Goal: Task Accomplishment & Management: Complete application form

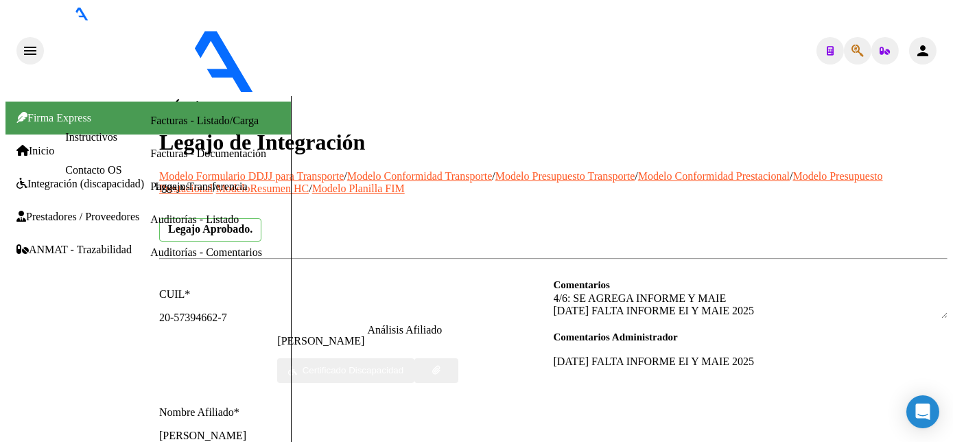
scroll to position [646, 0]
click at [953, 246] on div at bounding box center [956, 171] width 3 height 150
click at [953, 221] on html "menu - OSMISS person Firma Express Inicio Instructivos Contacto OS Integración …" at bounding box center [476, 221] width 953 height 442
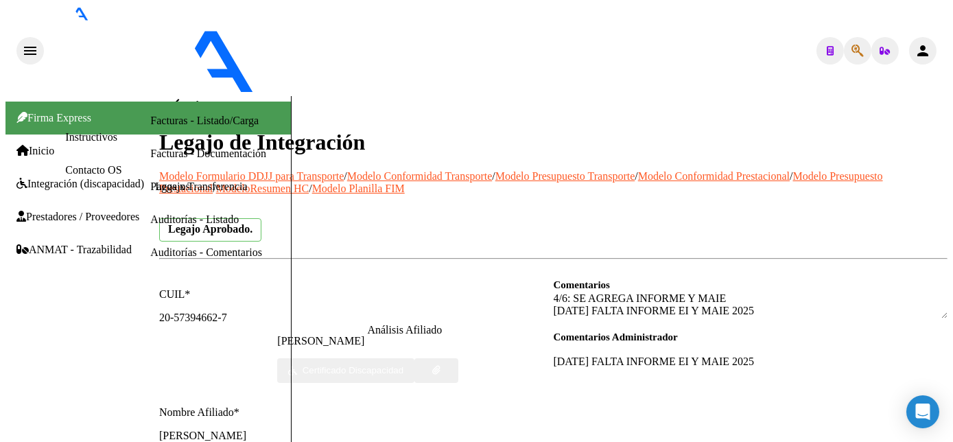
click at [953, 94] on html "menu - OSMISS person Firma Express Inicio Instructivos Contacto OS Integración …" at bounding box center [476, 221] width 953 height 442
click at [953, 358] on html "menu - OSMISS person Firma Express Inicio Instructivos Contacto OS Integración …" at bounding box center [476, 221] width 953 height 442
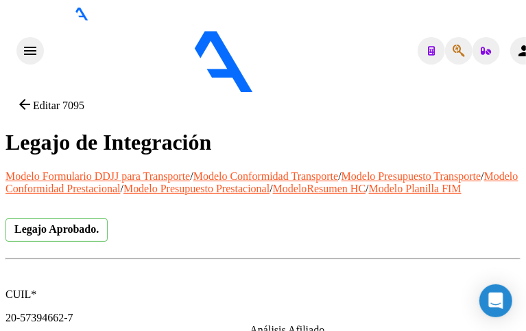
scroll to position [970, 0]
click at [505, 305] on body "menu - OSMISS person Firma Express Inicio Instructivos Contacto OS Integración …" at bounding box center [262, 170] width 515 height 331
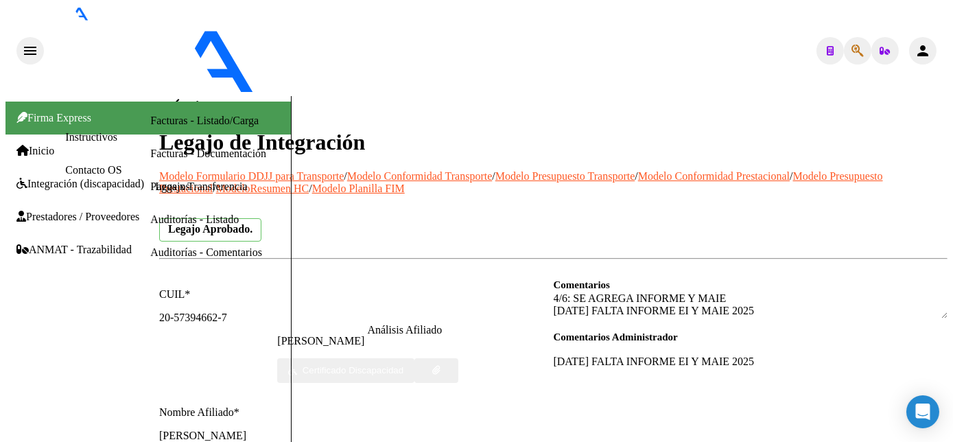
scroll to position [0, 0]
click at [44, 178] on span "Integración (discapacidad)" at bounding box center [80, 184] width 128 height 12
click at [45, 145] on span "Inicio" at bounding box center [35, 151] width 38 height 12
click at [53, 184] on span "Integración (discapacidad)" at bounding box center [80, 184] width 128 height 12
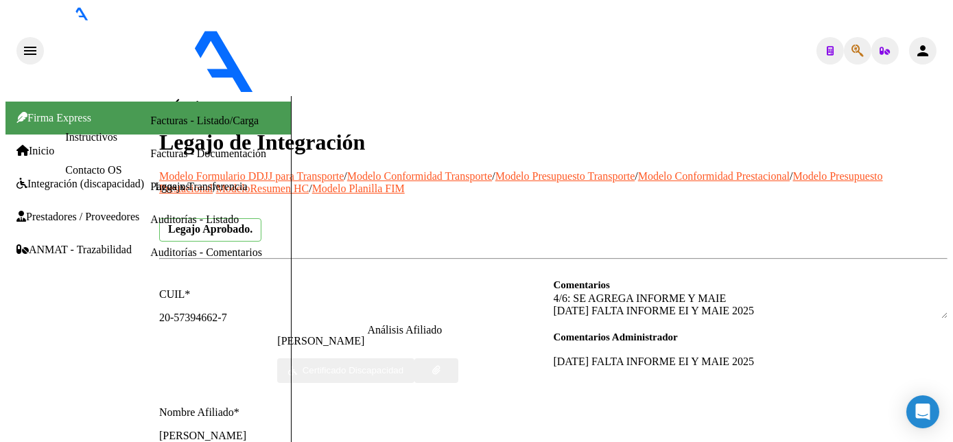
click at [67, 211] on span "Prestadores / Proveedores" at bounding box center [77, 217] width 123 height 12
click at [150, 126] on link "Facturas - Listado/Carga" at bounding box center [204, 121] width 108 height 12
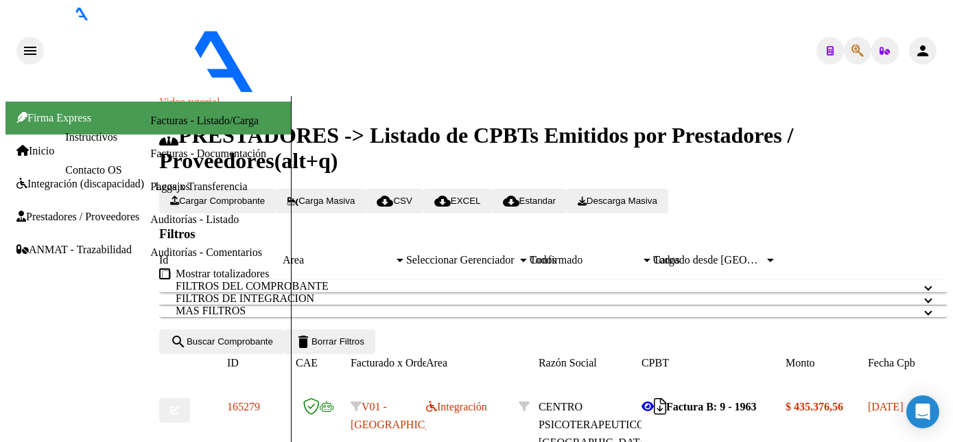
scroll to position [455, 0]
click at [953, 408] on html "menu - OSMISS person Firma Express Inicio Instructivos Contacto OS Integración …" at bounding box center [476, 221] width 953 height 442
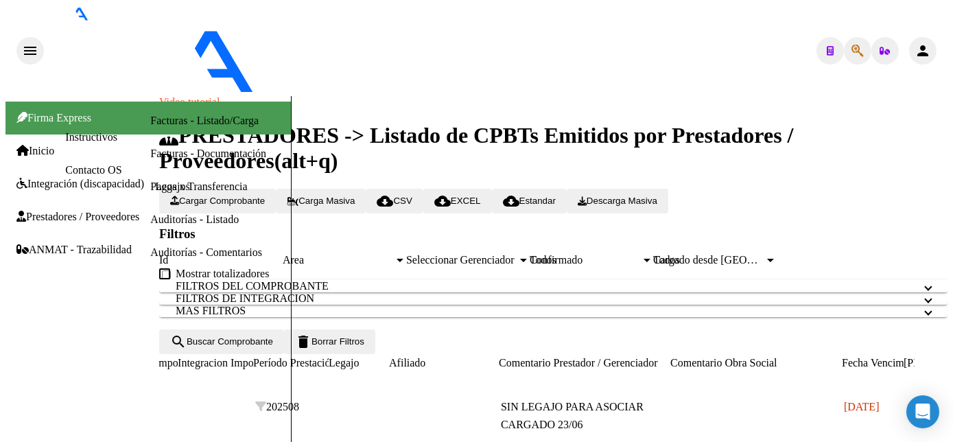
scroll to position [0, 1846]
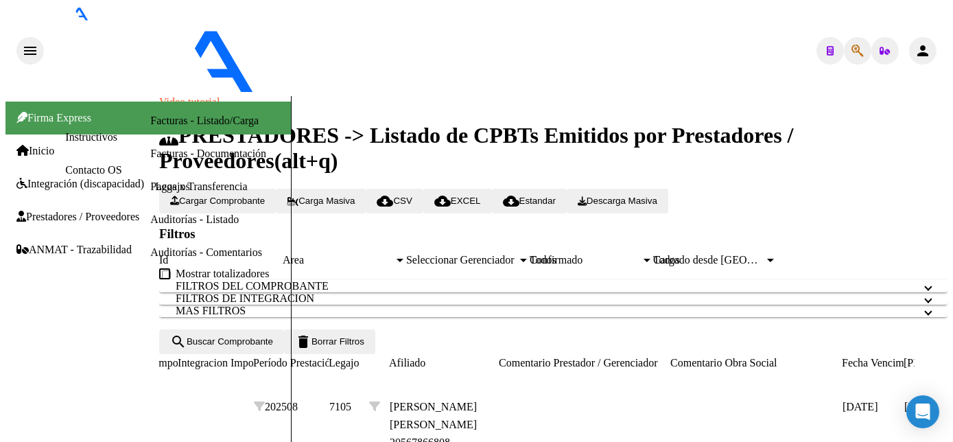
scroll to position [20, 0]
click at [641, 254] on div "Todos" at bounding box center [585, 260] width 111 height 12
click at [273, 347] on span "search Buscar Comprobante" at bounding box center [221, 341] width 103 height 10
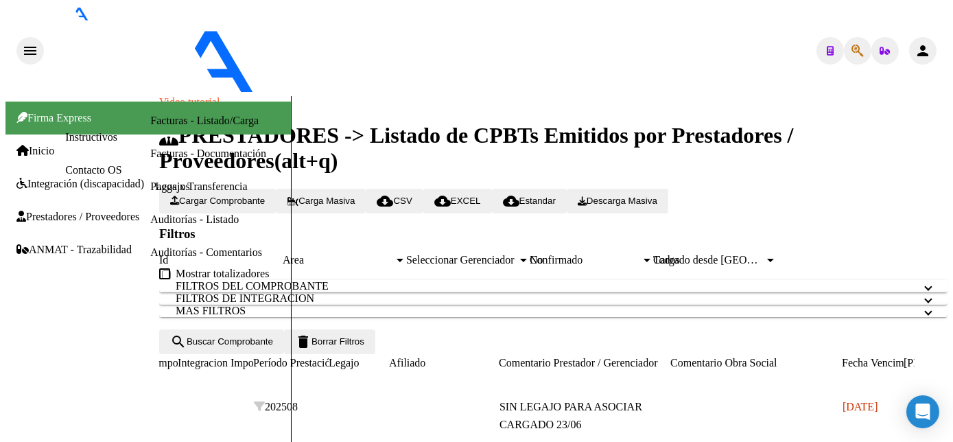
scroll to position [224, 0]
click at [953, 176] on html "menu - OSMISS person Firma Express Inicio Instructivos Contacto OS Integración …" at bounding box center [476, 221] width 953 height 442
click at [953, 308] on html "menu - OSMISS person Firma Express Inicio Instructivos Contacto OS Integración …" at bounding box center [476, 221] width 953 height 442
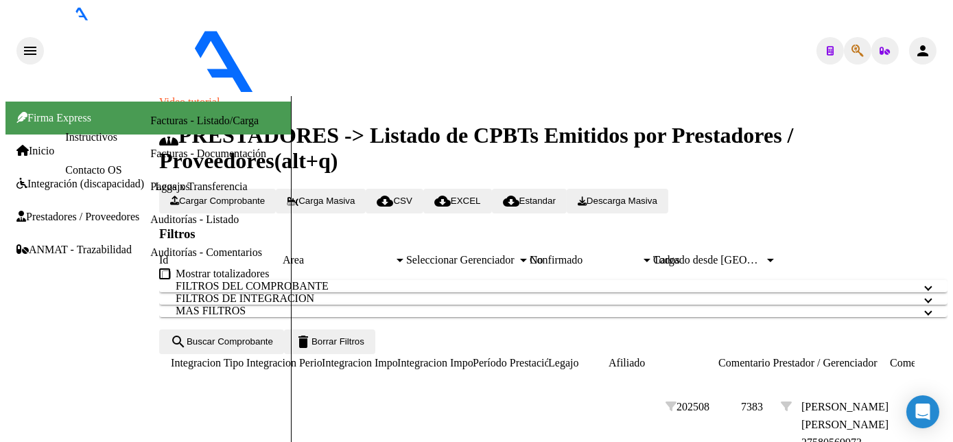
scroll to position [0, 1846]
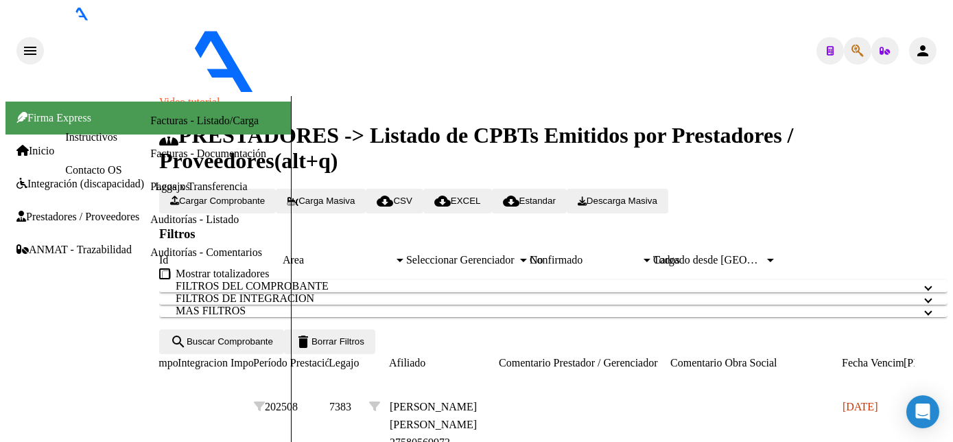
click at [953, 289] on html "menu - OSMISS person Firma Express Inicio Instructivos Contacto OS Integración …" at bounding box center [476, 221] width 953 height 442
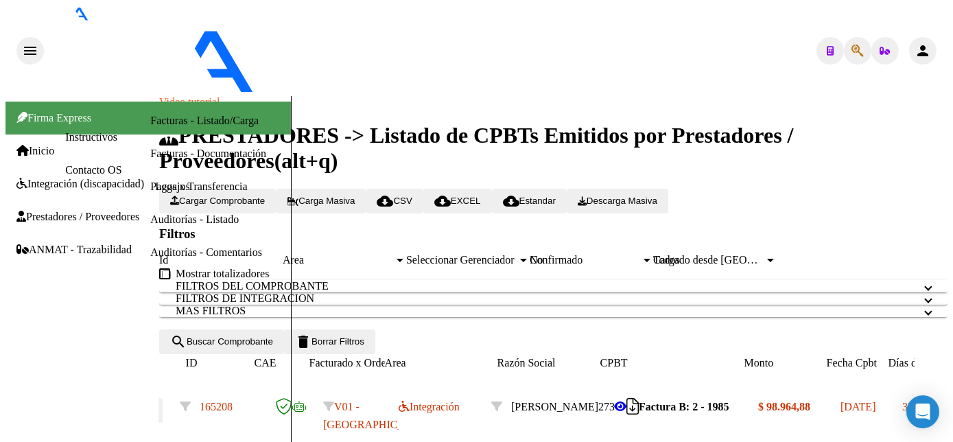
scroll to position [0, 0]
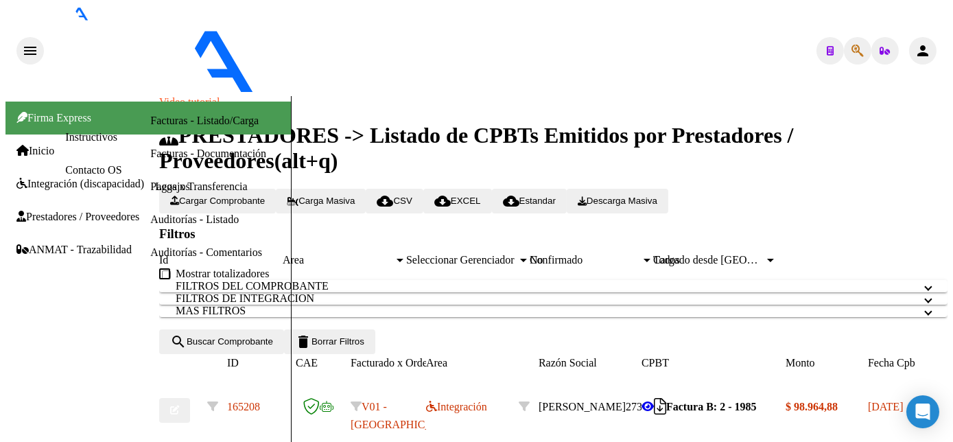
type input "$ 0,00"
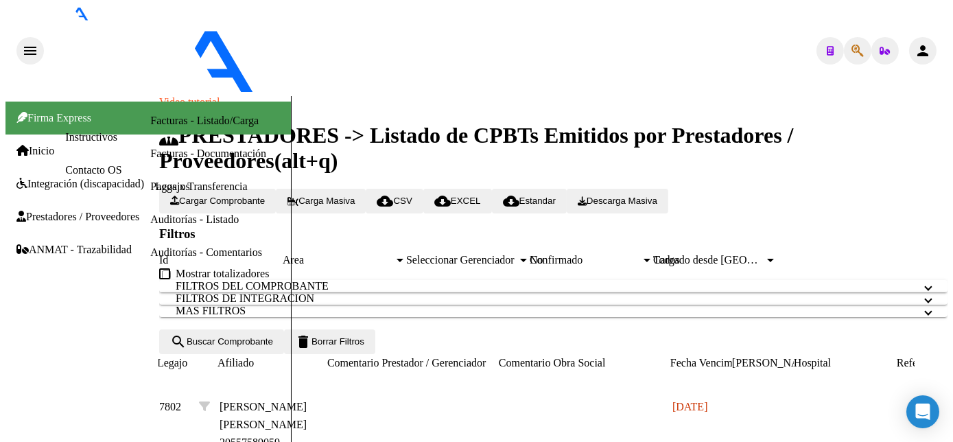
scroll to position [0, 2019]
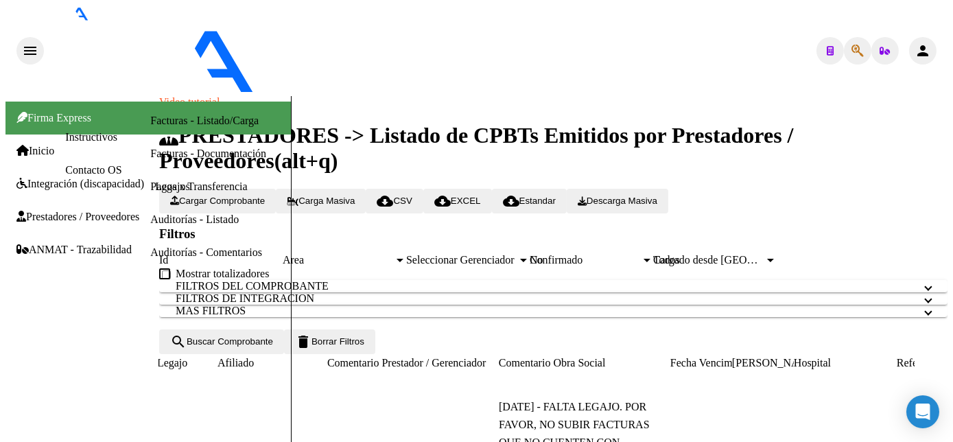
scroll to position [439, 0]
click at [953, 275] on html "menu - OSMISS person Firma Express Inicio Instructivos Contacto OS Integración …" at bounding box center [476, 221] width 953 height 442
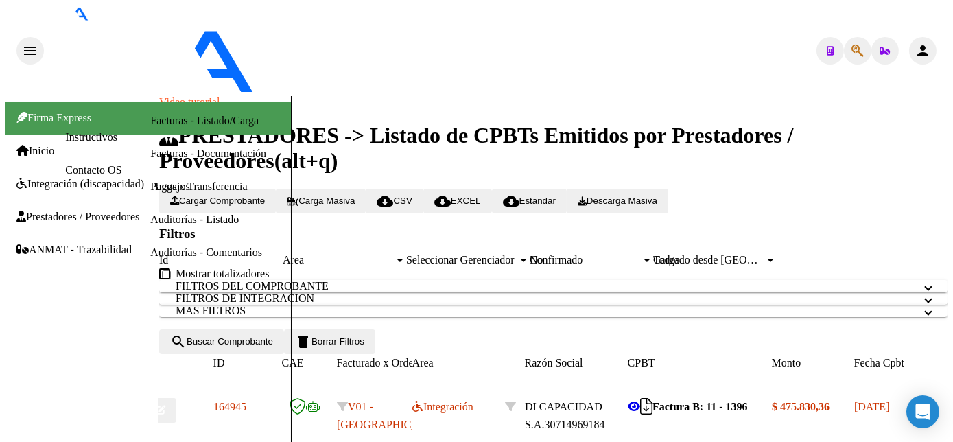
scroll to position [0, 0]
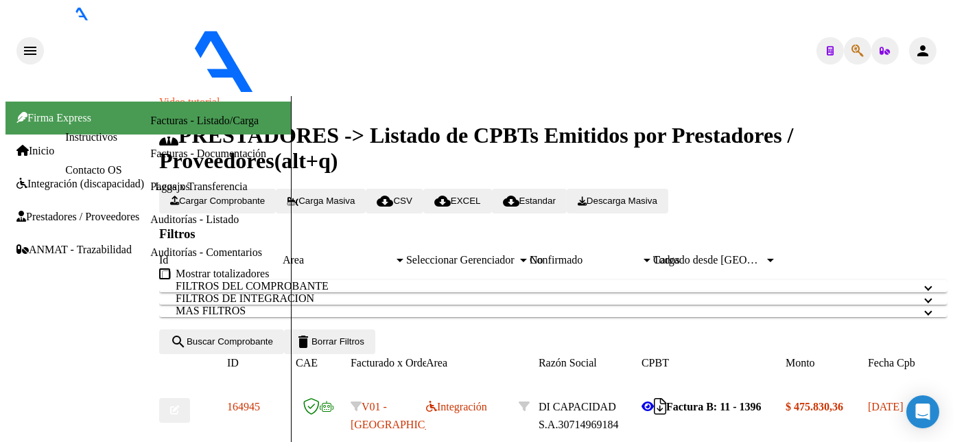
click at [179, 406] on icon "button" at bounding box center [174, 410] width 9 height 9
type input "$ 0,00"
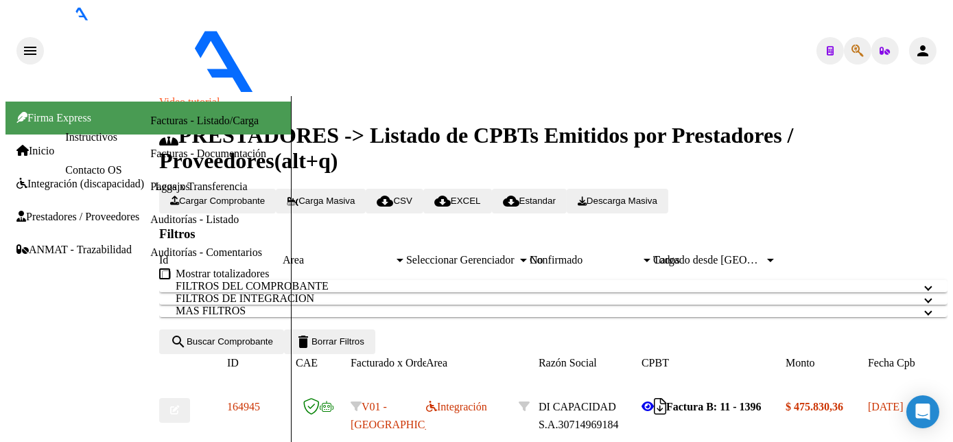
click at [641, 254] on div "No" at bounding box center [585, 260] width 111 height 12
click at [273, 347] on span "search Buscar Comprobante" at bounding box center [221, 341] width 103 height 10
click at [953, 391] on html "menu - OSMISS person Firma Express Inicio Instructivos Contacto OS Integración …" at bounding box center [476, 221] width 953 height 442
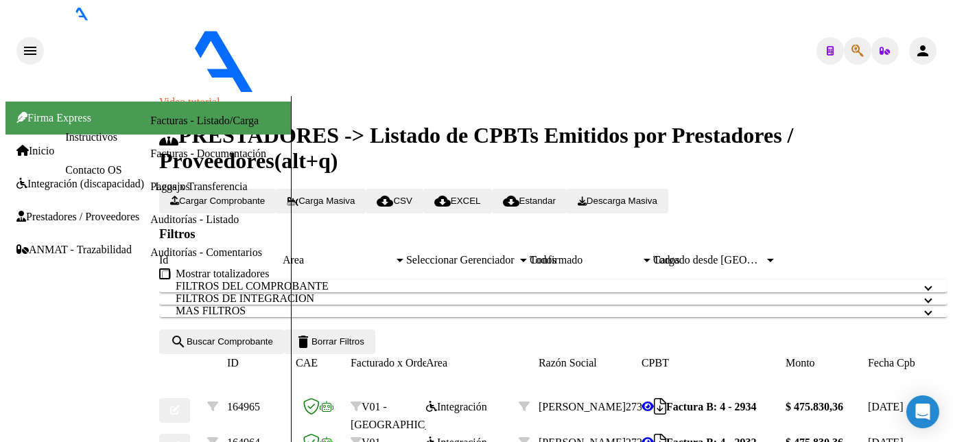
scroll to position [510, 0]
click at [953, 183] on html "menu - OSMISS person Firma Express Inicio Instructivos Contacto OS Integración …" at bounding box center [476, 221] width 953 height 442
click at [953, 55] on html "menu - OSMISS person Firma Express Inicio Instructivos Contacto OS Integración …" at bounding box center [476, 221] width 953 height 442
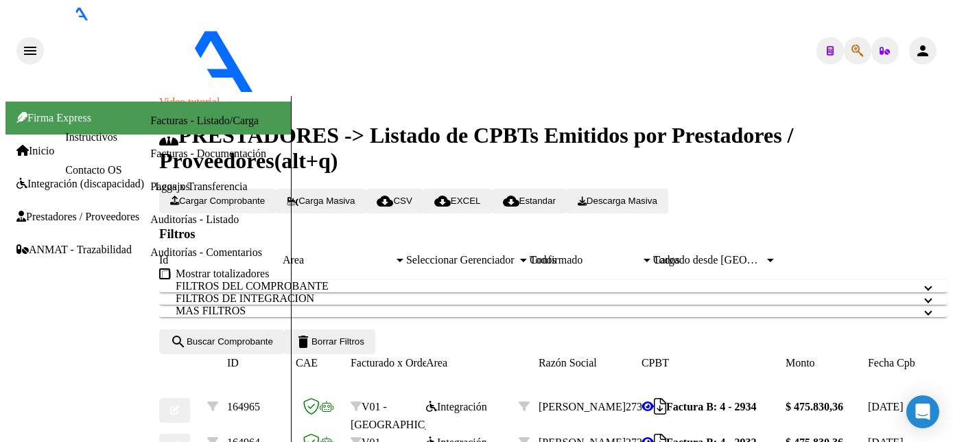
click at [355, 196] on span "Carga Masiva" at bounding box center [321, 201] width 68 height 10
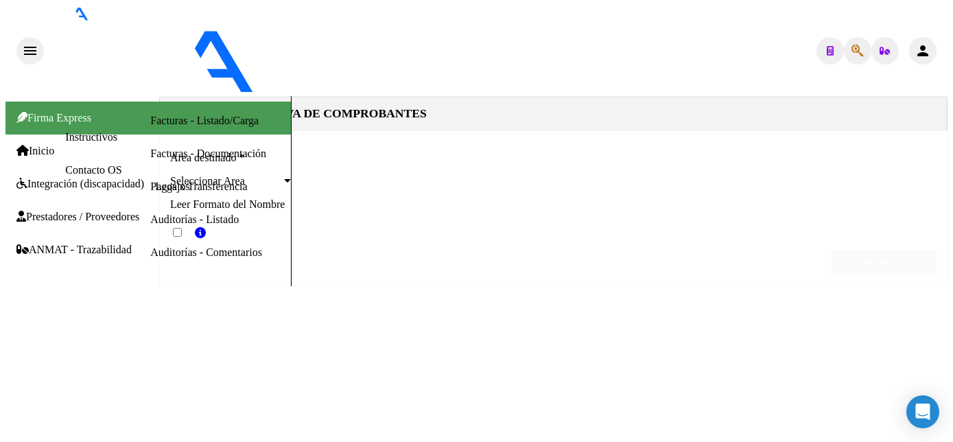
click at [281, 175] on span "Seleccionar Area" at bounding box center [225, 181] width 111 height 12
click at [843, 259] on span "ELEGIR ARCHIVOS" at bounding box center [884, 264] width 83 height 10
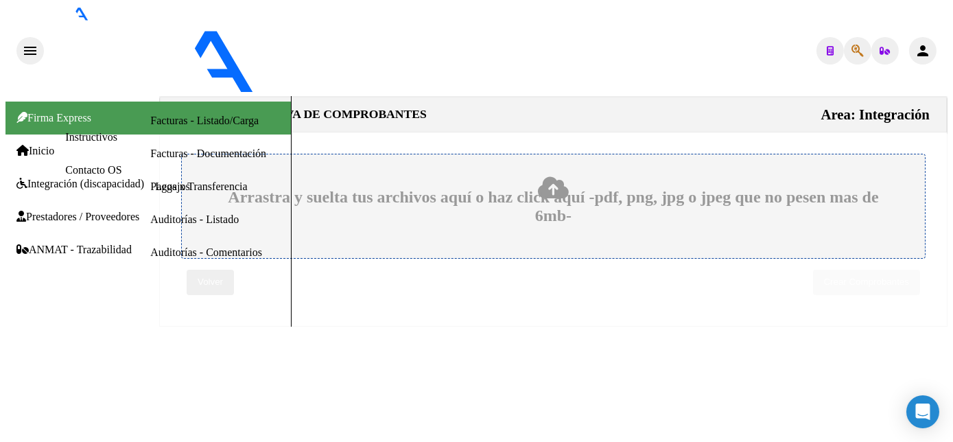
click at [555, 226] on div "Arrastra y suelta tus archivos aquí o haz click aquí -pdf, png, jpg o jpeg que …" at bounding box center [553, 206] width 677 height 38
click at [0, 0] on input "Arrastra y suelta tus archivos aquí o haz click aquí -pdf, png, jpg o jpeg que …" at bounding box center [0, 0] width 0 height 0
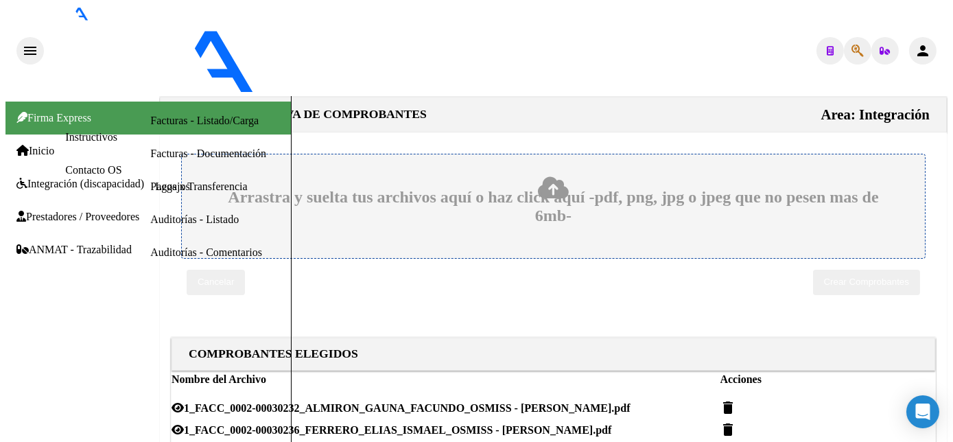
click at [953, 235] on div at bounding box center [956, 215] width 3 height 238
click at [953, 243] on div at bounding box center [956, 215] width 3 height 238
click at [949, 256] on div "CARGA MASIVA DE COMPROBANTES Area: Integración Arrastra y suelta tus archivos a…" at bounding box center [555, 327] width 792 height 463
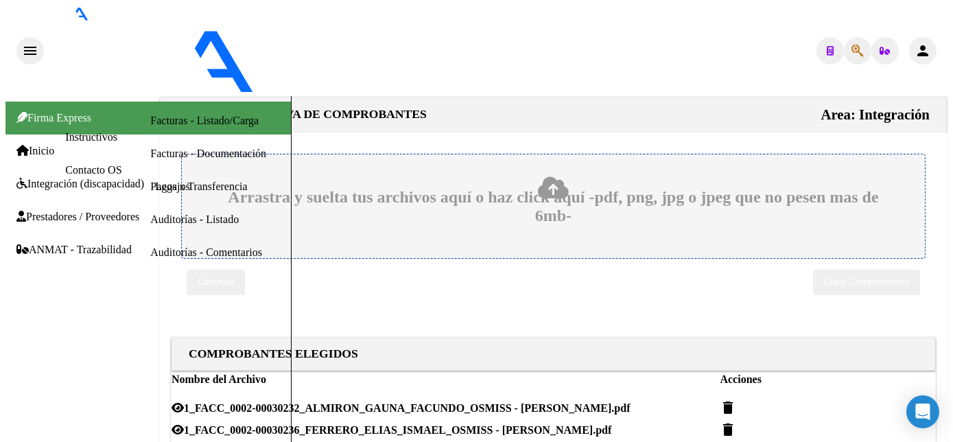
click at [953, 342] on html "menu - OSMISS person Firma Express Inicio Instructivos Contacto OS Integración …" at bounding box center [476, 221] width 953 height 442
click at [839, 277] on span "Crear Comprobantes" at bounding box center [866, 282] width 85 height 10
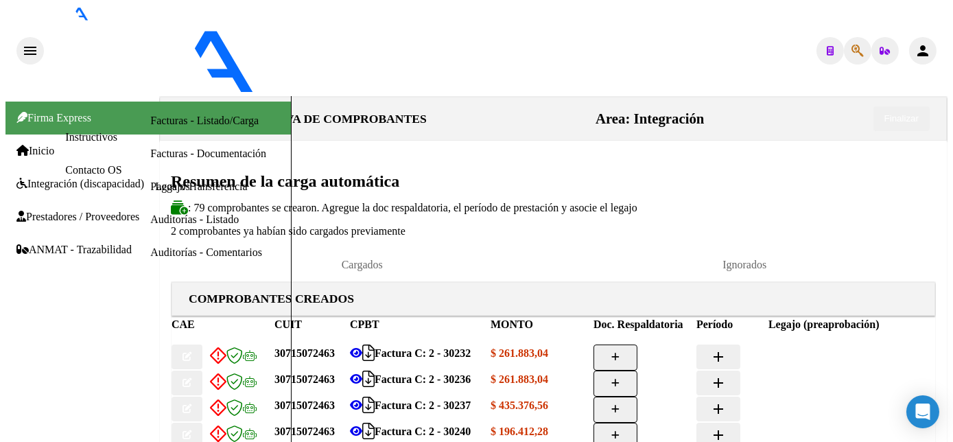
scroll to position [132, 0]
click at [953, 329] on div at bounding box center [956, 234] width 3 height 276
click at [362, 347] on icon at bounding box center [356, 352] width 12 height 11
click at [620, 353] on icon "button" at bounding box center [616, 357] width 8 height 9
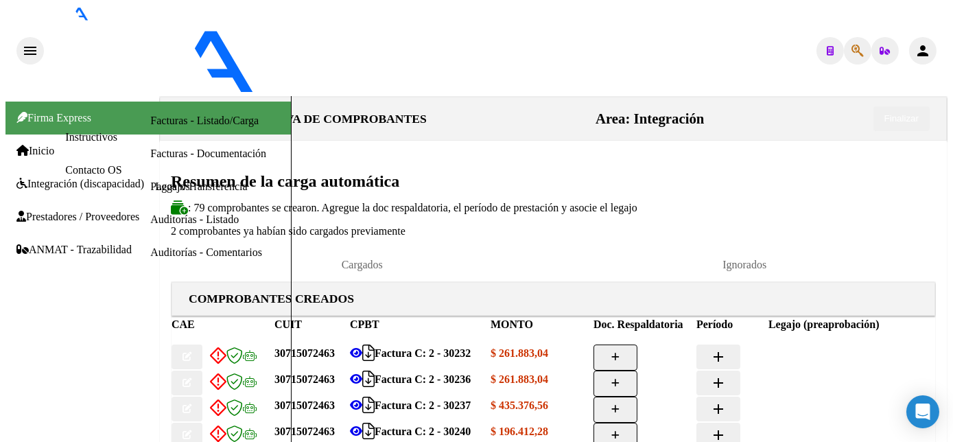
type input "C:\fakepath\30232 [PERSON_NAME].pdf"
type input "a"
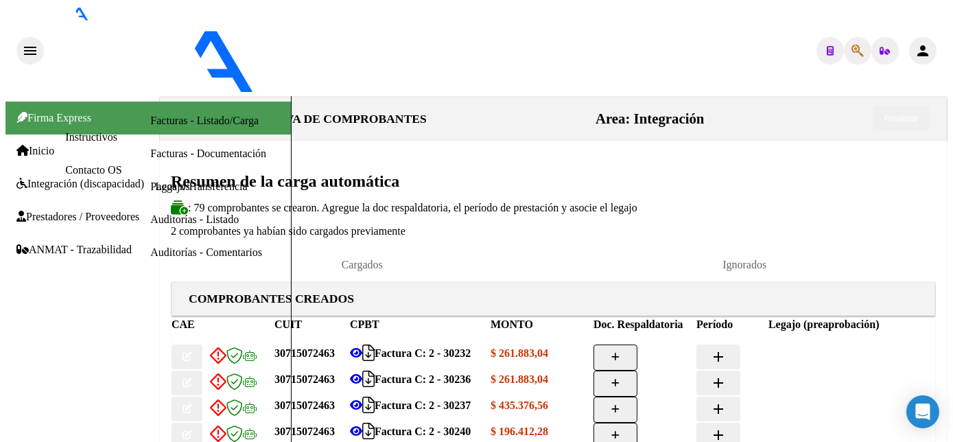
type input "p"
type input "PL"
click at [727, 349] on mat-icon "add" at bounding box center [718, 357] width 16 height 16
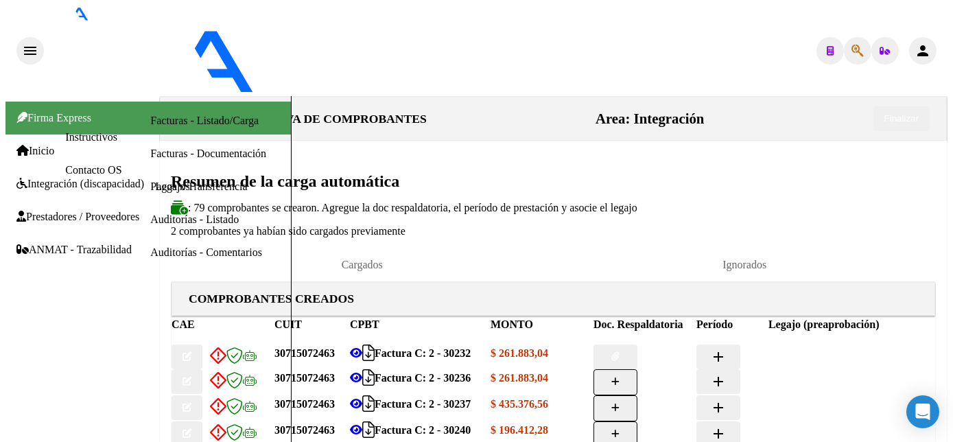
type input "202508"
click at [799, 349] on mat-icon "add" at bounding box center [791, 357] width 16 height 16
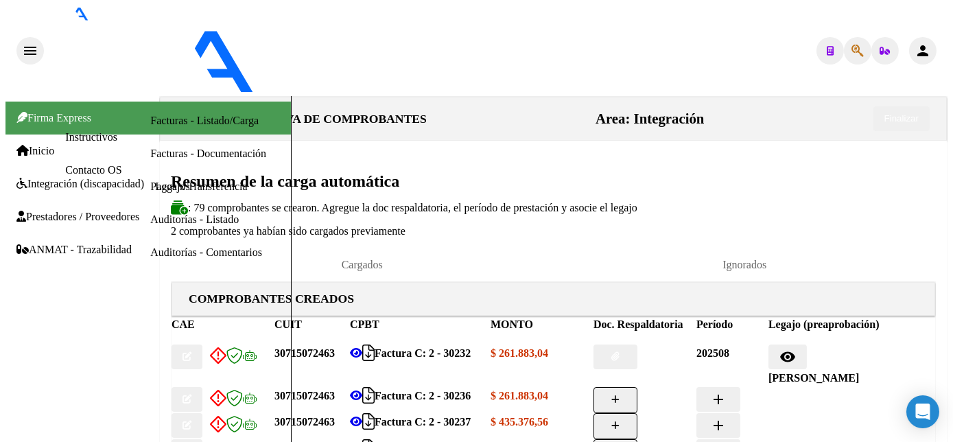
click at [620, 395] on icon "button" at bounding box center [616, 399] width 8 height 9
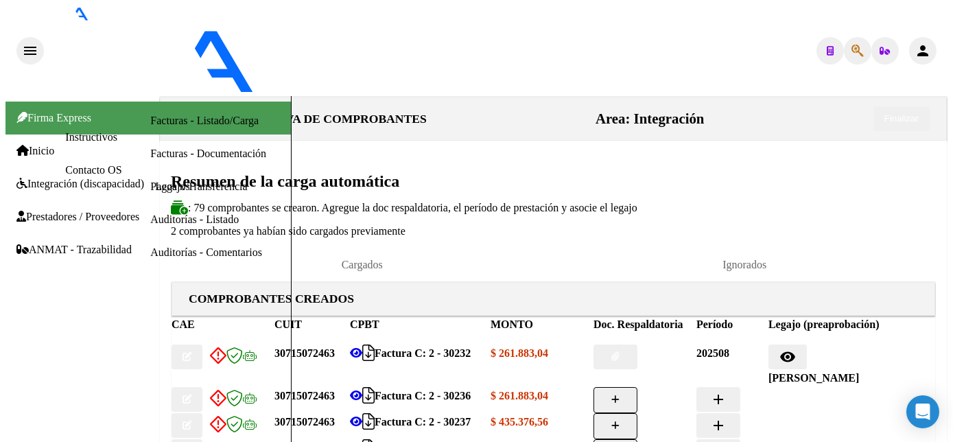
type input "C:\fakepath\30236 [PERSON_NAME].pdf"
type input "PL"
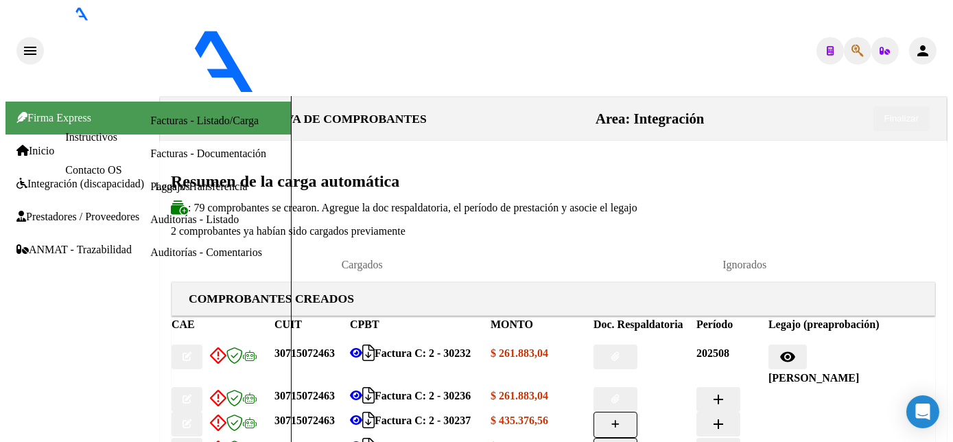
click at [741, 387] on button "add" at bounding box center [719, 399] width 44 height 25
type input "202508"
click at [799, 391] on mat-icon "add" at bounding box center [791, 399] width 16 height 16
type input "[PERSON_NAME]"
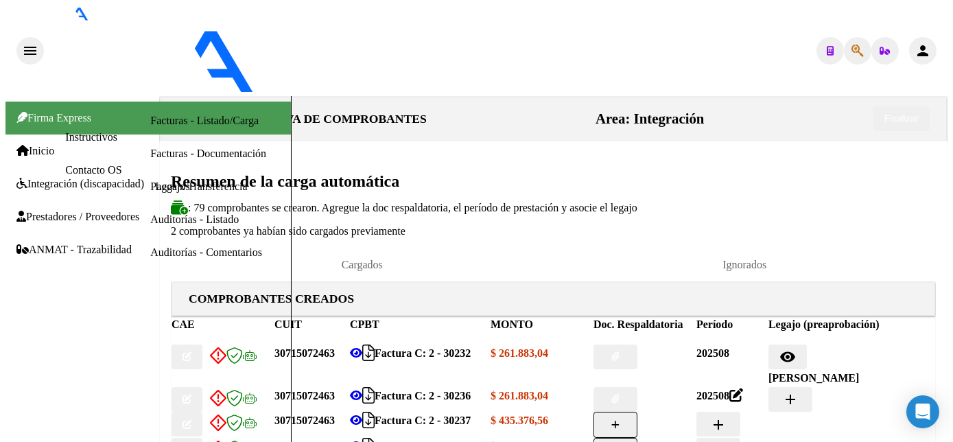
click at [638, 412] on button "button" at bounding box center [616, 425] width 44 height 26
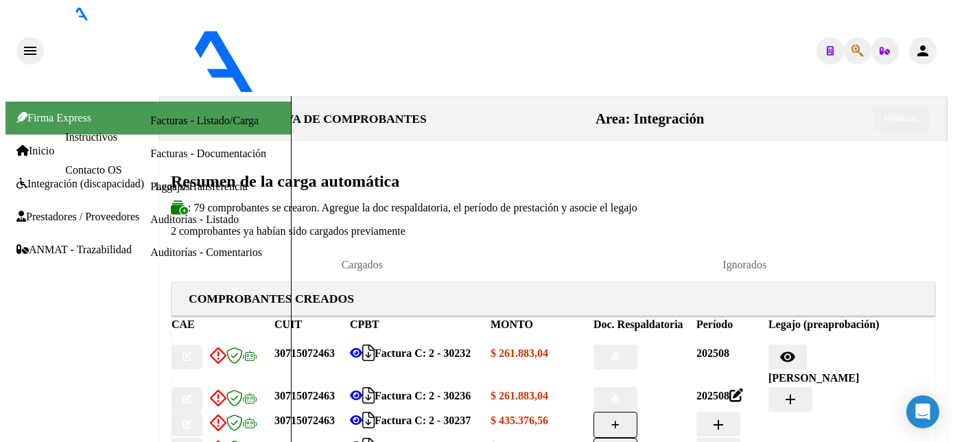
type input "C:\fakepath\30237 [PERSON_NAME].pdf"
type input "PL"
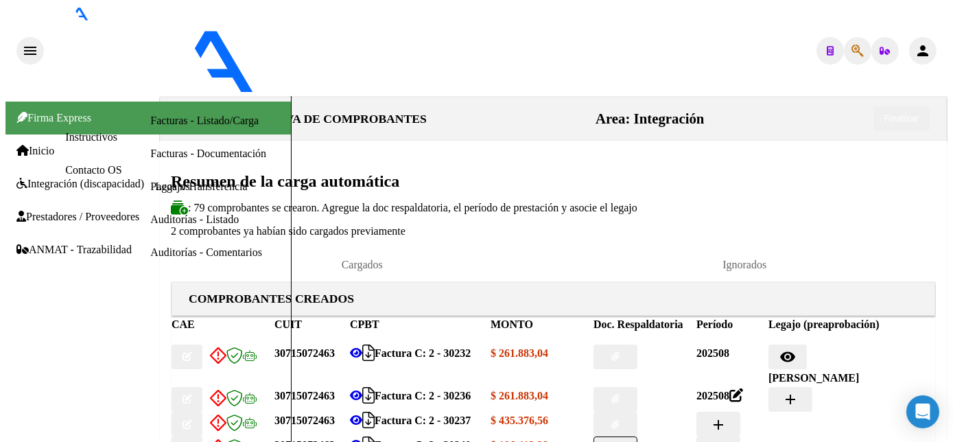
click at [727, 417] on mat-icon "add" at bounding box center [718, 425] width 16 height 16
type input "202508"
click at [799, 417] on mat-icon "add" at bounding box center [791, 425] width 16 height 16
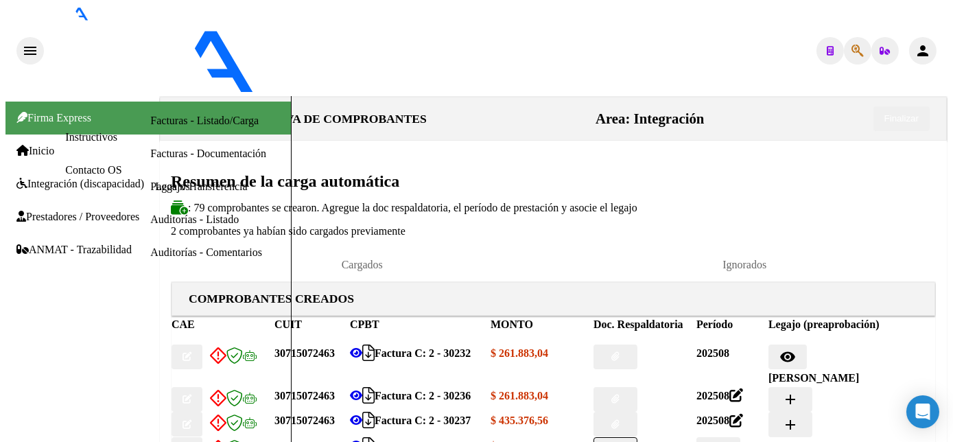
click at [362, 415] on icon at bounding box center [356, 420] width 12 height 11
click at [799, 417] on mat-icon "add" at bounding box center [791, 425] width 16 height 16
type input "GODOY"
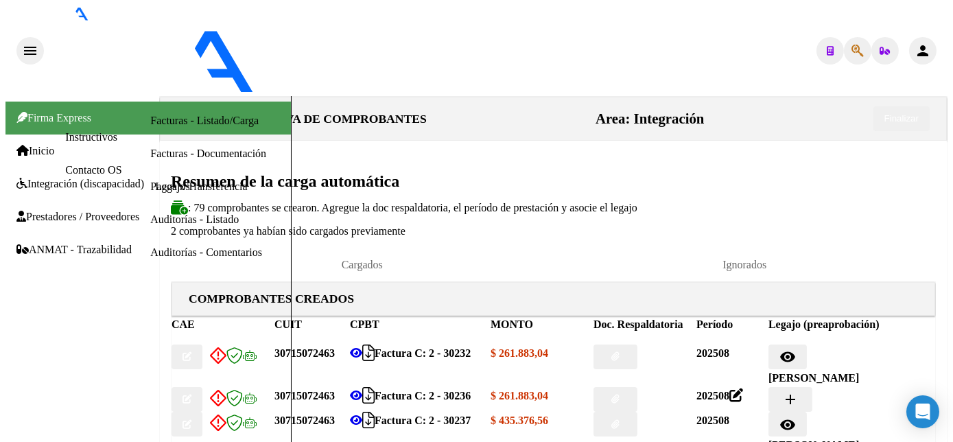
type input "PL"
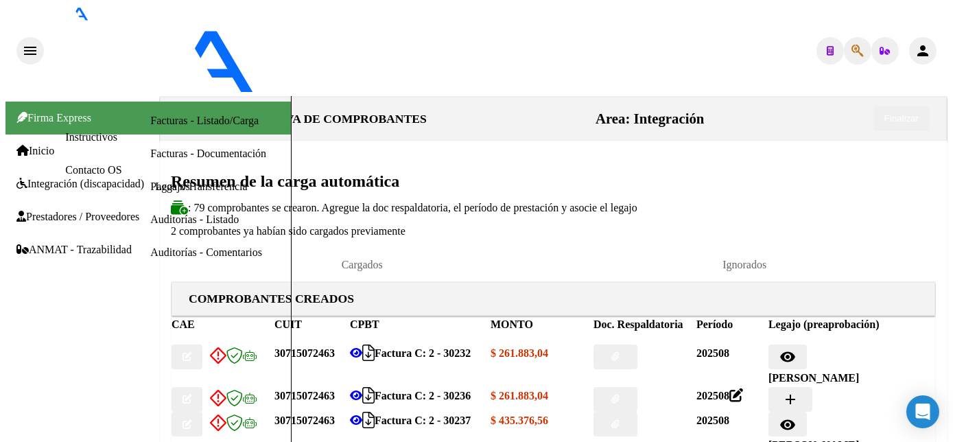
type input "C:\fakepath\30240 [PERSON_NAME]pdf"
drag, startPoint x: 858, startPoint y: 426, endPoint x: 862, endPoint y: 306, distance: 120.2
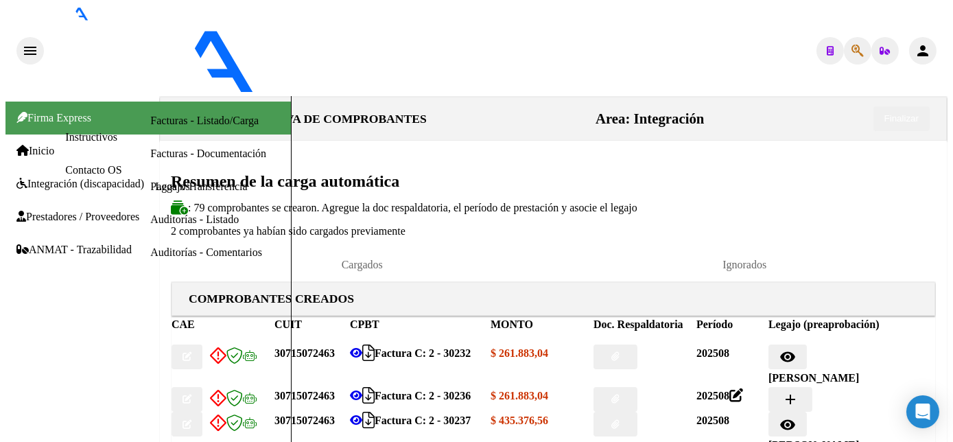
type input "202508"
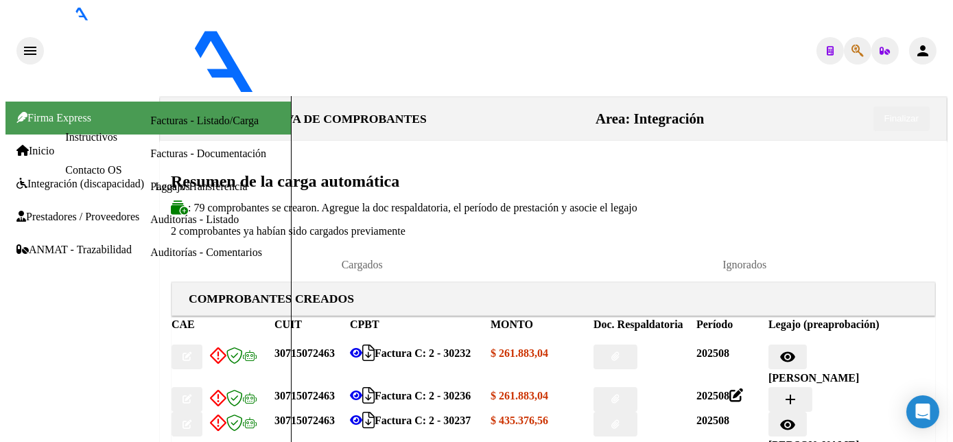
type input "[PERSON_NAME]"
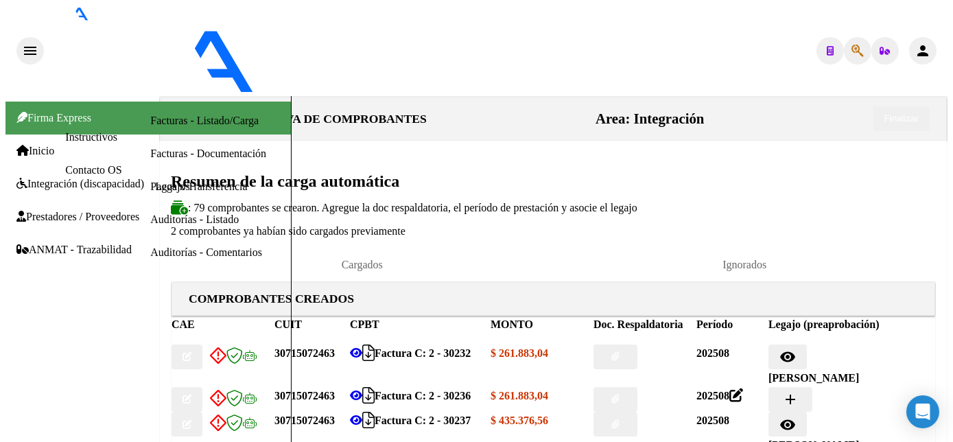
type input "C:\fakepath\1932 [PERSON_NAME].pdf"
type input "PL"
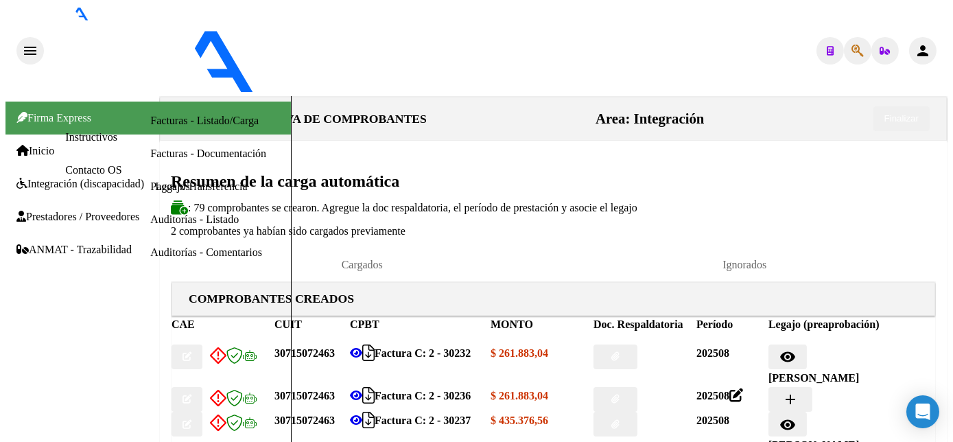
type input "BARRIONUEVO"
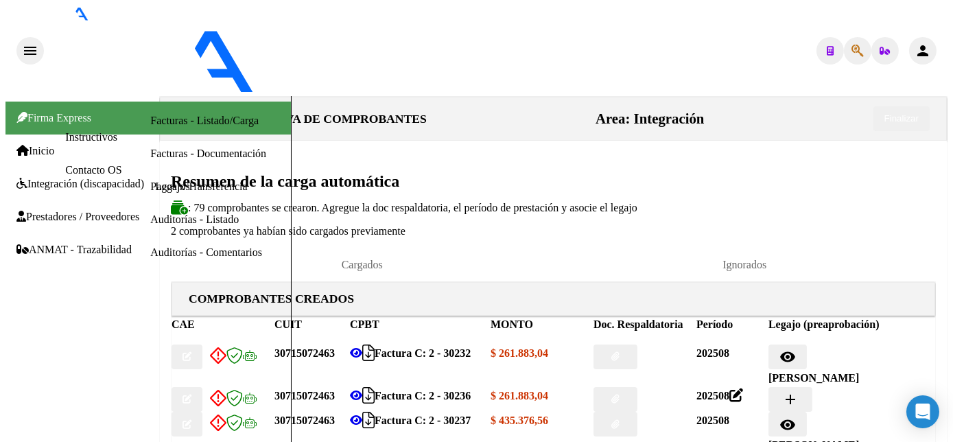
type input "202508"
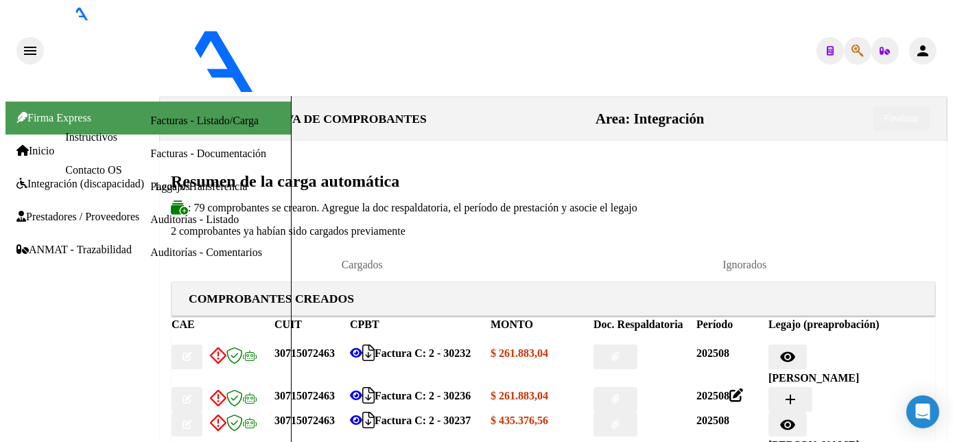
type input "BARRIONUEVO"
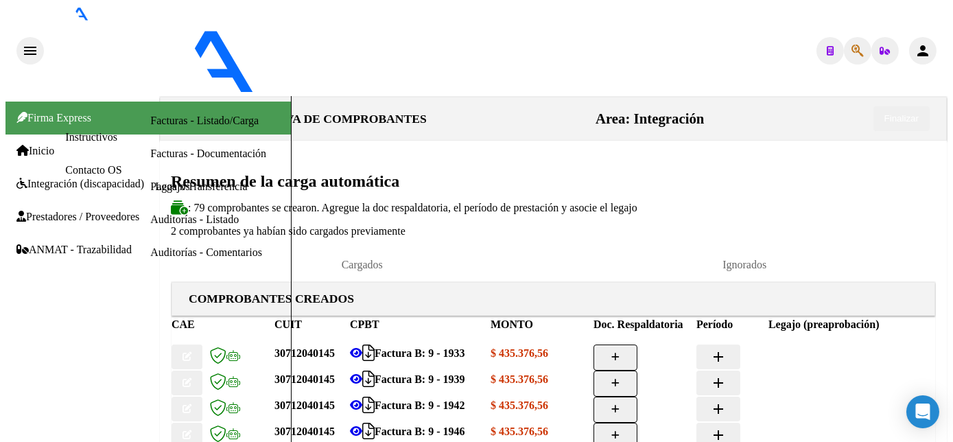
click at [620, 353] on icon "button" at bounding box center [616, 357] width 8 height 9
type input "PL"
type input "C:\fakepath\1933 [PERSON_NAME].pdf"
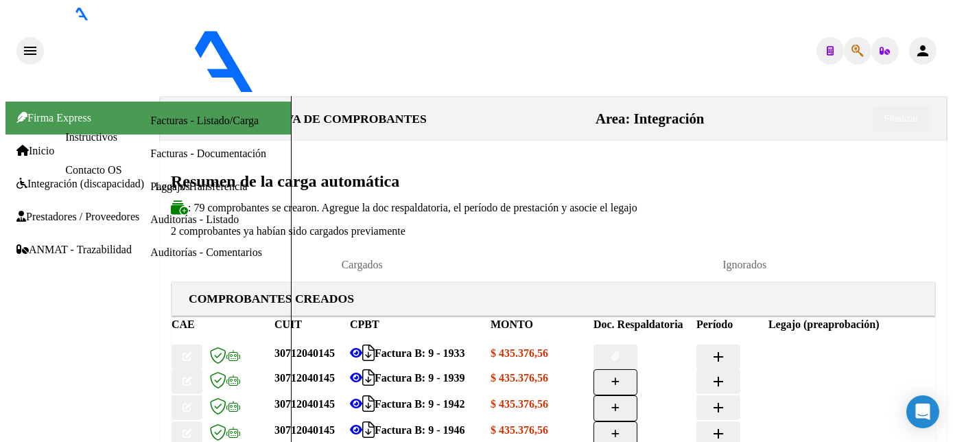
click at [727, 349] on mat-icon "add" at bounding box center [718, 357] width 16 height 16
type input "202508"
click at [813, 345] on button "add" at bounding box center [791, 357] width 44 height 25
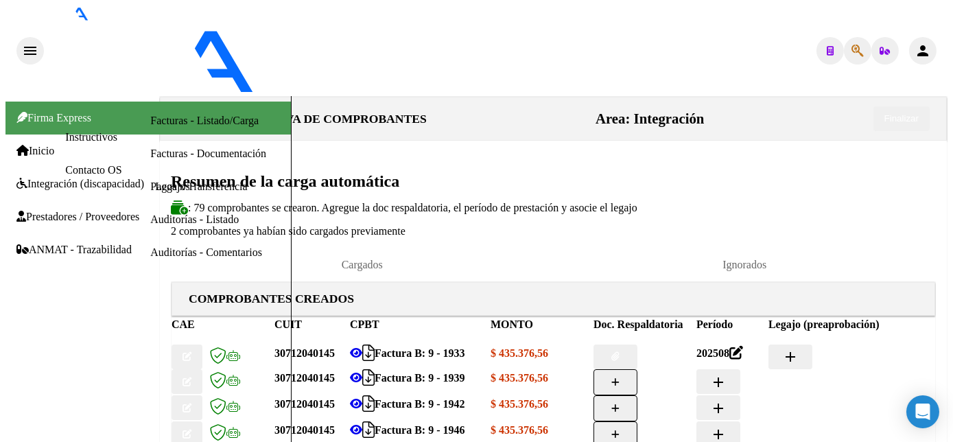
type input "[PERSON_NAME]"
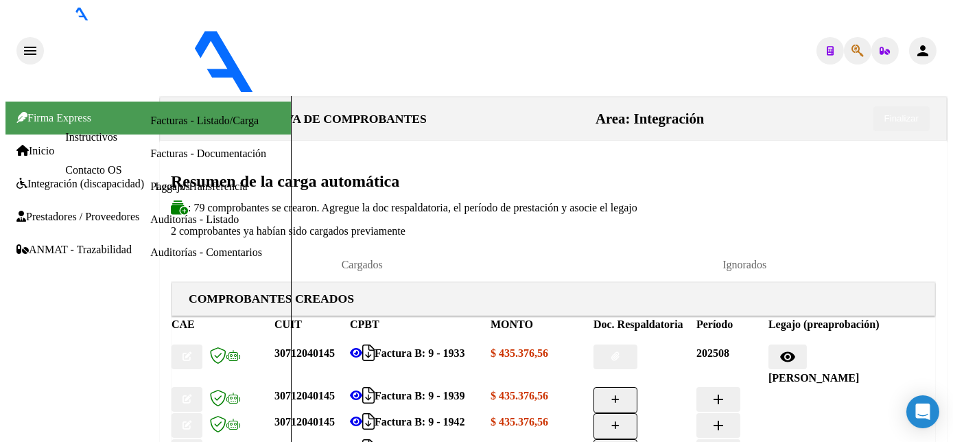
click at [638, 387] on button "button" at bounding box center [616, 400] width 44 height 26
type input "PL"
type input "C:\fakepath\1934 [PERSON_NAME].pdf"
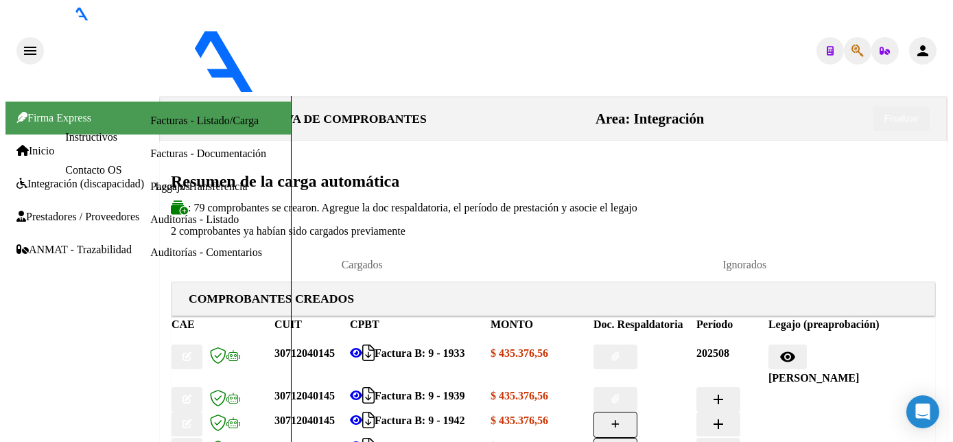
click at [638, 387] on button "button" at bounding box center [616, 399] width 44 height 25
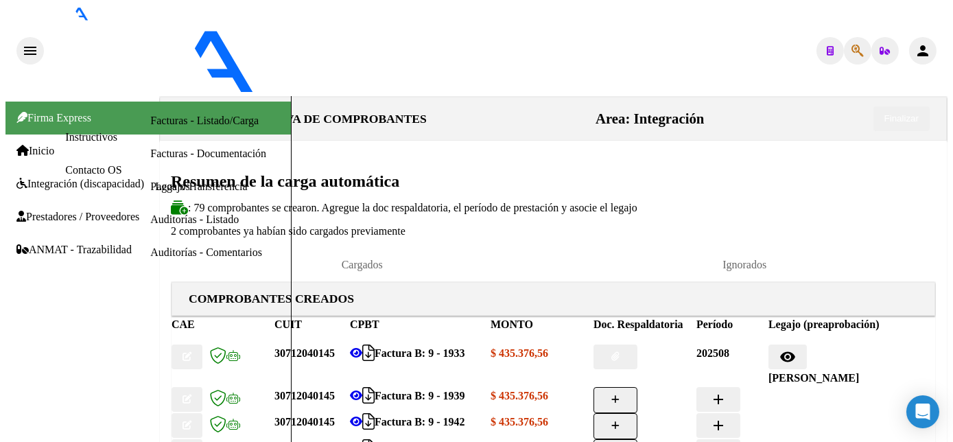
type input "C:\fakepath\1939 [PERSON_NAME].pdf"
type input "PL"
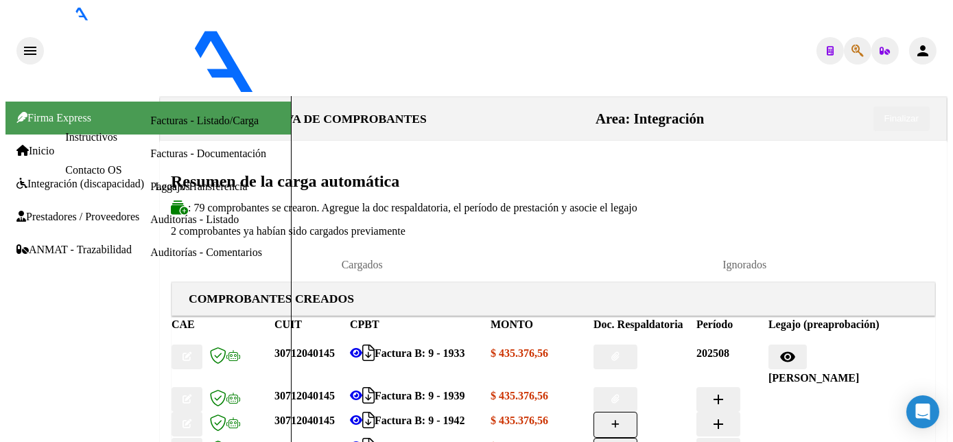
click at [727, 391] on mat-icon "add" at bounding box center [718, 399] width 16 height 16
type input "202508"
click at [799, 391] on mat-icon "add" at bounding box center [791, 399] width 16 height 16
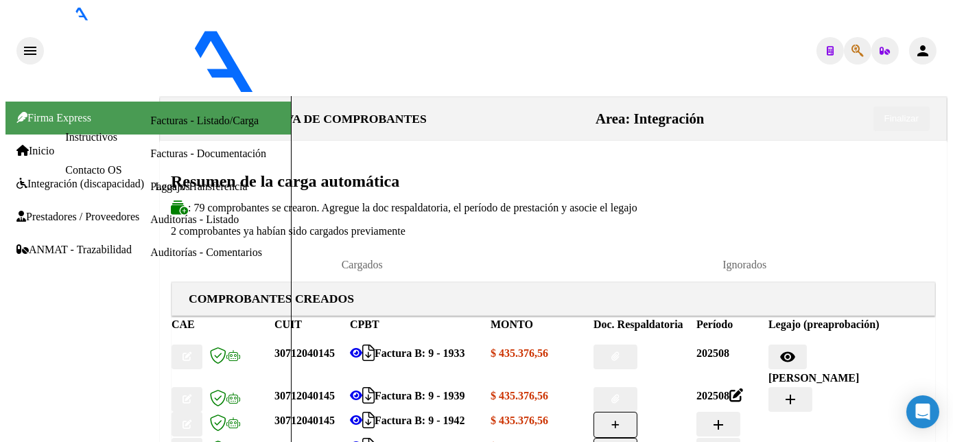
type input "DIAZ"
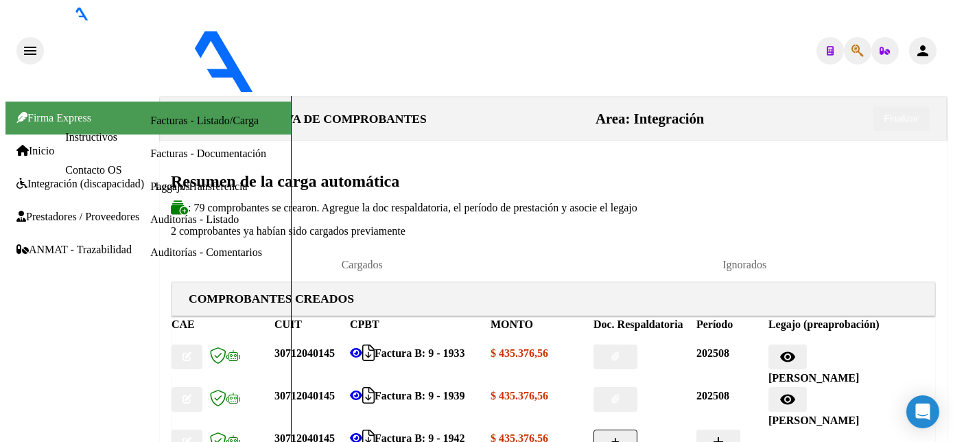
click at [620, 438] on icon "button" at bounding box center [616, 442] width 8 height 9
type input "PL"
type input "C:\fakepath\1942 [PERSON_NAME].pdf"
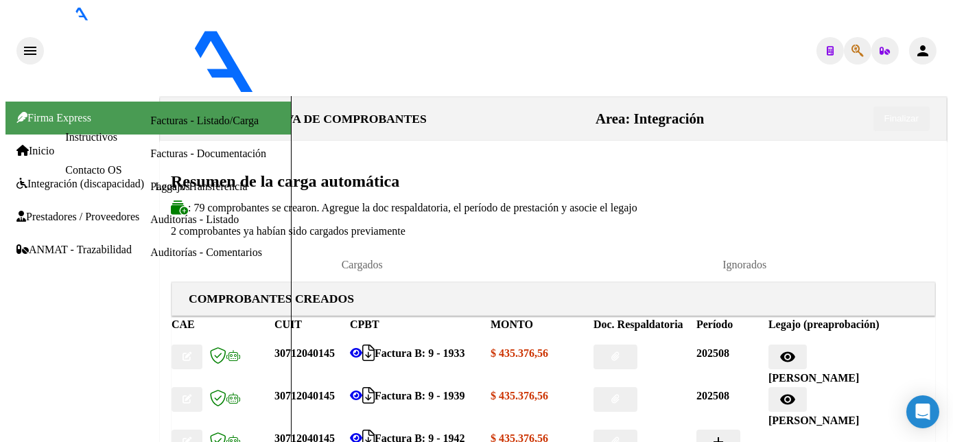
click at [726, 430] on button "add" at bounding box center [719, 442] width 44 height 25
type input "202508"
click at [799, 434] on mat-icon "add" at bounding box center [791, 442] width 16 height 16
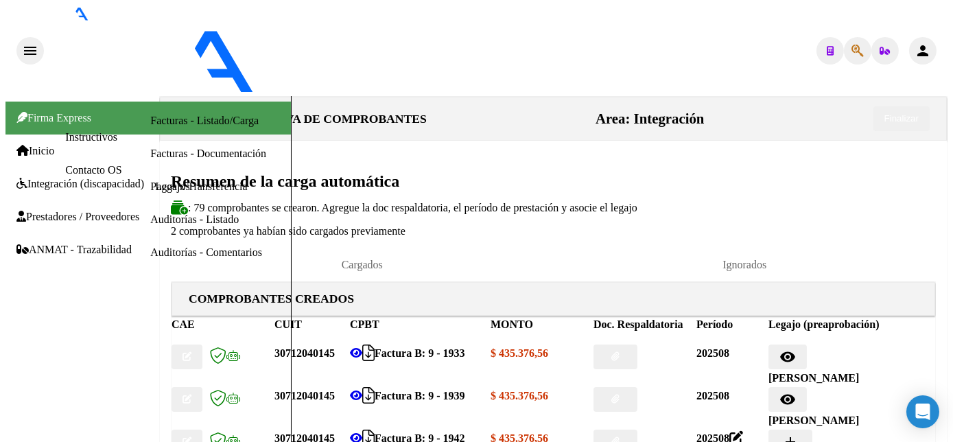
type input "[PERSON_NAME]"
type input "PL"
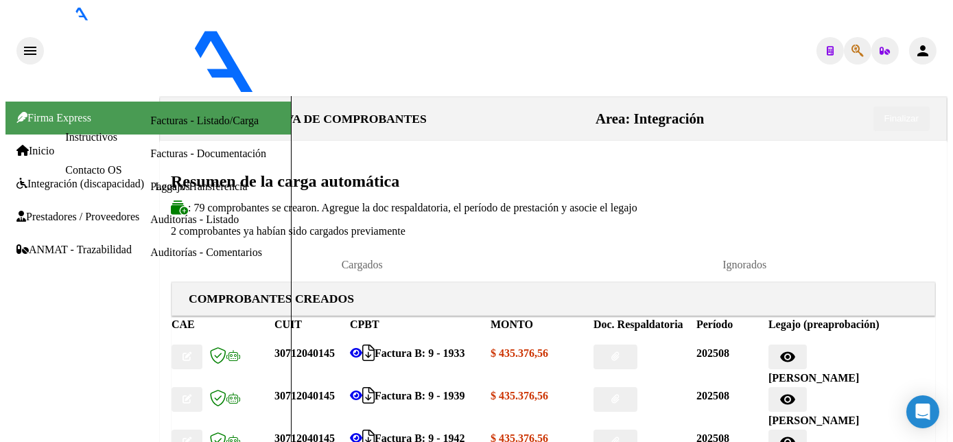
type input "PL"
type input "C:\fakepath\1946 [PERSON_NAME].pdf"
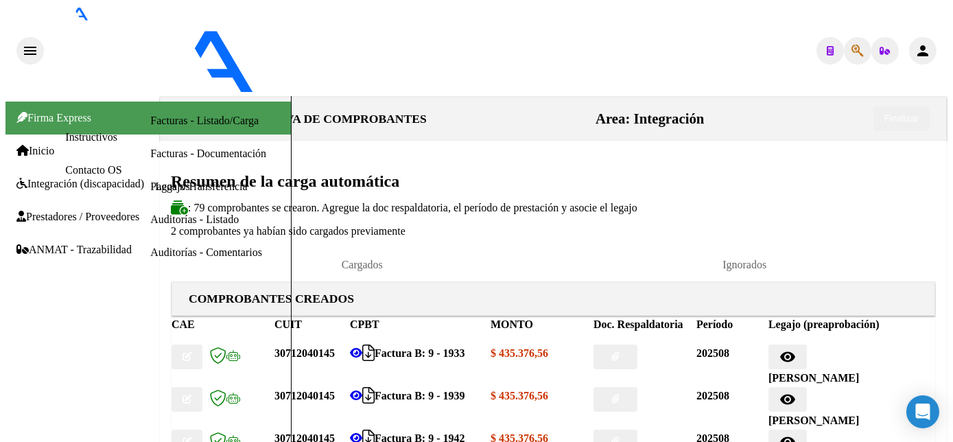
type input "202508"
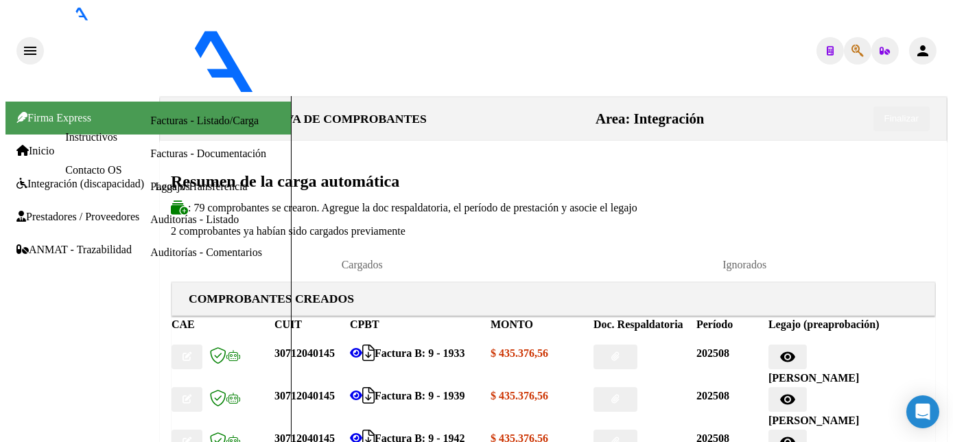
type input "[PERSON_NAME]"
type input "PL"
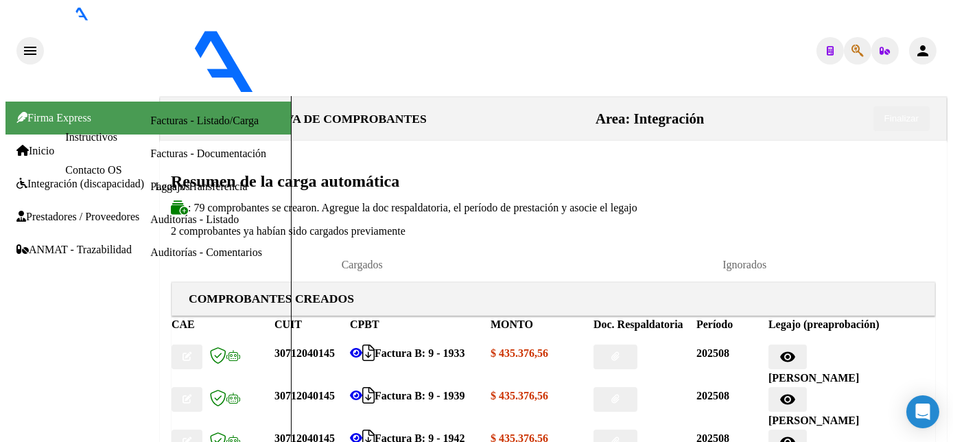
type input "C:\fakepath\1948 IÑON.pdf"
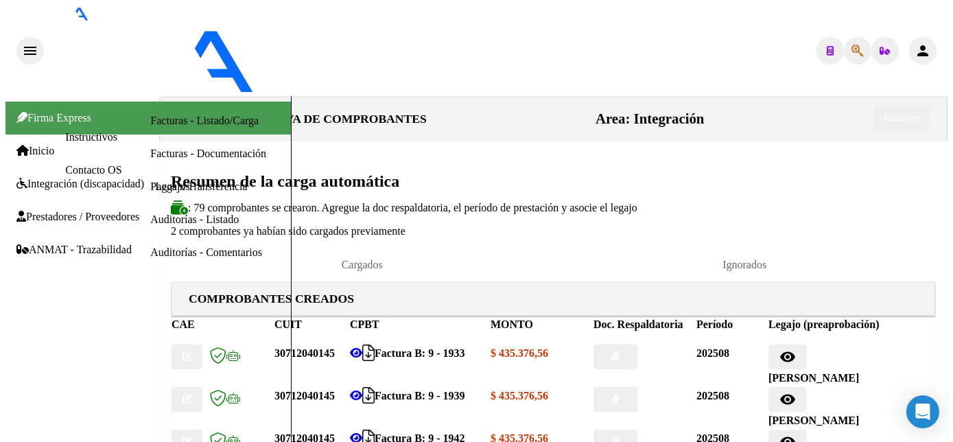
type input "202508"
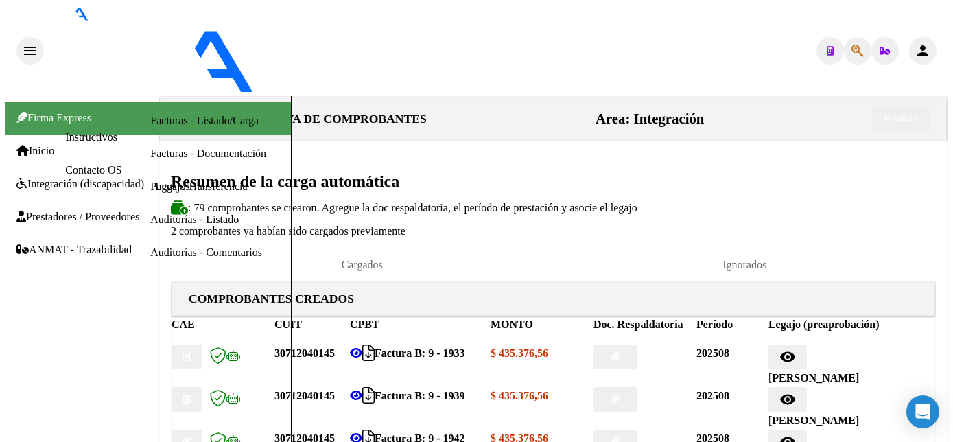
type input "IÑON"
click at [953, 336] on html "menu - OSMISS person Firma Express Inicio Instructivos Contacto OS Integración …" at bounding box center [476, 221] width 953 height 442
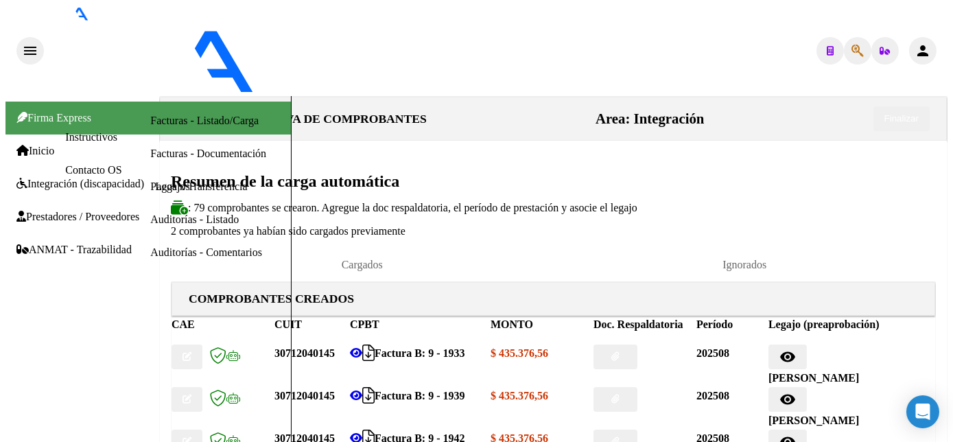
scroll to position [176, 0]
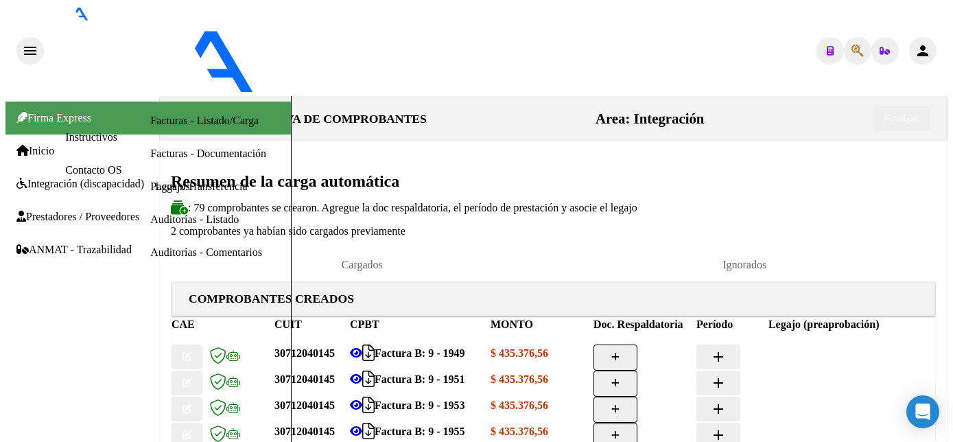
click at [647, 345] on datatable-body-cell at bounding box center [645, 358] width 103 height 26
click at [638, 345] on button "button" at bounding box center [616, 358] width 44 height 26
type input "PL"
type input "C:\fakepath\1949 [PERSON_NAME].pdf"
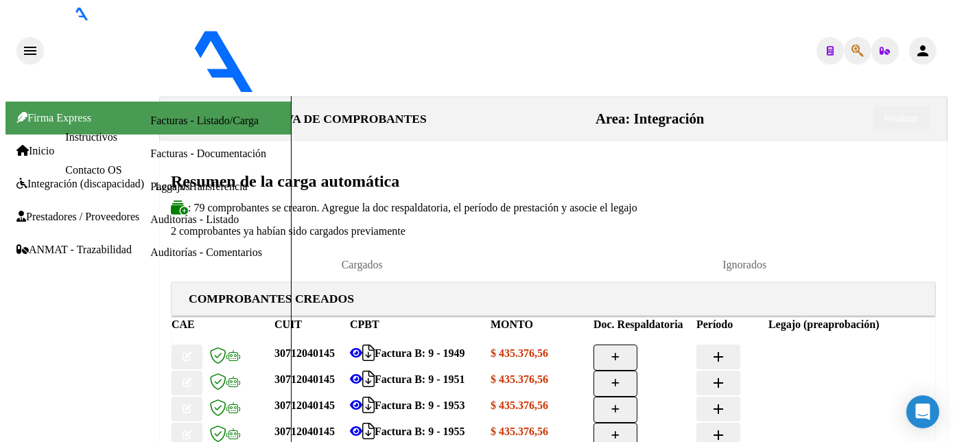
click at [728, 345] on button "add" at bounding box center [719, 357] width 44 height 25
type input "202508"
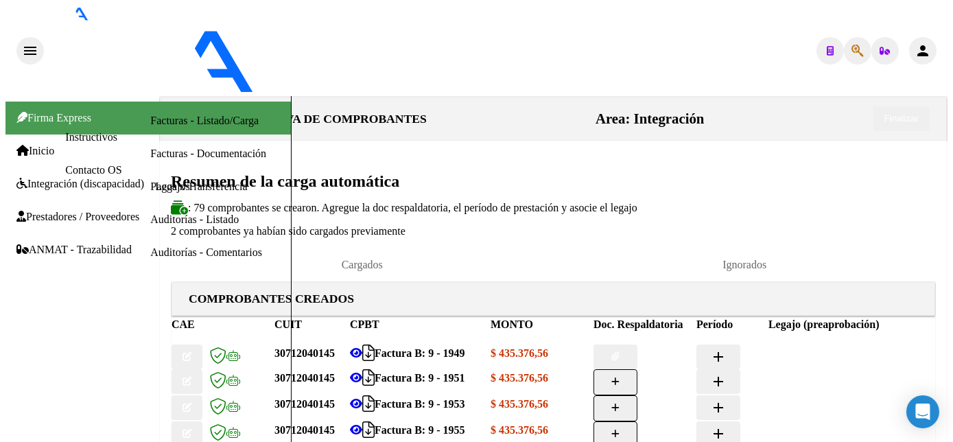
click at [799, 349] on mat-icon "add" at bounding box center [791, 357] width 16 height 16
type input "JARA"
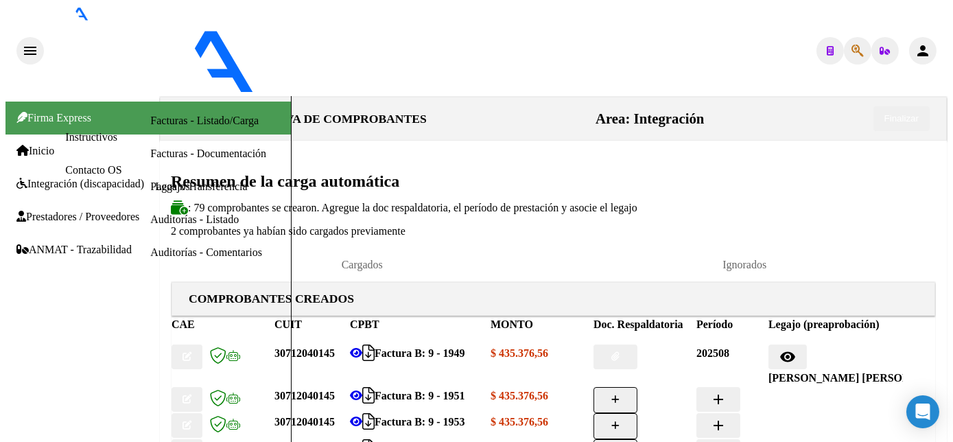
click at [620, 395] on icon "button" at bounding box center [616, 399] width 8 height 9
type input "PL"
click at [638, 387] on button "button" at bounding box center [616, 400] width 44 height 26
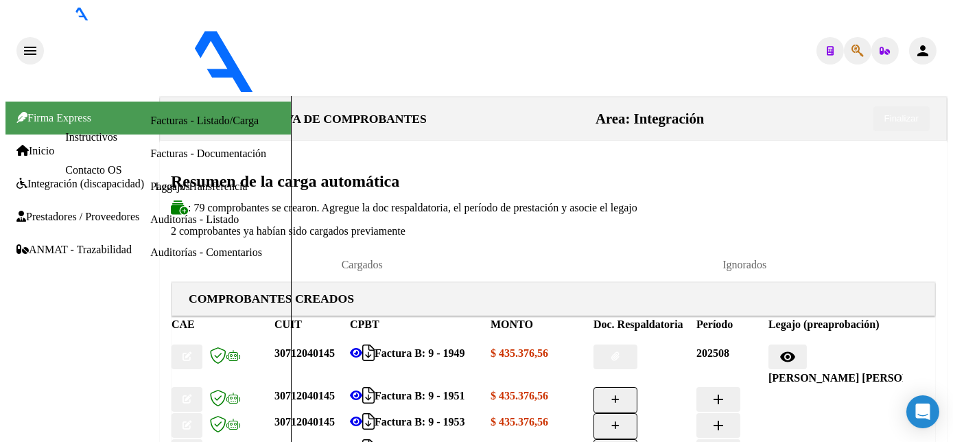
type input "O"
type input "PL"
type input "C:\fakepath\1951 [PERSON_NAME].pdf"
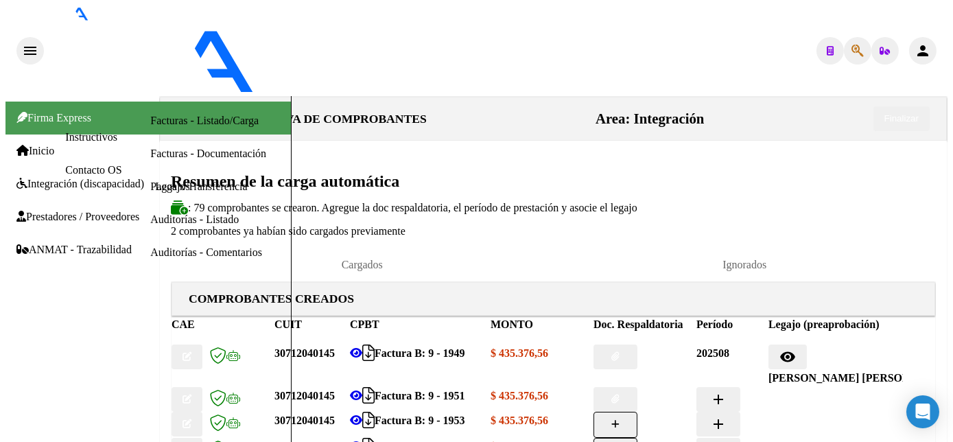
click at [741, 387] on button "add" at bounding box center [719, 399] width 44 height 25
type input "202508"
click at [813, 387] on button "add" at bounding box center [791, 399] width 44 height 25
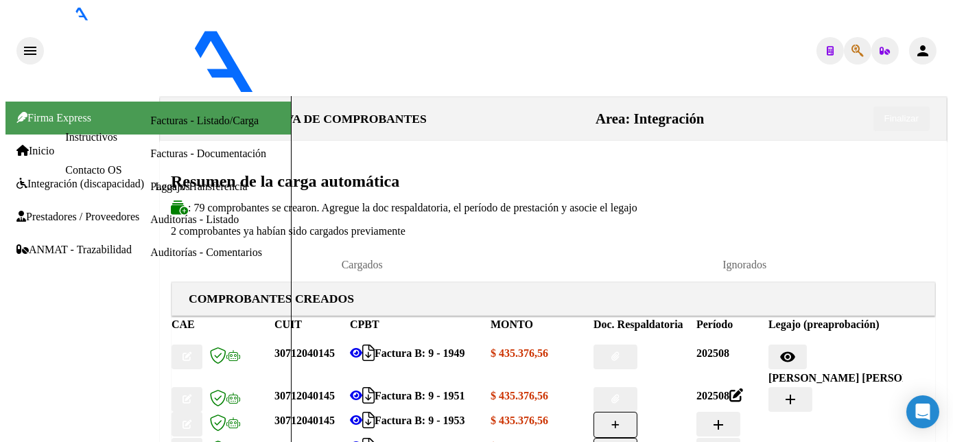
type input "[PERSON_NAME]"
click at [362, 390] on icon at bounding box center [356, 395] width 12 height 11
click at [813, 387] on button "add" at bounding box center [791, 399] width 44 height 25
type input "LEGUI"
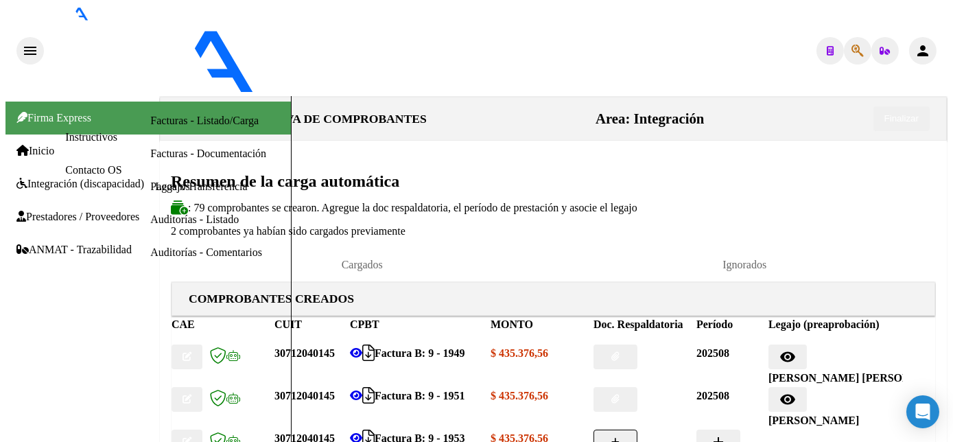
click at [638, 430] on button "button" at bounding box center [616, 443] width 44 height 26
type input "PL"
type input "C:\fakepath\1953 [PERSON_NAME].pdf"
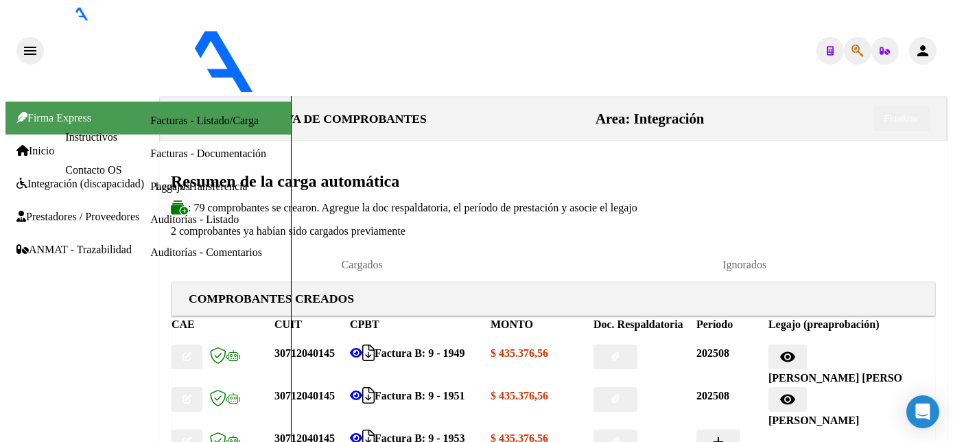
click at [734, 430] on button "add" at bounding box center [719, 442] width 44 height 25
type input "202508"
click at [813, 430] on button "add" at bounding box center [791, 442] width 44 height 25
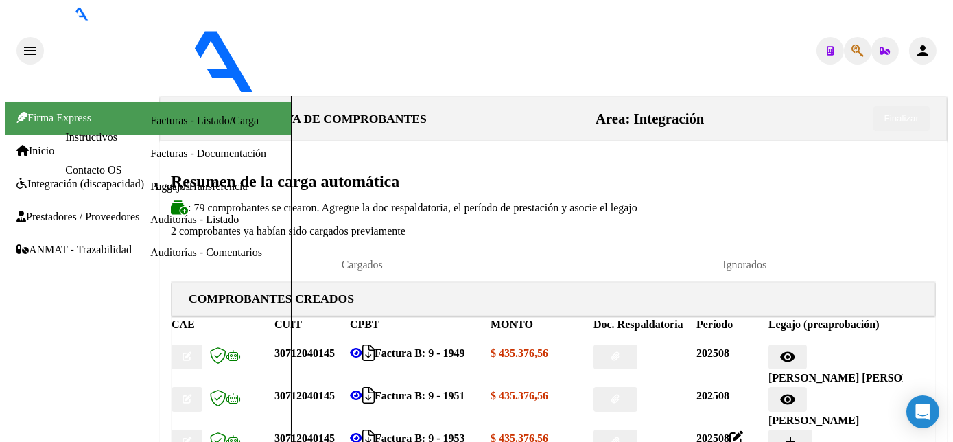
type input "PL"
type input "C:\fakepath\1955 [PERSON_NAME].pdf"
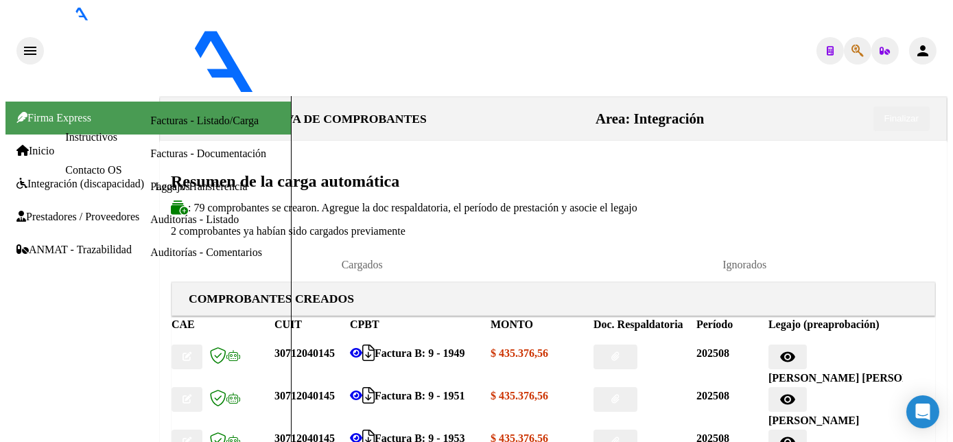
type input "202508"
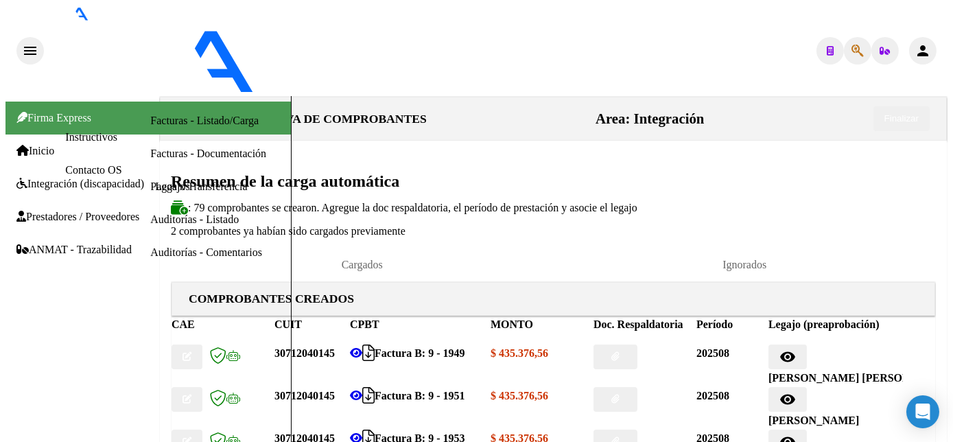
type input "[PERSON_NAME]"
type input "PL"
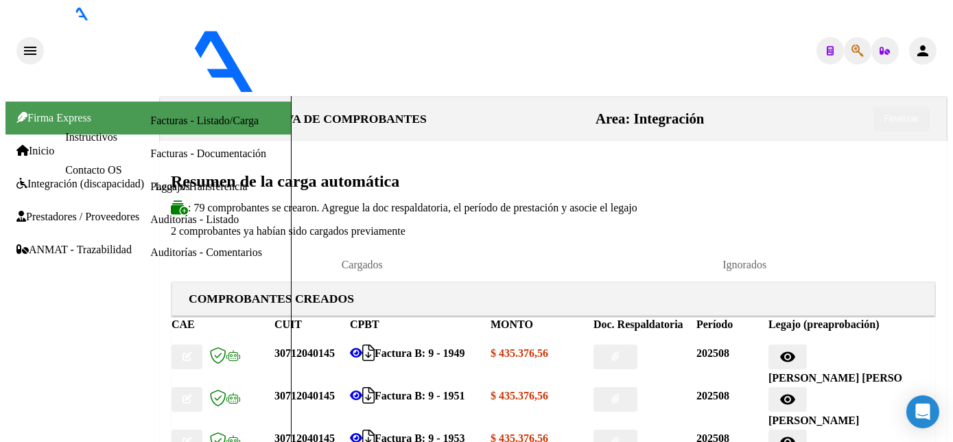
type input "C:\fakepath\1957 [PERSON_NAME]pdf"
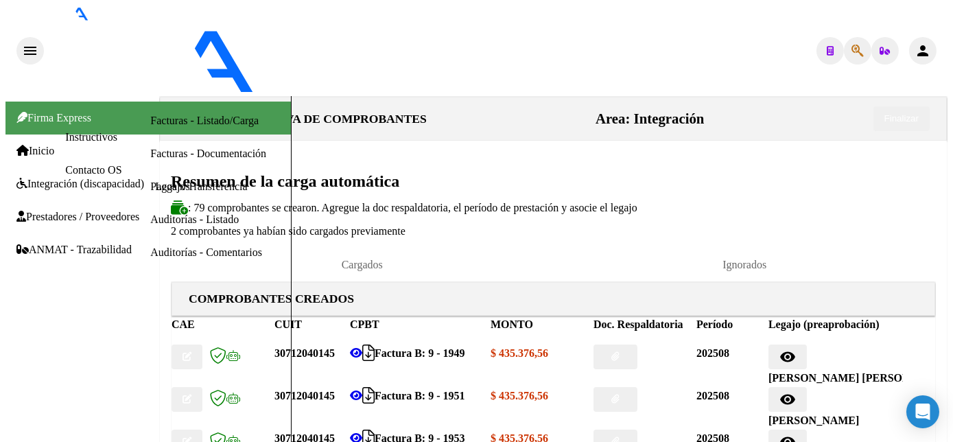
type input "20258"
type input "202508"
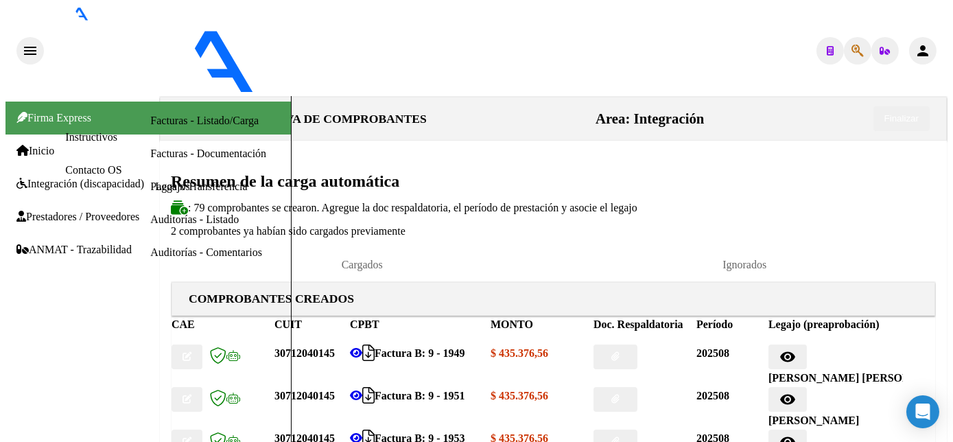
type input "OJEDA"
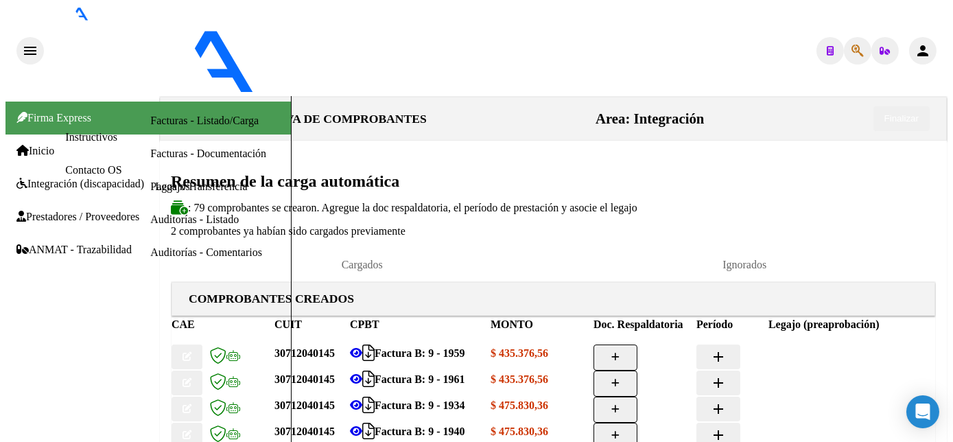
click at [638, 345] on button "button" at bounding box center [616, 358] width 44 height 26
type input "PL"
type input "C:\fakepath\1959 [PERSON_NAME].pdf"
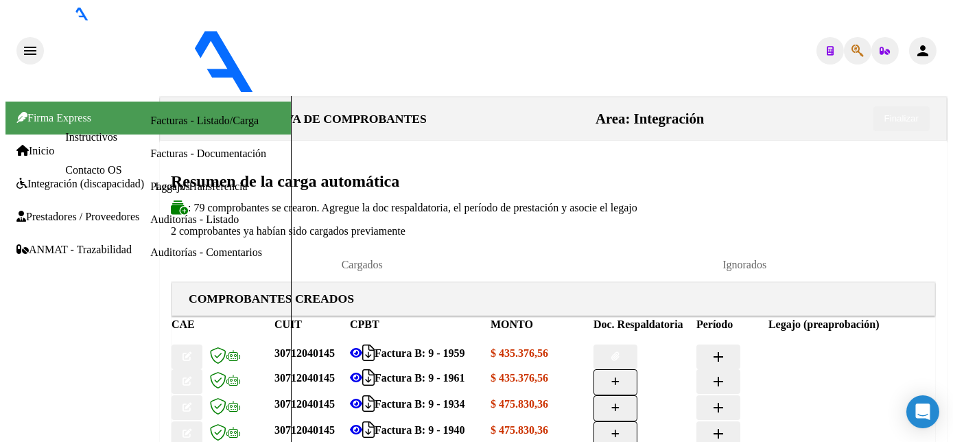
click at [727, 349] on mat-icon "add" at bounding box center [718, 357] width 16 height 16
type input "202508"
click at [799, 349] on mat-icon "add" at bounding box center [791, 357] width 16 height 16
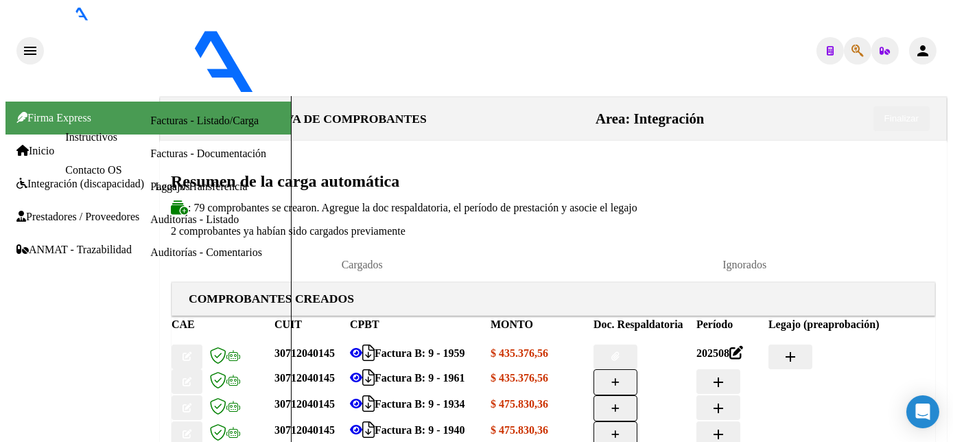
type input "[PERSON_NAME]"
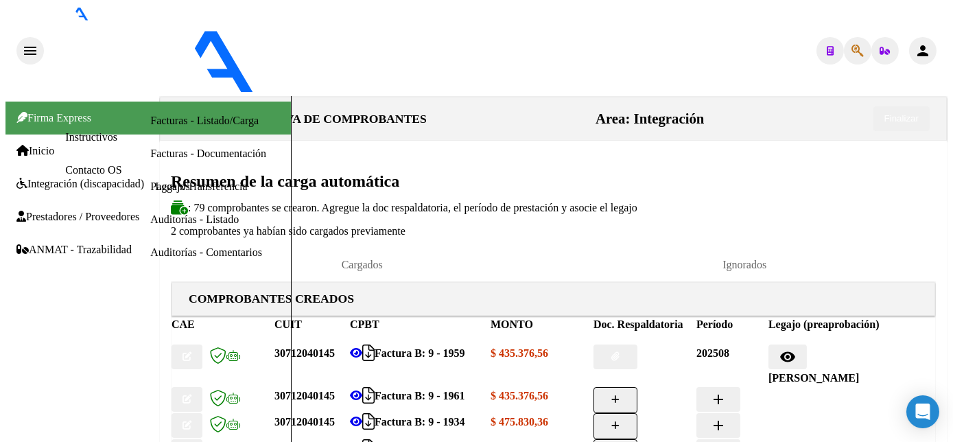
click at [620, 395] on icon "button" at bounding box center [616, 399] width 8 height 9
type input "PL"
type input "C:\fakepath\1961 [PERSON_NAME].pdf"
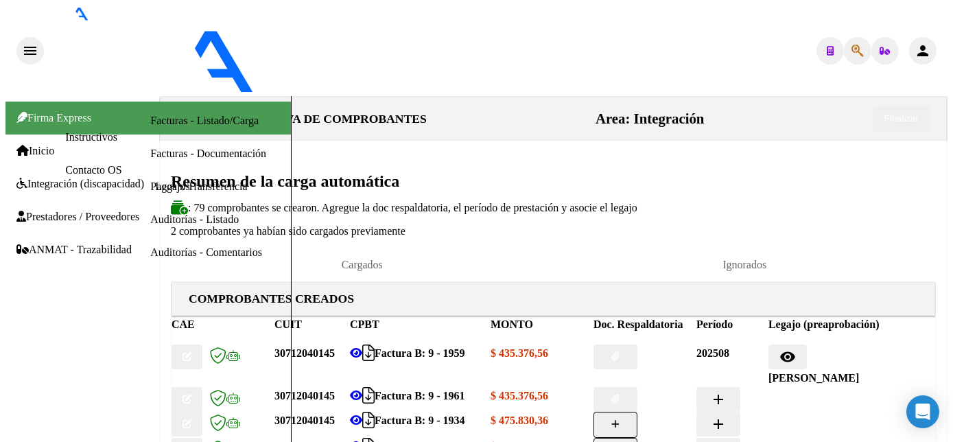
click at [727, 391] on mat-icon "add" at bounding box center [718, 399] width 16 height 16
type input "202508"
click at [799, 391] on mat-icon "add" at bounding box center [791, 399] width 16 height 16
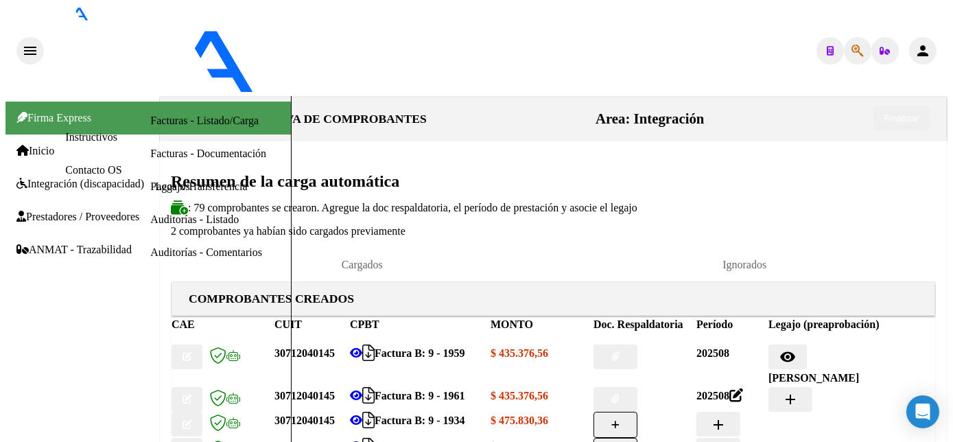
click at [362, 390] on icon at bounding box center [356, 395] width 12 height 11
click at [638, 387] on button "button" at bounding box center [616, 399] width 44 height 25
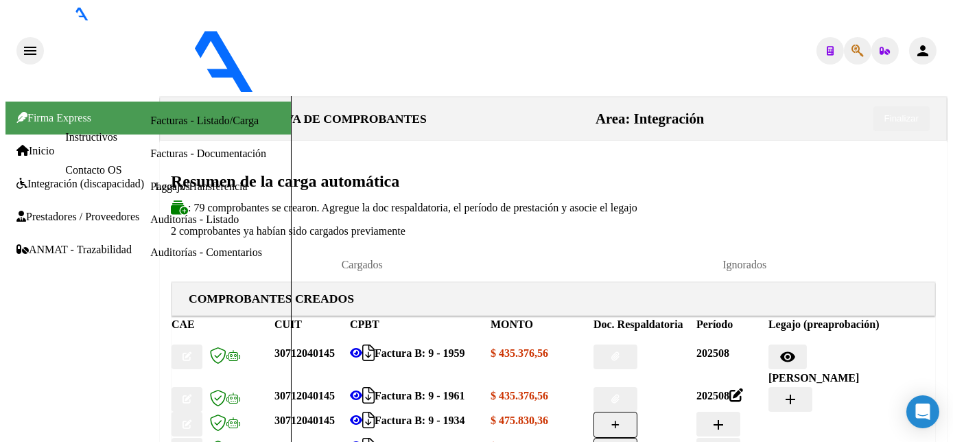
click at [799, 391] on mat-icon "add" at bounding box center [791, 399] width 16 height 16
type input "SAAVEDRA"
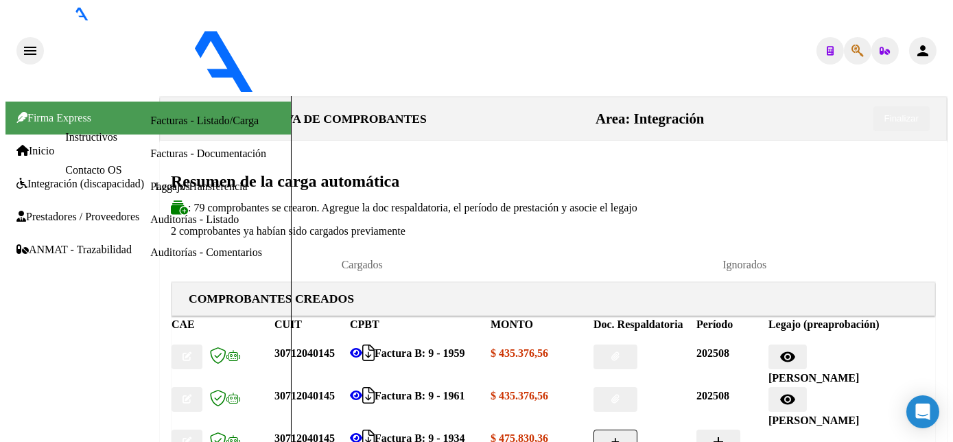
click at [638, 430] on button "button" at bounding box center [616, 443] width 44 height 26
type input "C:\fakepath\1934 [PERSON_NAME].pdf"
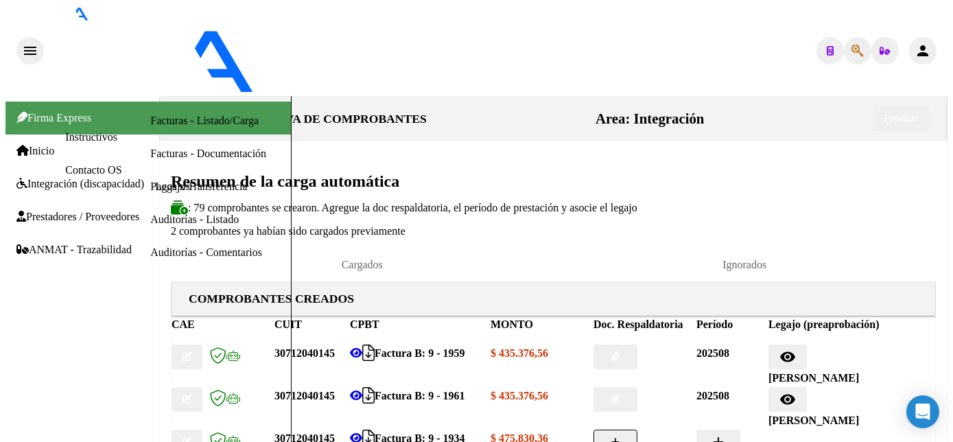
type input "PL"
click at [727, 434] on mat-icon "add" at bounding box center [718, 442] width 16 height 16
type input "202508"
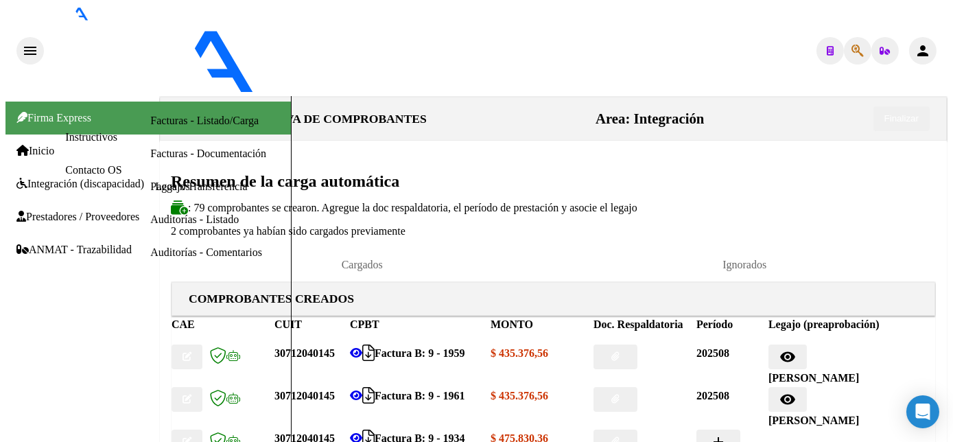
click at [813, 430] on button "add" at bounding box center [791, 442] width 44 height 25
type input "[PERSON_NAME]"
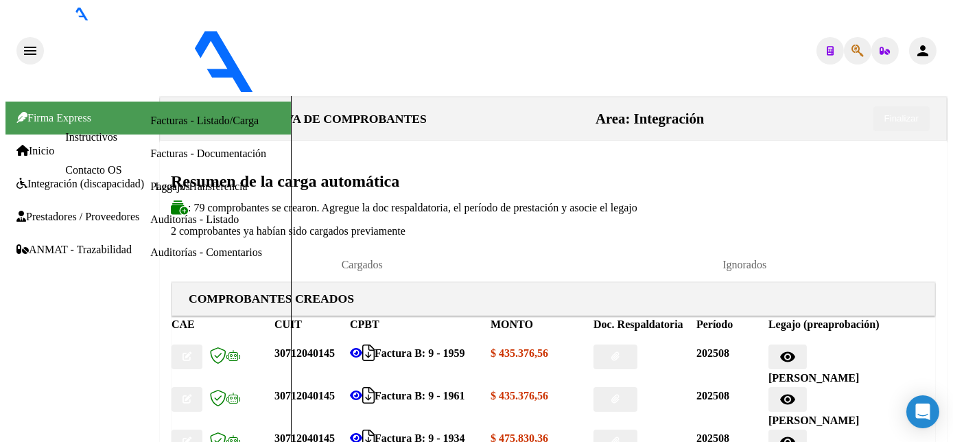
type input "PL"
type input "C:\fakepath\1940 [PERSON_NAME].pdf"
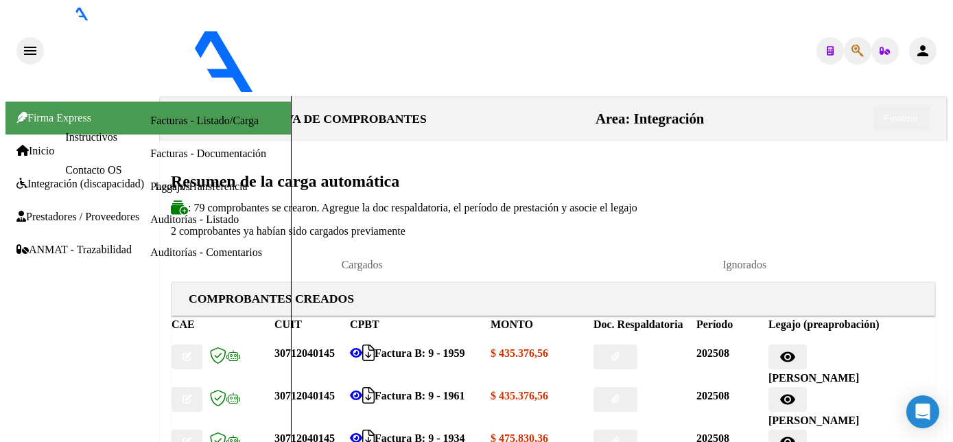
type input "202508"
type input "DIAZ"
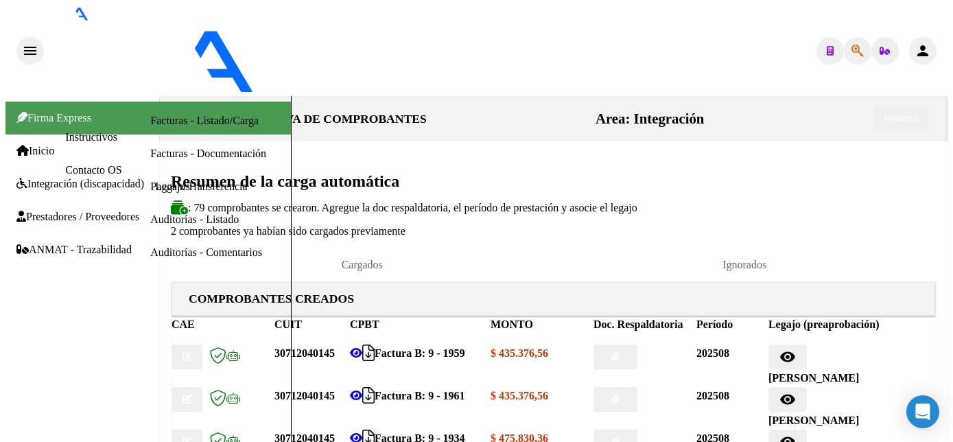
type input "PL"
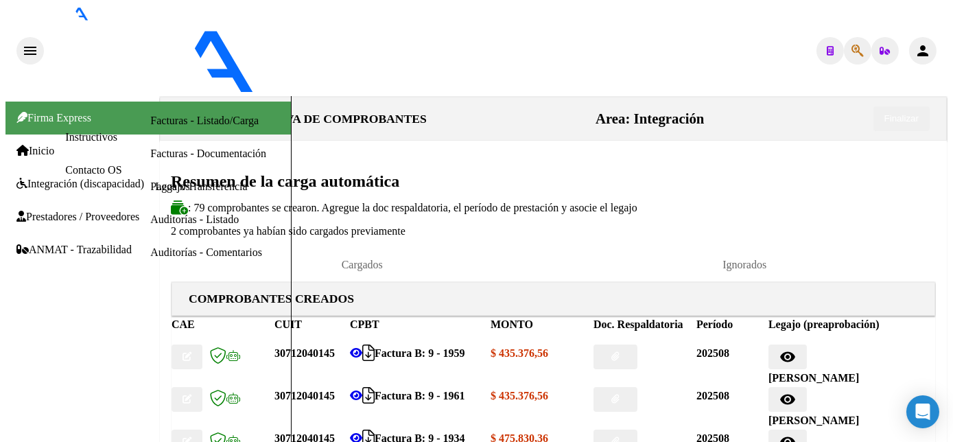
type input "PL"
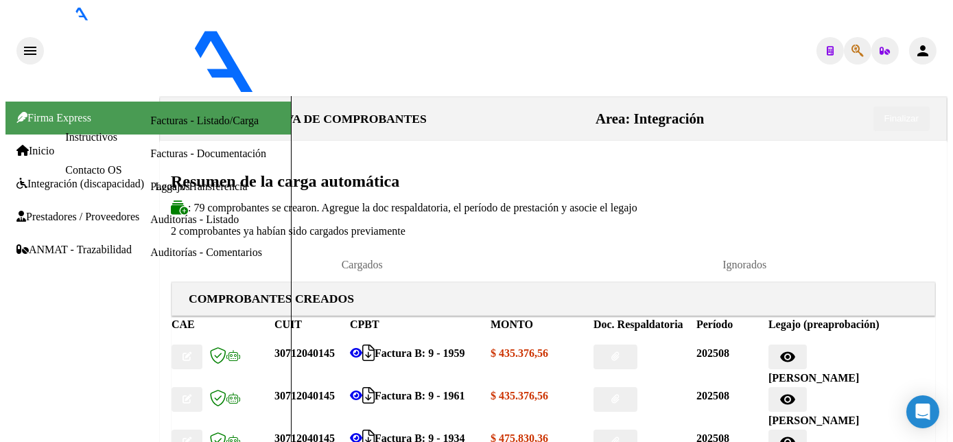
type input "C:\fakepath\1943 [PERSON_NAME].pdf"
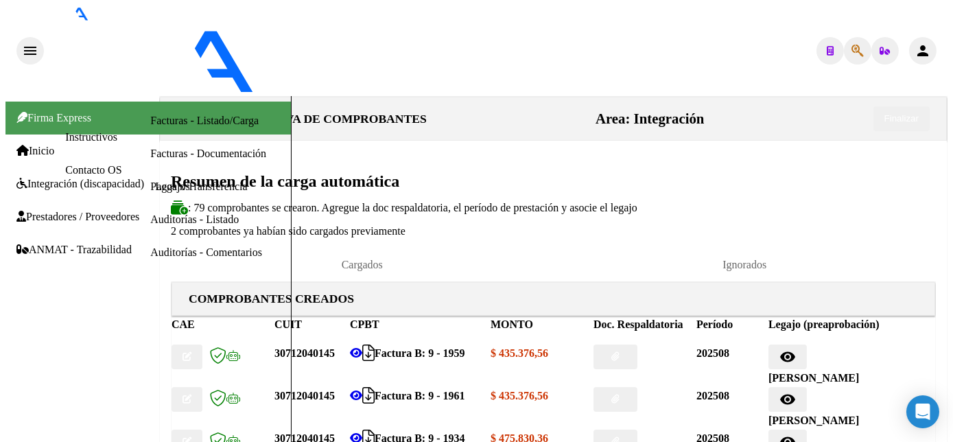
type input "202508"
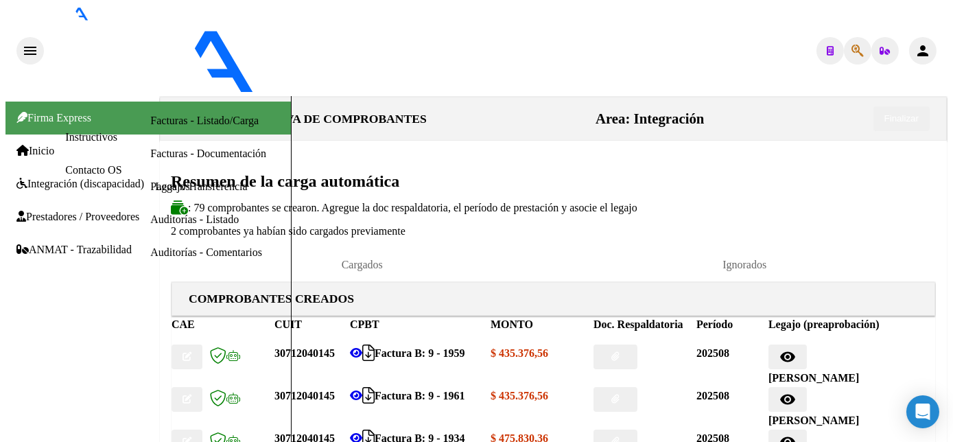
type input "[PERSON_NAME]"
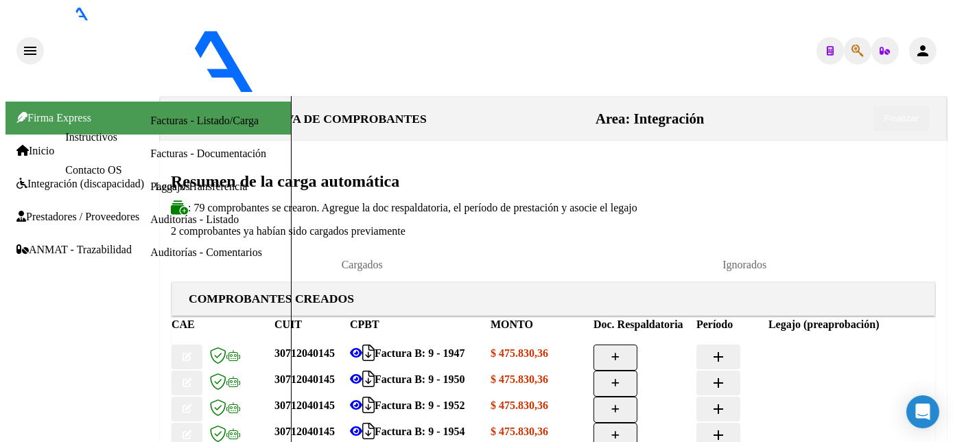
click at [620, 353] on icon "button" at bounding box center [616, 357] width 8 height 9
type input "PL"
click at [620, 353] on icon "button" at bounding box center [616, 357] width 8 height 9
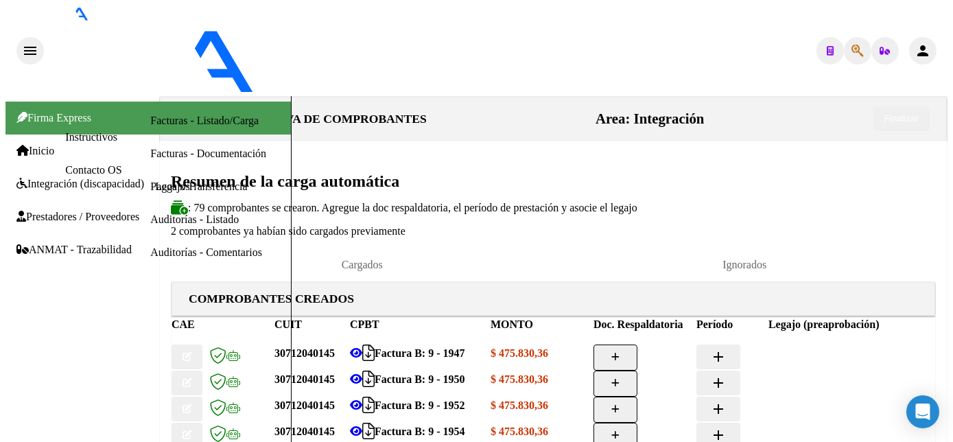
type input "PL"
type input "C:\fakepath\1947 [PERSON_NAME].pdf"
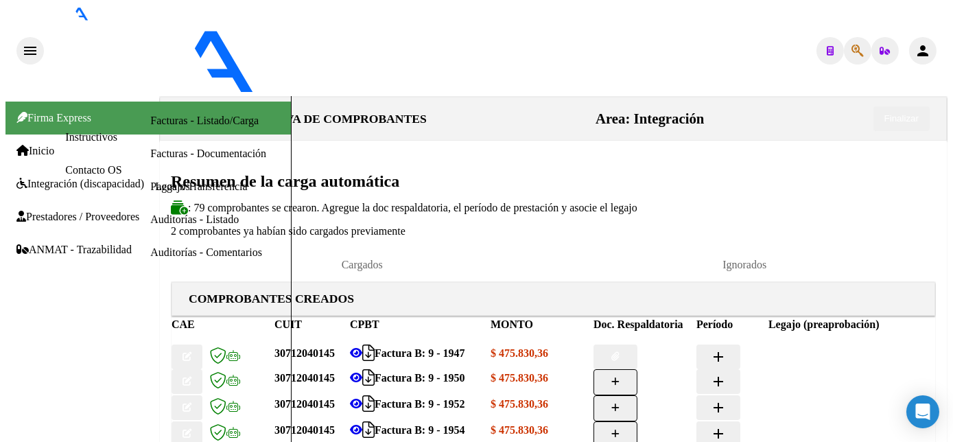
click at [727, 349] on mat-icon "add" at bounding box center [718, 357] width 16 height 16
type input "202508"
click at [815, 345] on datatable-body-cell "add" at bounding box center [872, 357] width 206 height 25
click at [813, 345] on button "add" at bounding box center [791, 357] width 44 height 25
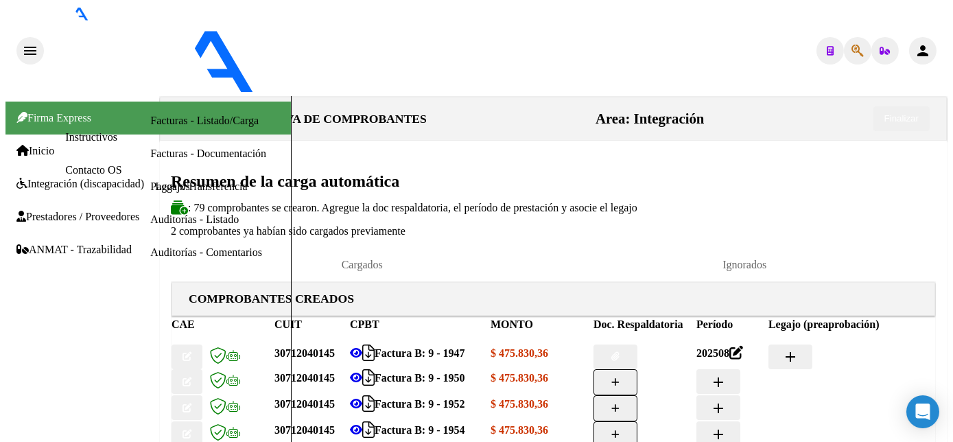
type input "[PERSON_NAME]"
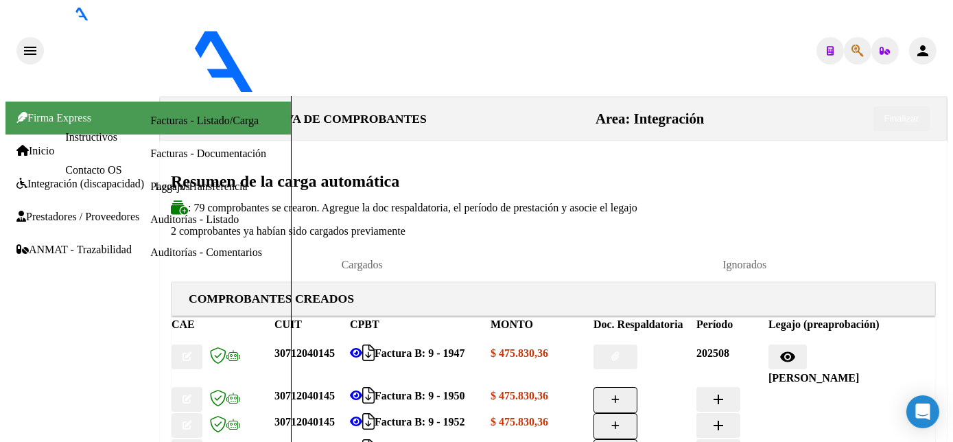
click at [620, 395] on icon "button" at bounding box center [616, 399] width 8 height 9
click at [638, 387] on button "button" at bounding box center [616, 400] width 44 height 26
type input "PL"
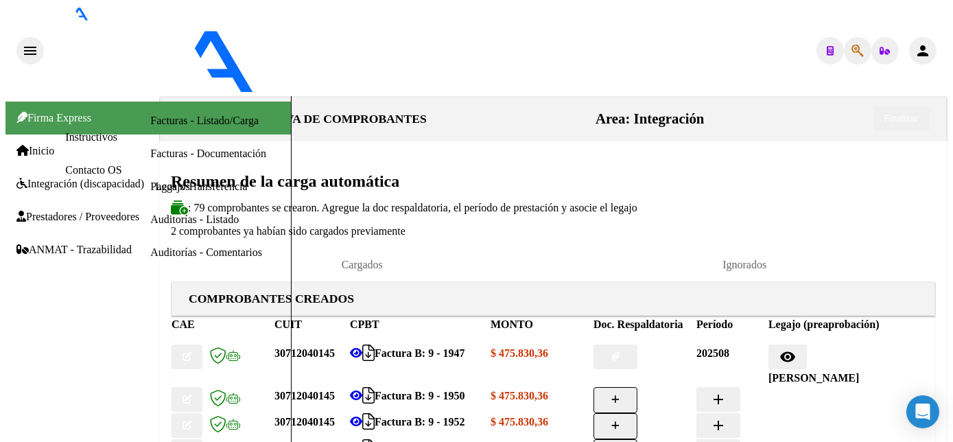
type input "C:\fakepath\1950 [PERSON_NAME].pdf"
click at [727, 391] on mat-icon "add" at bounding box center [718, 399] width 16 height 16
type input "202508"
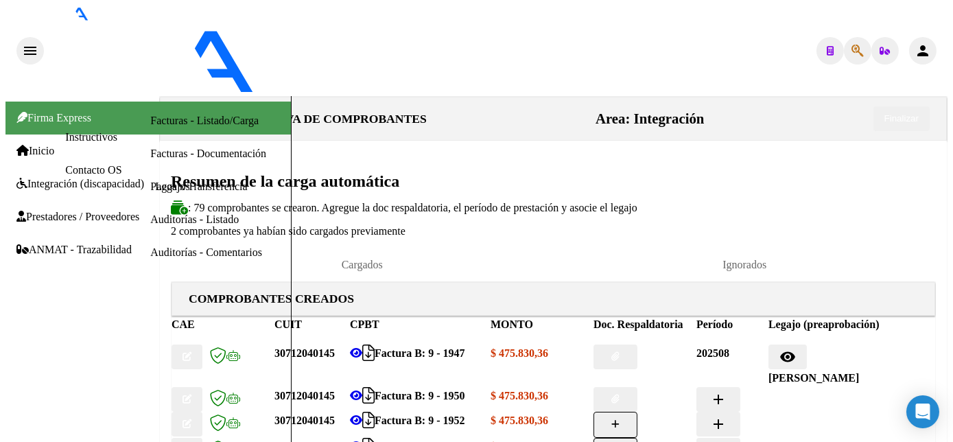
click at [813, 387] on button "add" at bounding box center [791, 399] width 44 height 25
type input "JARA"
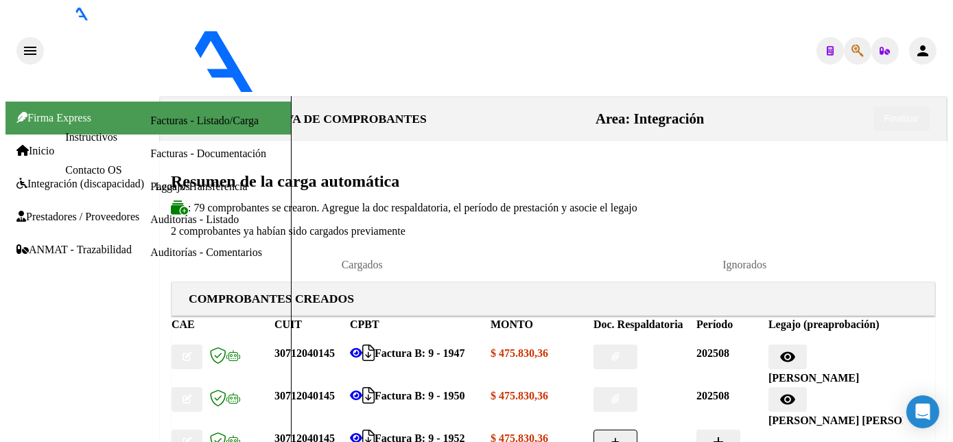
click at [620, 438] on icon "button" at bounding box center [616, 442] width 8 height 9
type input "PL"
type input "C:\fakepath\1952 [PERSON_NAME].pdf"
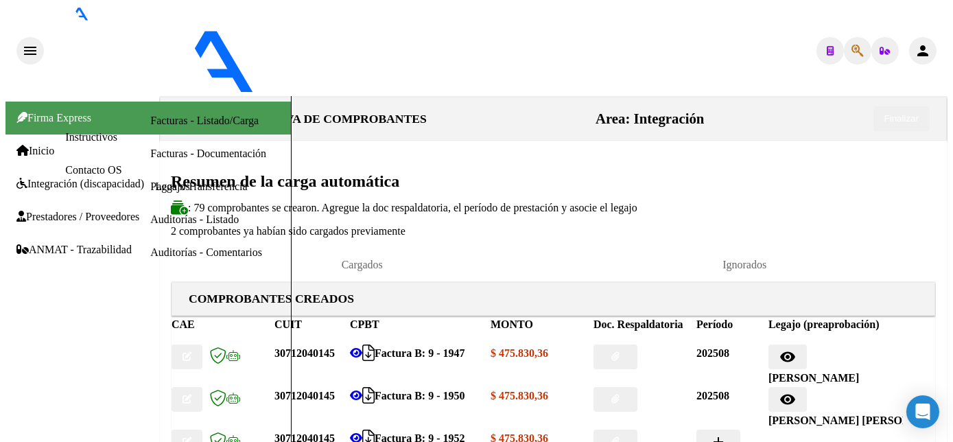
click at [727, 434] on mat-icon "add" at bounding box center [718, 442] width 16 height 16
type input "202508"
click at [799, 434] on mat-icon "add" at bounding box center [791, 442] width 16 height 16
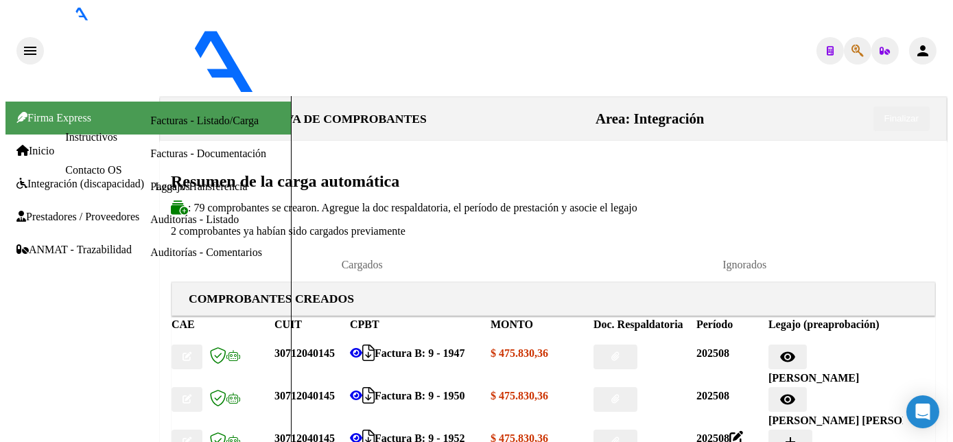
type input "[PERSON_NAME]"
type input "PL"
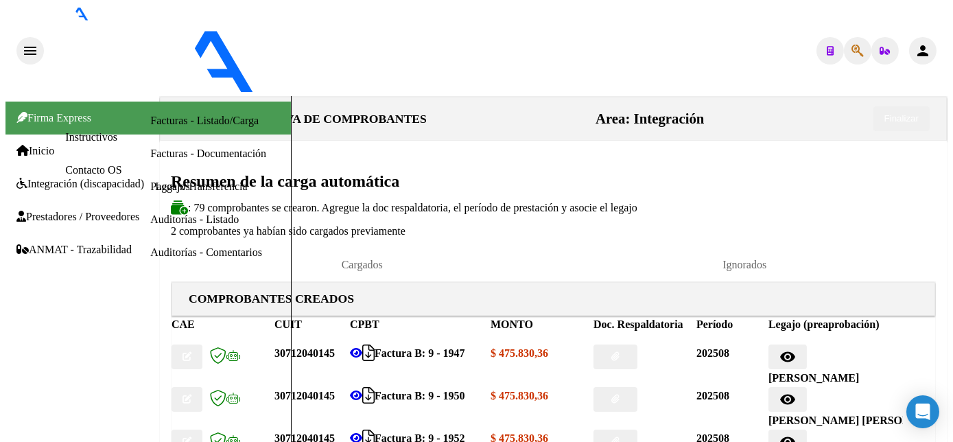
type input "C:\fakepath\1954 [PERSON_NAME].pdf"
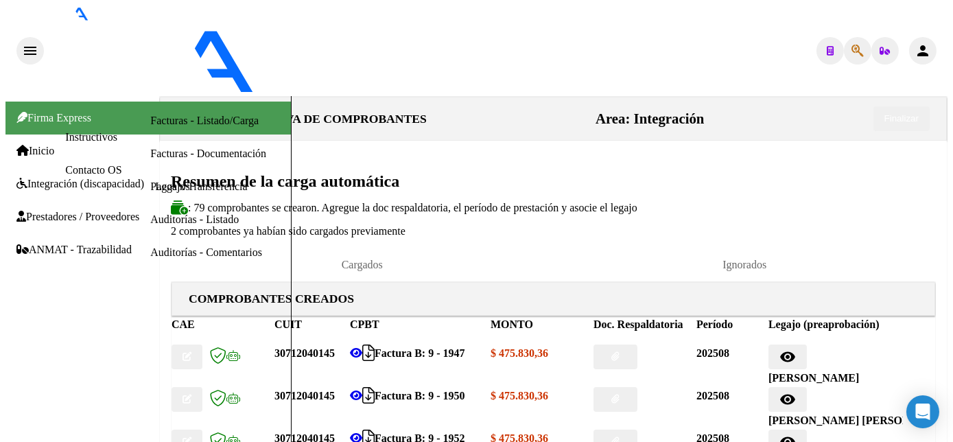
type input "202508"
type input "[PERSON_NAME] NO"
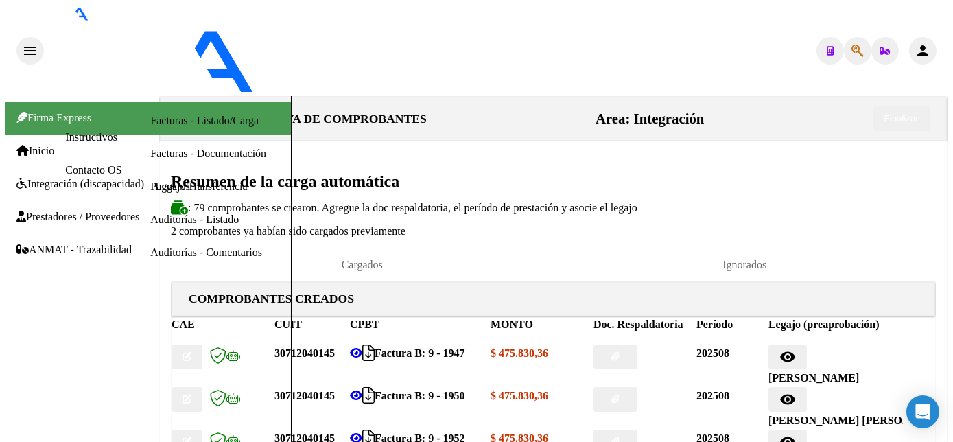
type input "PL"
type input "C:\fakepath\1956 [PERSON_NAME] [PERSON_NAME].pdf"
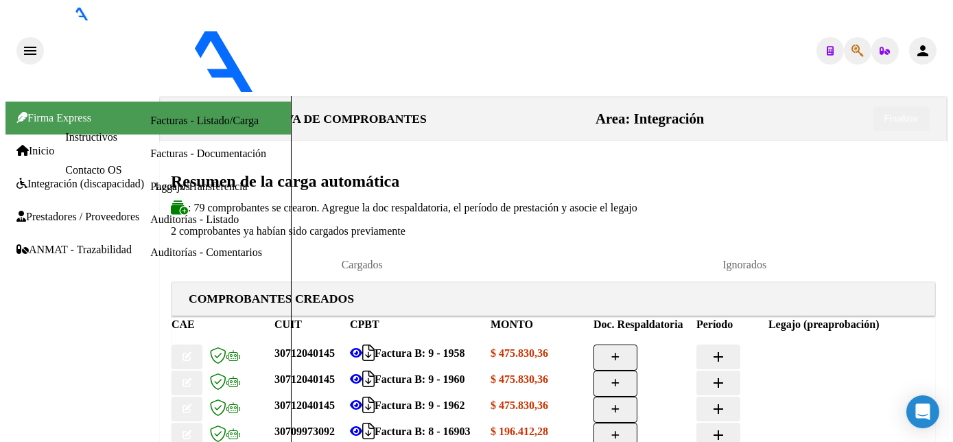
click at [631, 345] on button "button" at bounding box center [616, 358] width 44 height 26
click at [727, 349] on mat-icon "add" at bounding box center [718, 357] width 16 height 16
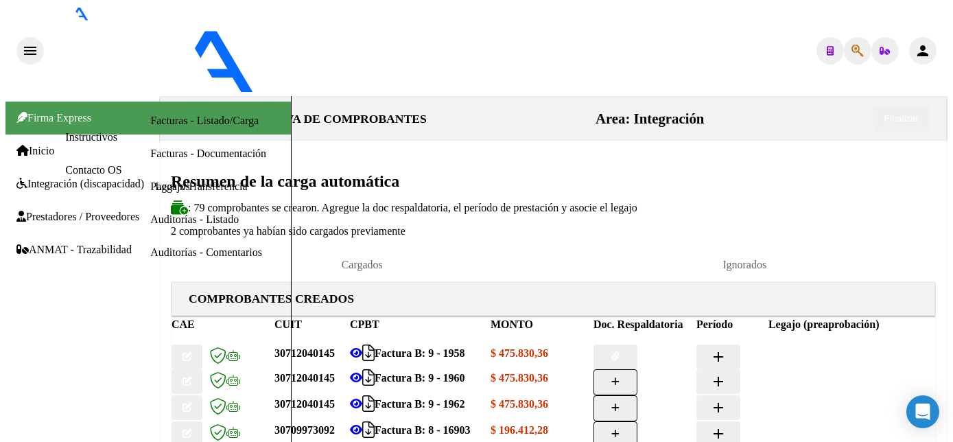
click at [813, 345] on button "add" at bounding box center [791, 357] width 44 height 25
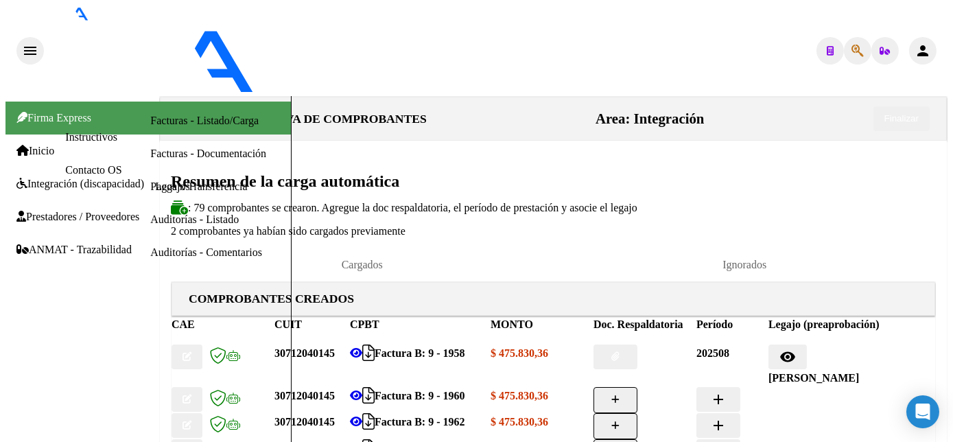
click at [638, 387] on button "button" at bounding box center [616, 400] width 44 height 26
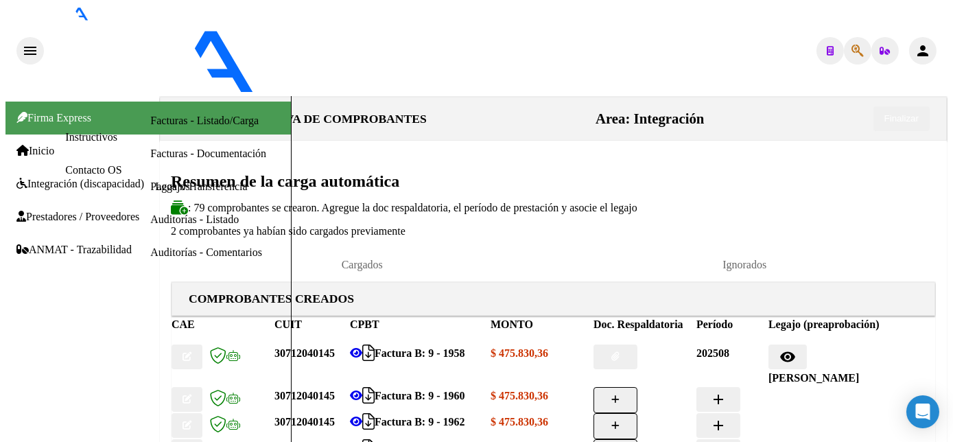
click at [727, 391] on mat-icon "add" at bounding box center [718, 399] width 16 height 16
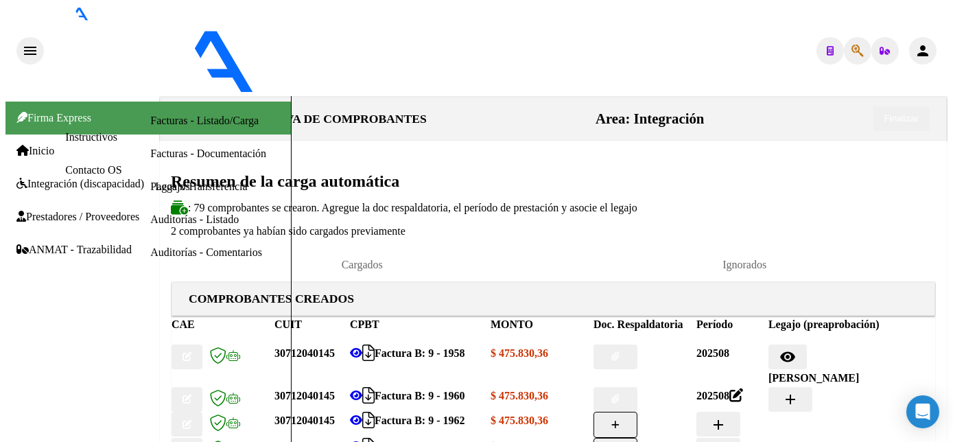
click at [799, 391] on mat-icon "add" at bounding box center [791, 399] width 16 height 16
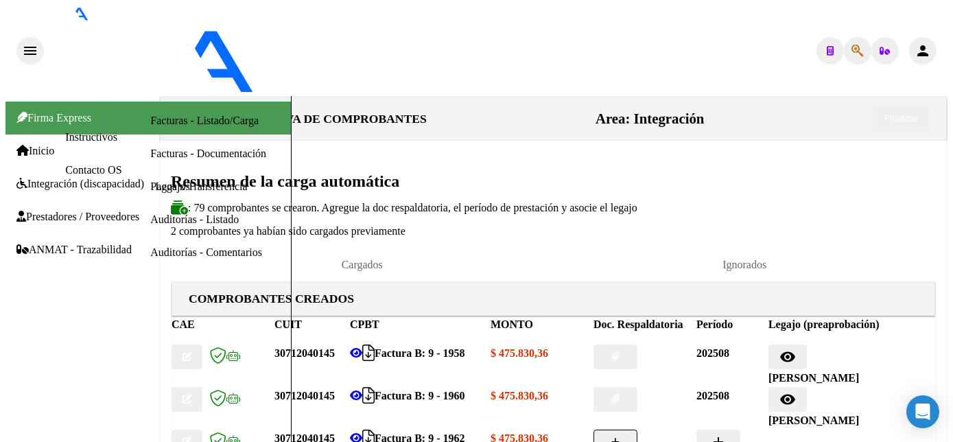
click at [638, 430] on button "button" at bounding box center [616, 443] width 44 height 26
click at [728, 430] on button "add" at bounding box center [719, 442] width 44 height 25
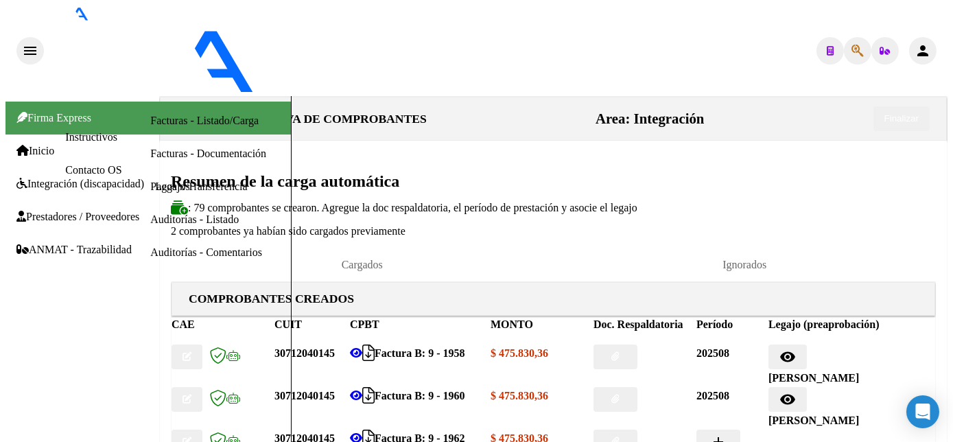
click at [813, 430] on button "add" at bounding box center [791, 442] width 44 height 25
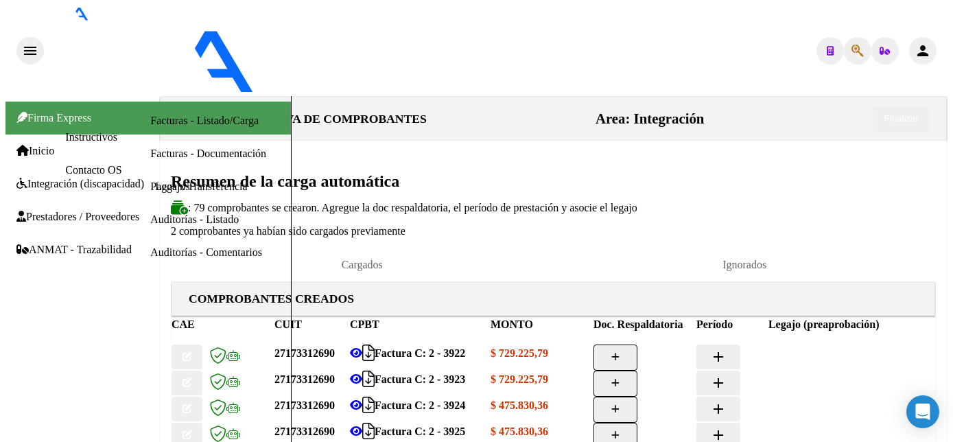
click at [620, 352] on span "button" at bounding box center [616, 357] width 8 height 10
click at [727, 349] on mat-icon "add" at bounding box center [718, 357] width 16 height 16
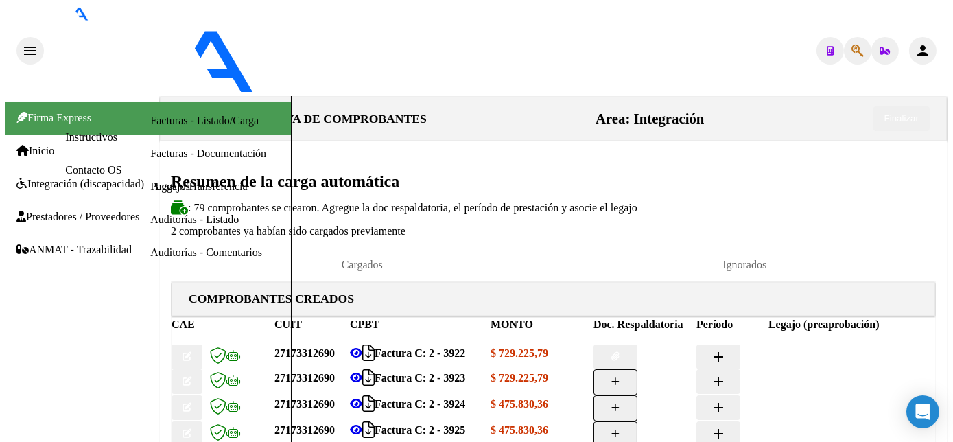
click at [799, 349] on mat-icon "add" at bounding box center [791, 357] width 16 height 16
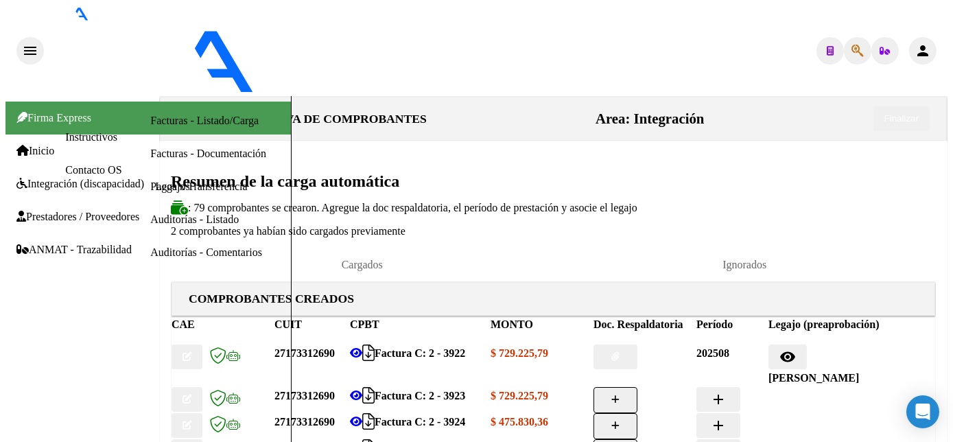
click at [629, 387] on button "button" at bounding box center [616, 400] width 44 height 26
click at [727, 391] on mat-icon "add" at bounding box center [718, 399] width 16 height 16
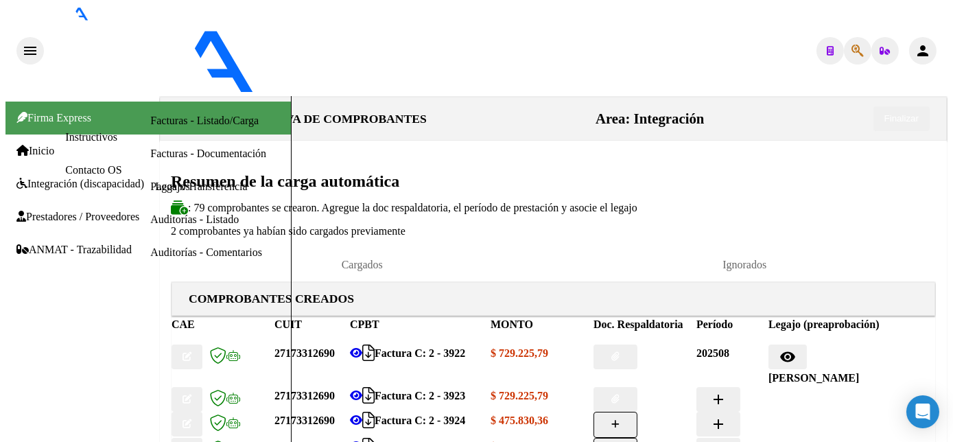
click at [799, 391] on mat-icon "add" at bounding box center [791, 399] width 16 height 16
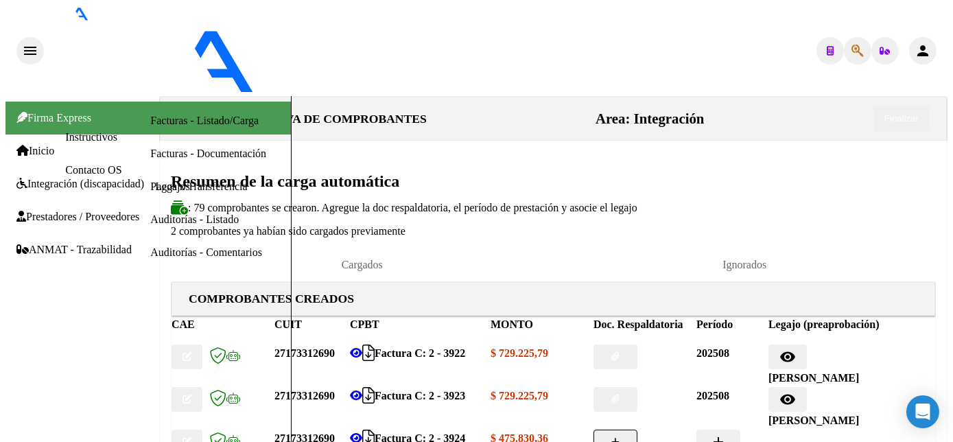
click at [620, 438] on icon "button" at bounding box center [616, 442] width 8 height 9
click at [727, 434] on mat-icon "add" at bounding box center [718, 442] width 16 height 16
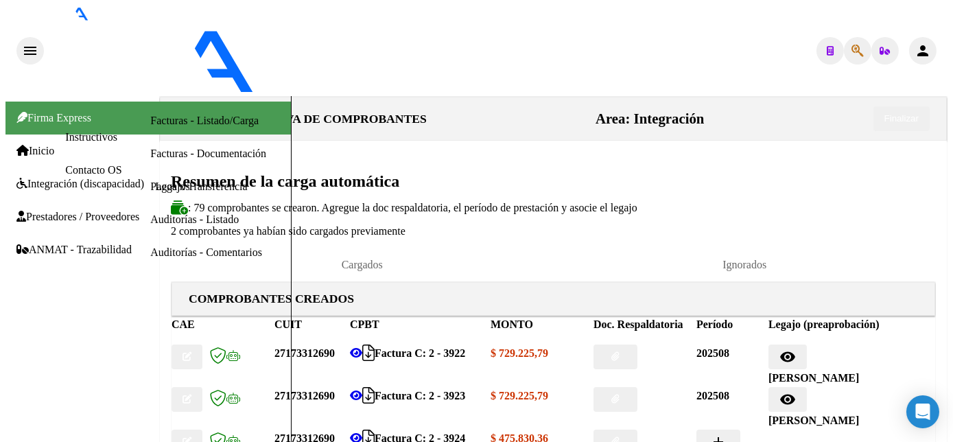
click at [799, 434] on mat-icon "add" at bounding box center [791, 442] width 16 height 16
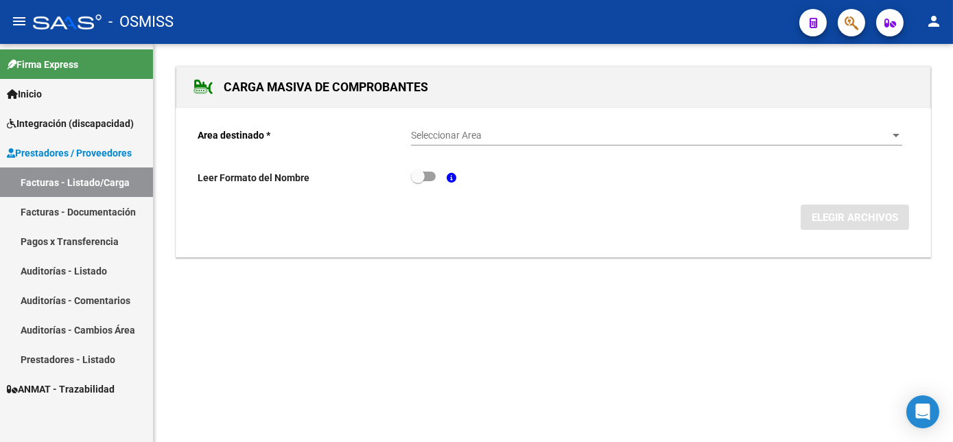
click at [108, 149] on span "Prestadores / Proveedores" at bounding box center [69, 153] width 125 height 15
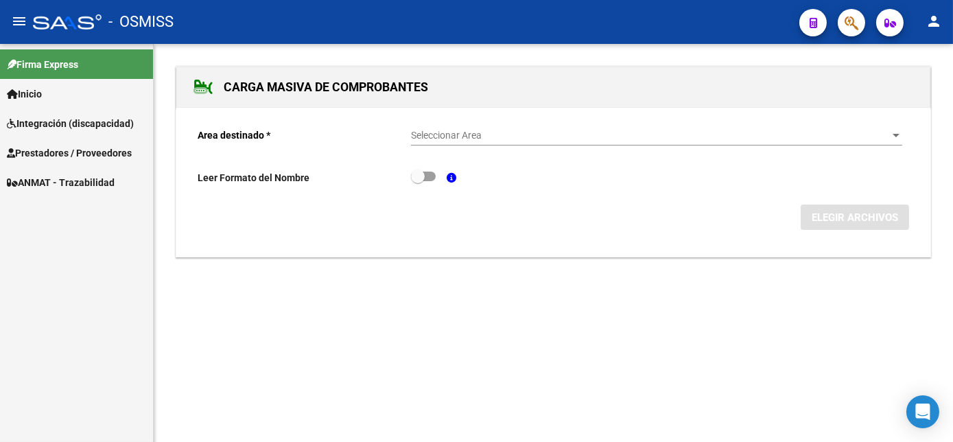
click at [108, 149] on span "Prestadores / Proveedores" at bounding box center [69, 153] width 125 height 15
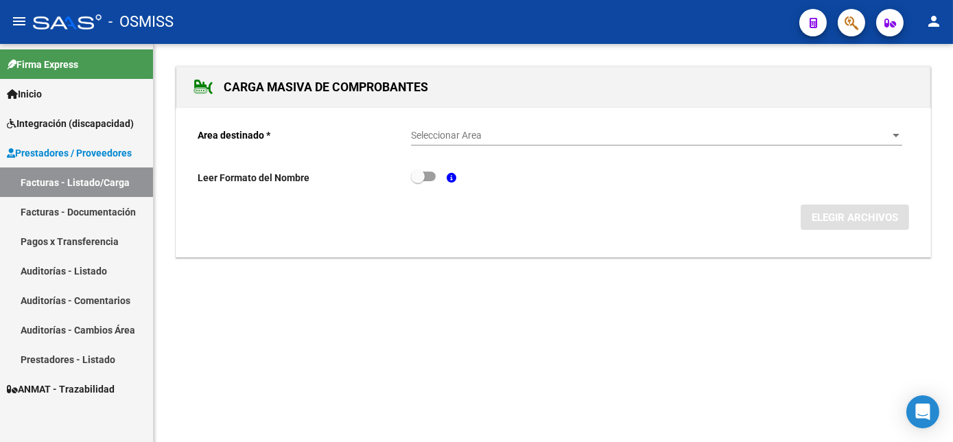
click at [90, 181] on link "Facturas - Listado/Carga" at bounding box center [76, 182] width 153 height 30
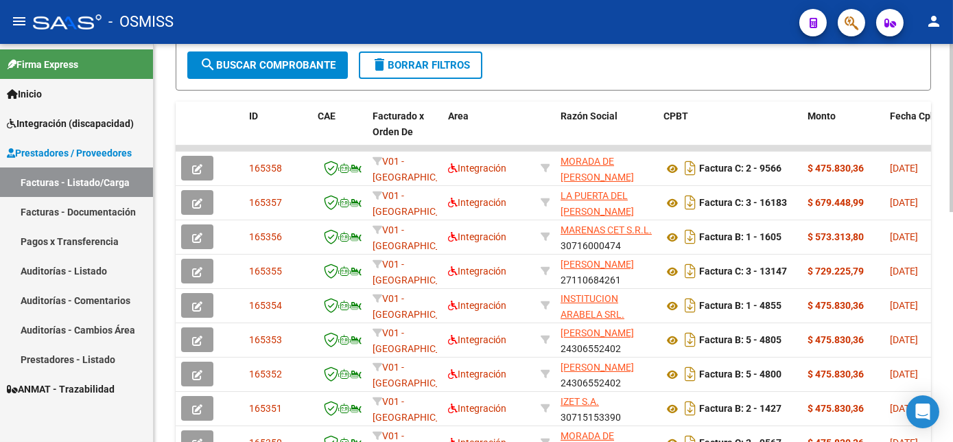
scroll to position [368, 0]
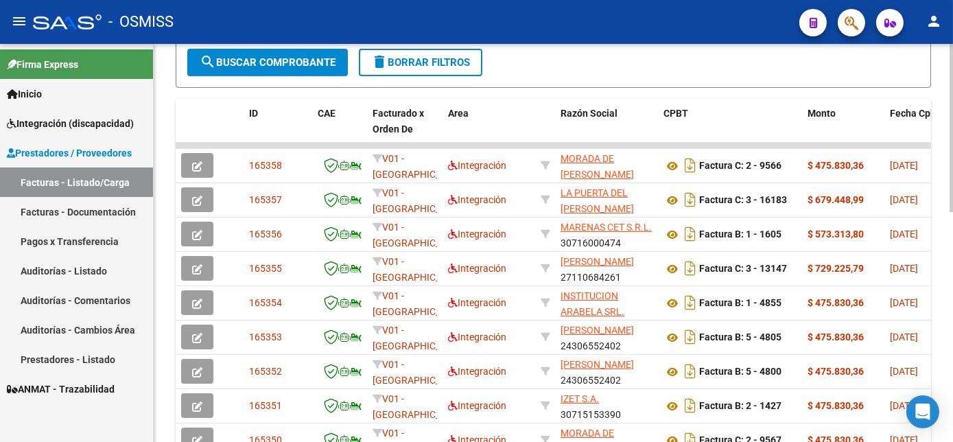
click at [953, 283] on html "menu - OSMISS person Firma Express Inicio Instructivos Contacto OS Integración …" at bounding box center [476, 221] width 953 height 442
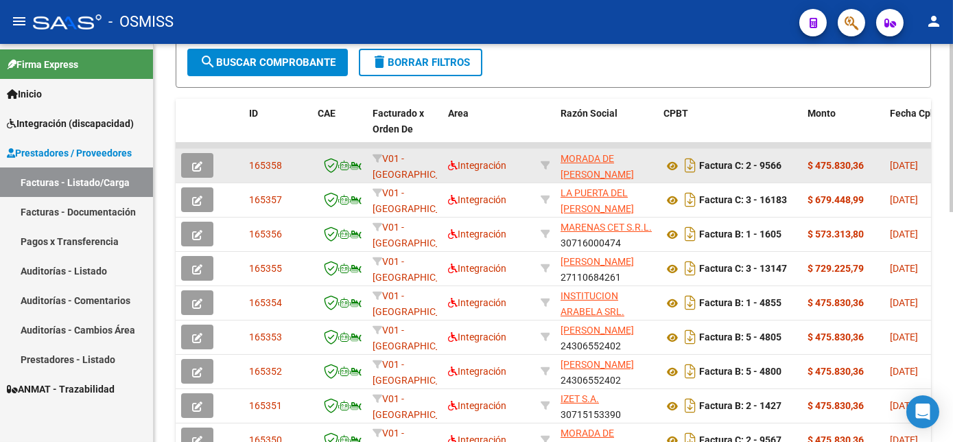
click at [197, 172] on icon "button" at bounding box center [197, 166] width 10 height 10
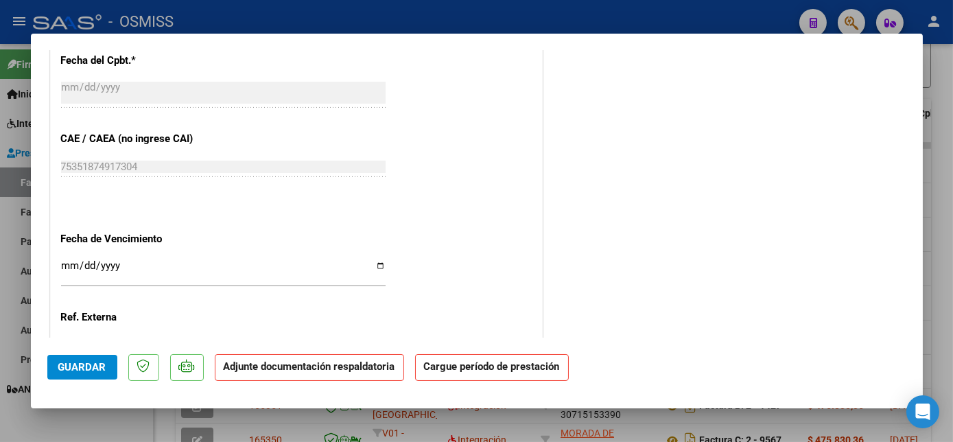
scroll to position [0, 0]
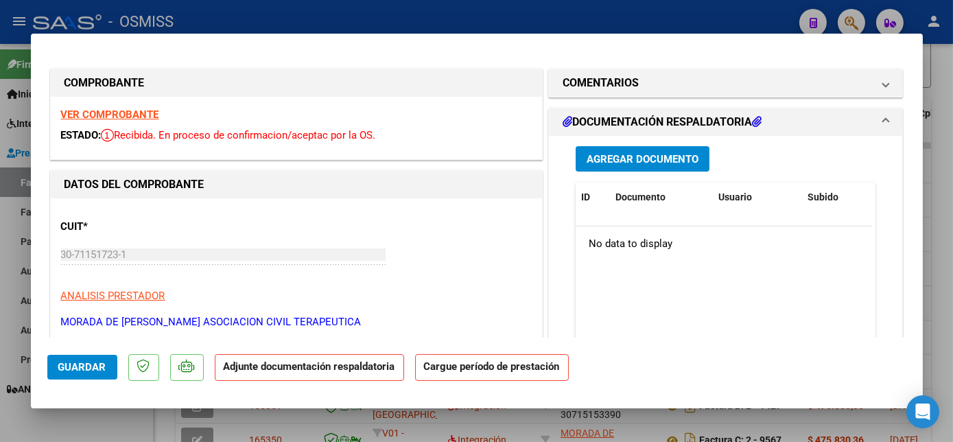
click at [139, 111] on strong "VER COMPROBANTE" at bounding box center [110, 114] width 98 height 12
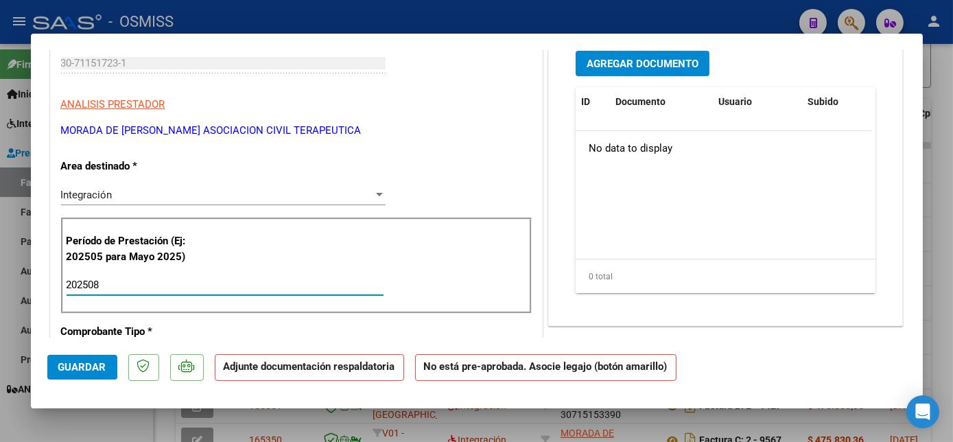
type input "202508"
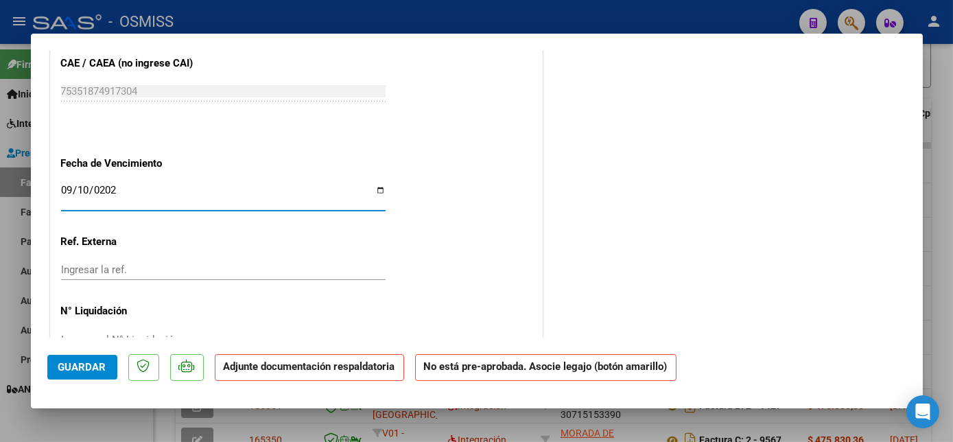
type input "2025-09-10"
click at [75, 369] on span "Guardar" at bounding box center [82, 367] width 48 height 12
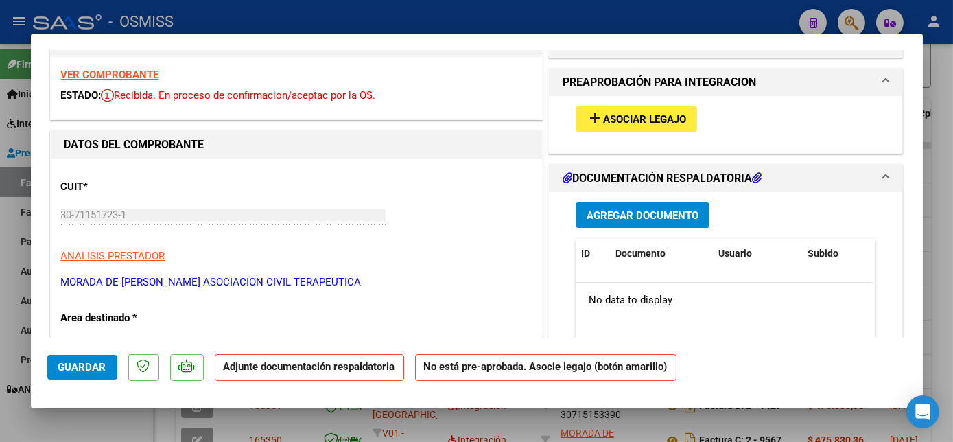
scroll to position [42, 0]
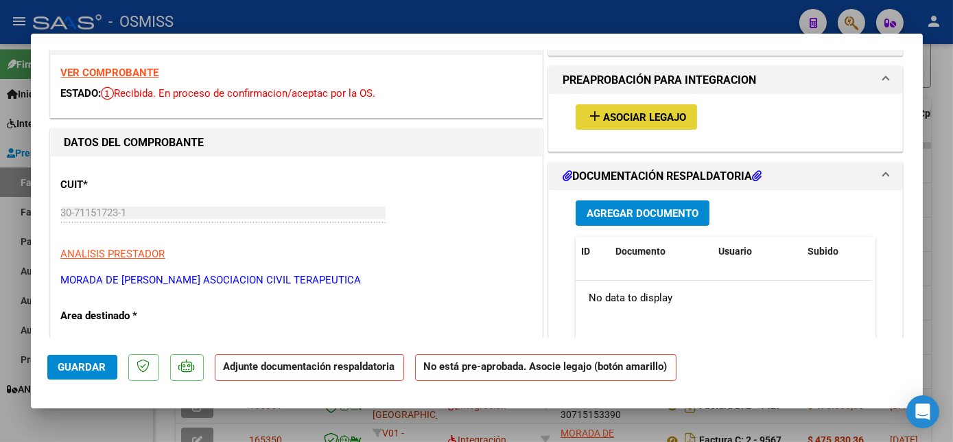
click at [612, 121] on span "Asociar Legajo" at bounding box center [644, 117] width 83 height 12
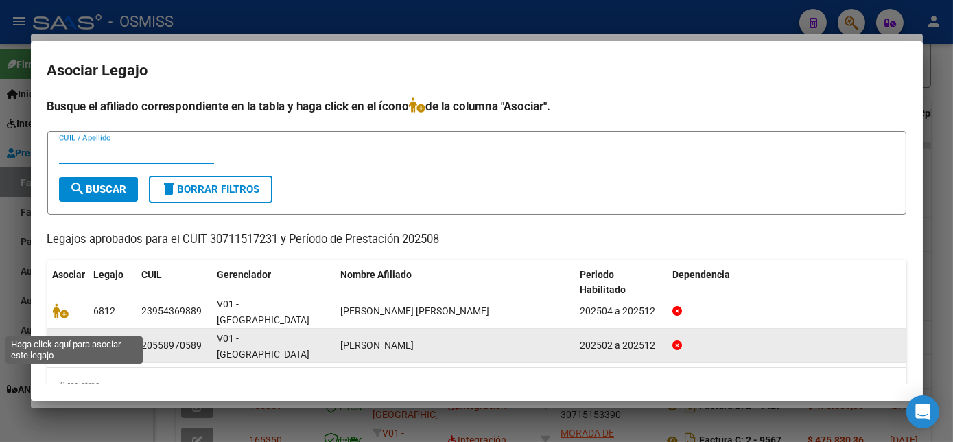
click at [56, 338] on icon at bounding box center [61, 345] width 16 height 15
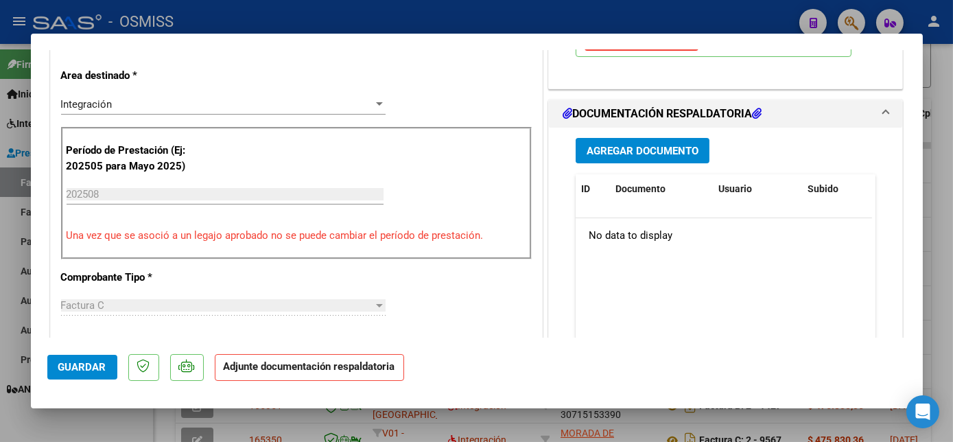
scroll to position [280, 0]
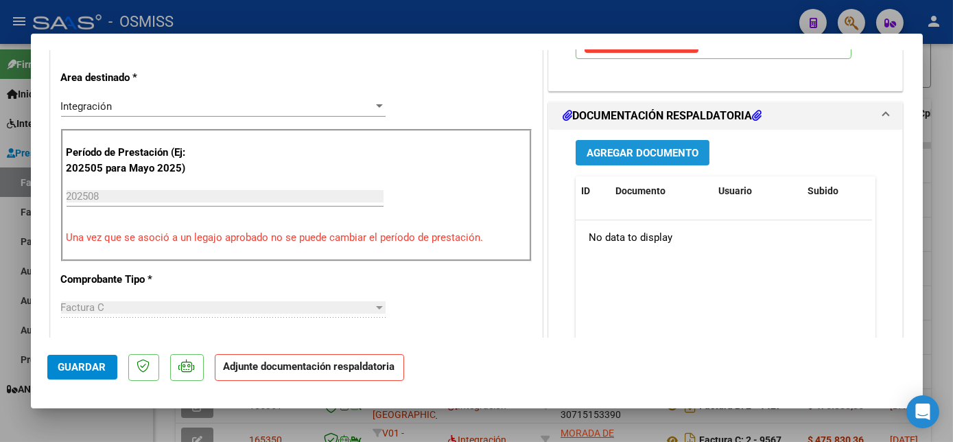
click at [622, 150] on span "Agregar Documento" at bounding box center [643, 153] width 112 height 12
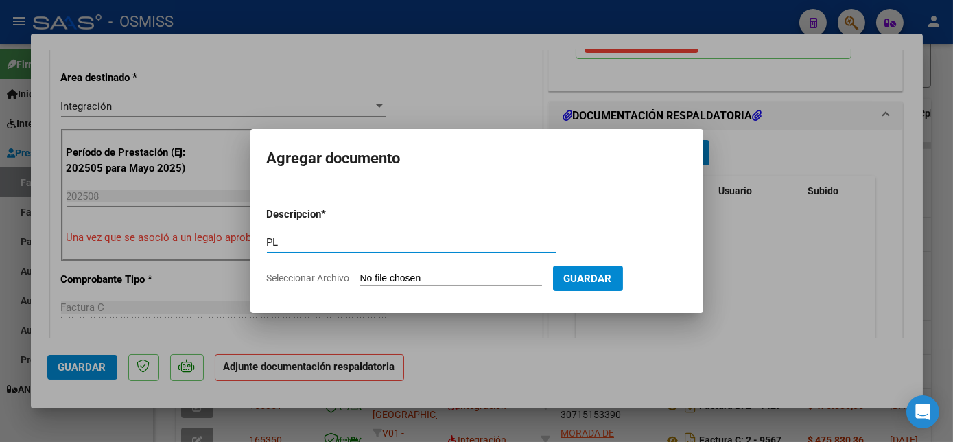
type input "PL"
click at [424, 280] on input "Seleccionar Archivo" at bounding box center [451, 279] width 182 height 13
type input "C:\fakepath\9566 PEREZ LOBO.pdf"
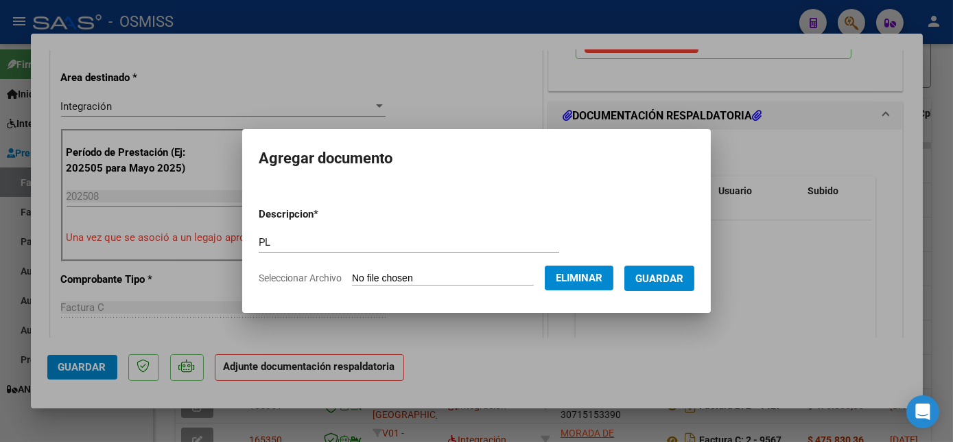
click at [681, 278] on span "Guardar" at bounding box center [660, 279] width 48 height 12
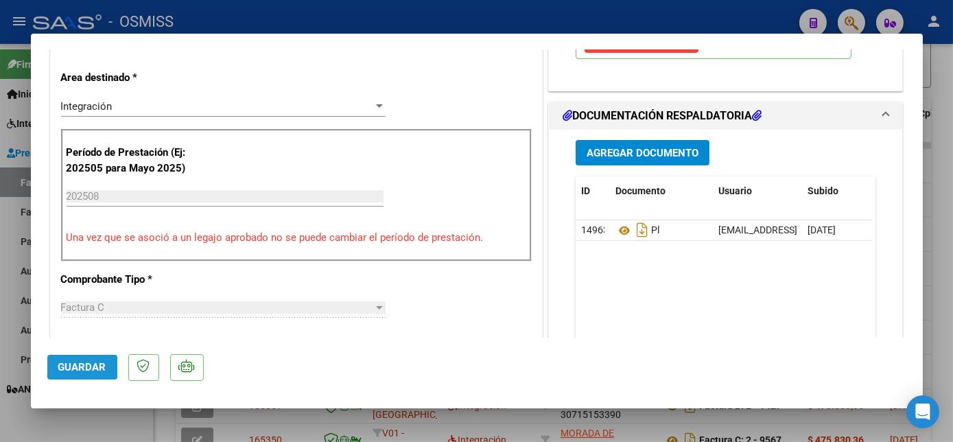
click at [81, 358] on button "Guardar" at bounding box center [82, 367] width 70 height 25
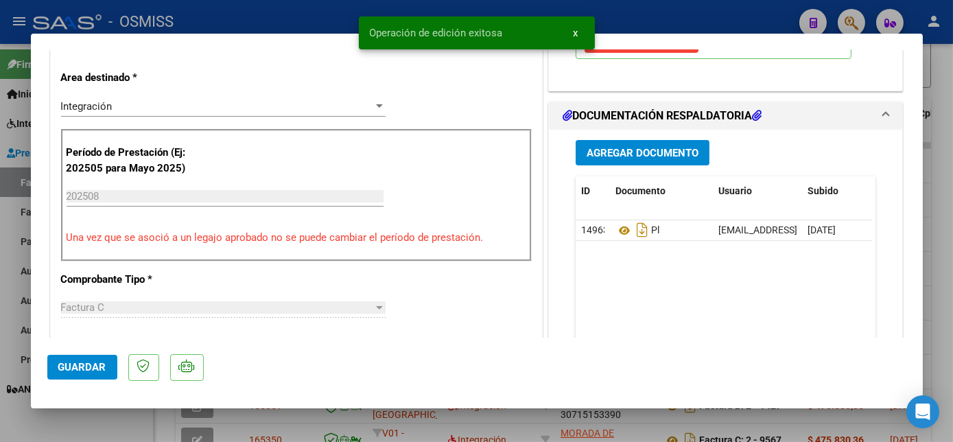
click at [116, 432] on div at bounding box center [476, 221] width 953 height 442
type input "$ 0,00"
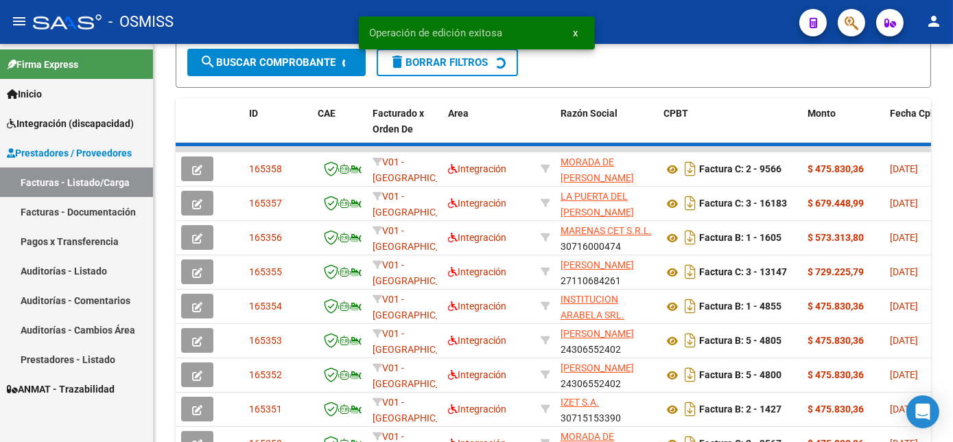
scroll to position [368, 0]
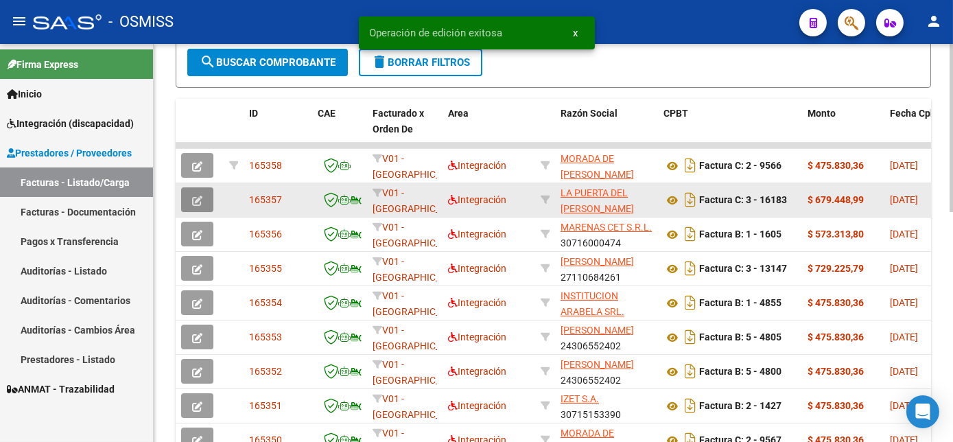
click at [207, 212] on button "button" at bounding box center [197, 199] width 32 height 25
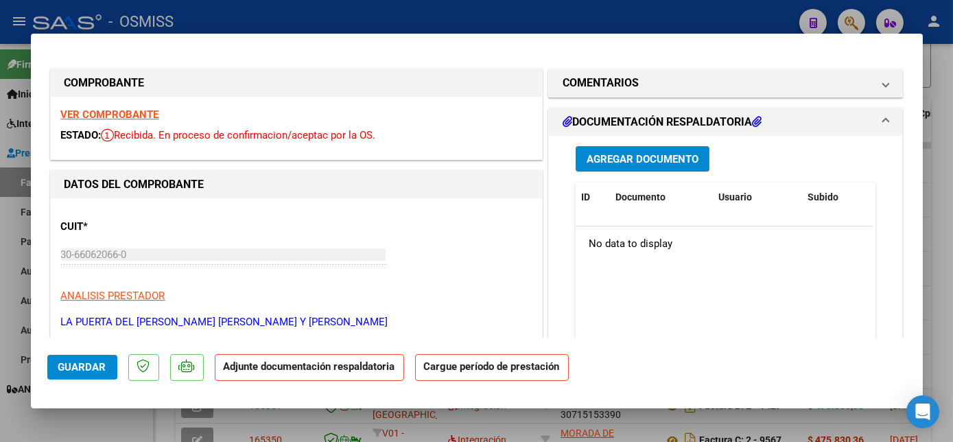
click at [135, 111] on strong "VER COMPROBANTE" at bounding box center [110, 114] width 98 height 12
click at [91, 115] on strong "VER COMPROBANTE" at bounding box center [110, 114] width 98 height 12
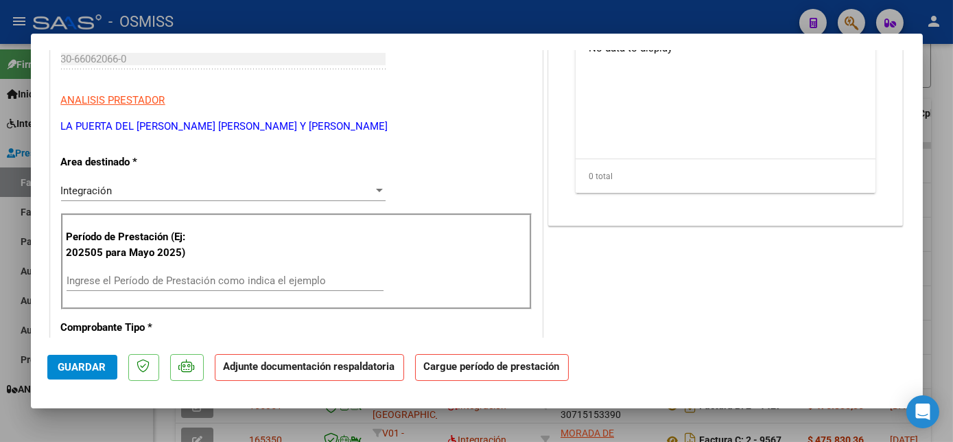
scroll to position [209, 0]
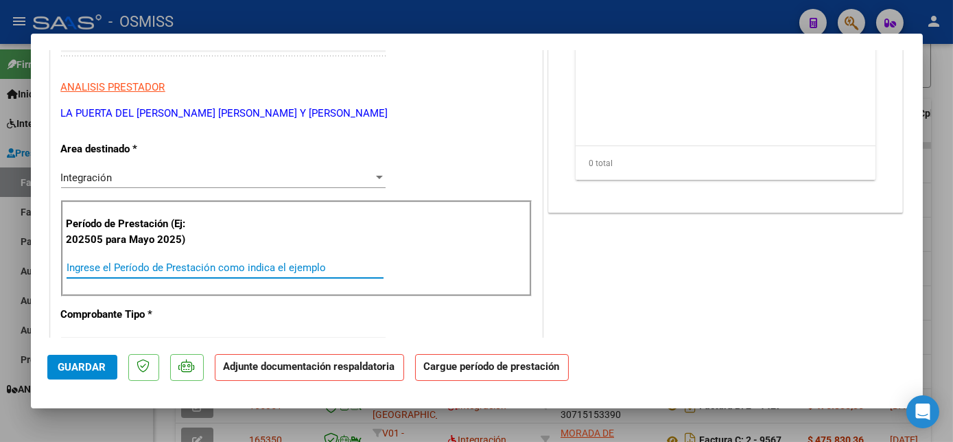
click at [195, 267] on input "Ingrese el Período de Prestación como indica el ejemplo" at bounding box center [225, 268] width 317 height 12
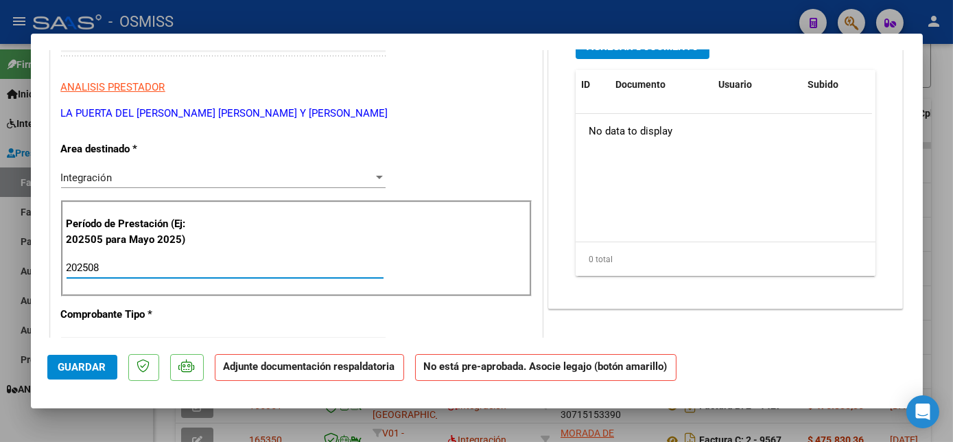
type input "202508"
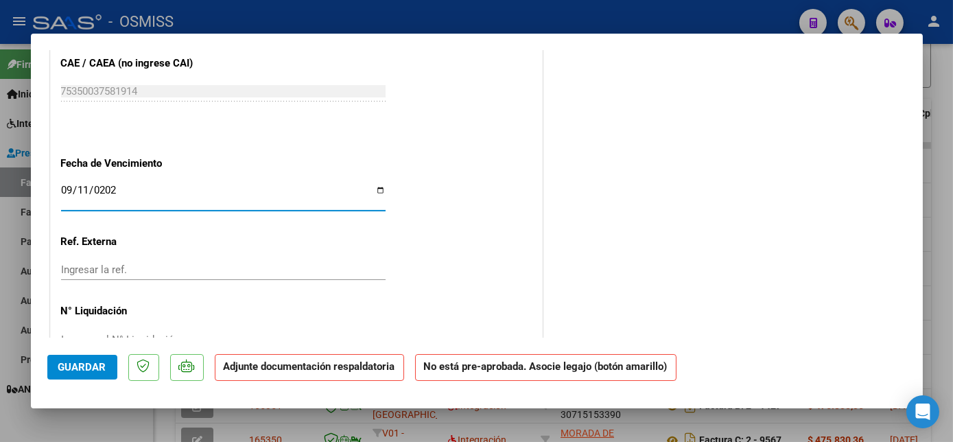
type input "[DATE]"
click at [90, 368] on span "Guardar" at bounding box center [82, 367] width 48 height 12
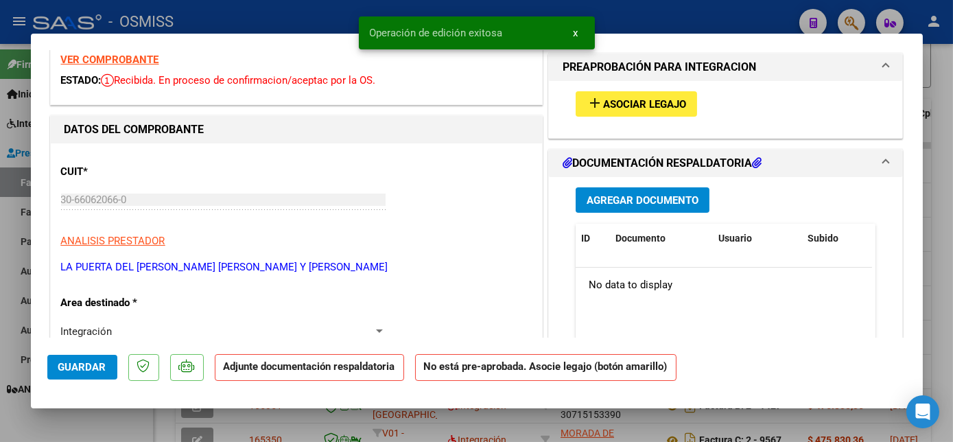
scroll to position [0, 0]
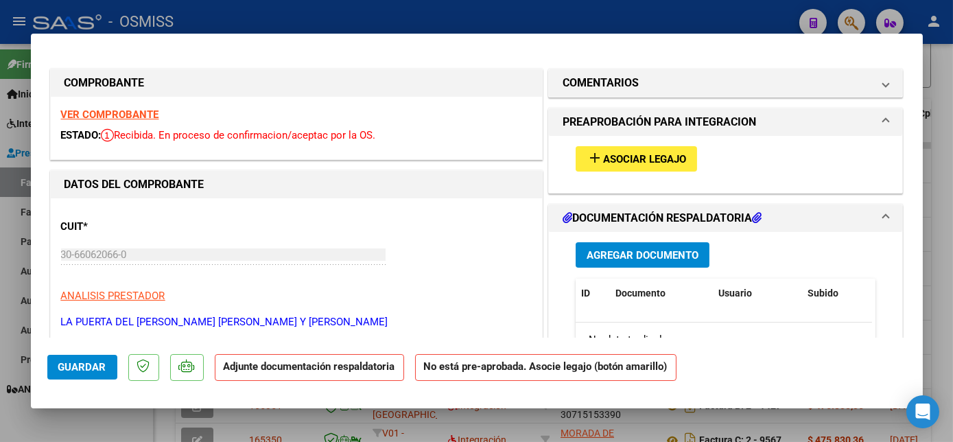
click at [642, 157] on span "Asociar Legajo" at bounding box center [644, 159] width 83 height 12
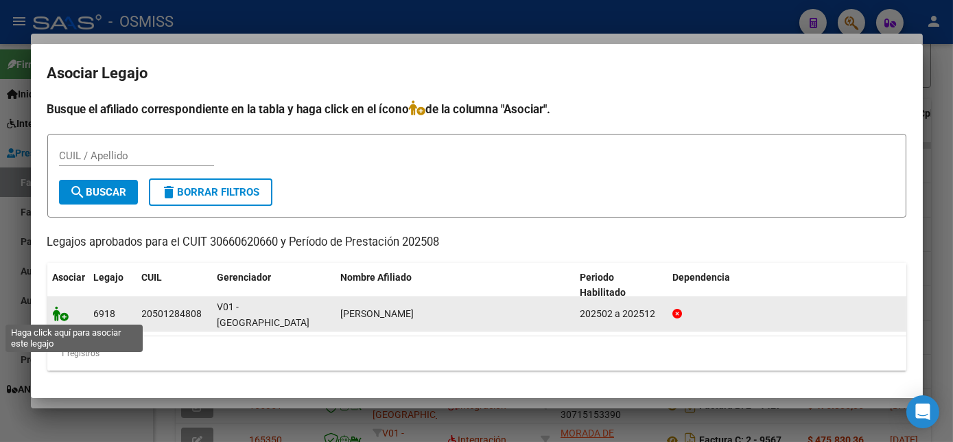
click at [55, 311] on icon at bounding box center [61, 313] width 16 height 15
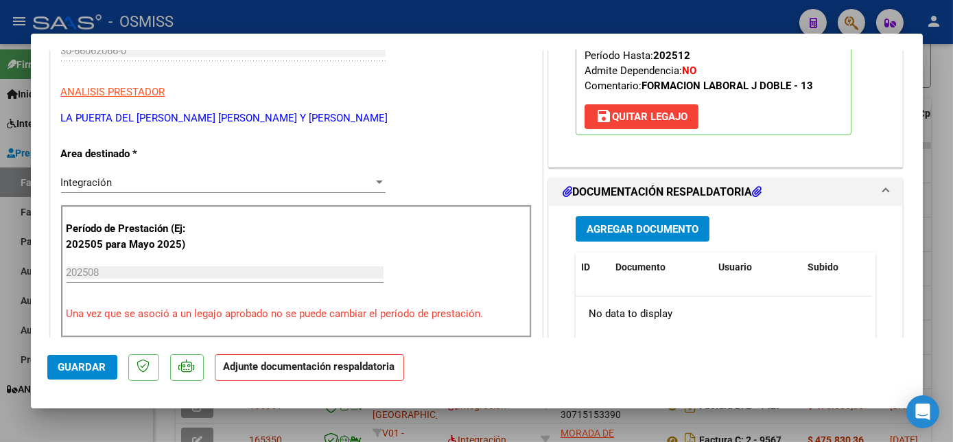
scroll to position [281, 0]
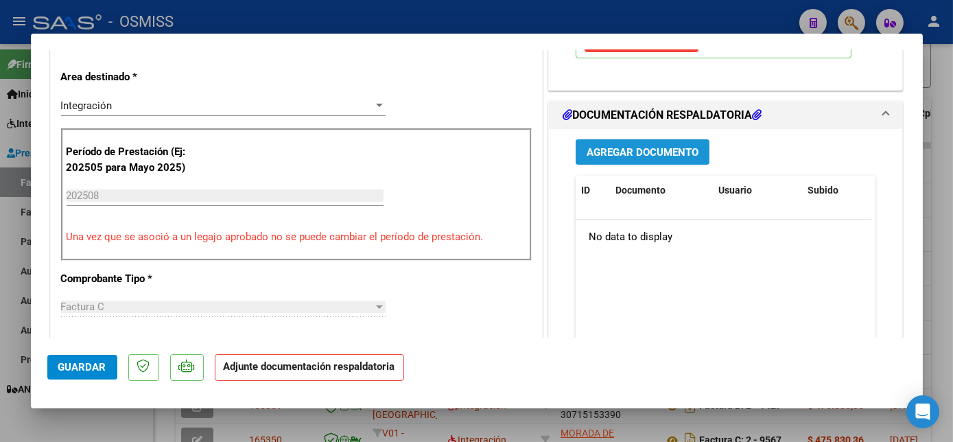
click at [664, 153] on span "Agregar Documento" at bounding box center [643, 152] width 112 height 12
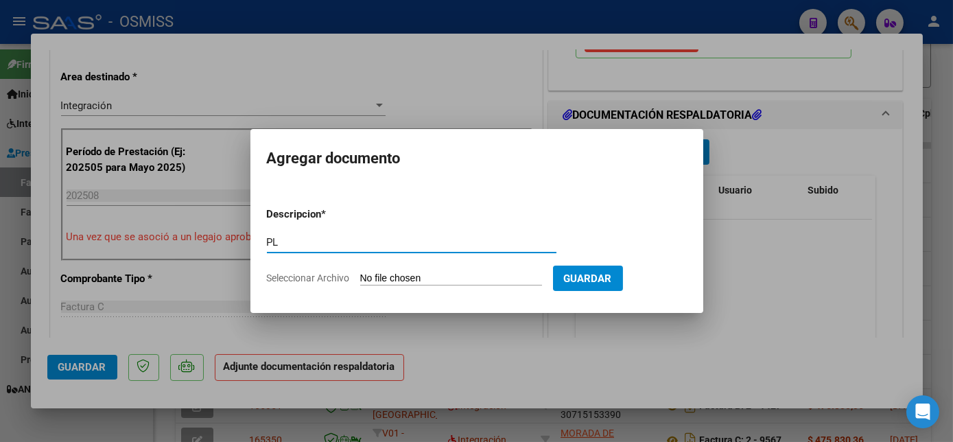
type input "PL"
click at [403, 287] on form "Descripcion * PL Escriba aquí una descripcion Seleccionar Archivo Guardar" at bounding box center [477, 246] width 420 height 100
click at [421, 278] on input "Seleccionar Archivo" at bounding box center [451, 279] width 182 height 13
type input "C:\fakepath\16183 MORES.pdf"
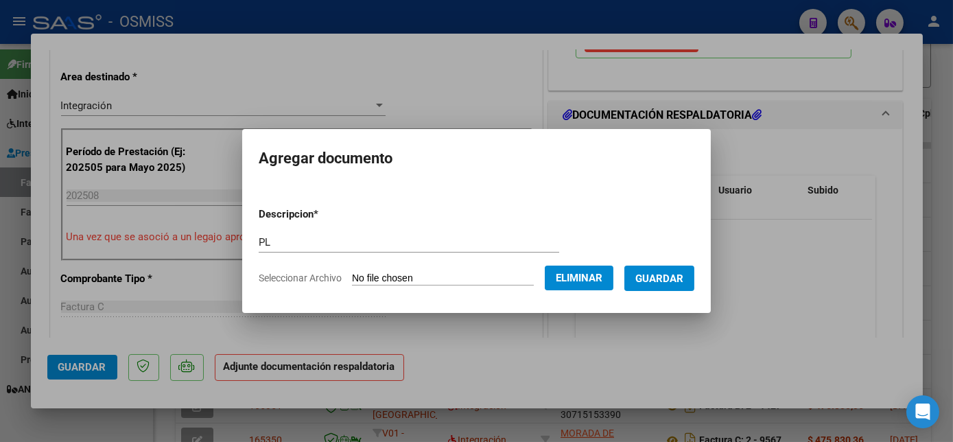
click at [682, 275] on span "Guardar" at bounding box center [660, 279] width 48 height 12
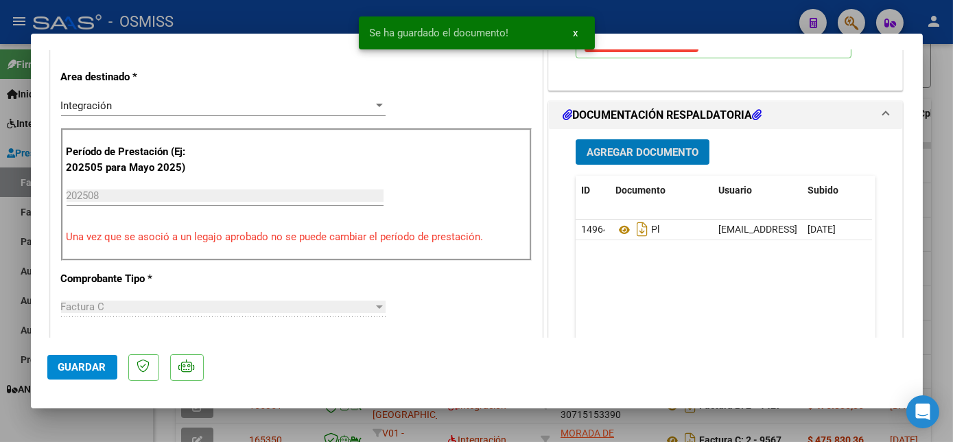
click at [91, 364] on span "Guardar" at bounding box center [82, 367] width 48 height 12
click at [118, 419] on div at bounding box center [476, 221] width 953 height 442
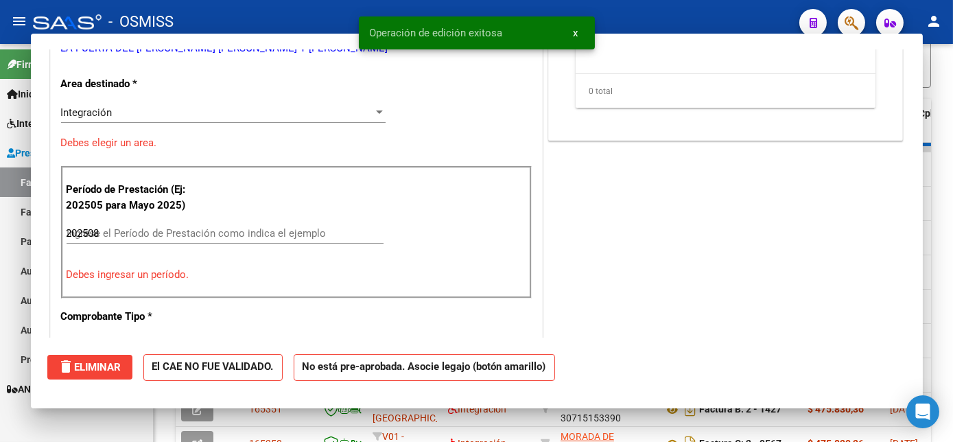
type input "$ 0,00"
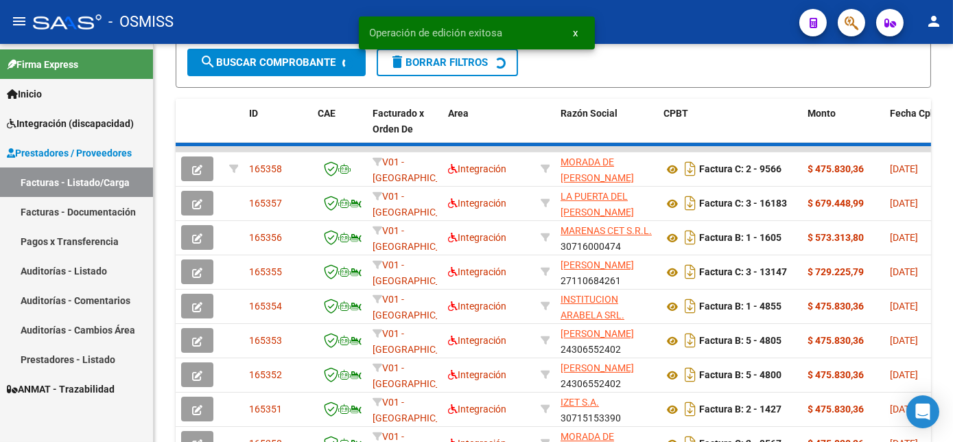
scroll to position [368, 0]
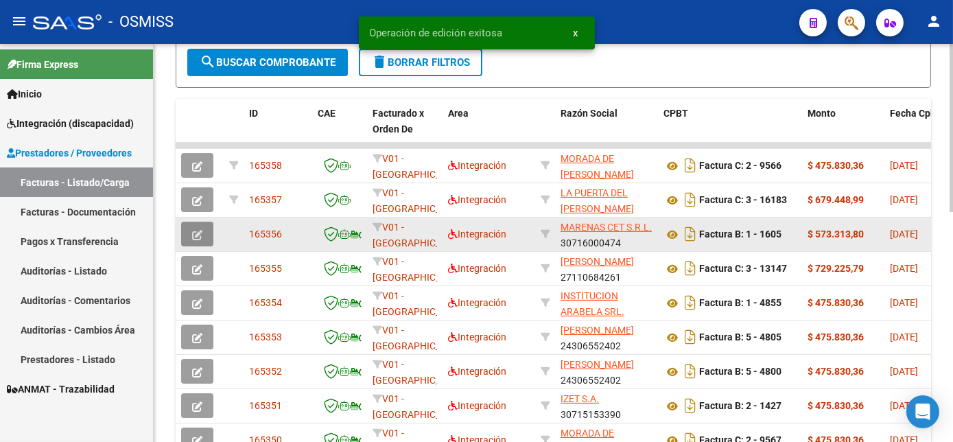
click at [199, 240] on icon "button" at bounding box center [197, 235] width 10 height 10
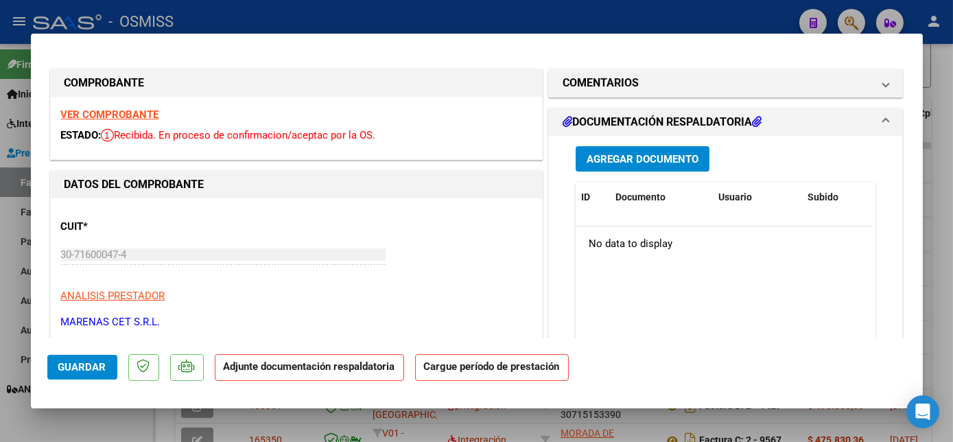
click at [130, 113] on strong "VER COMPROBANTE" at bounding box center [110, 114] width 98 height 12
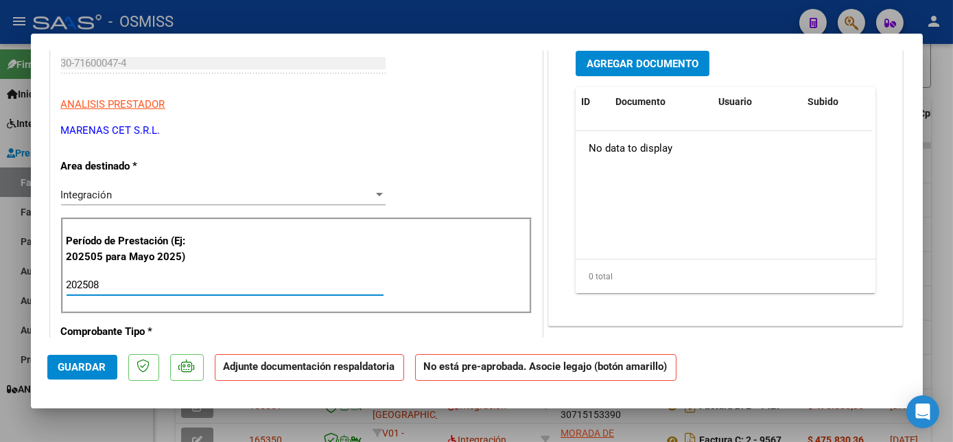
type input "202508"
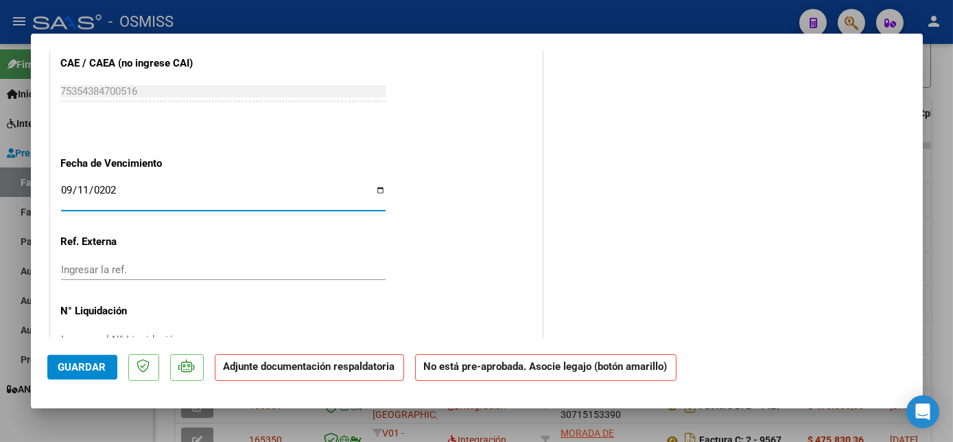
type input "[DATE]"
click at [71, 372] on span "Guardar" at bounding box center [82, 367] width 48 height 12
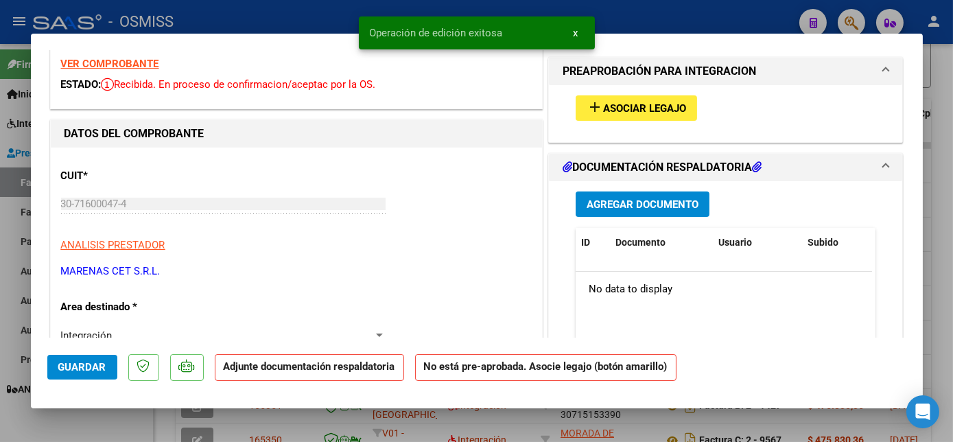
scroll to position [11, 0]
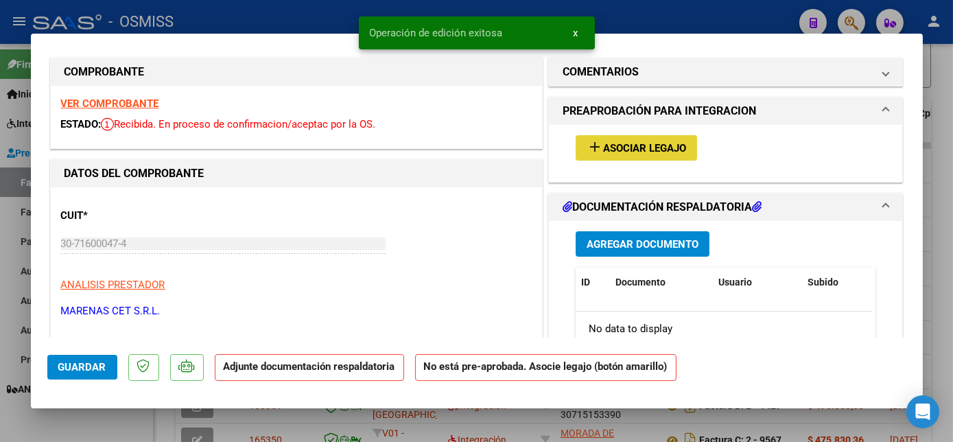
click at [643, 143] on span "Asociar Legajo" at bounding box center [644, 148] width 83 height 12
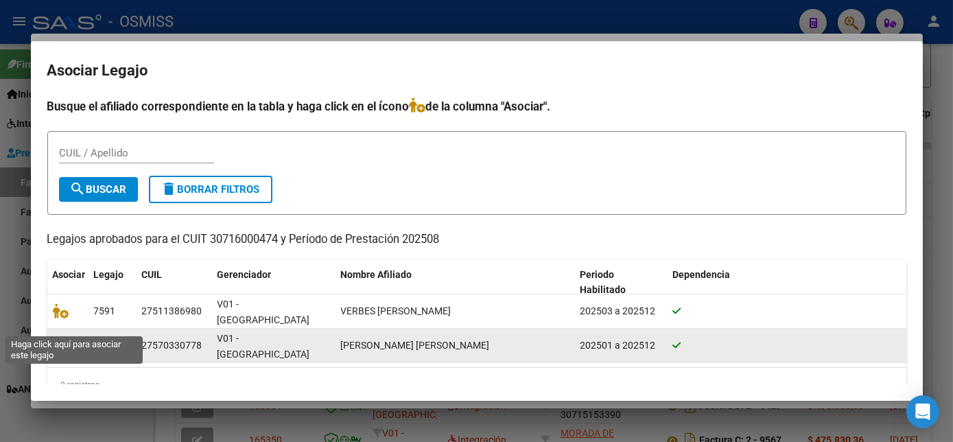
click at [56, 338] on icon at bounding box center [61, 345] width 16 height 15
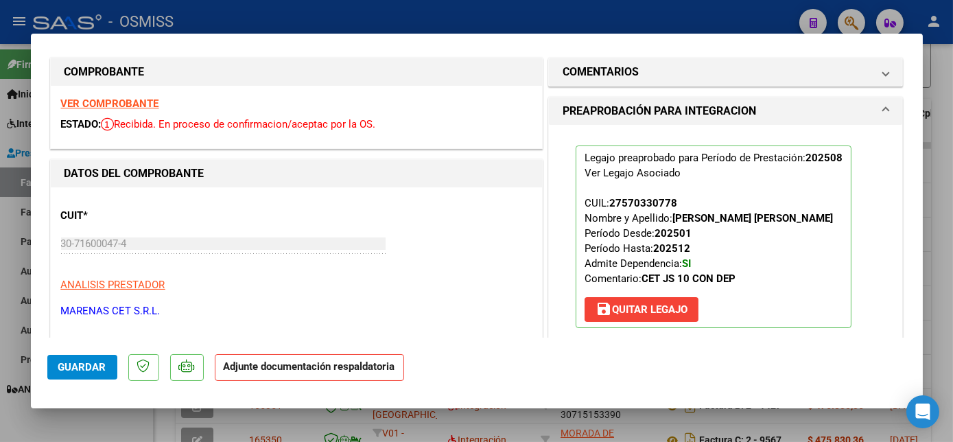
scroll to position [330, 0]
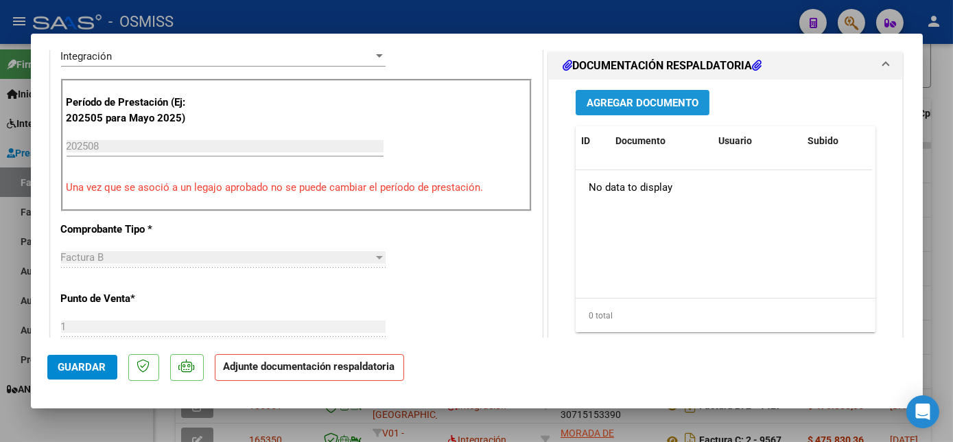
click at [677, 105] on span "Agregar Documento" at bounding box center [643, 103] width 112 height 12
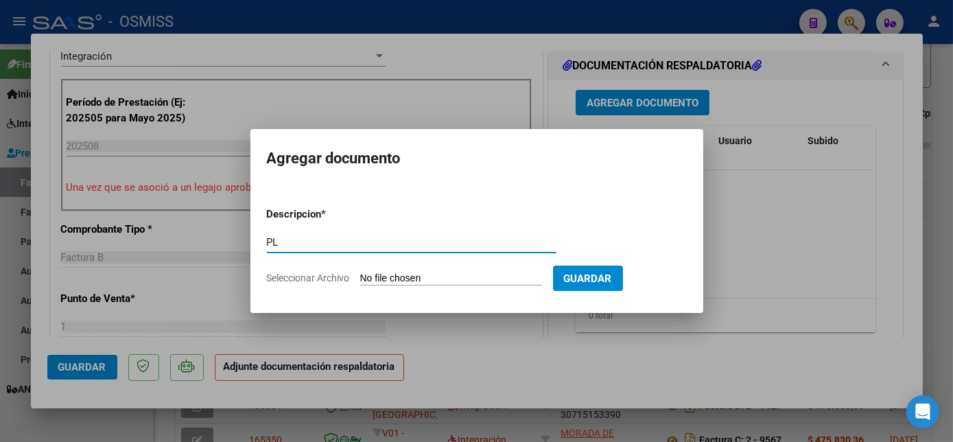
type input "PL"
click at [397, 278] on input "Seleccionar Archivo" at bounding box center [451, 279] width 182 height 13
click at [452, 278] on input "Seleccionar Archivo" at bounding box center [451, 279] width 182 height 13
type input "C:\fakepath\1605 HERRERA.pdf"
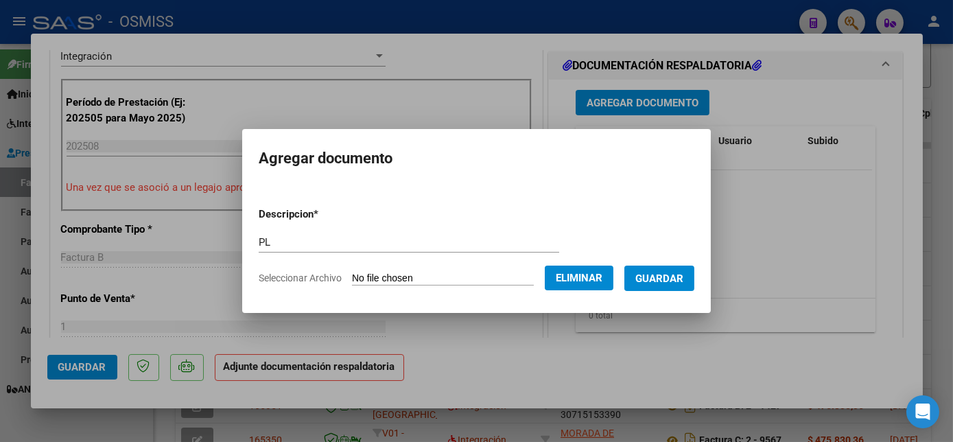
click at [643, 284] on span "Guardar" at bounding box center [660, 279] width 48 height 12
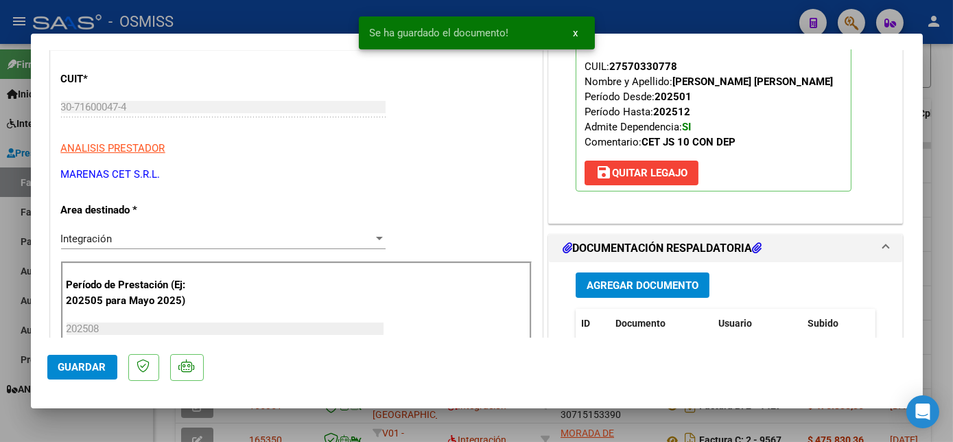
scroll to position [522, 0]
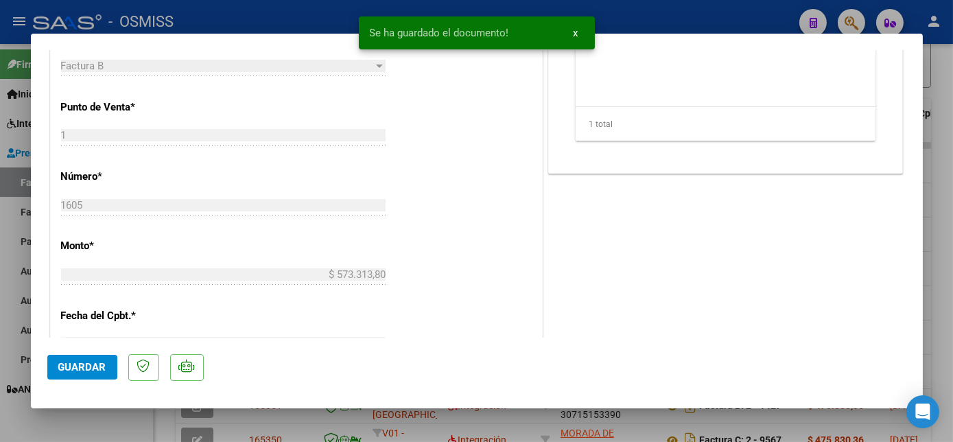
click at [89, 366] on span "Guardar" at bounding box center [82, 367] width 48 height 12
click at [115, 423] on div at bounding box center [476, 221] width 953 height 442
type input "$ 0,00"
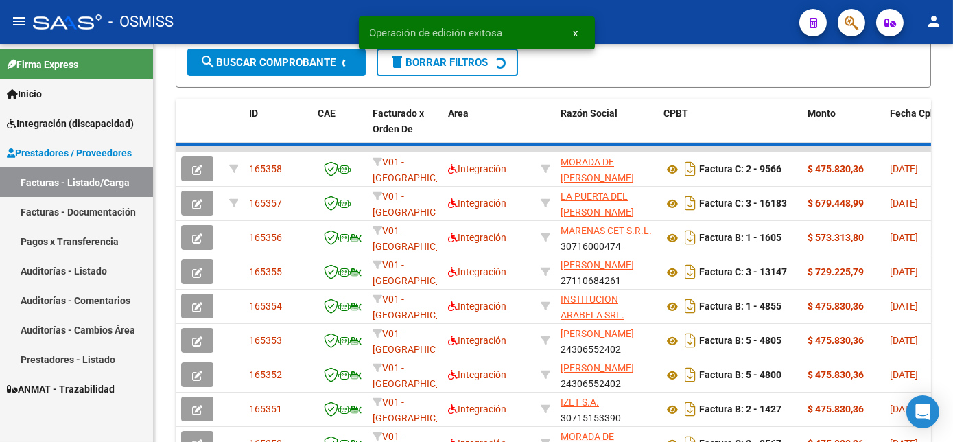
scroll to position [368, 0]
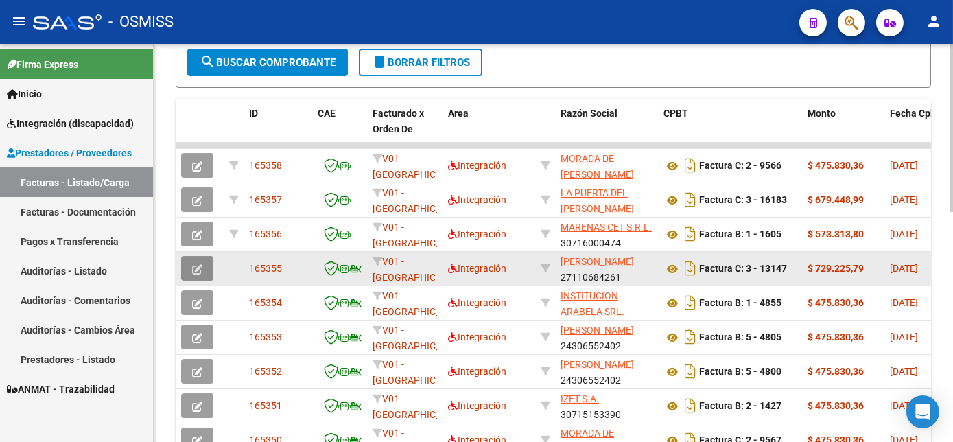
click at [198, 275] on icon "button" at bounding box center [197, 269] width 10 height 10
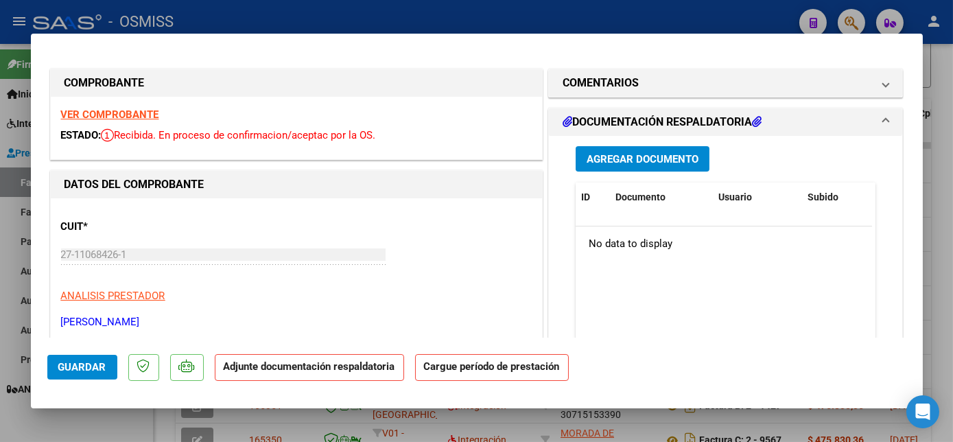
click at [132, 119] on strong "VER COMPROBANTE" at bounding box center [110, 114] width 98 height 12
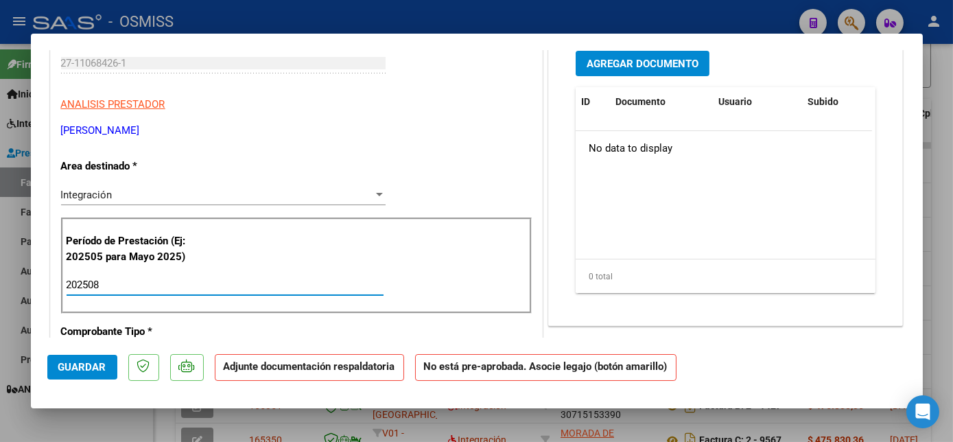
type input "202508"
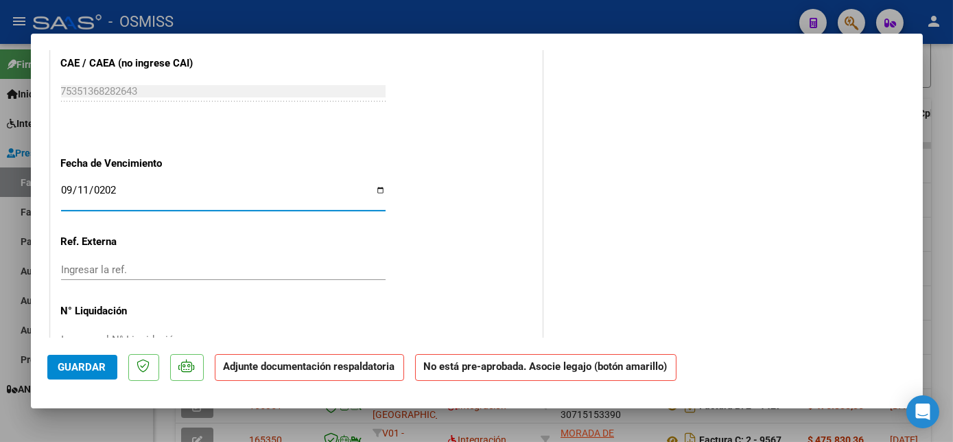
type input "[DATE]"
click at [80, 370] on span "Guardar" at bounding box center [82, 367] width 48 height 12
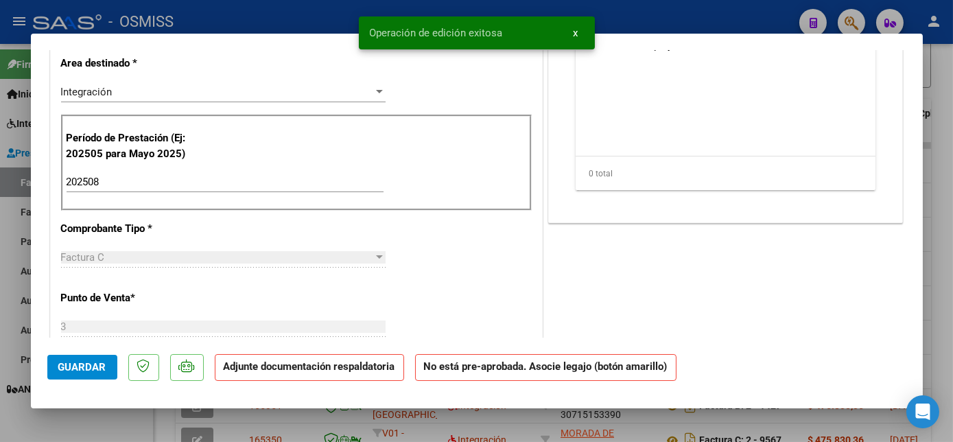
scroll to position [0, 0]
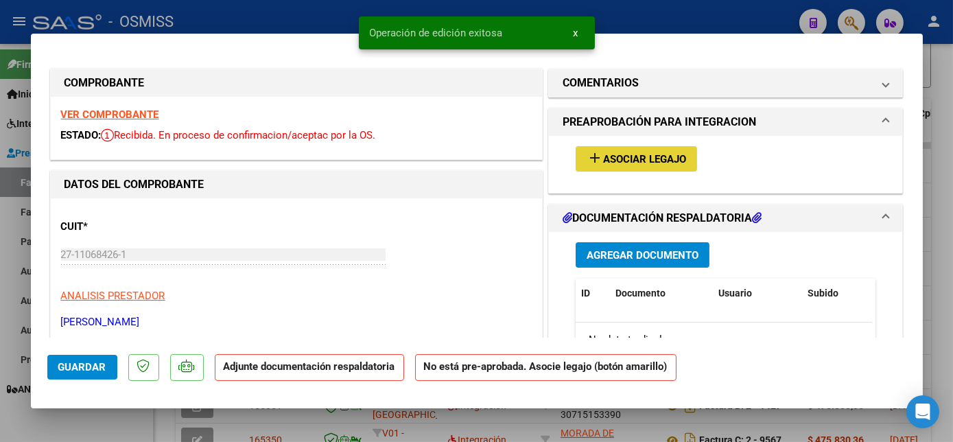
click at [647, 156] on span "Asociar Legajo" at bounding box center [644, 159] width 83 height 12
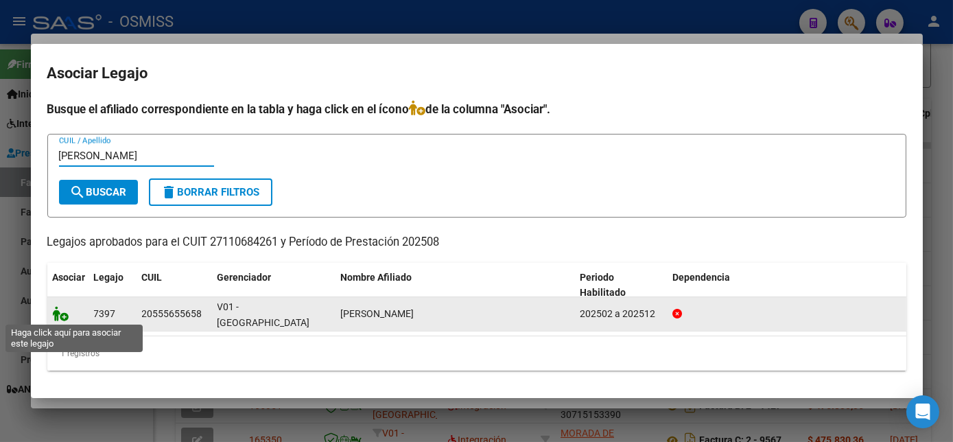
type input "RETAMAR"
click at [62, 316] on icon at bounding box center [61, 313] width 16 height 15
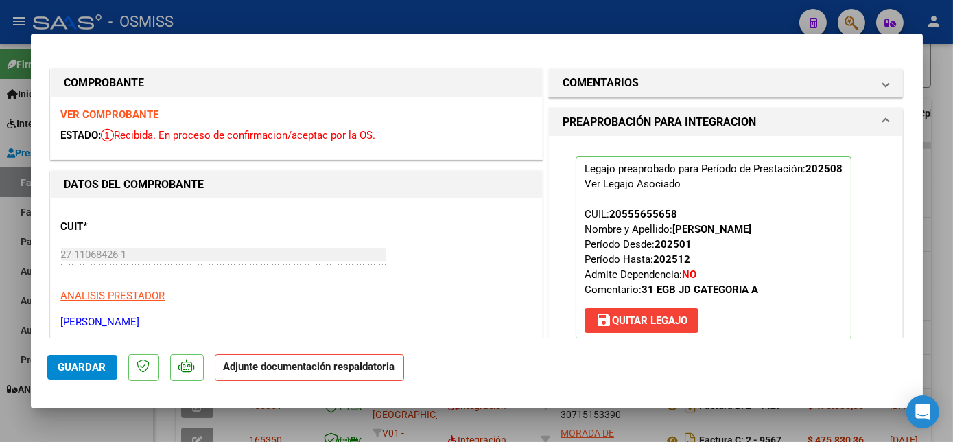
scroll to position [276, 0]
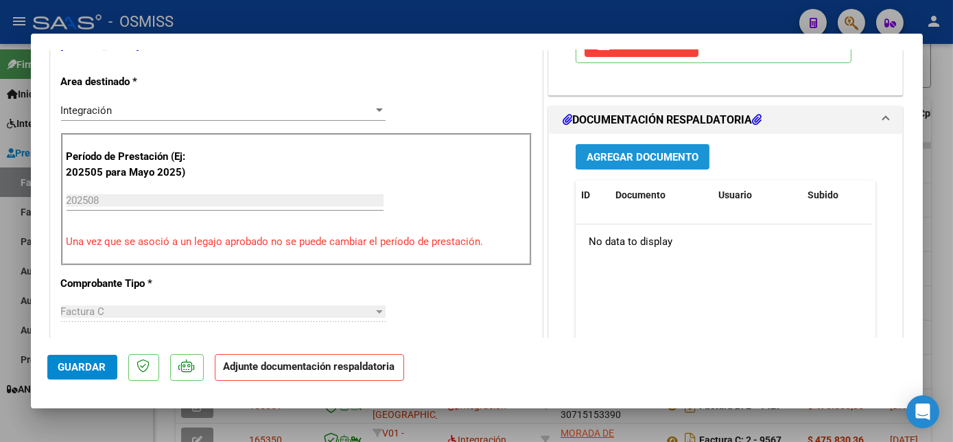
click at [641, 146] on button "Agregar Documento" at bounding box center [643, 156] width 134 height 25
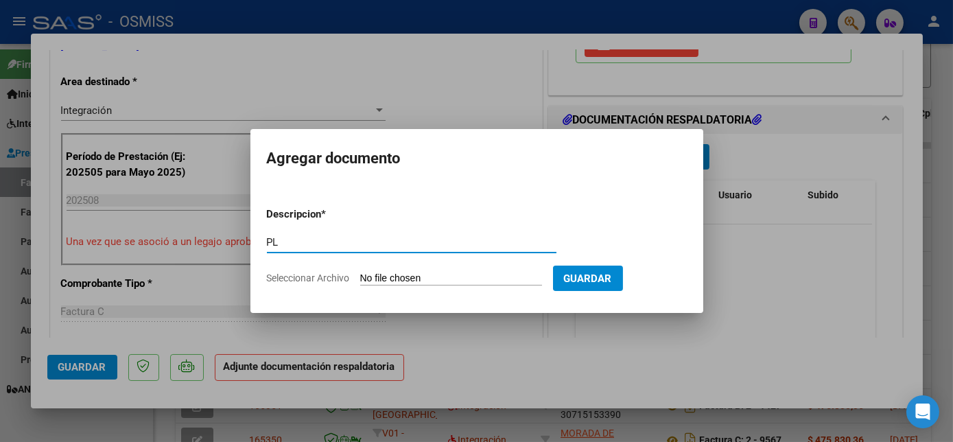
type input "PL"
click at [421, 278] on input "Seleccionar Archivo" at bounding box center [451, 279] width 182 height 13
type input "C:\fakepath\13147 RETAMAR.pdf"
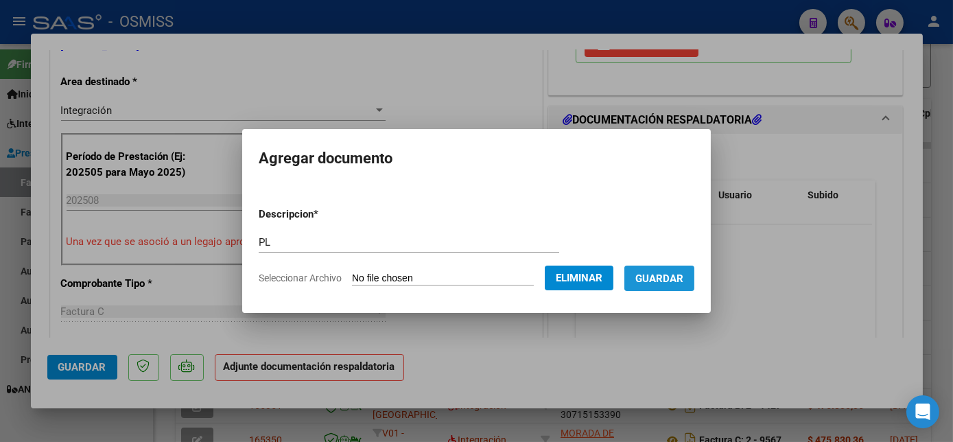
click at [658, 272] on span "Guardar" at bounding box center [660, 278] width 48 height 12
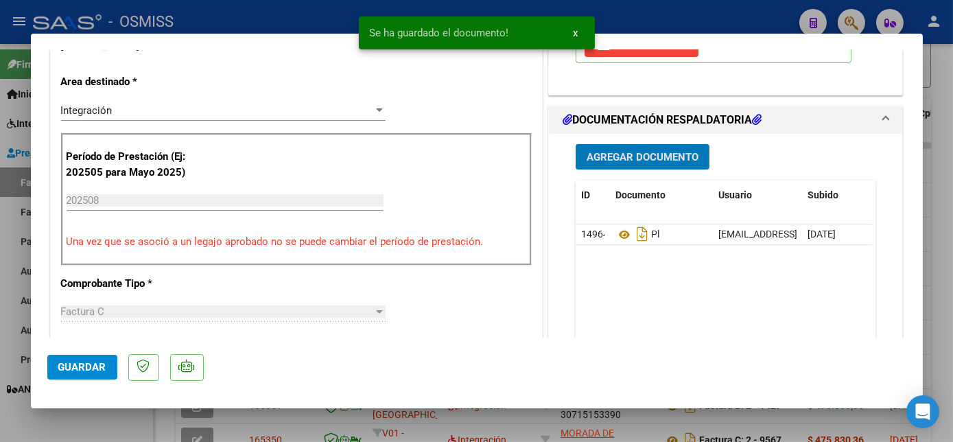
click at [89, 367] on span "Guardar" at bounding box center [82, 367] width 48 height 12
click at [128, 426] on div at bounding box center [476, 221] width 953 height 442
type input "$ 0,00"
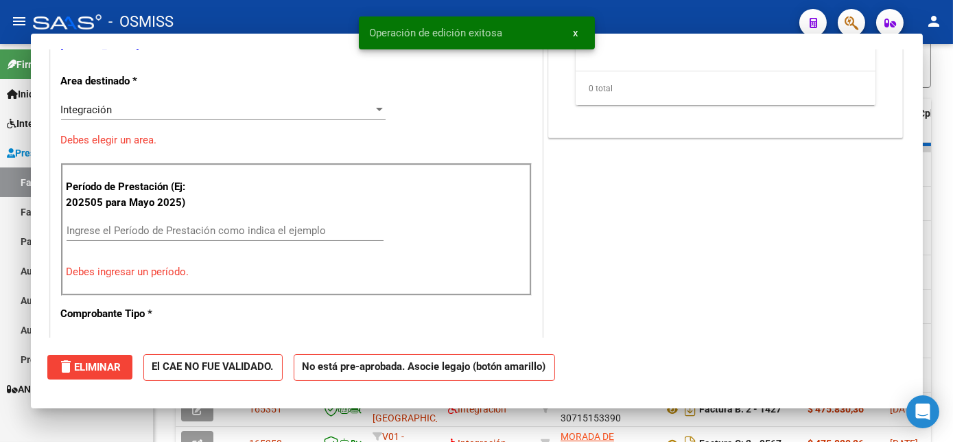
scroll to position [368, 0]
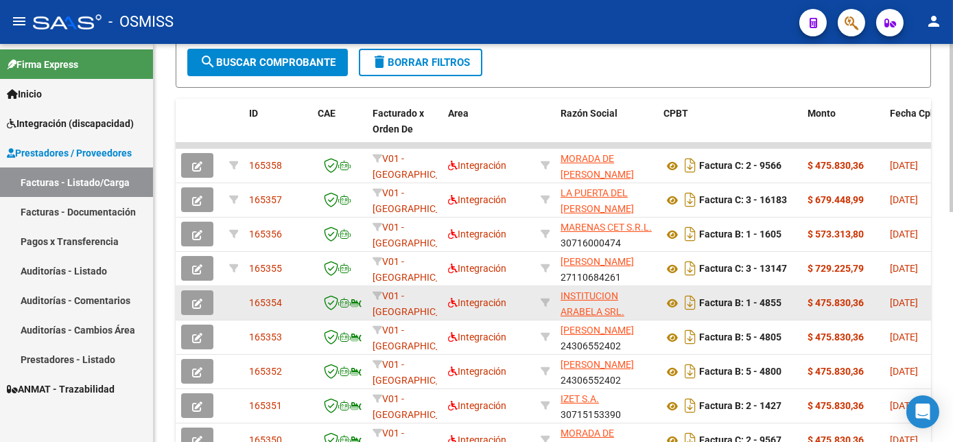
click at [193, 309] on icon "button" at bounding box center [197, 304] width 10 height 10
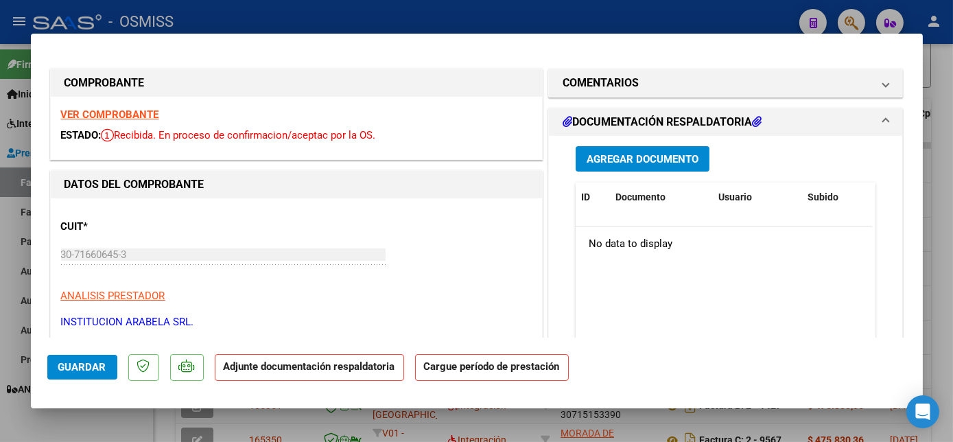
click at [101, 113] on strong "VER COMPROBANTE" at bounding box center [110, 114] width 98 height 12
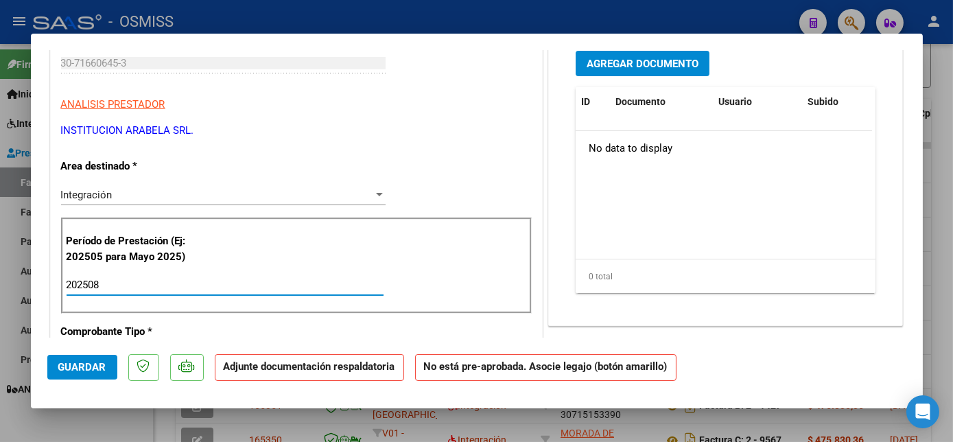
type input "202508"
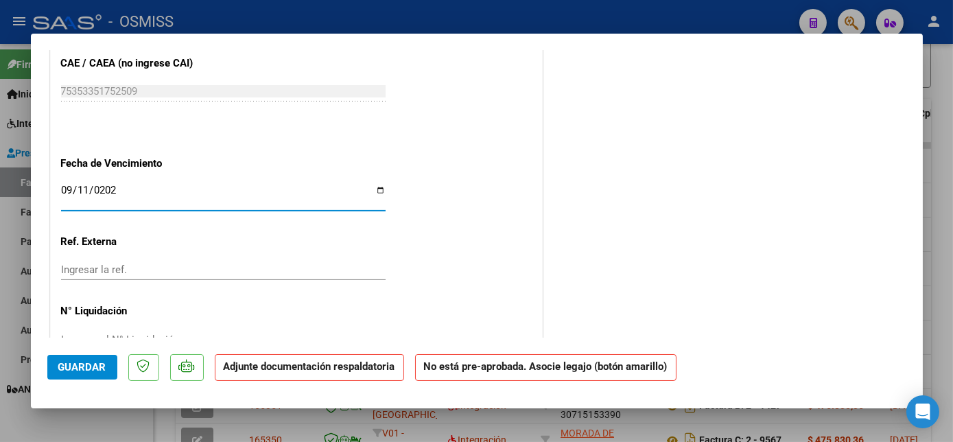
type input "[DATE]"
click at [101, 373] on span "Guardar" at bounding box center [82, 367] width 48 height 12
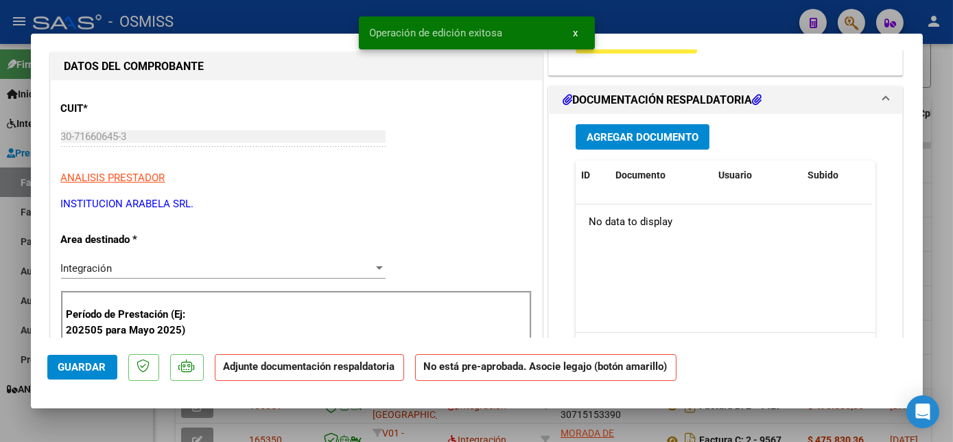
scroll to position [0, 0]
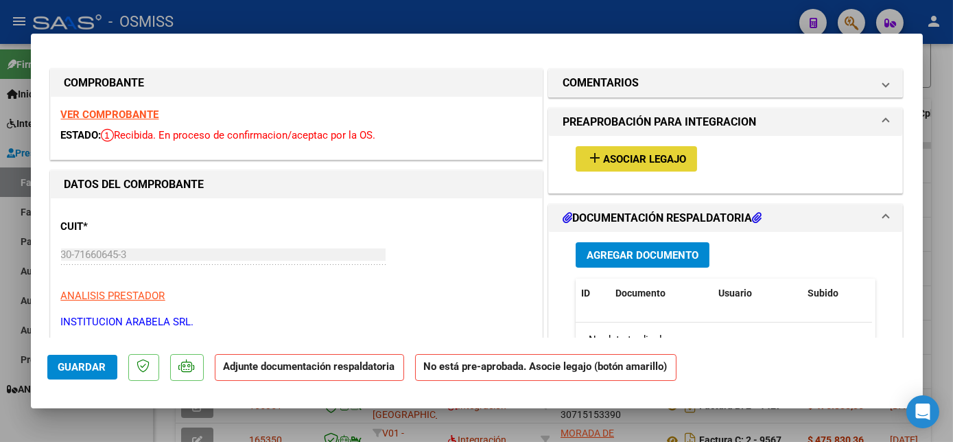
click at [621, 154] on span "Asociar Legajo" at bounding box center [644, 159] width 83 height 12
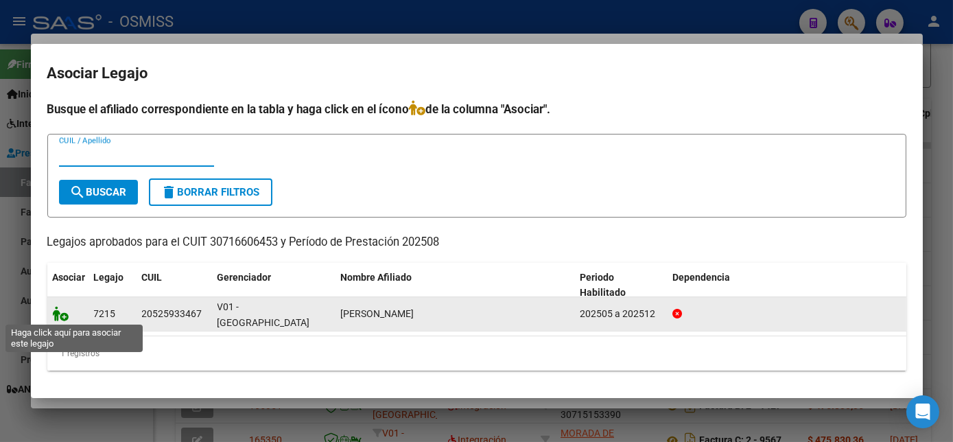
click at [56, 314] on icon at bounding box center [61, 313] width 16 height 15
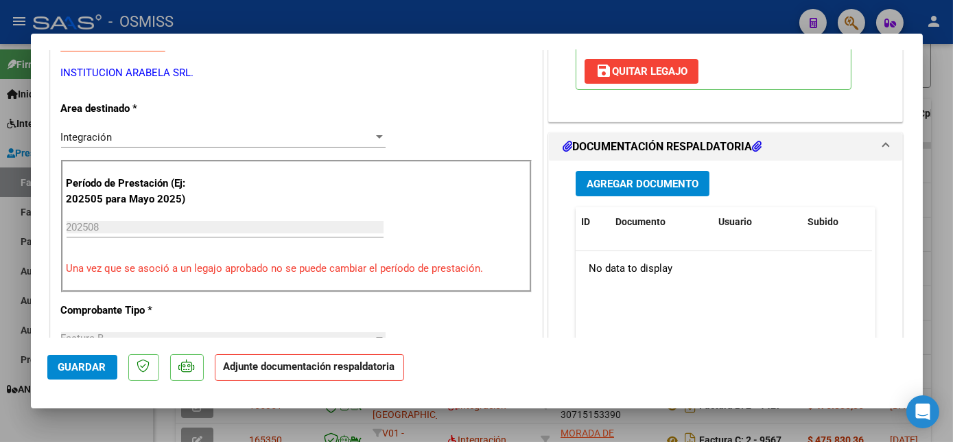
scroll to position [258, 0]
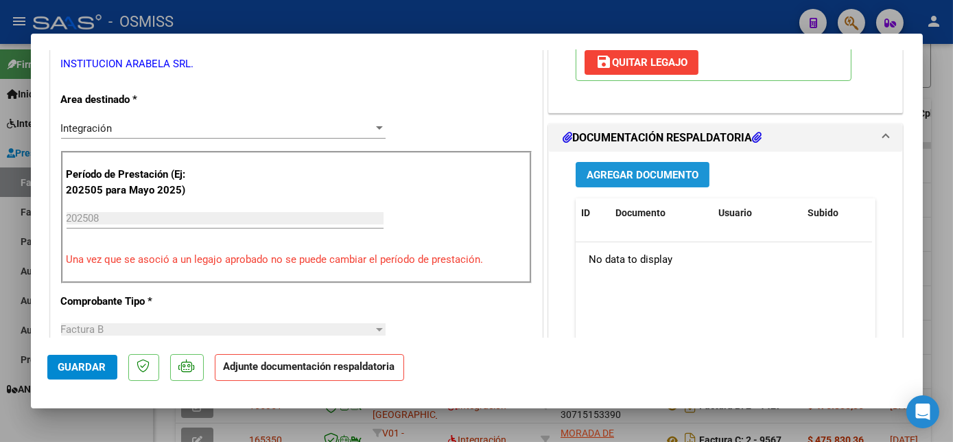
click at [657, 169] on span "Agregar Documento" at bounding box center [643, 175] width 112 height 12
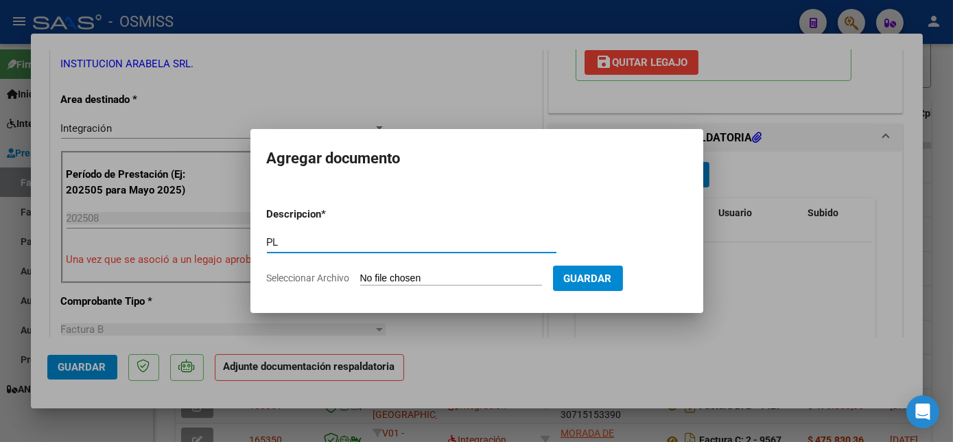
type input "PL"
click at [427, 280] on input "Seleccionar Archivo" at bounding box center [451, 279] width 182 height 13
type input "C:\fakepath\4855 MANSILLA.pdf"
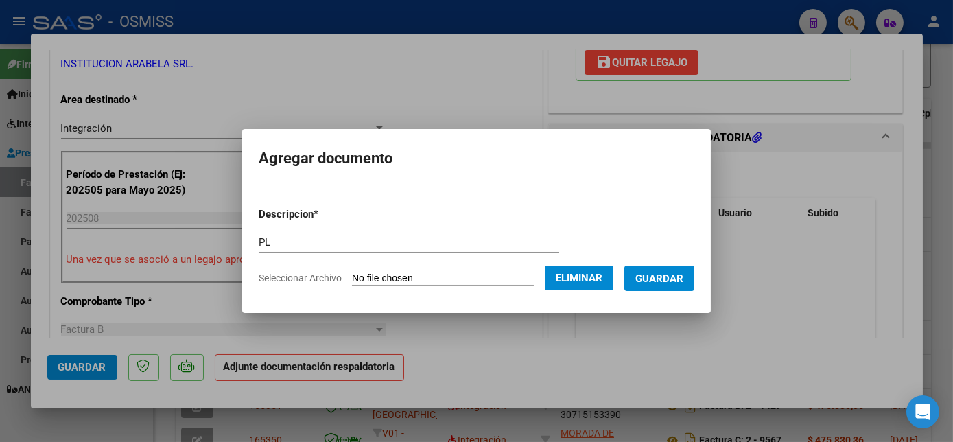
click at [683, 281] on span "Guardar" at bounding box center [660, 279] width 48 height 12
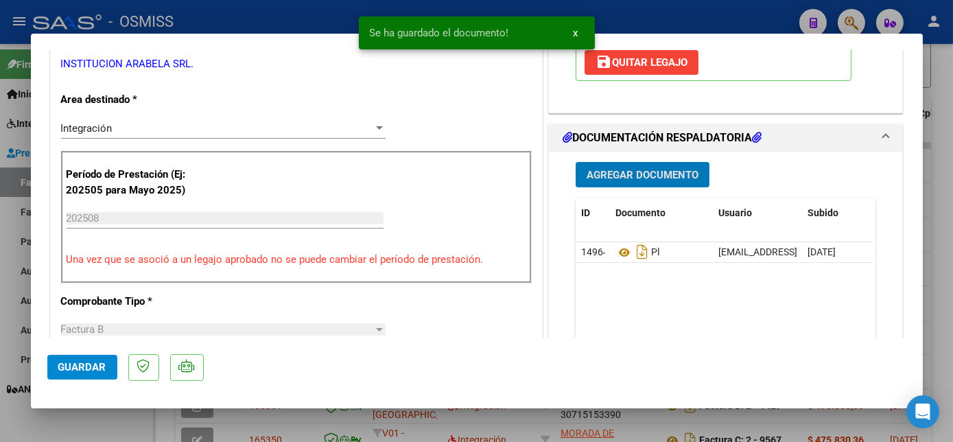
click at [100, 359] on button "Guardar" at bounding box center [82, 367] width 70 height 25
click at [117, 428] on div at bounding box center [476, 221] width 953 height 442
type input "$ 0,00"
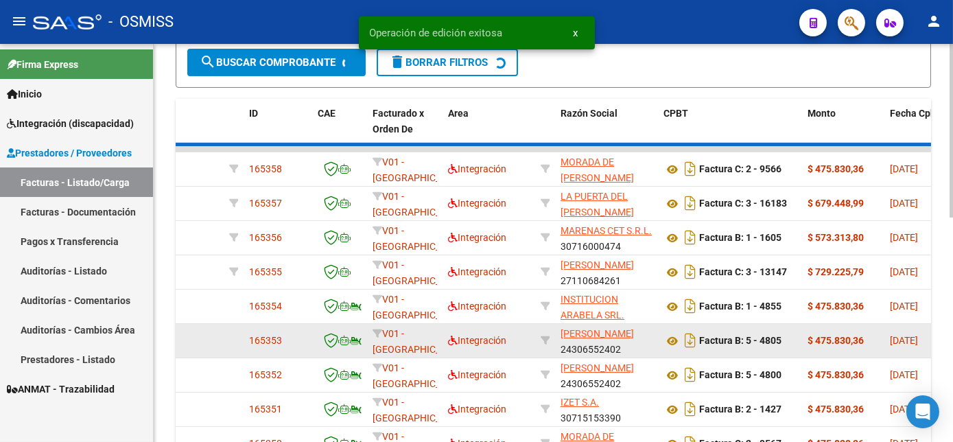
scroll to position [368, 0]
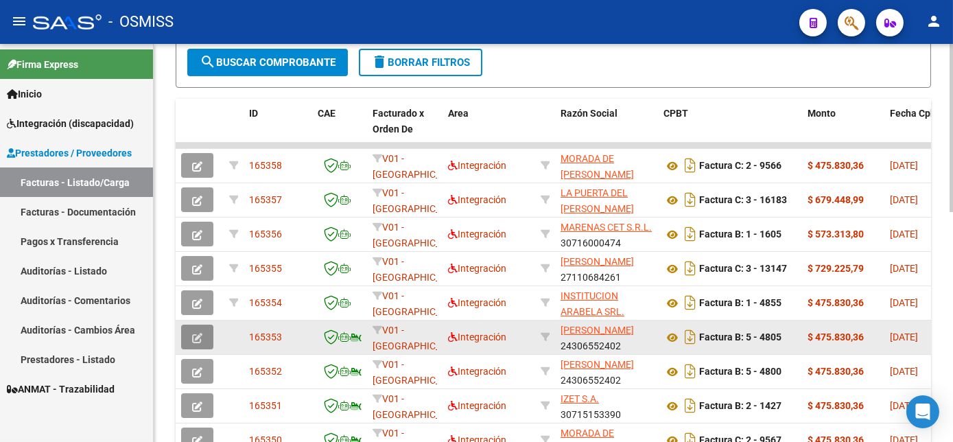
click at [200, 343] on icon "button" at bounding box center [197, 338] width 10 height 10
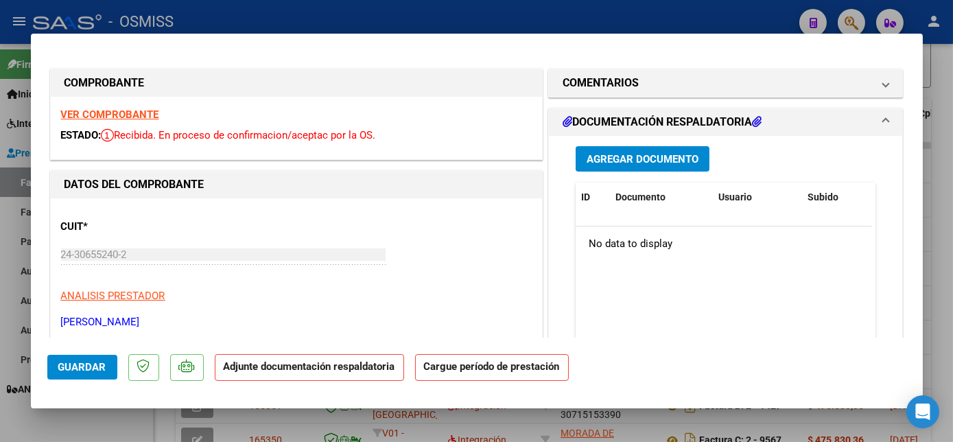
click at [106, 113] on strong "VER COMPROBANTE" at bounding box center [110, 114] width 98 height 12
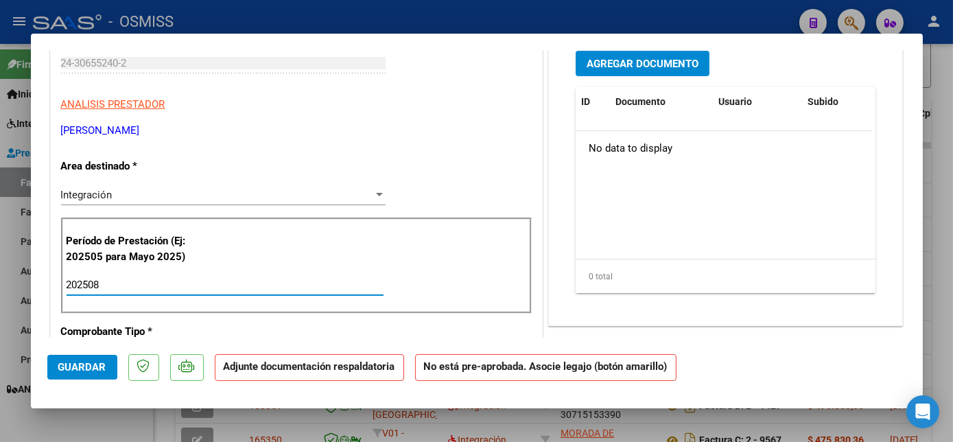
type input "202508"
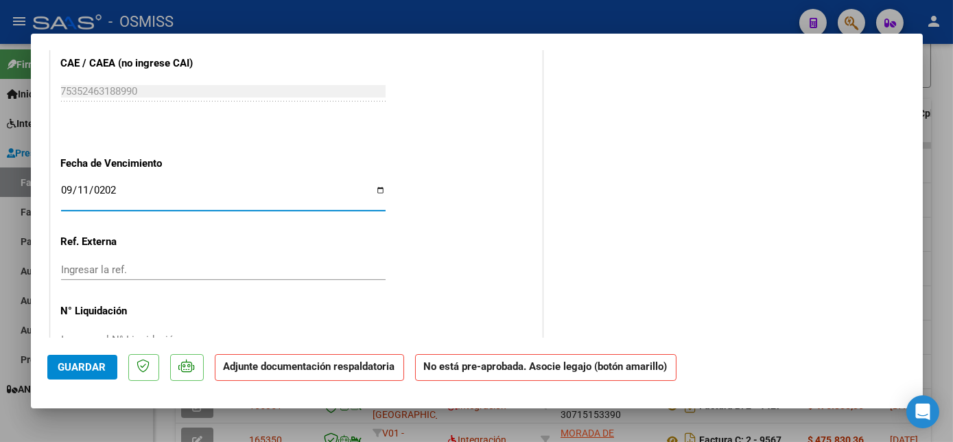
type input "[DATE]"
click at [84, 372] on span "Guardar" at bounding box center [82, 367] width 48 height 12
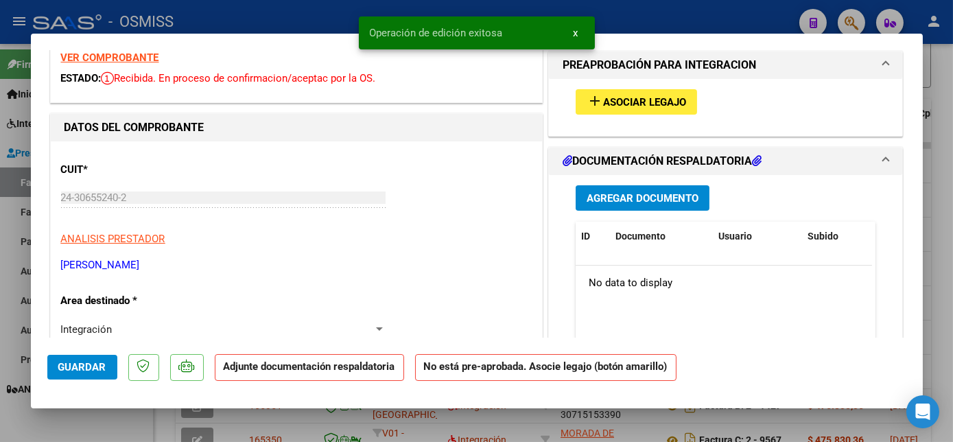
scroll to position [0, 0]
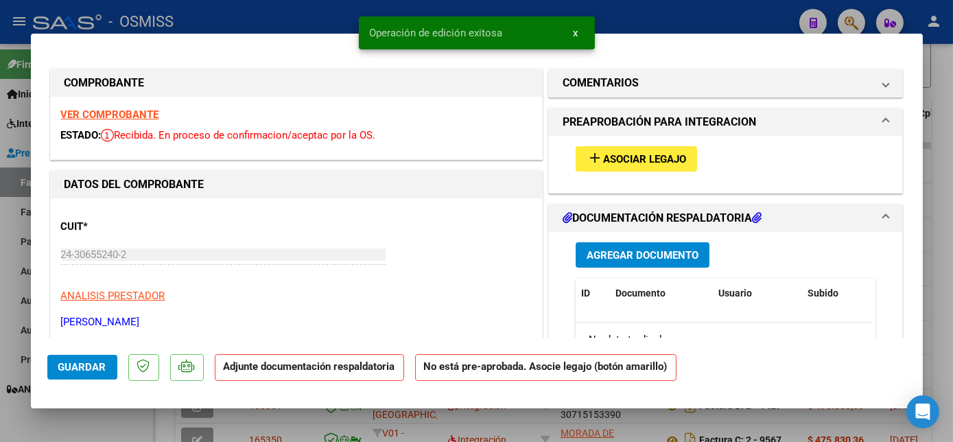
click at [662, 158] on span "Asociar Legajo" at bounding box center [644, 159] width 83 height 12
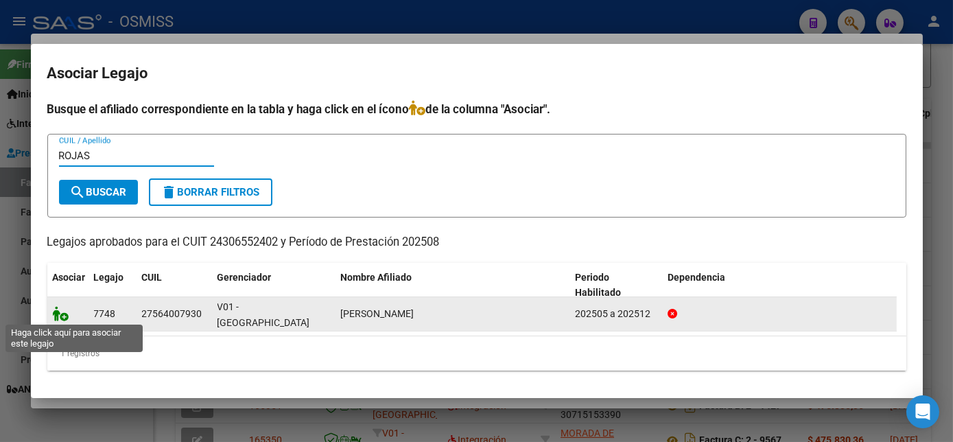
type input "ROJAS"
click at [58, 316] on icon at bounding box center [61, 313] width 16 height 15
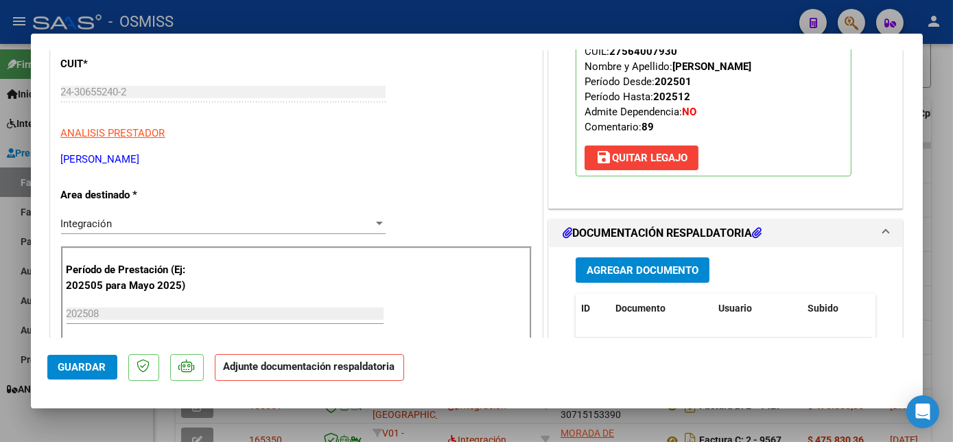
scroll to position [186, 0]
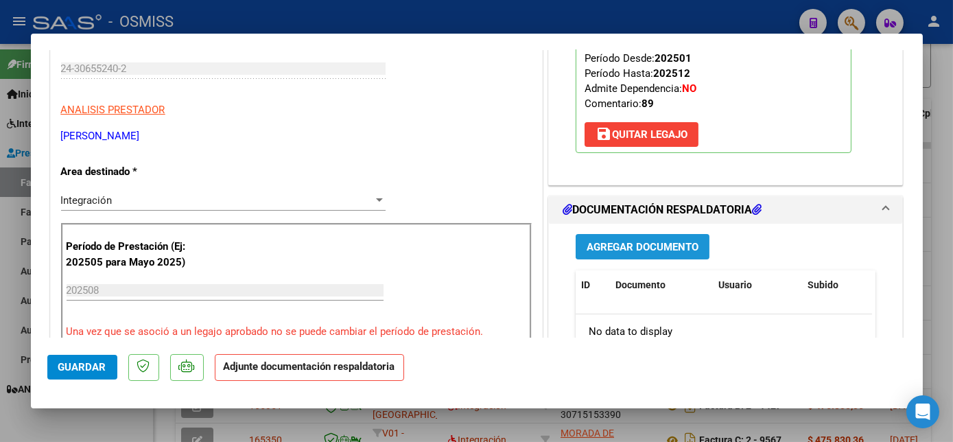
click at [619, 243] on span "Agregar Documento" at bounding box center [643, 247] width 112 height 12
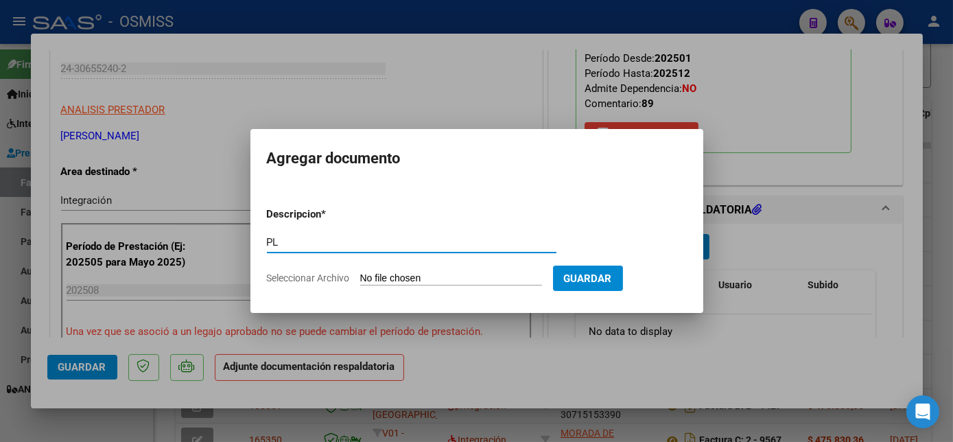
type input "PL"
click at [417, 279] on input "Seleccionar Archivo" at bounding box center [451, 279] width 182 height 13
type input "C:\fakepath\4805 ROJAS.pdf"
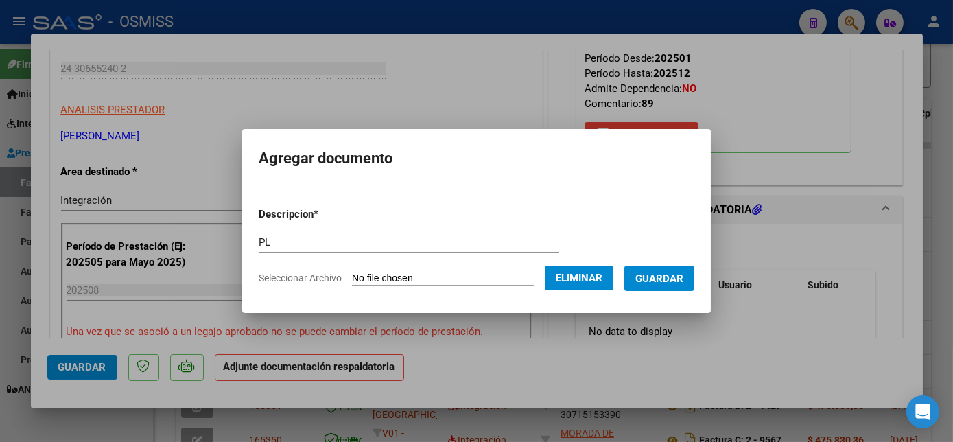
click at [664, 280] on span "Guardar" at bounding box center [660, 279] width 48 height 12
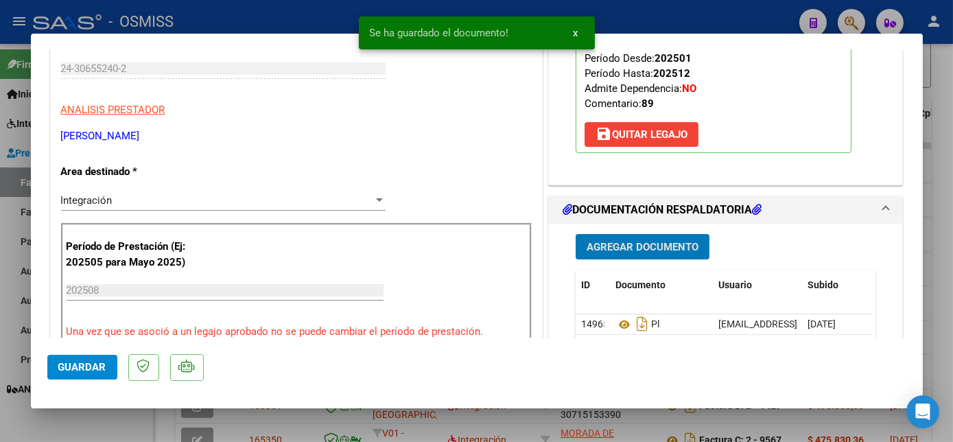
click at [86, 368] on span "Guardar" at bounding box center [82, 367] width 48 height 12
click at [108, 430] on div at bounding box center [476, 221] width 953 height 442
type input "$ 0,00"
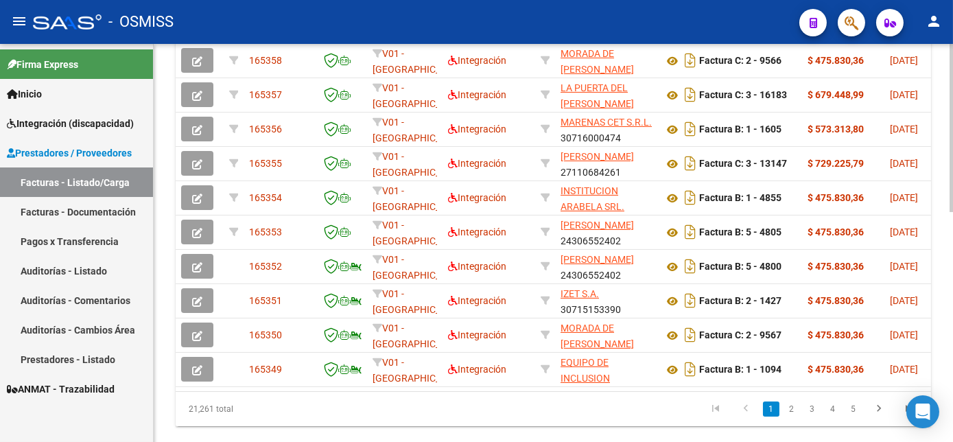
scroll to position [480, 0]
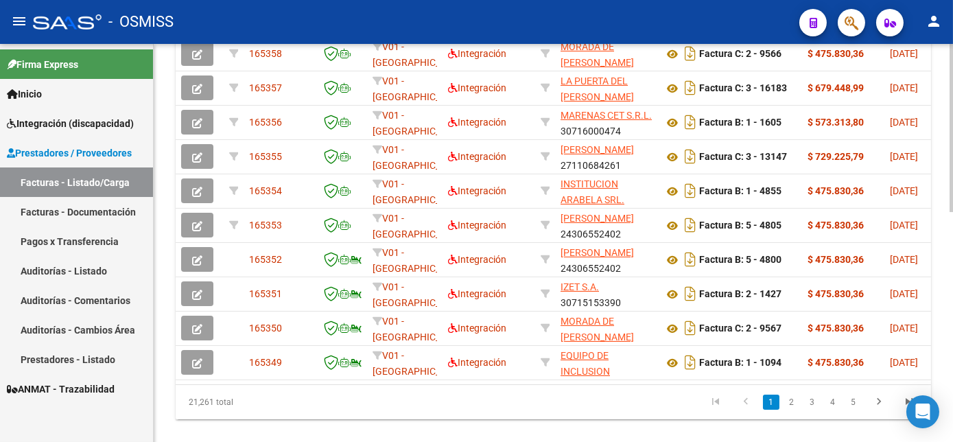
click at [950, 380] on div at bounding box center [951, 348] width 3 height 168
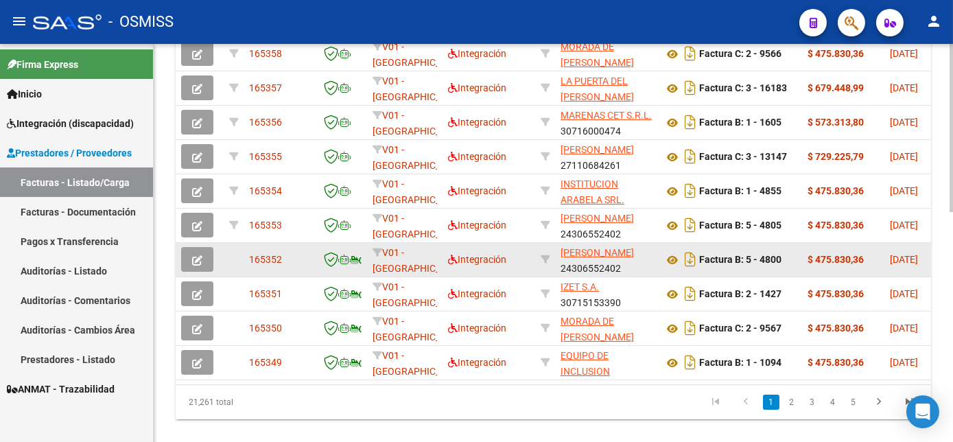
click at [198, 266] on span "button" at bounding box center [197, 259] width 10 height 12
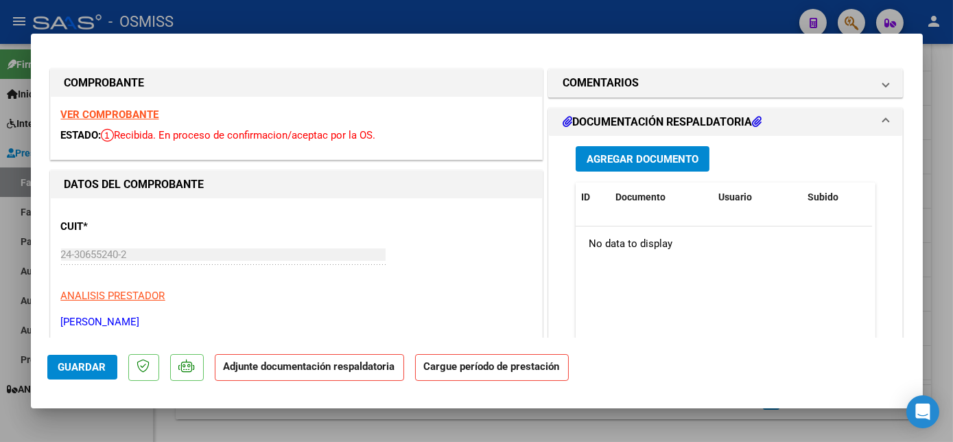
click at [129, 111] on strong "VER COMPROBANTE" at bounding box center [110, 114] width 98 height 12
click at [646, 155] on span "Agregar Documento" at bounding box center [643, 159] width 112 height 12
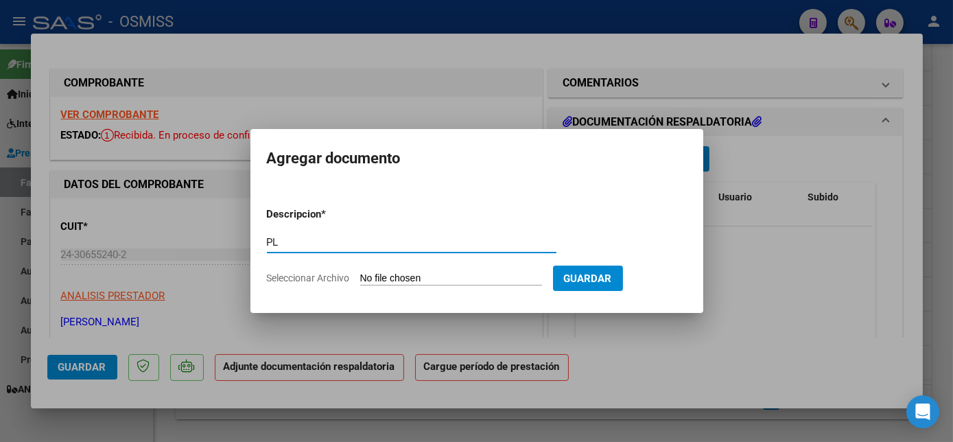
type input "PL"
click at [420, 276] on input "Seleccionar Archivo" at bounding box center [451, 279] width 182 height 13
type input "C:\fakepath\4800 FERRERO.jpg"
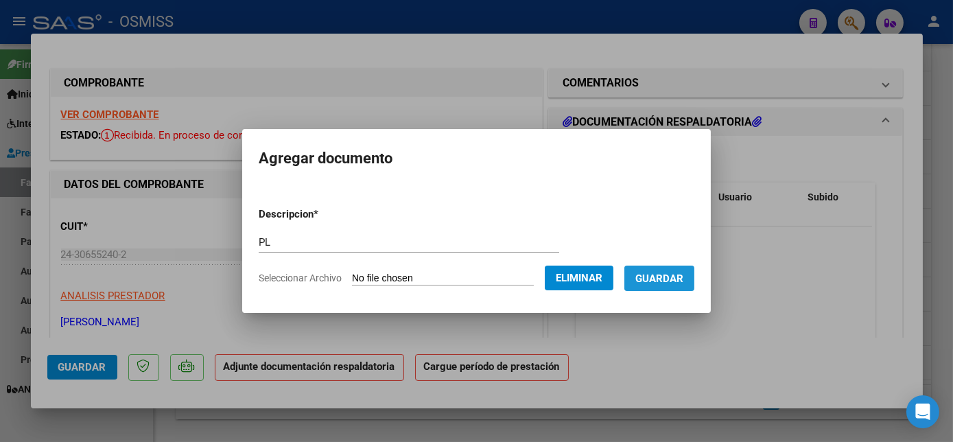
click at [682, 273] on span "Guardar" at bounding box center [660, 279] width 48 height 12
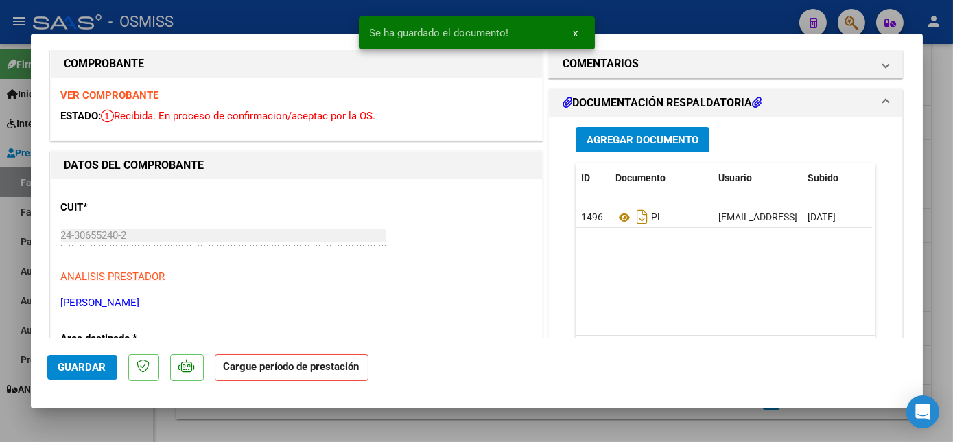
scroll to position [0, 0]
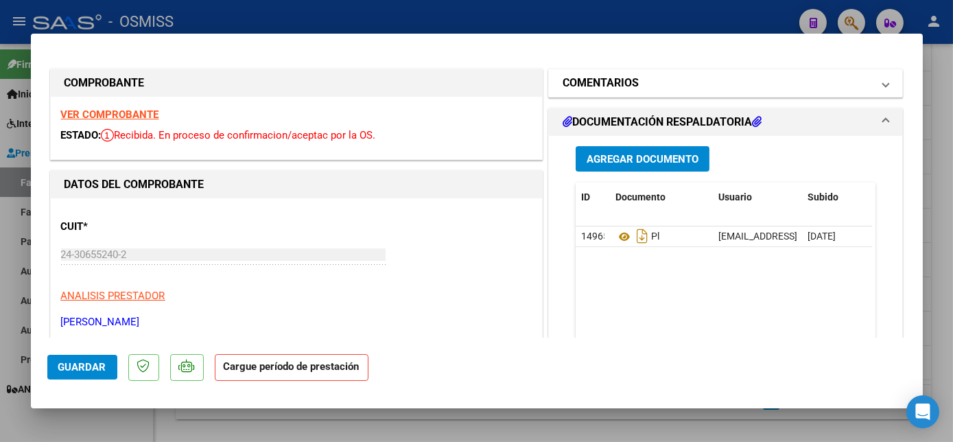
click at [883, 84] on mat-expansion-panel-header "COMENTARIOS" at bounding box center [726, 82] width 354 height 27
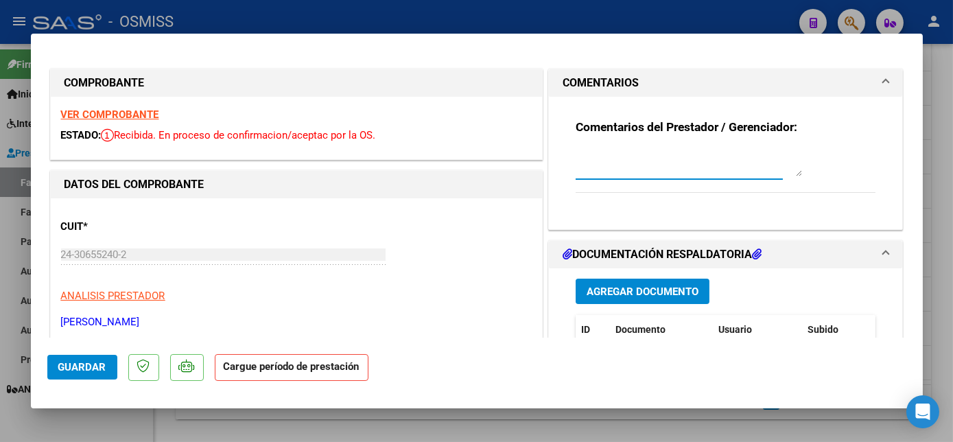
click at [671, 163] on textarea at bounding box center [689, 162] width 227 height 27
type textarea "LEGAJO SON ASOCIAR -CARGADO EL"
drag, startPoint x: 752, startPoint y: 151, endPoint x: 555, endPoint y: 186, distance: 200.8
click at [555, 186] on div "Comentarios del Prestador / Gerenciador: LEGAJO SON ASOCIAR -CARGADO EL" at bounding box center [726, 163] width 354 height 132
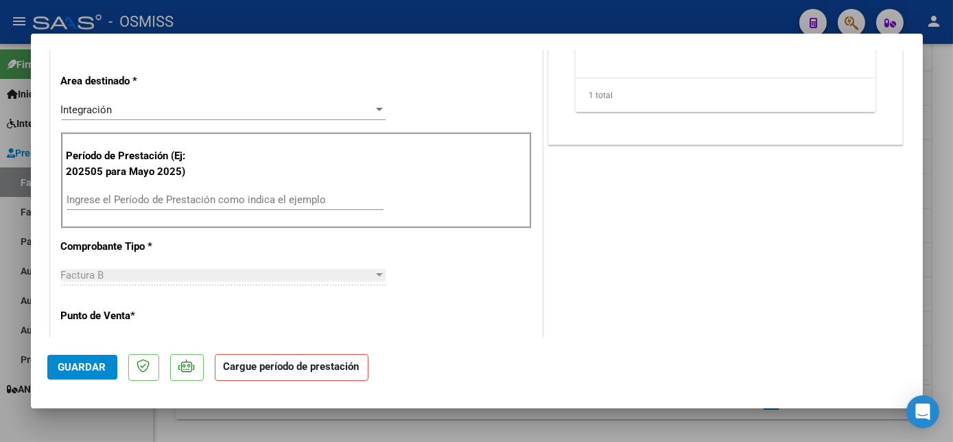
scroll to position [270, 0]
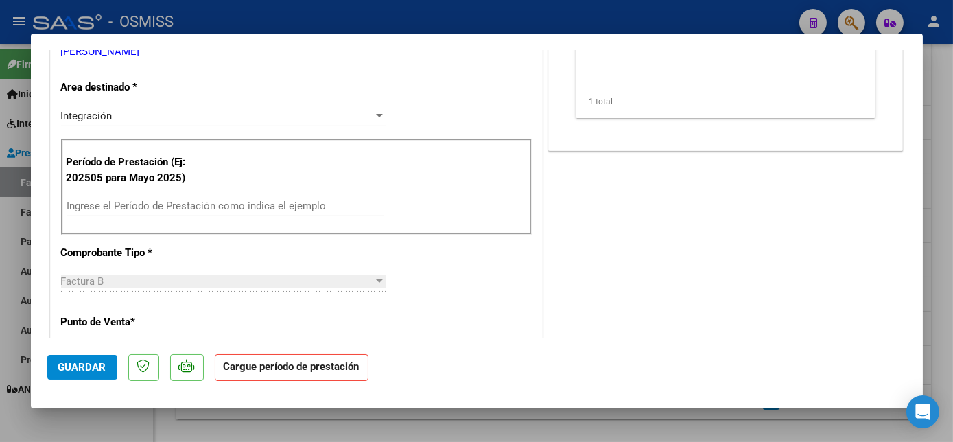
click at [255, 214] on div "Ingrese el Período de Prestación como indica el ejemplo" at bounding box center [225, 206] width 317 height 21
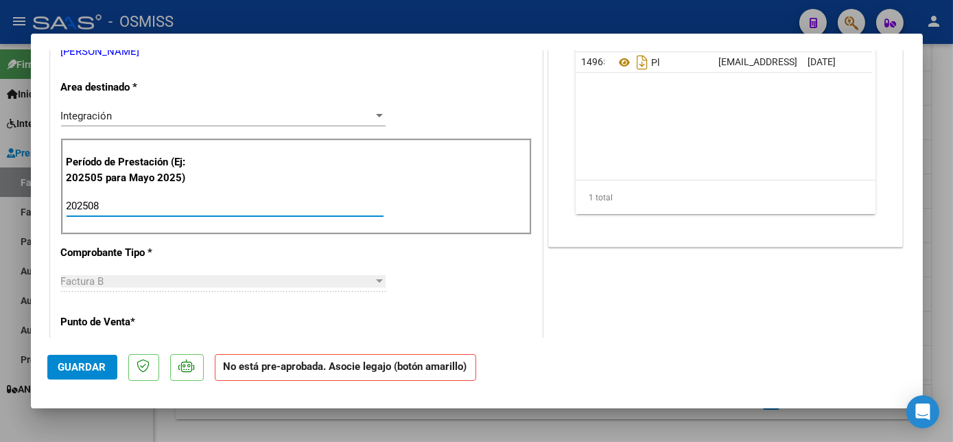
type input "202508"
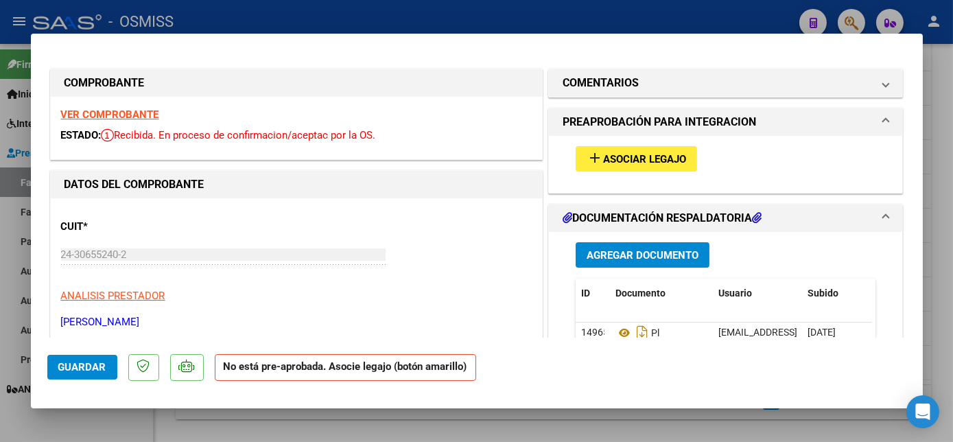
click at [83, 115] on strong "VER COMPROBANTE" at bounding box center [110, 114] width 98 height 12
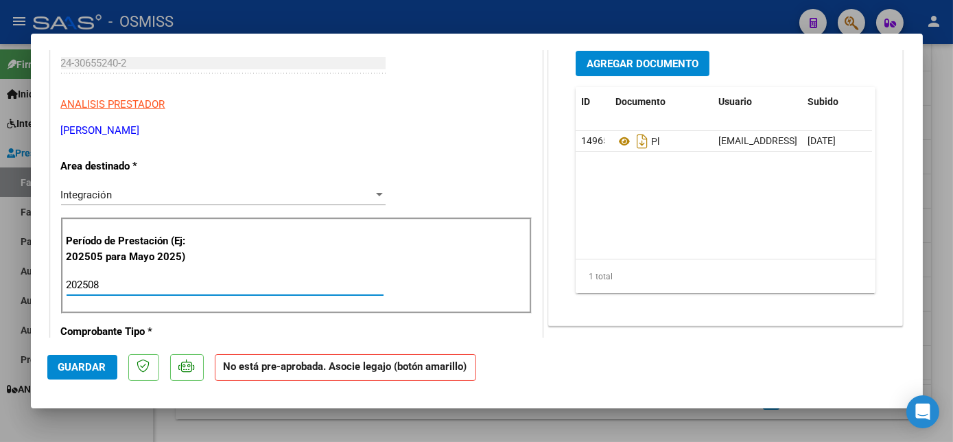
scroll to position [816, 0]
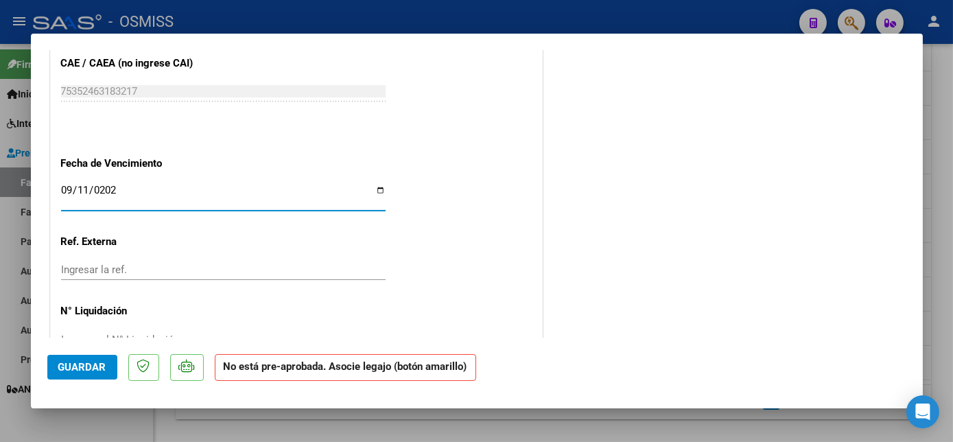
type input "[DATE]"
click at [108, 367] on button "Guardar" at bounding box center [82, 367] width 70 height 25
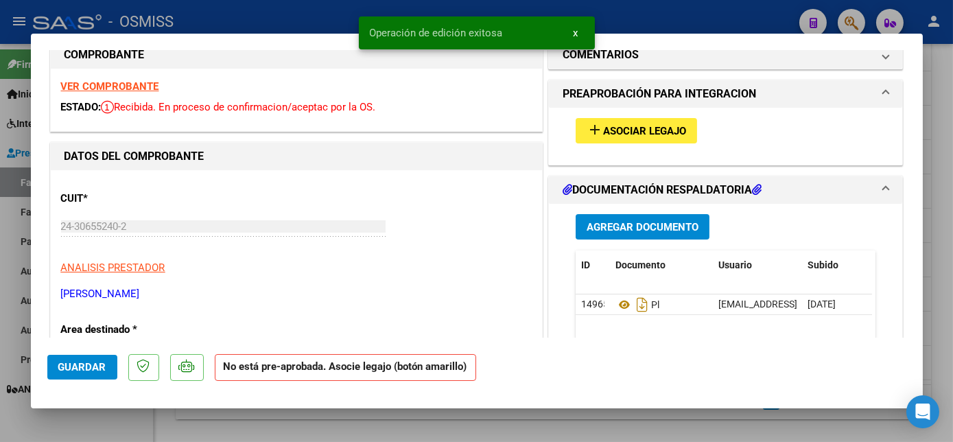
scroll to position [0, 0]
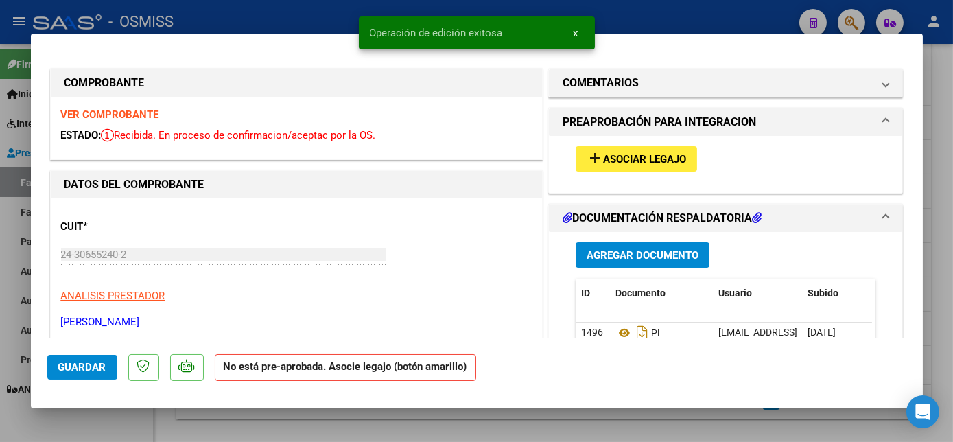
click at [633, 157] on span "Asociar Legajo" at bounding box center [644, 159] width 83 height 12
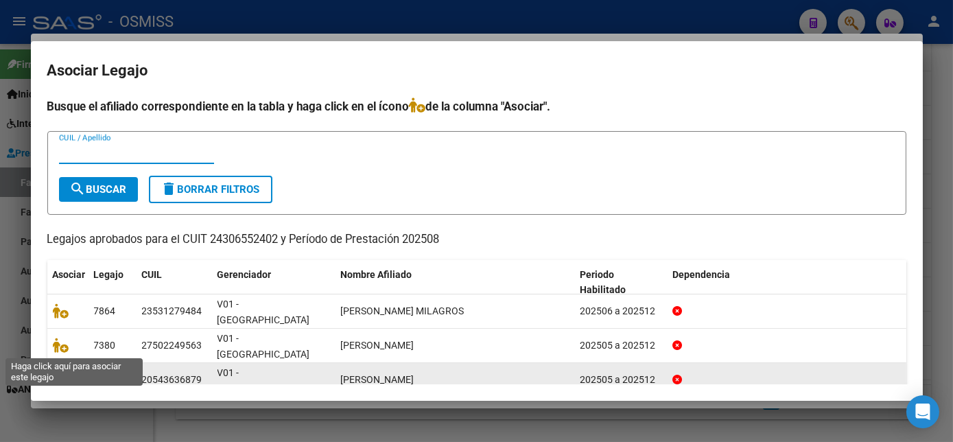
click at [56, 372] on icon at bounding box center [61, 379] width 16 height 15
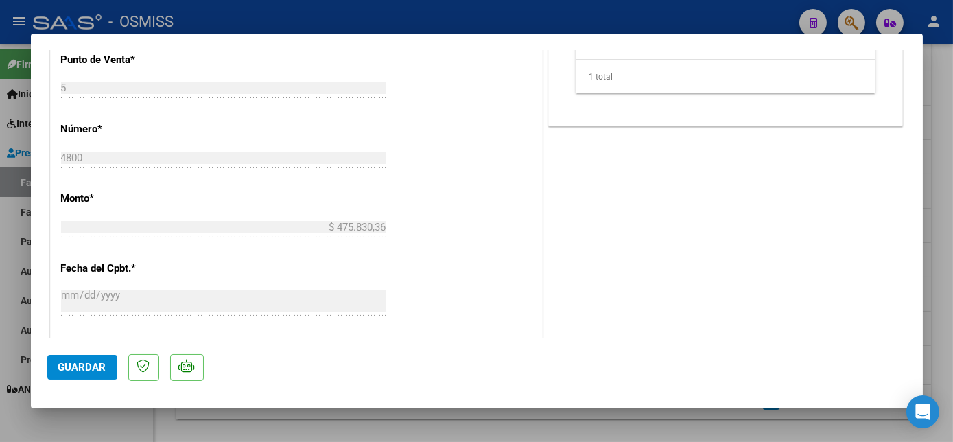
scroll to position [882, 0]
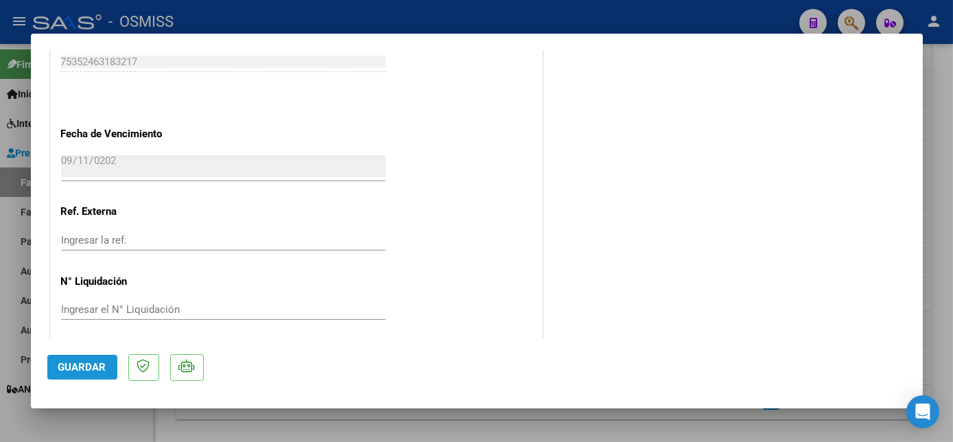
click at [99, 370] on span "Guardar" at bounding box center [82, 367] width 48 height 12
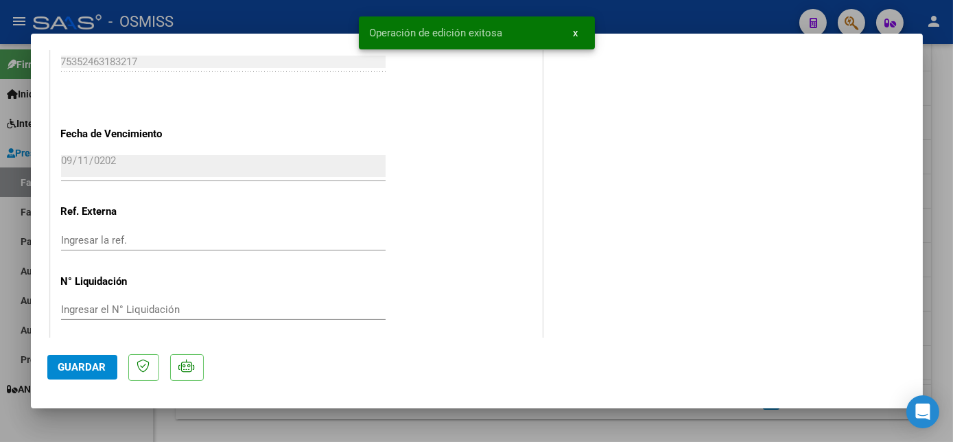
click at [948, 227] on div at bounding box center [476, 221] width 953 height 442
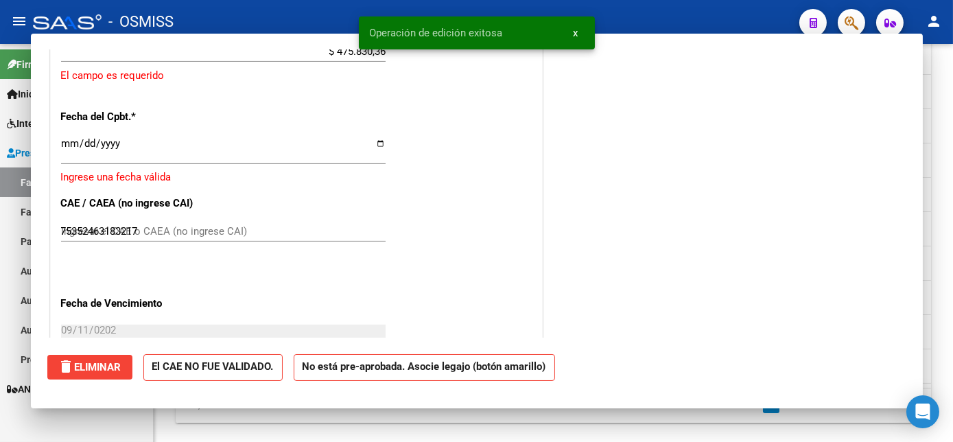
type input "$ 0,00"
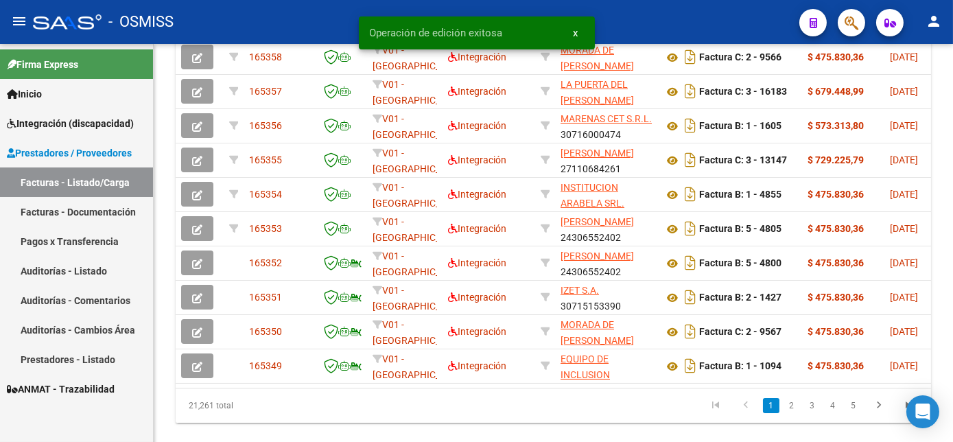
scroll to position [480, 0]
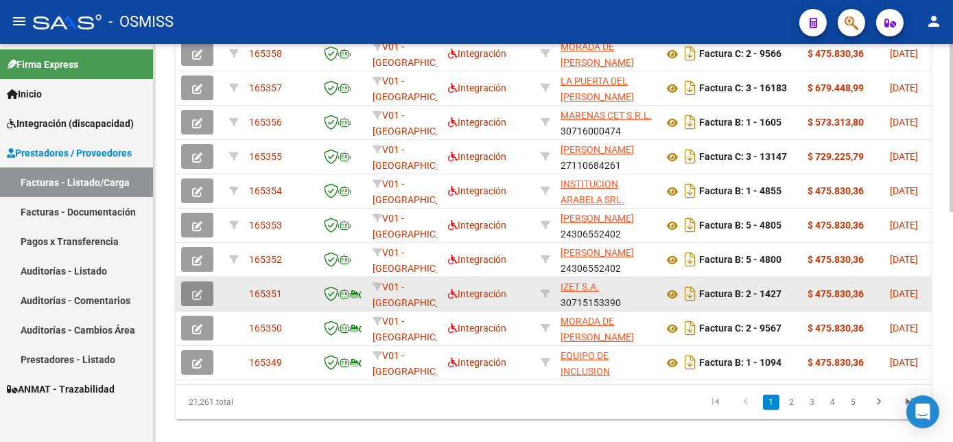
click at [200, 300] on icon "button" at bounding box center [197, 295] width 10 height 10
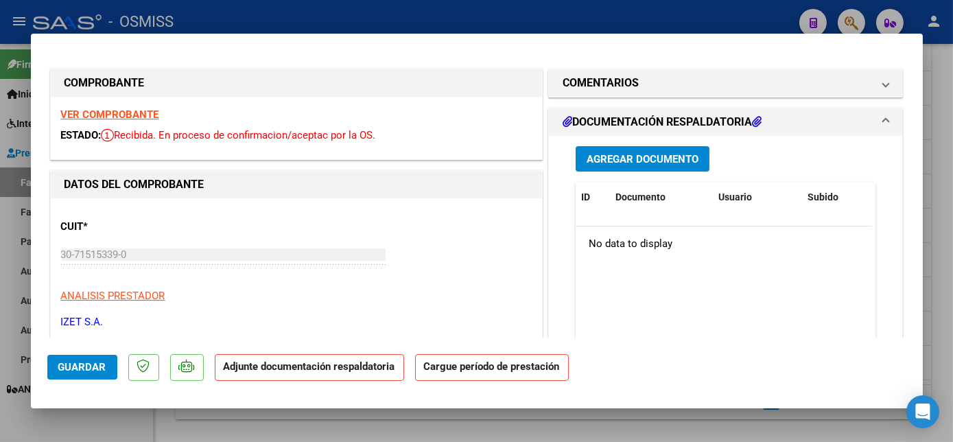
click at [118, 111] on strong "VER COMPROBANTE" at bounding box center [110, 114] width 98 height 12
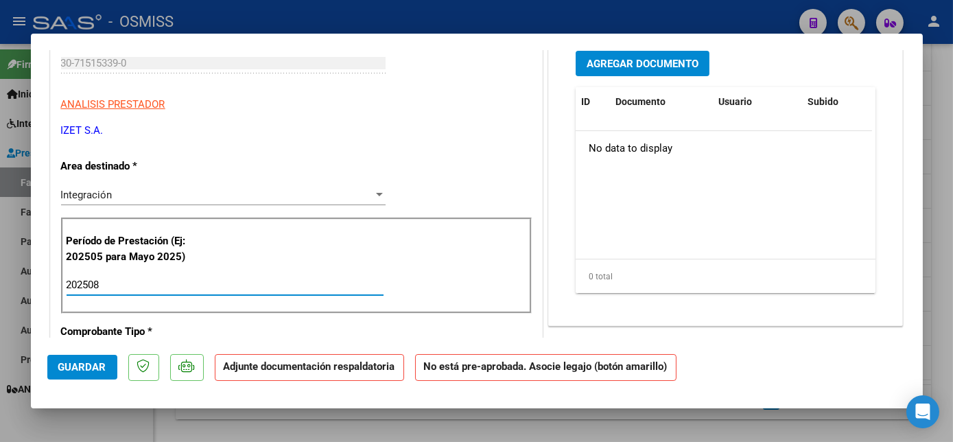
type input "202508"
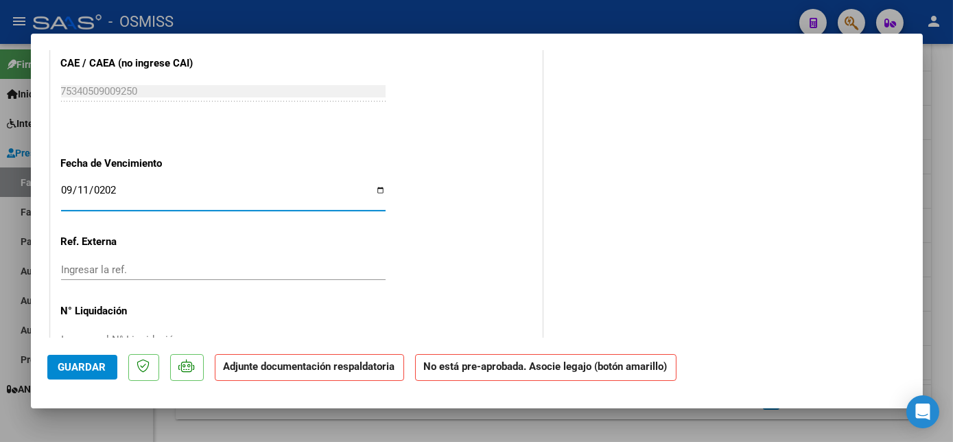
type input "[DATE]"
click at [69, 362] on span "Guardar" at bounding box center [82, 367] width 48 height 12
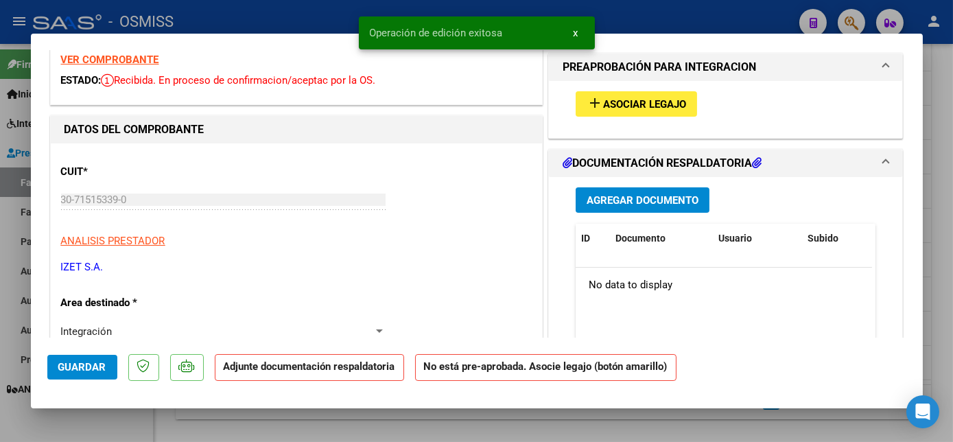
scroll to position [0, 0]
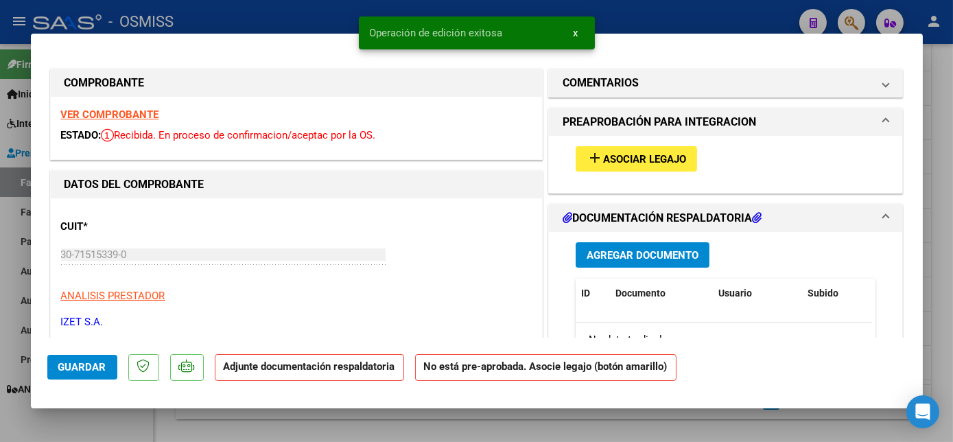
click at [655, 158] on span "Asociar Legajo" at bounding box center [644, 159] width 83 height 12
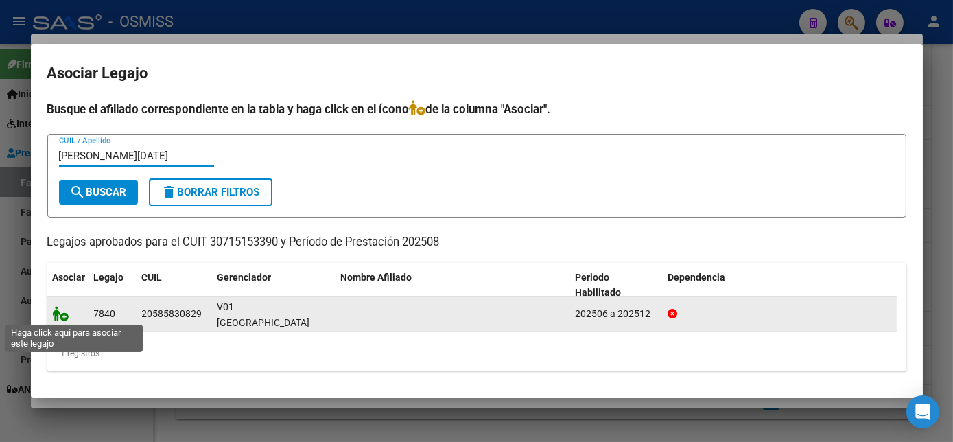
type input "DE LUCIA"
click at [65, 315] on icon at bounding box center [61, 313] width 16 height 15
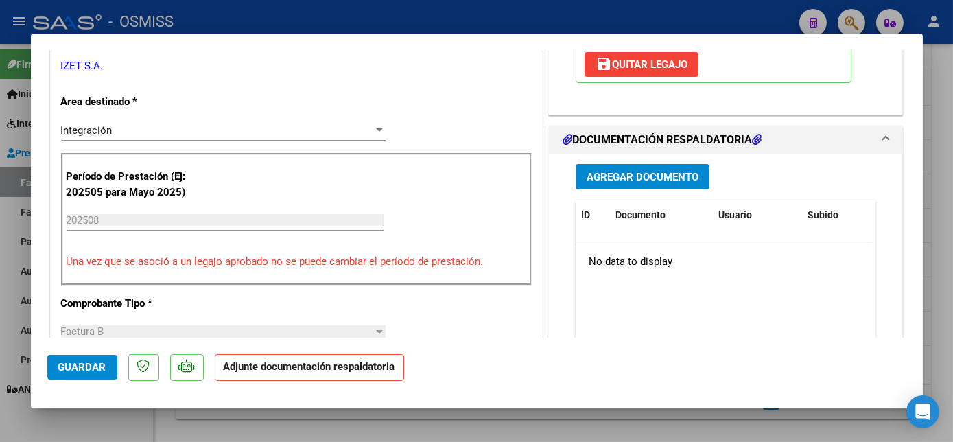
scroll to position [283, 0]
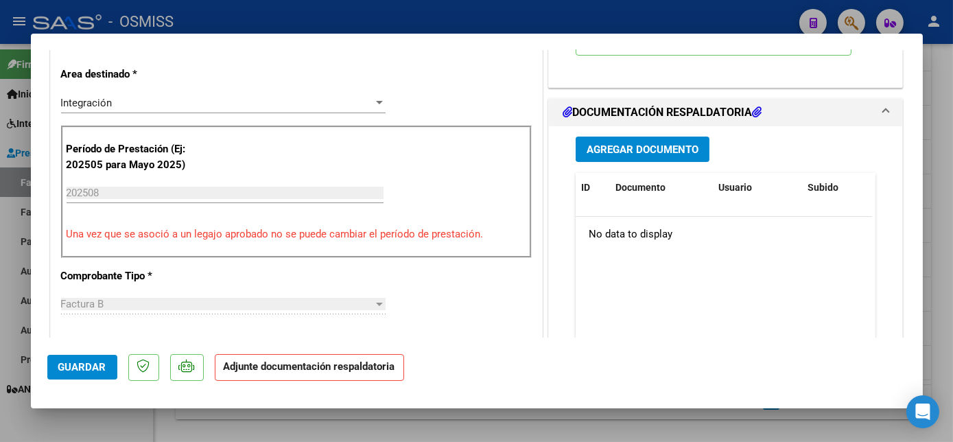
click at [673, 146] on span "Agregar Documento" at bounding box center [643, 149] width 112 height 12
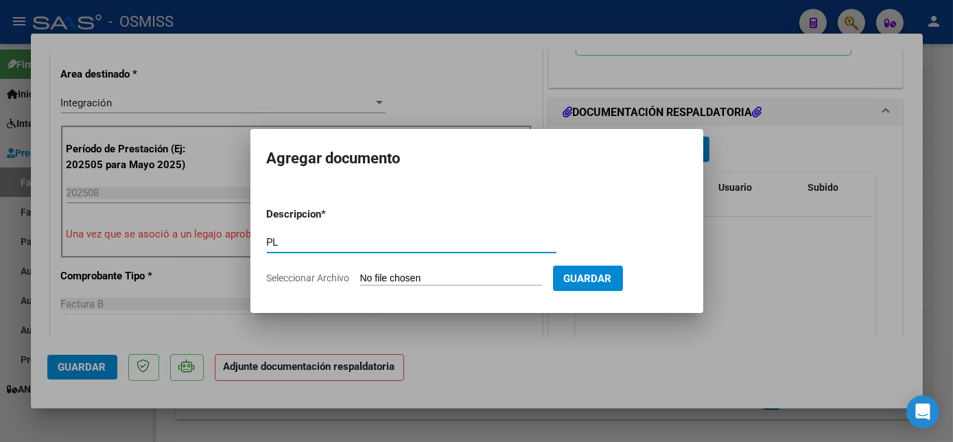
type input "PL"
click at [436, 279] on input "Seleccionar Archivo" at bounding box center [451, 279] width 182 height 13
type input "C:\fakepath\1427 DE LUCIA.pdf"
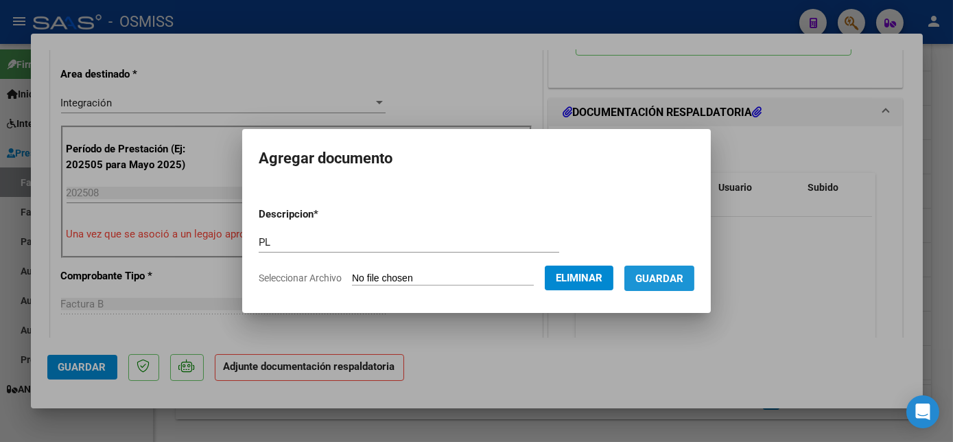
click at [667, 277] on span "Guardar" at bounding box center [660, 279] width 48 height 12
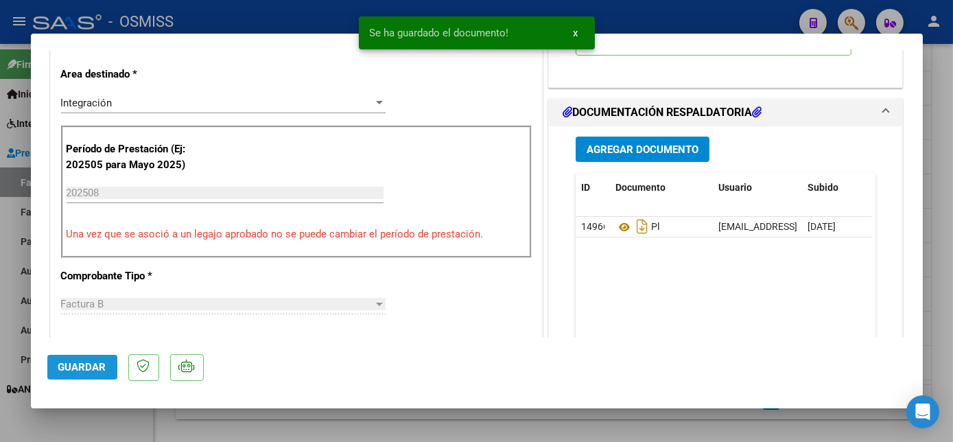
click at [94, 366] on span "Guardar" at bounding box center [82, 367] width 48 height 12
click at [115, 418] on div at bounding box center [476, 221] width 953 height 442
type input "$ 0,00"
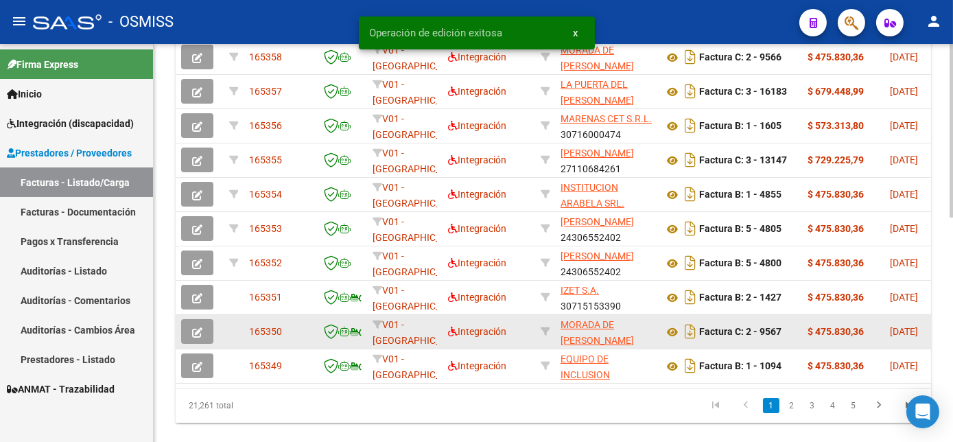
scroll to position [480, 0]
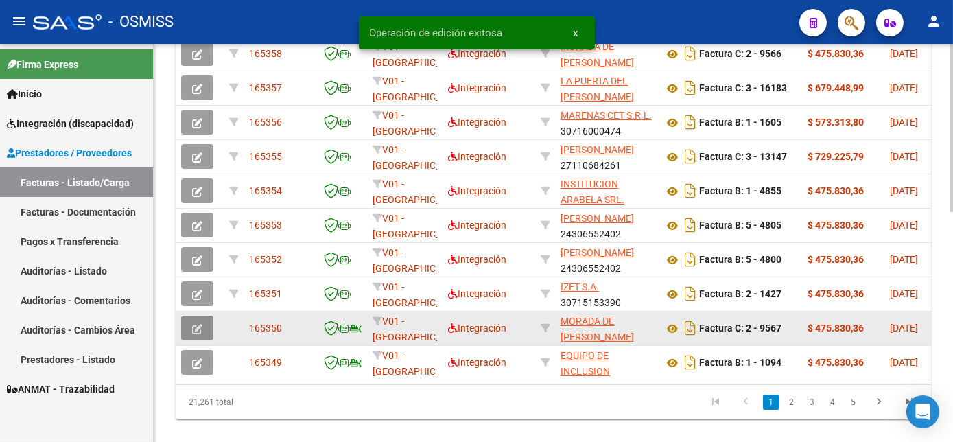
click at [196, 334] on icon "button" at bounding box center [197, 329] width 10 height 10
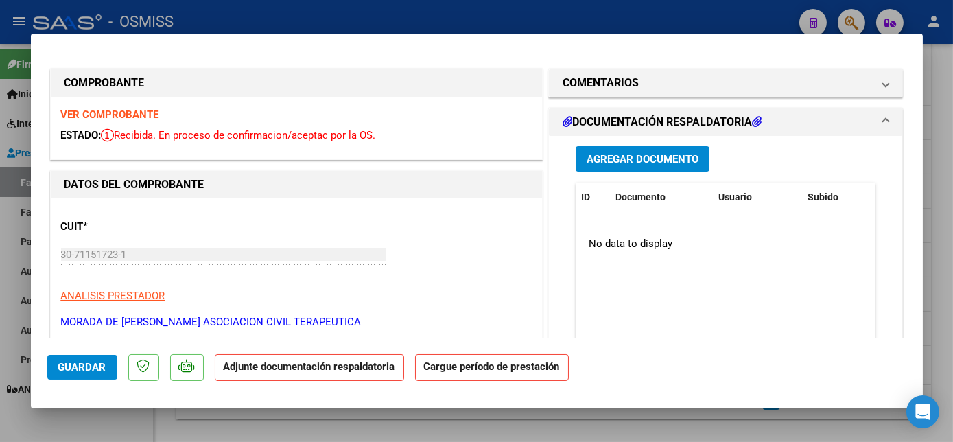
click at [93, 109] on strong "VER COMPROBANTE" at bounding box center [110, 114] width 98 height 12
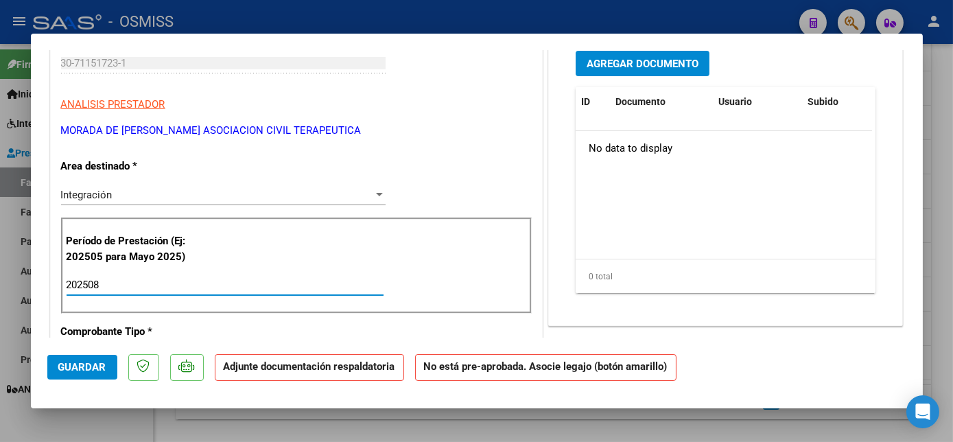
type input "202508"
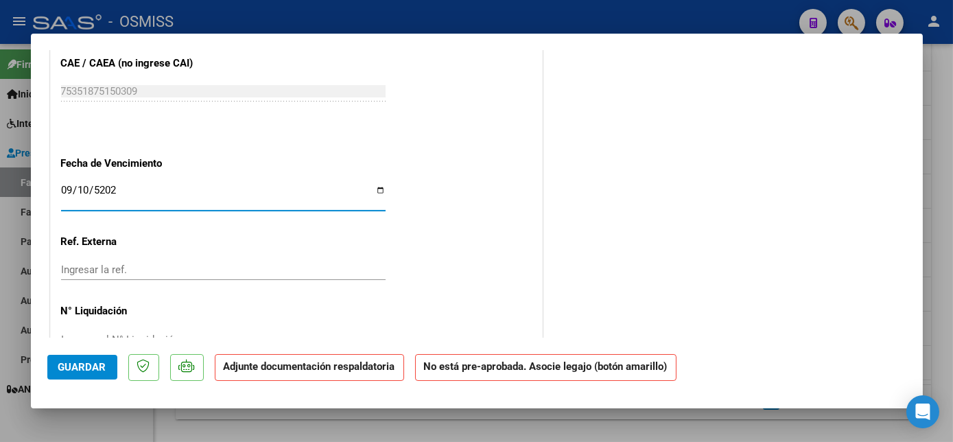
type input "2025-09-10"
click at [86, 372] on span "Guardar" at bounding box center [82, 367] width 48 height 12
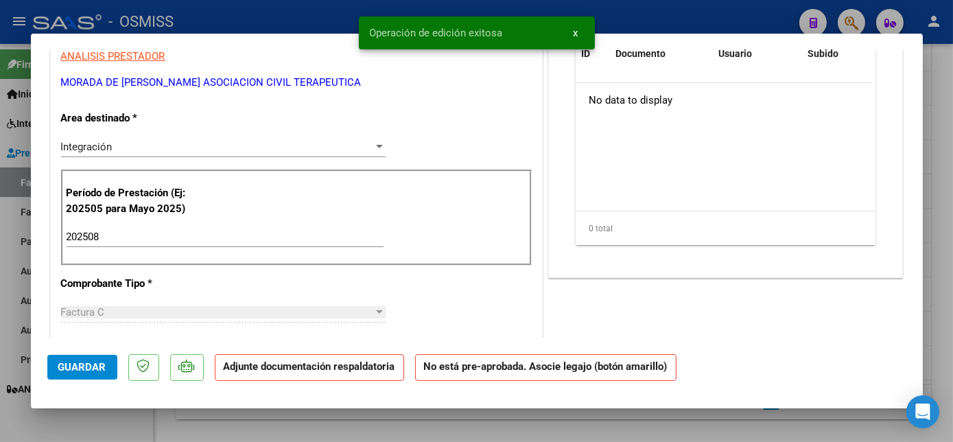
scroll to position [0, 0]
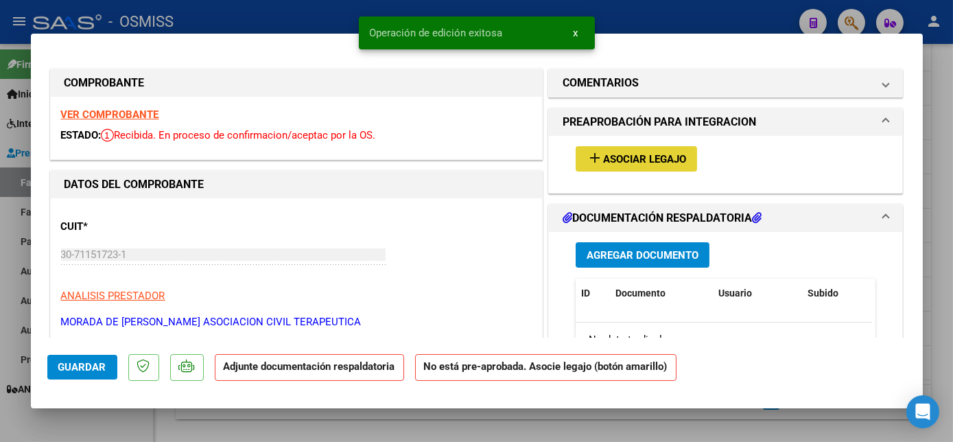
click at [621, 161] on span "Asociar Legajo" at bounding box center [644, 159] width 83 height 12
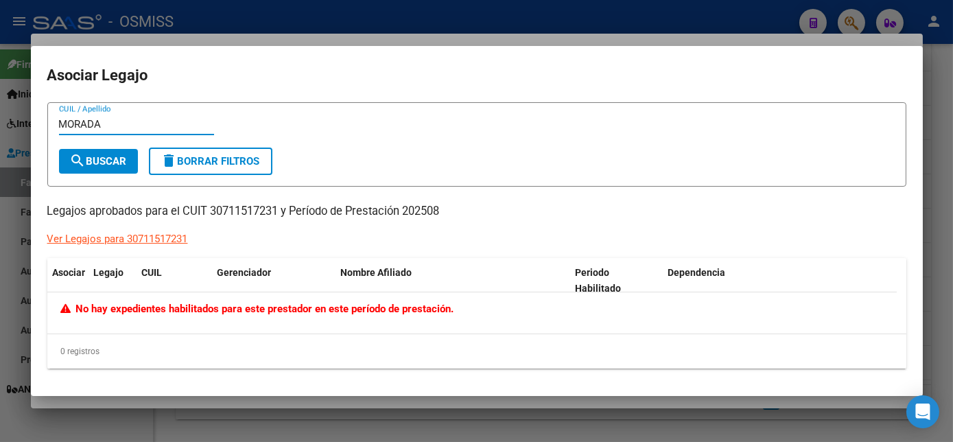
type input "MORADA"
click at [947, 205] on div at bounding box center [476, 221] width 953 height 442
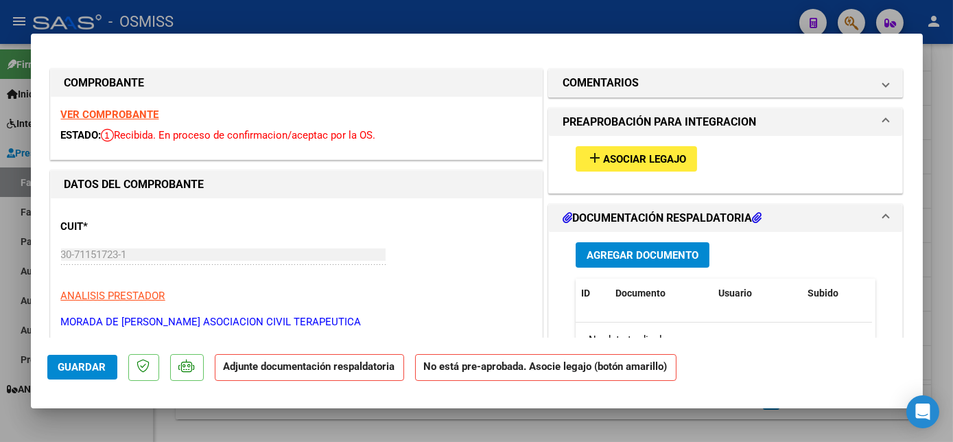
click at [627, 161] on span "Asociar Legajo" at bounding box center [644, 159] width 83 height 12
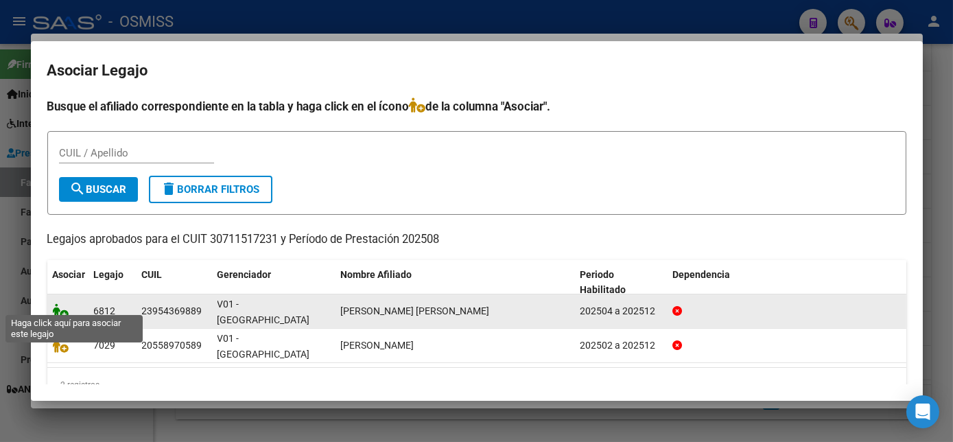
click at [58, 303] on icon at bounding box center [61, 310] width 16 height 15
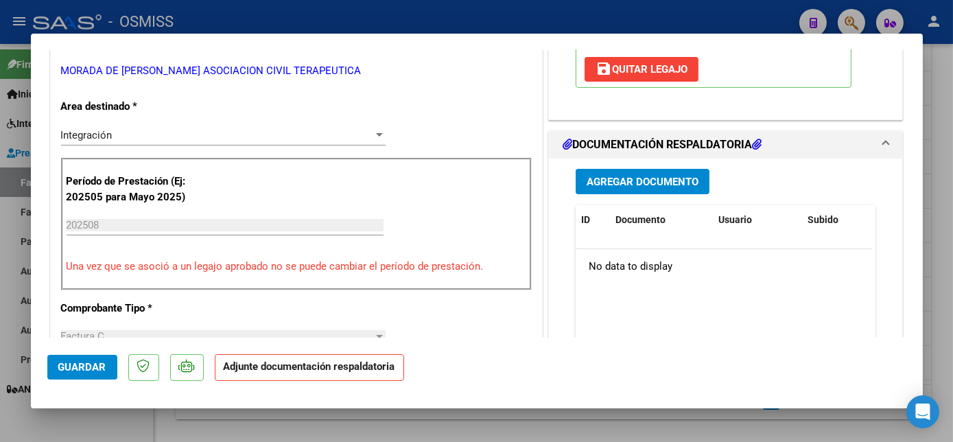
scroll to position [293, 0]
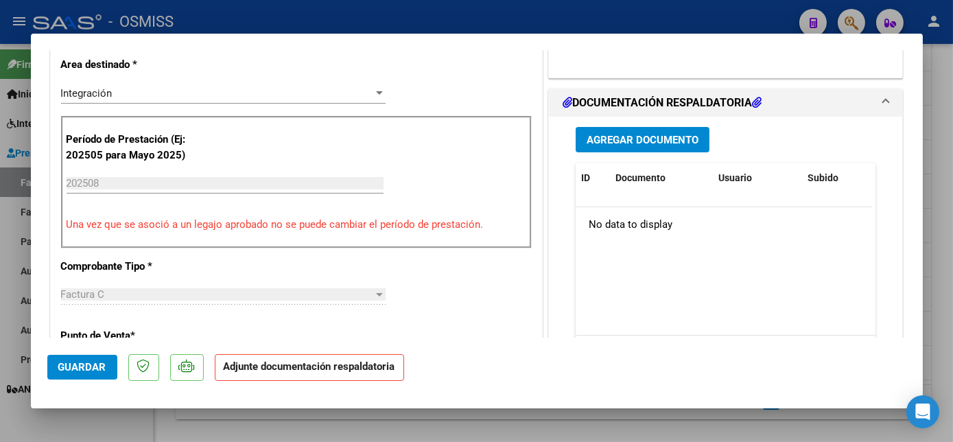
click at [668, 135] on span "Agregar Documento" at bounding box center [643, 140] width 112 height 12
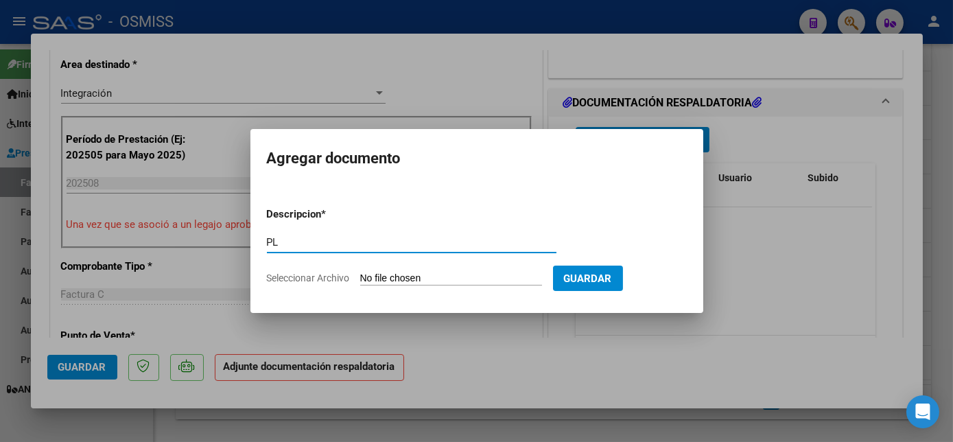
type input "PL"
click at [419, 276] on input "Seleccionar Archivo" at bounding box center [451, 279] width 182 height 13
type input "C:\fakepath\9567 BELTRAN.pdf"
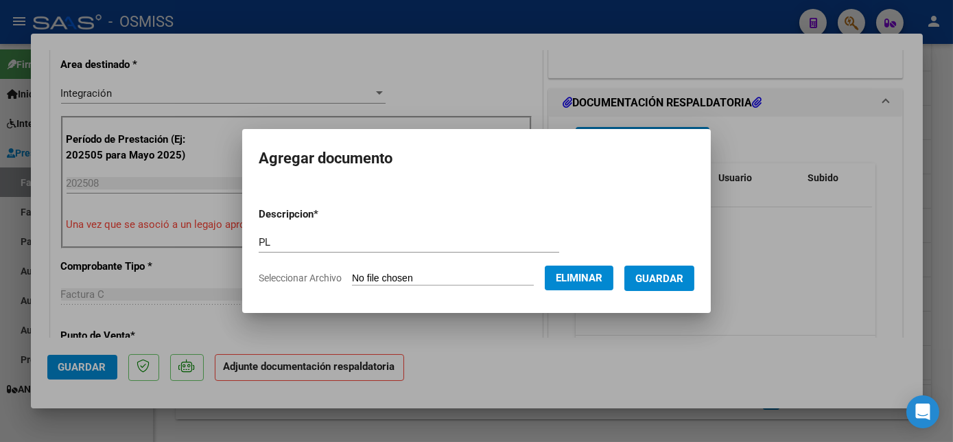
click at [681, 274] on span "Guardar" at bounding box center [660, 279] width 48 height 12
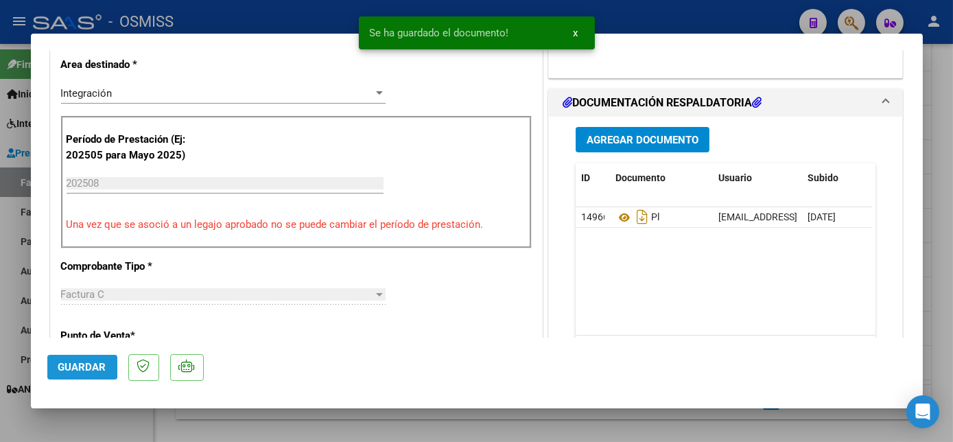
click at [70, 364] on span "Guardar" at bounding box center [82, 367] width 48 height 12
click at [124, 417] on div at bounding box center [476, 221] width 953 height 442
type input "$ 0,00"
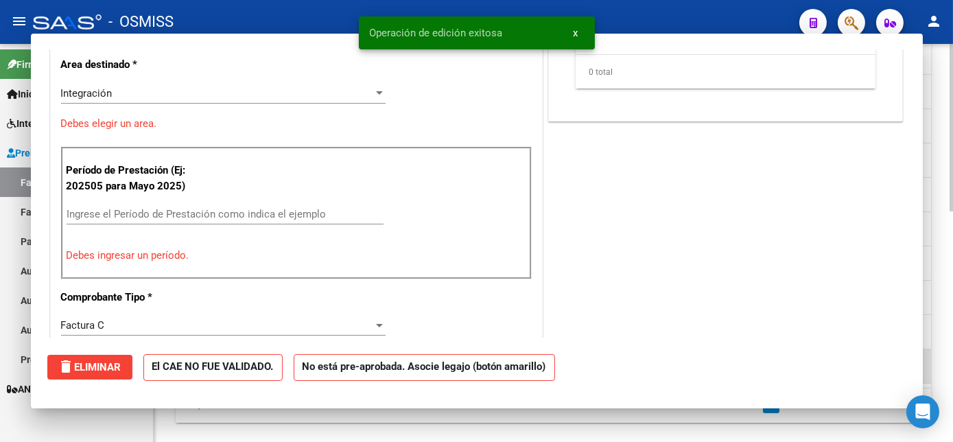
scroll to position [480, 0]
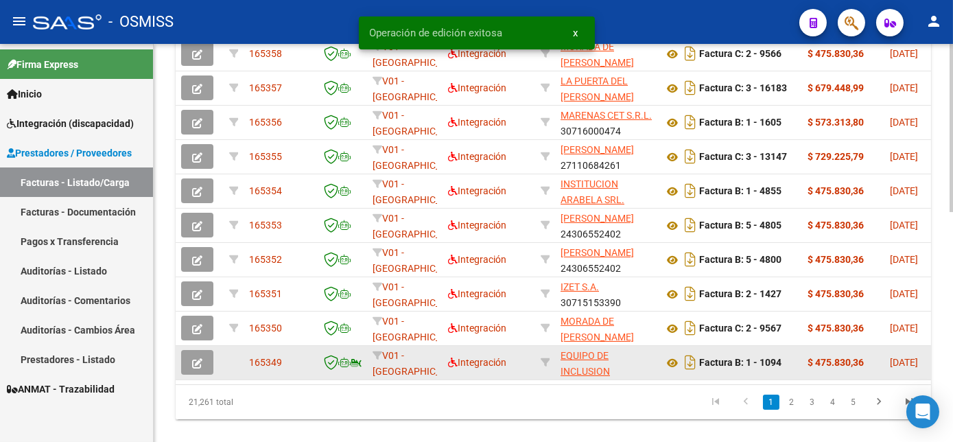
click at [198, 369] on icon "button" at bounding box center [197, 363] width 10 height 10
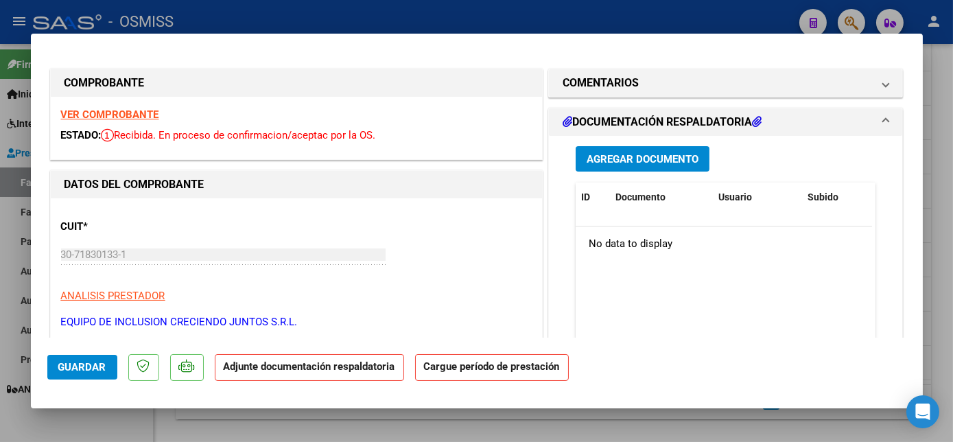
click at [128, 118] on strong "VER COMPROBANTE" at bounding box center [110, 114] width 98 height 12
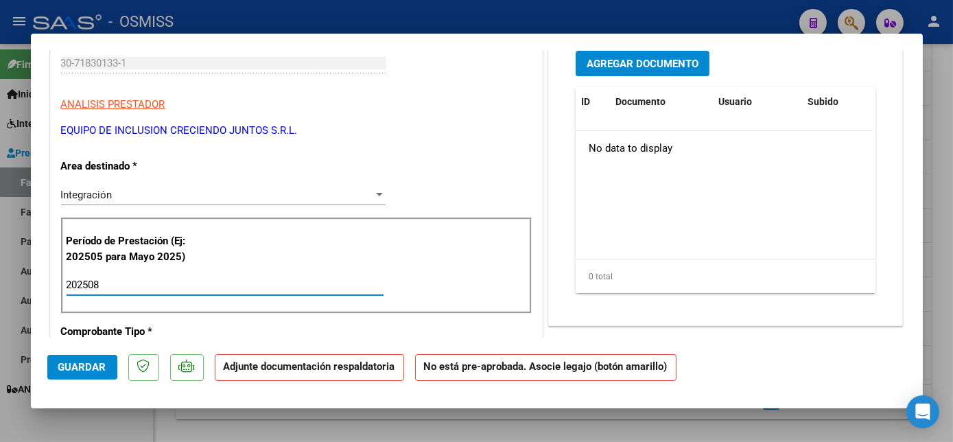
type input "202508"
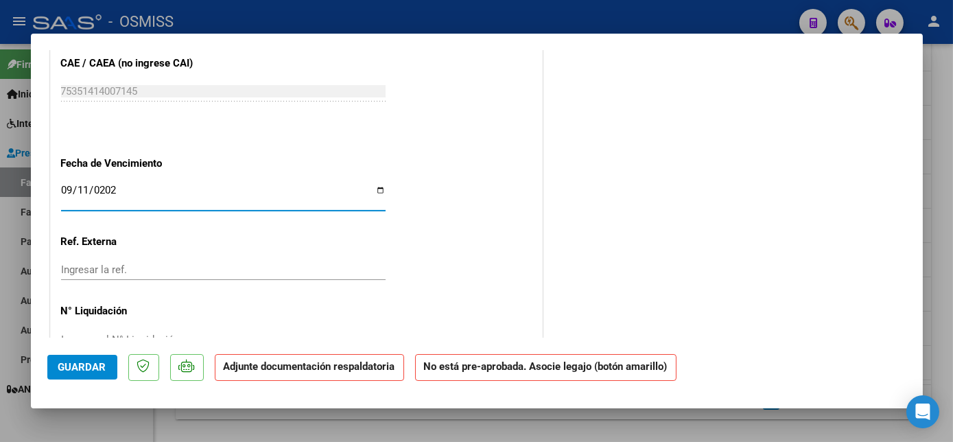
type input "[DATE]"
click at [95, 361] on span "Guardar" at bounding box center [82, 367] width 48 height 12
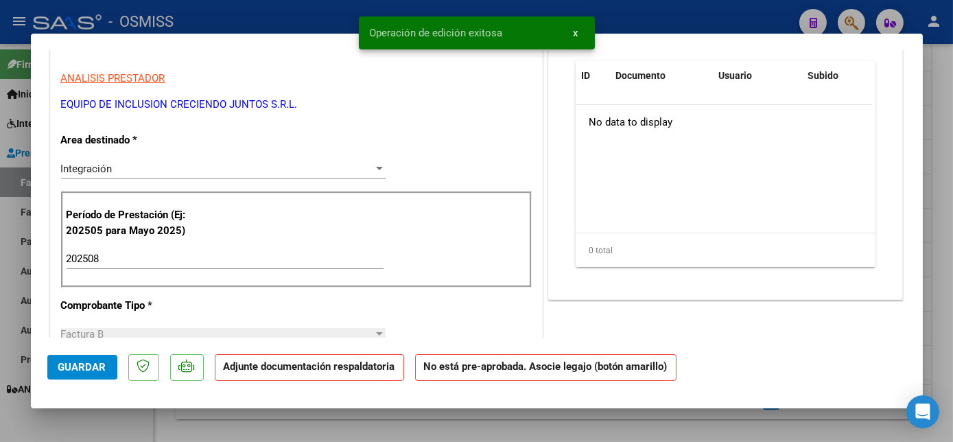
scroll to position [18, 0]
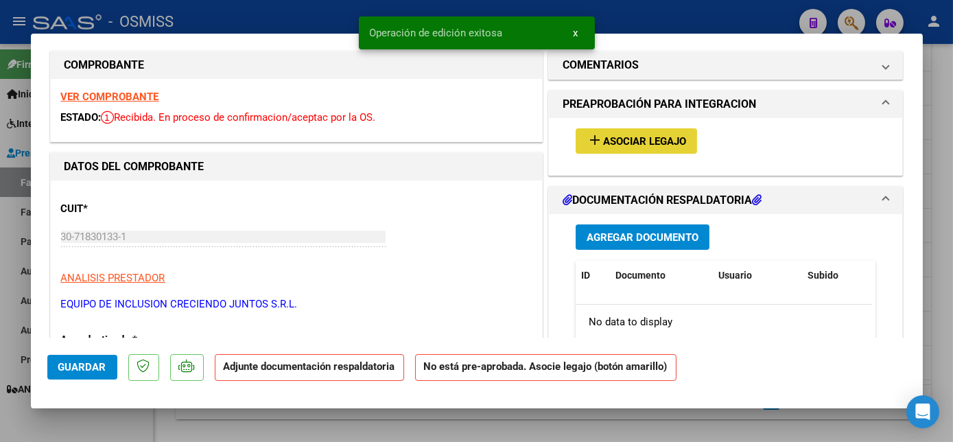
click at [682, 137] on button "add Asociar Legajo" at bounding box center [636, 140] width 121 height 25
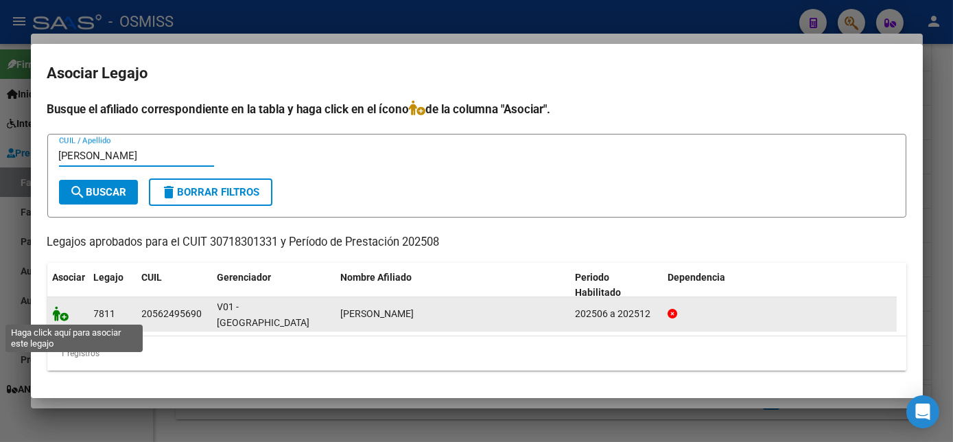
type input "[PERSON_NAME]"
click at [60, 312] on icon at bounding box center [61, 313] width 16 height 15
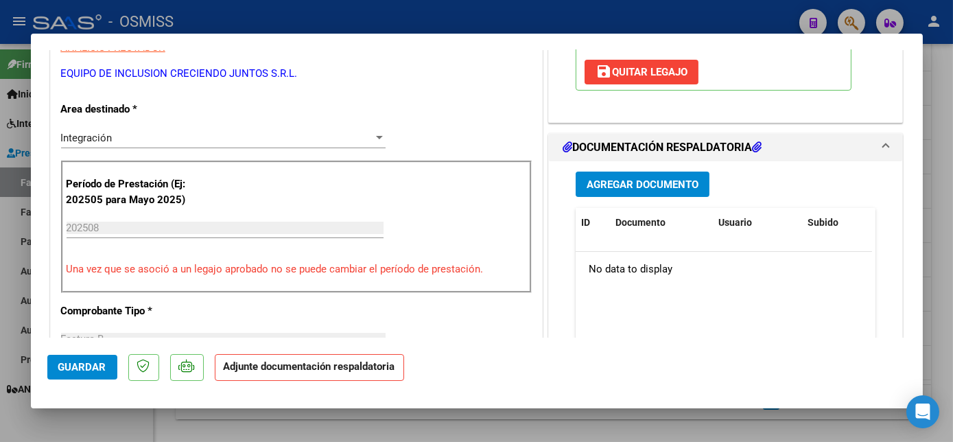
scroll to position [231, 0]
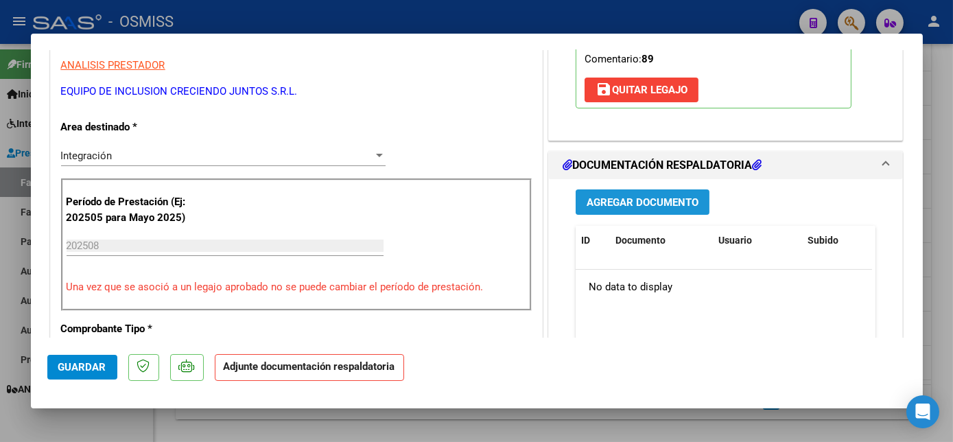
click at [631, 209] on button "Agregar Documento" at bounding box center [643, 201] width 134 height 25
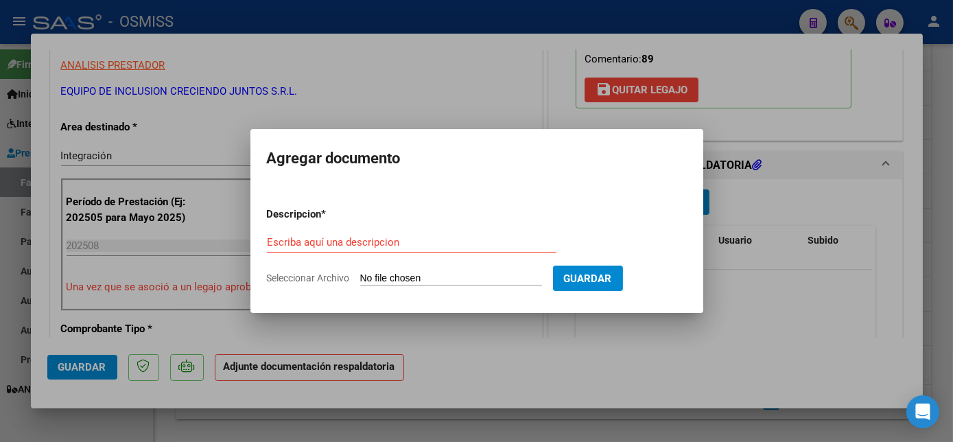
click at [631, 209] on form "Descripcion * Escriba aquí una descripcion Seleccionar Archivo Guardar" at bounding box center [477, 246] width 420 height 100
click at [349, 242] on input "Escriba aquí una descripcion" at bounding box center [412, 242] width 290 height 12
type input "PL"
click at [424, 275] on input "Seleccionar Archivo" at bounding box center [451, 279] width 182 height 13
click at [463, 283] on input "Seleccionar Archivo" at bounding box center [451, 279] width 182 height 13
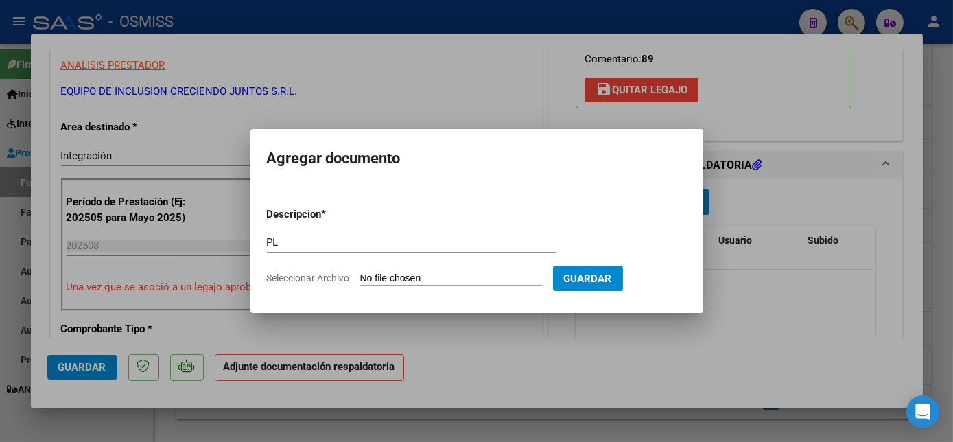
type input "C:\fakepath\1094 GOMEZ T.pdf"
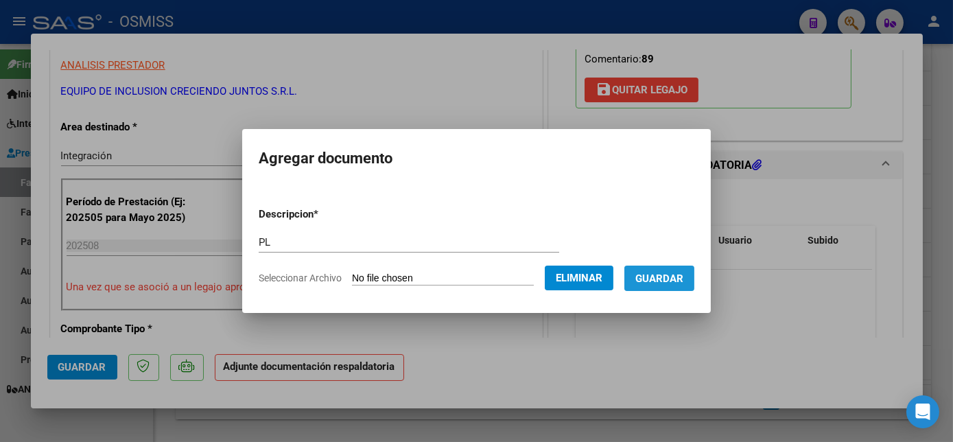
click at [668, 281] on span "Guardar" at bounding box center [660, 279] width 48 height 12
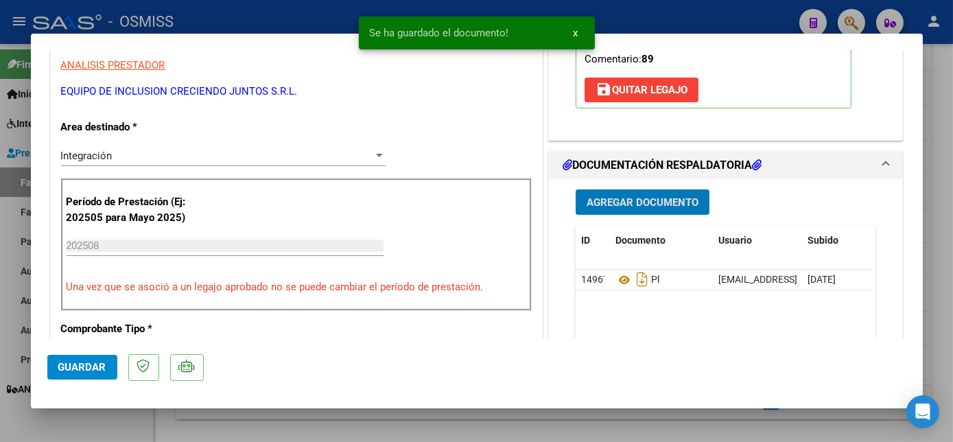
click at [86, 375] on button "Guardar" at bounding box center [82, 367] width 70 height 25
click at [145, 427] on div at bounding box center [476, 221] width 953 height 442
type input "$ 0,00"
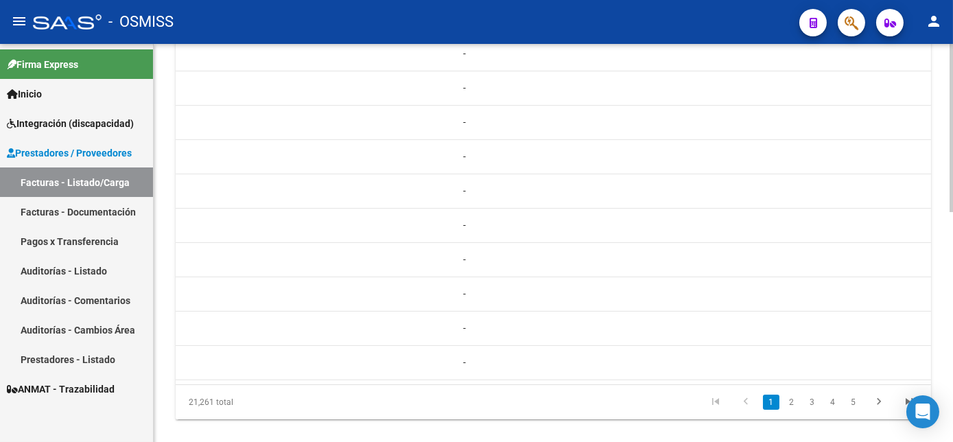
scroll to position [545, 0]
click at [953, 390] on html "menu - OSMISS person Firma Express Inicio Instructivos Contacto OS Integración …" at bounding box center [476, 221] width 953 height 442
click at [791, 384] on link "2" at bounding box center [792, 380] width 16 height 15
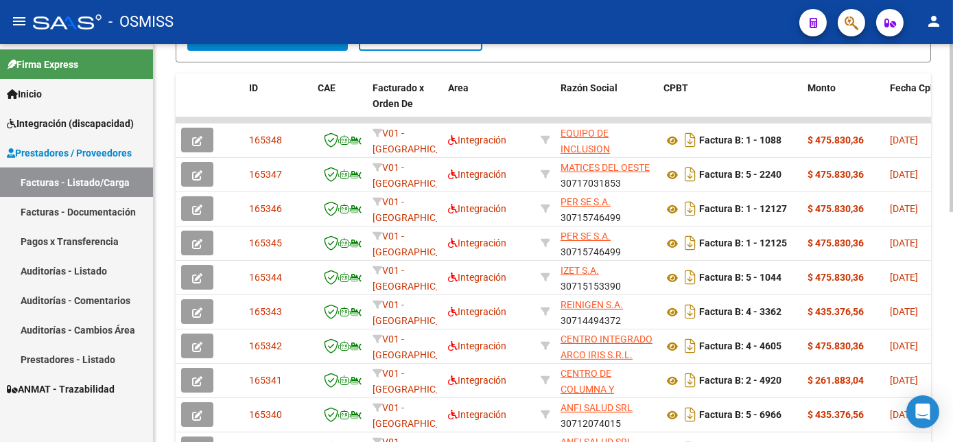
scroll to position [384, 0]
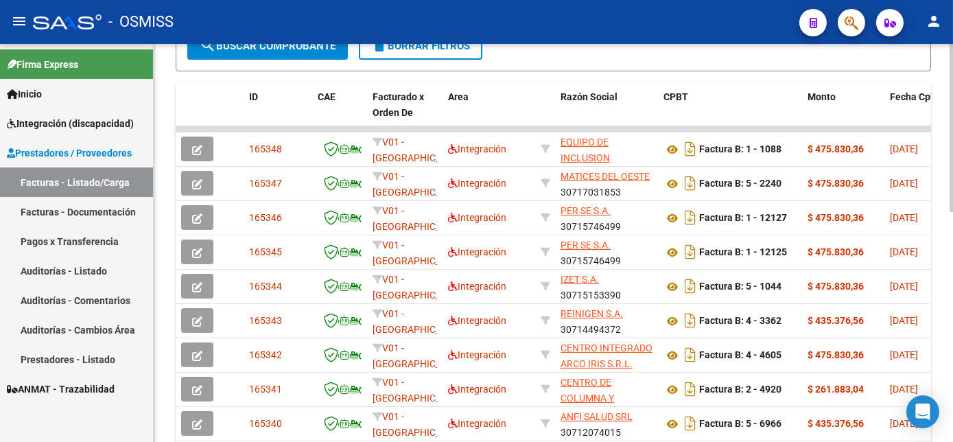
click at [950, 288] on div at bounding box center [951, 304] width 3 height 168
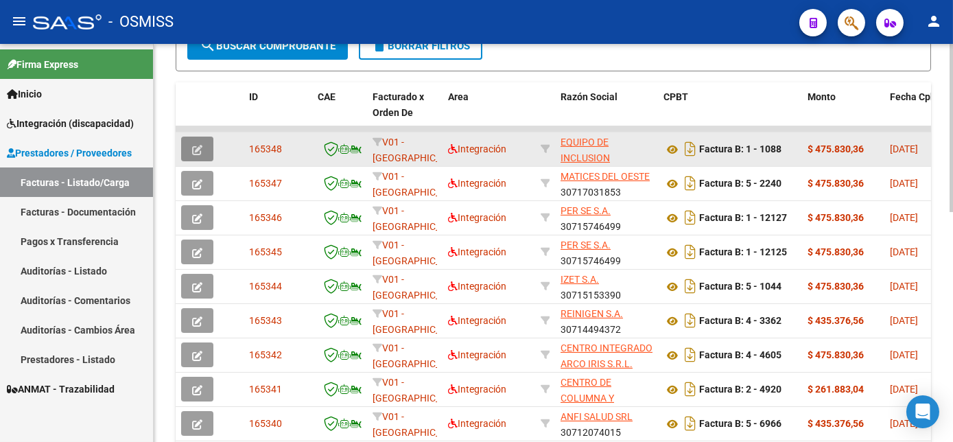
click at [196, 155] on icon "button" at bounding box center [197, 150] width 10 height 10
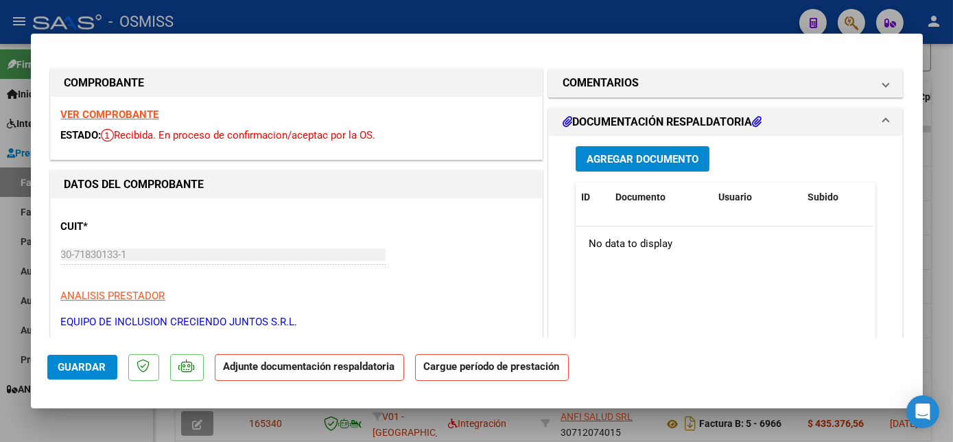
click at [132, 113] on strong "VER COMPROBANTE" at bounding box center [110, 114] width 98 height 12
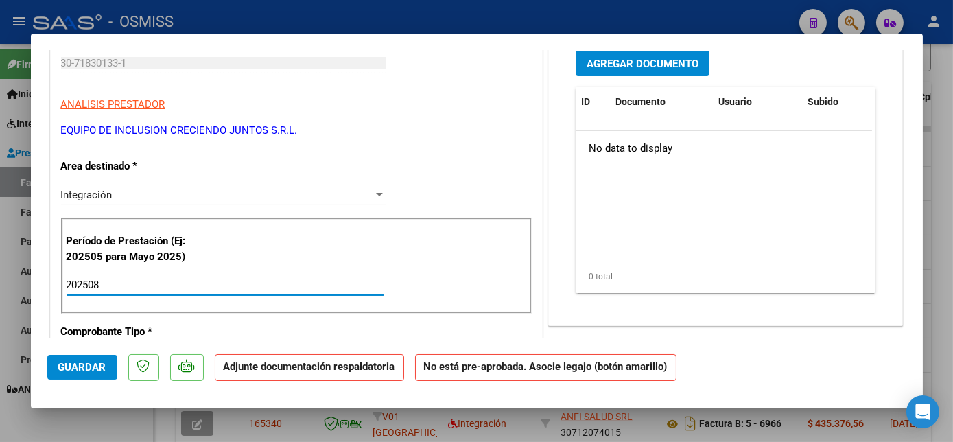
type input "202508"
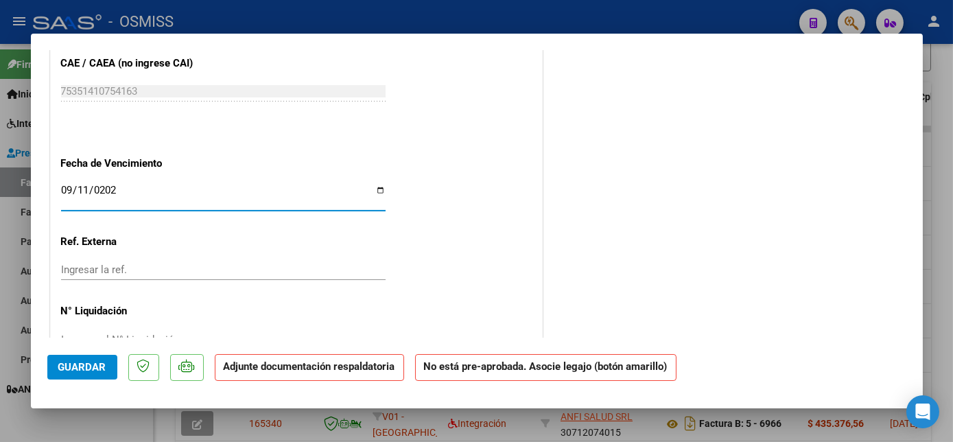
type input "[DATE]"
click at [87, 360] on button "Guardar" at bounding box center [82, 367] width 70 height 25
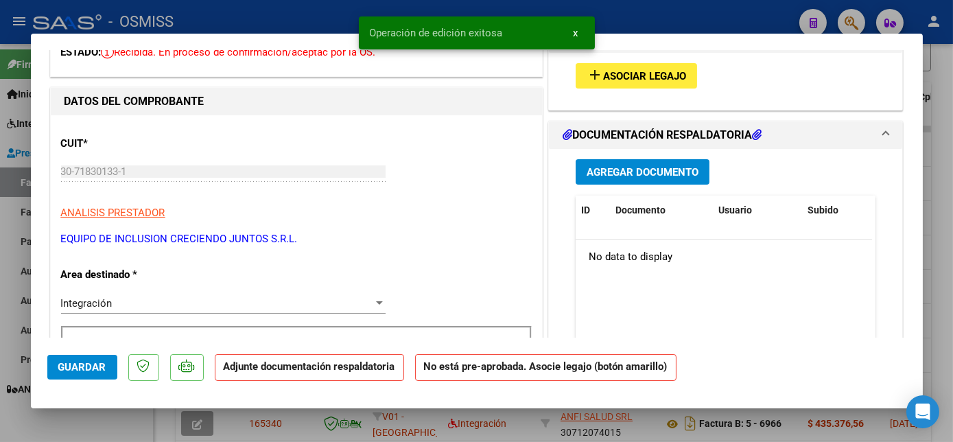
scroll to position [0, 0]
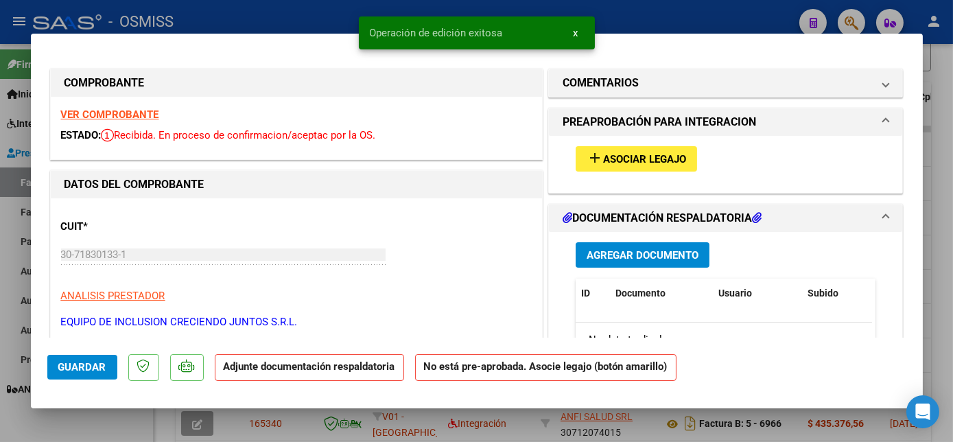
click at [610, 160] on span "Asociar Legajo" at bounding box center [644, 159] width 83 height 12
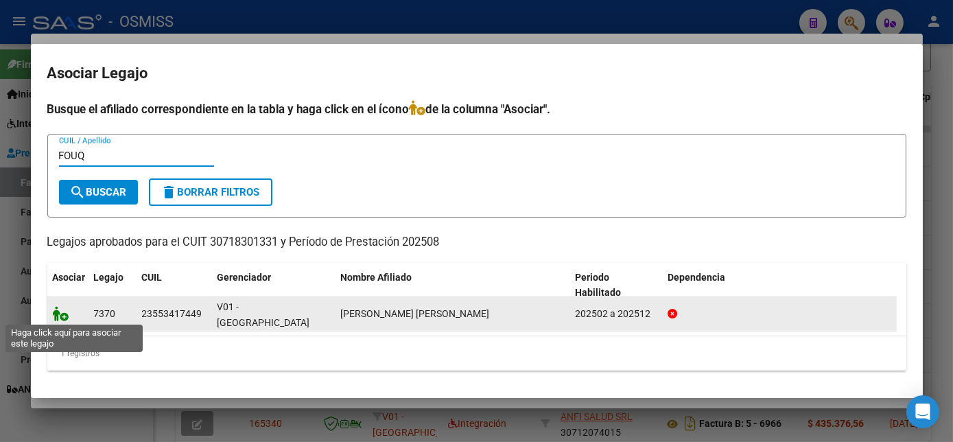
type input "FOUQ"
click at [62, 316] on icon at bounding box center [61, 313] width 16 height 15
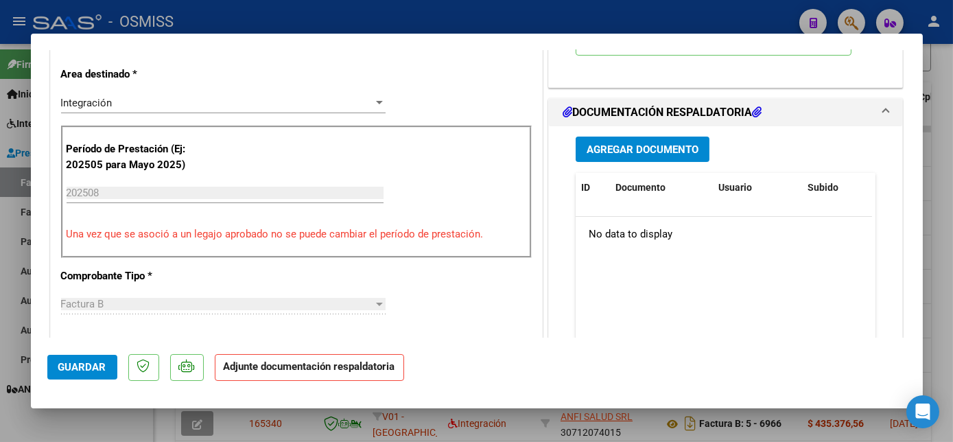
scroll to position [302, 0]
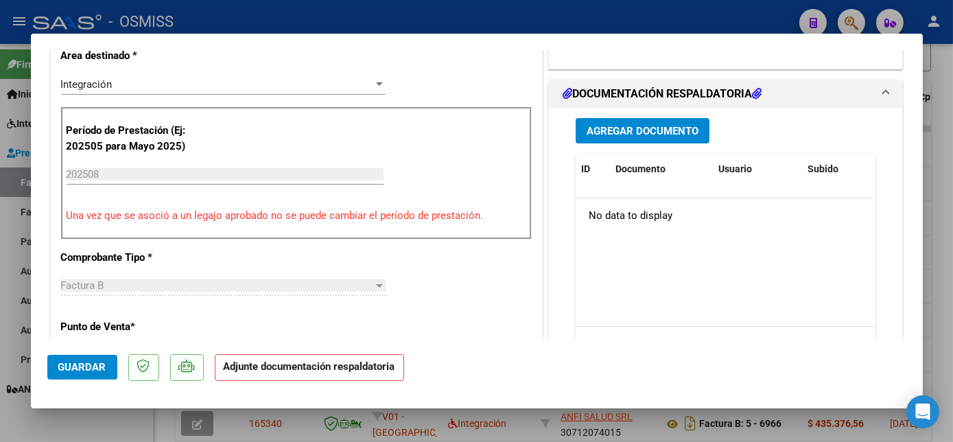
click at [618, 125] on span "Agregar Documento" at bounding box center [643, 131] width 112 height 12
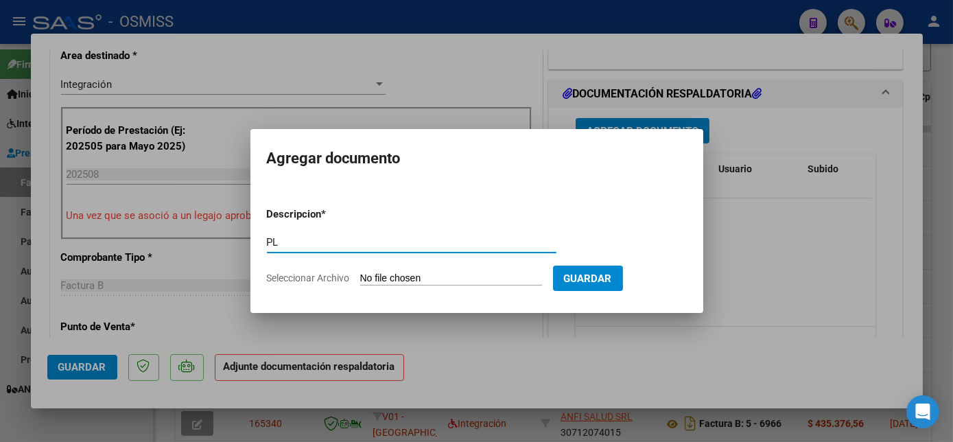
type input "PL"
click at [404, 280] on input "Seleccionar Archivo" at bounding box center [451, 279] width 182 height 13
type input "C:\fakepath\1088 FOUQUET.pdf"
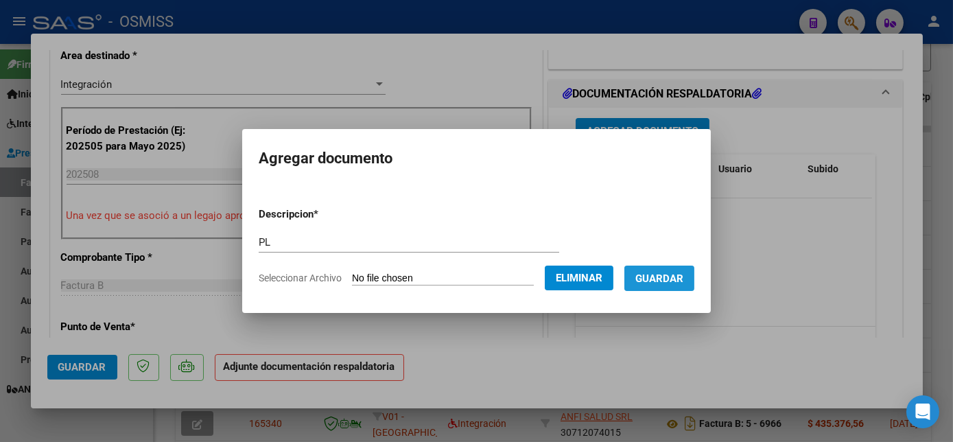
click at [680, 281] on span "Guardar" at bounding box center [660, 279] width 48 height 12
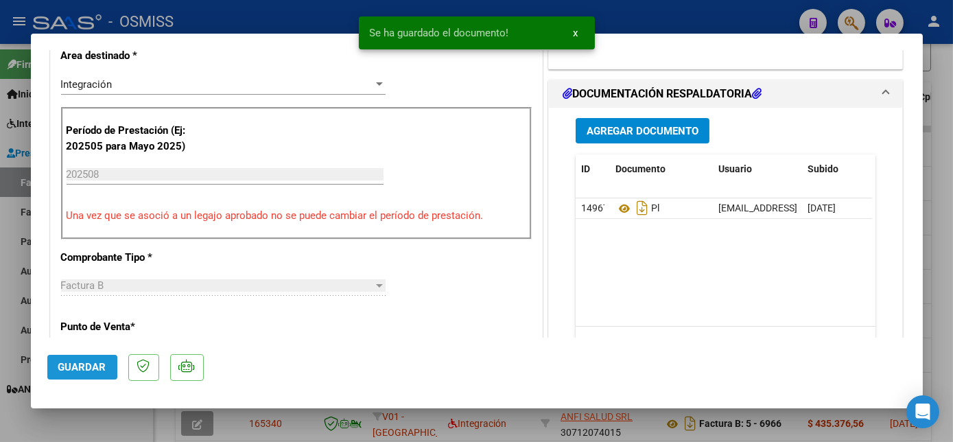
click at [91, 366] on span "Guardar" at bounding box center [82, 367] width 48 height 12
click at [115, 428] on div at bounding box center [476, 221] width 953 height 442
type input "$ 0,00"
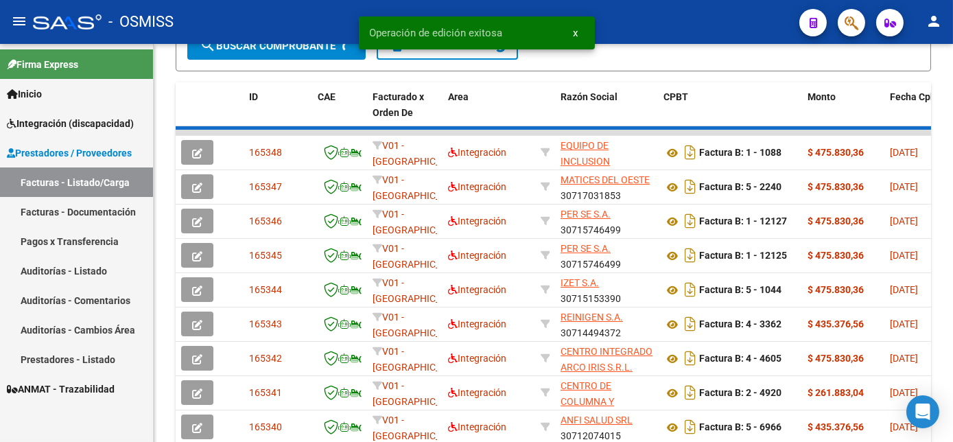
scroll to position [384, 0]
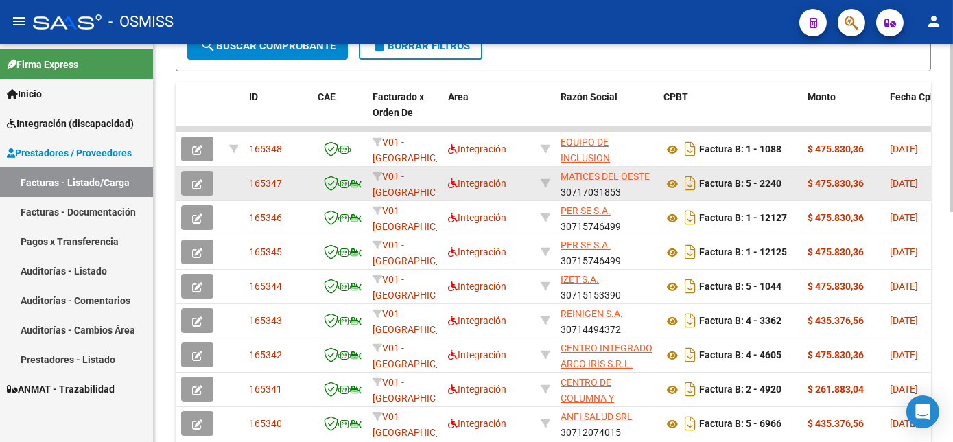
click at [209, 196] on button "button" at bounding box center [197, 183] width 32 height 25
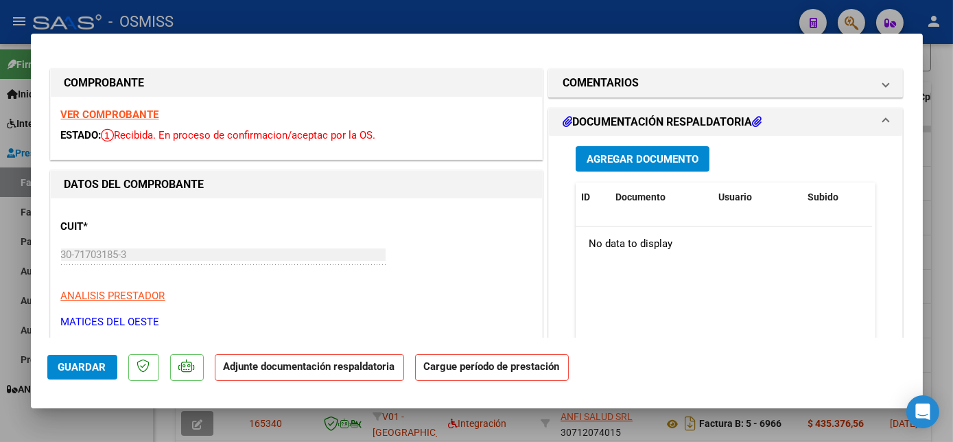
click at [126, 113] on strong "VER COMPROBANTE" at bounding box center [110, 114] width 98 height 12
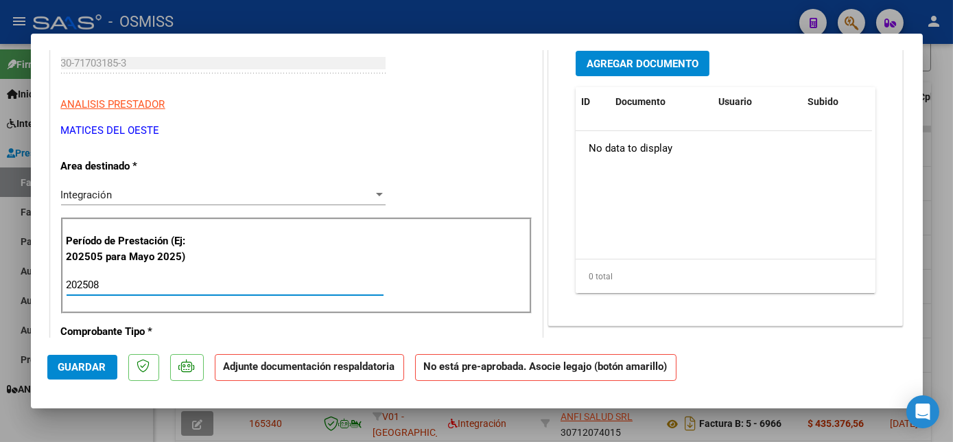
type input "202508"
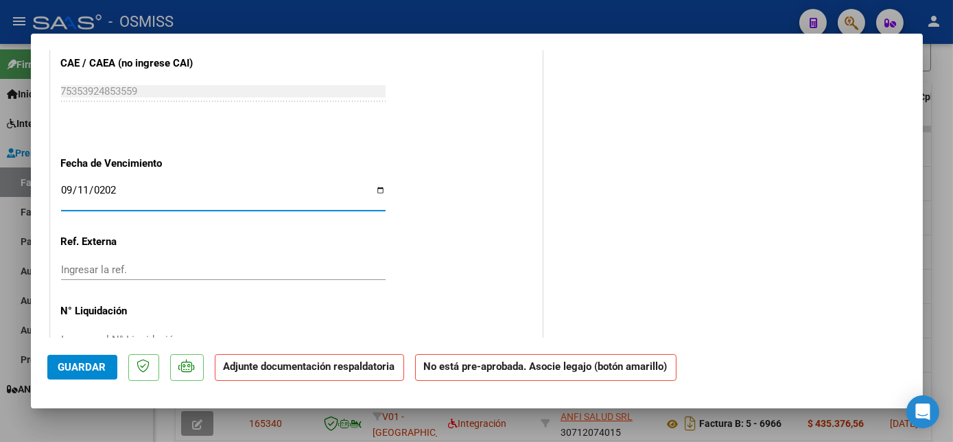
type input "[DATE]"
click at [71, 371] on span "Guardar" at bounding box center [82, 367] width 48 height 12
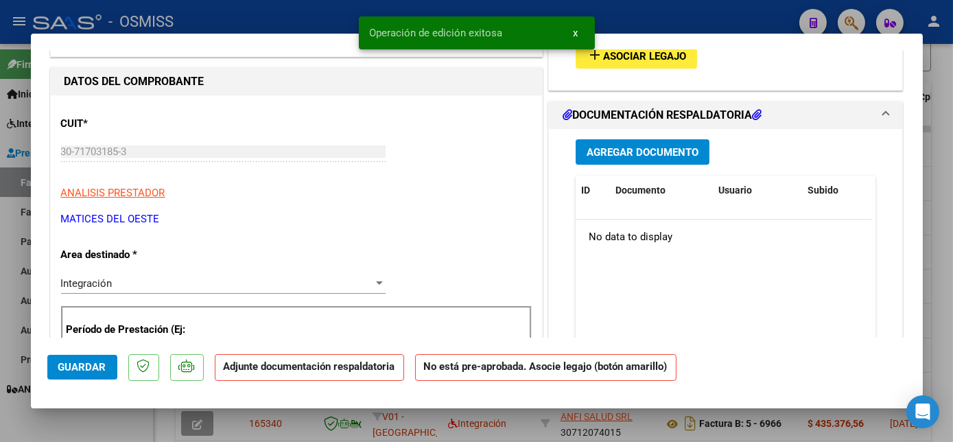
scroll to position [28, 0]
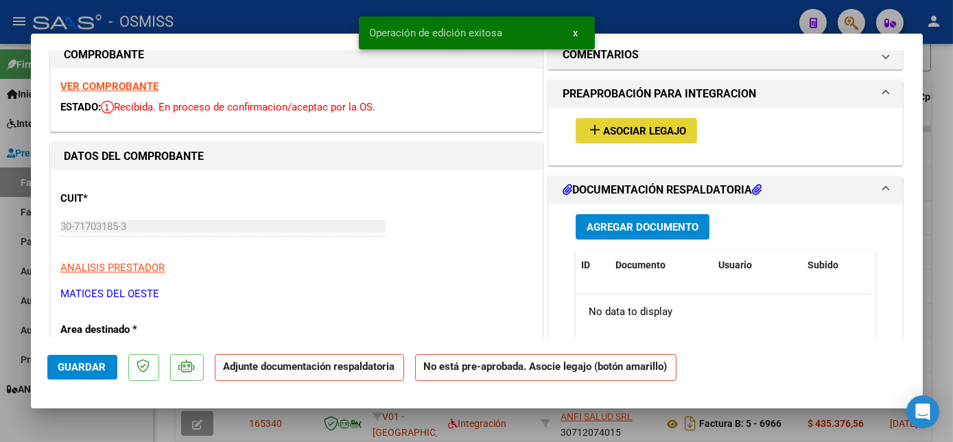
click at [642, 125] on span "Asociar Legajo" at bounding box center [644, 131] width 83 height 12
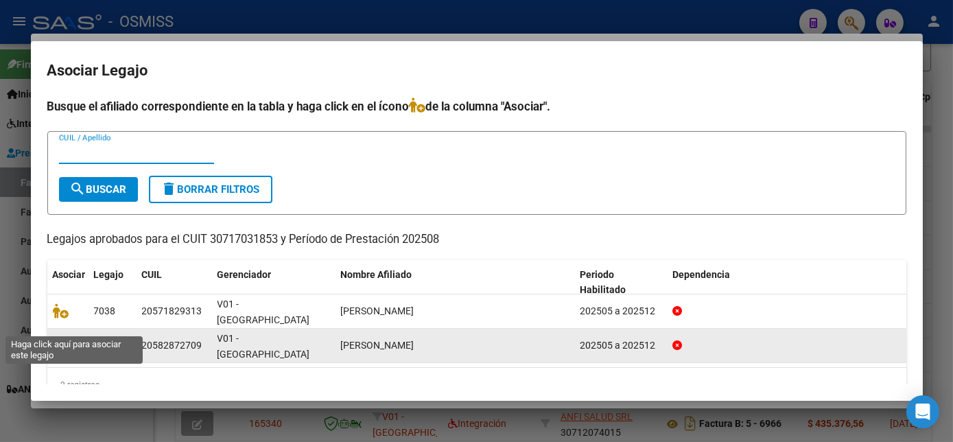
click at [58, 338] on icon at bounding box center [61, 345] width 16 height 15
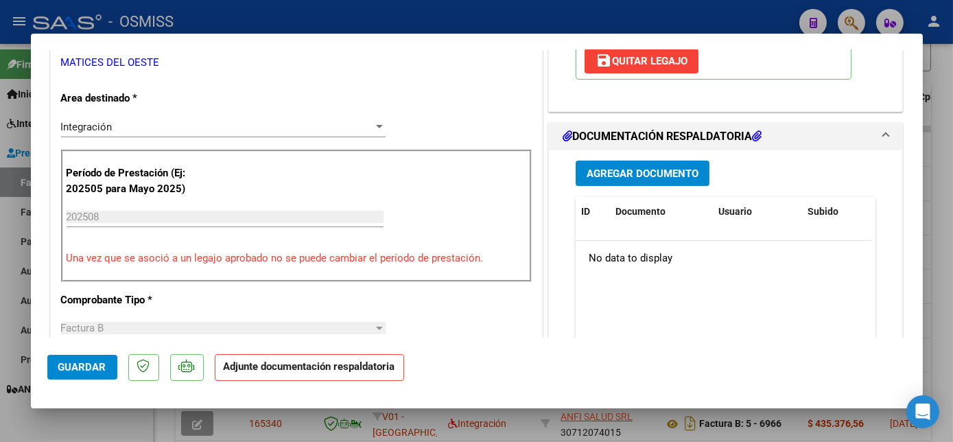
scroll to position [270, 0]
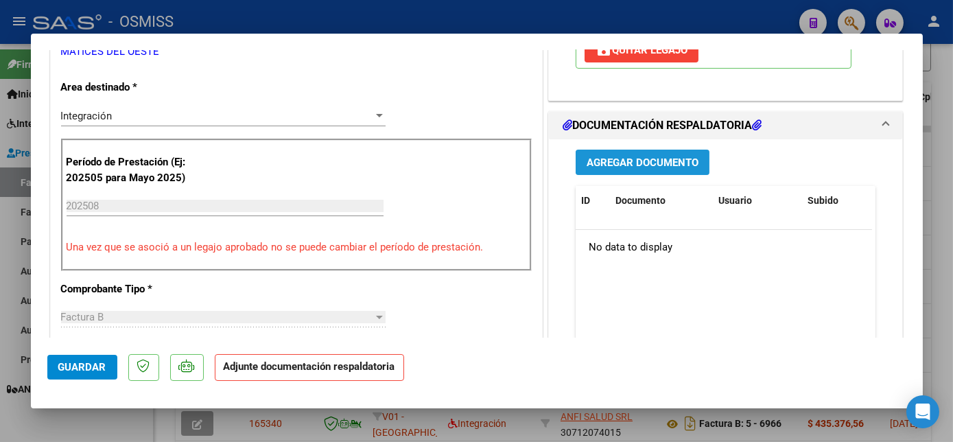
click at [649, 166] on span "Agregar Documento" at bounding box center [643, 163] width 112 height 12
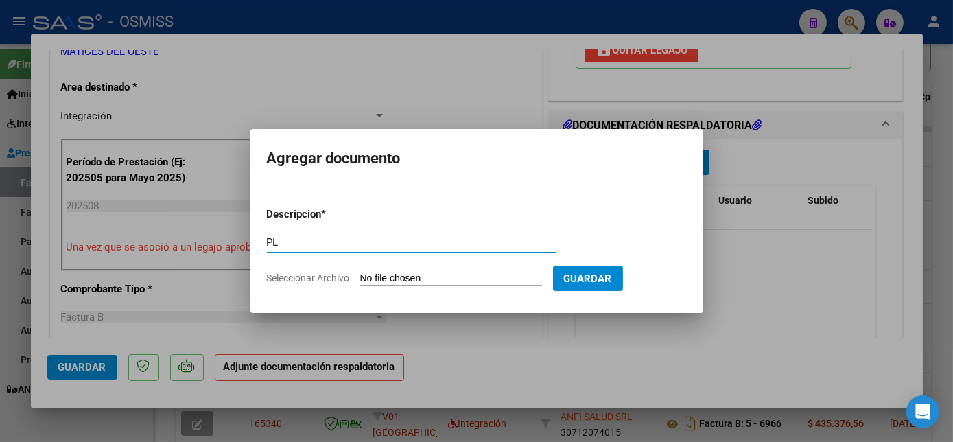
type input "PL"
click at [421, 279] on input "Seleccionar Archivo" at bounding box center [451, 279] width 182 height 13
click at [450, 280] on input "Seleccionar Archivo" at bounding box center [451, 279] width 182 height 13
type input "C:\fakepath\2240 GOMEZ THANIEL.pdf"
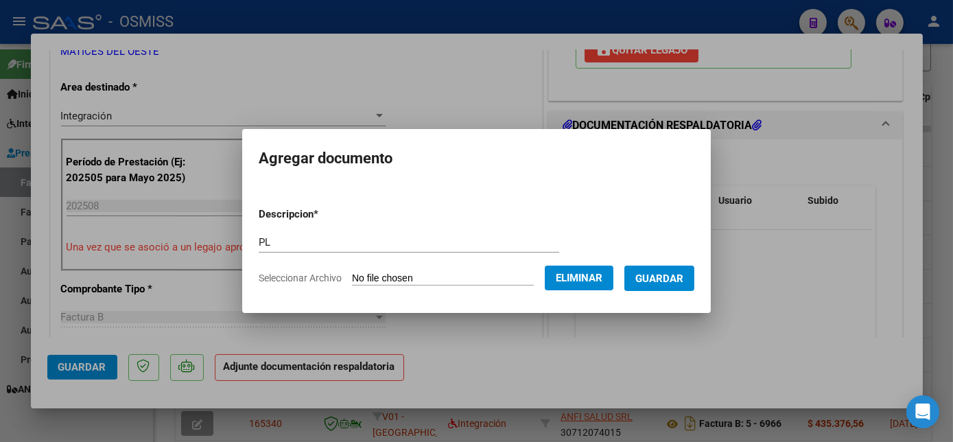
click at [673, 272] on span "Guardar" at bounding box center [660, 278] width 48 height 12
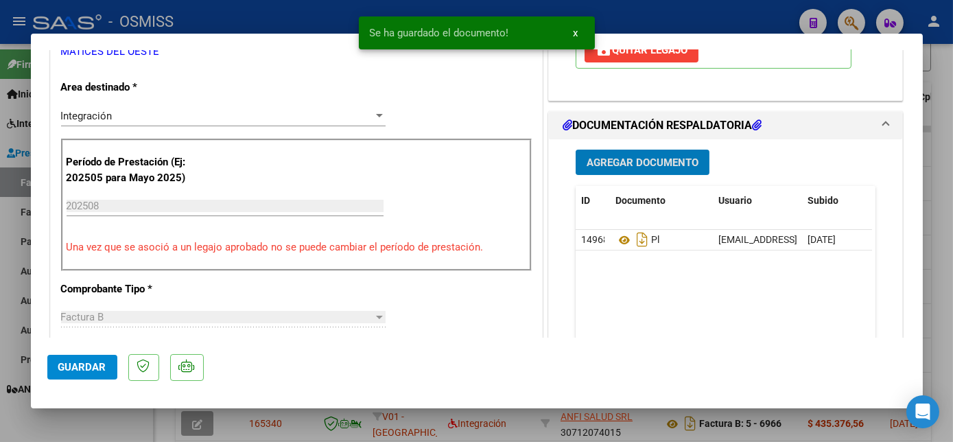
click at [78, 370] on span "Guardar" at bounding box center [82, 367] width 48 height 12
click at [128, 413] on div at bounding box center [476, 221] width 953 height 442
type input "$ 0,00"
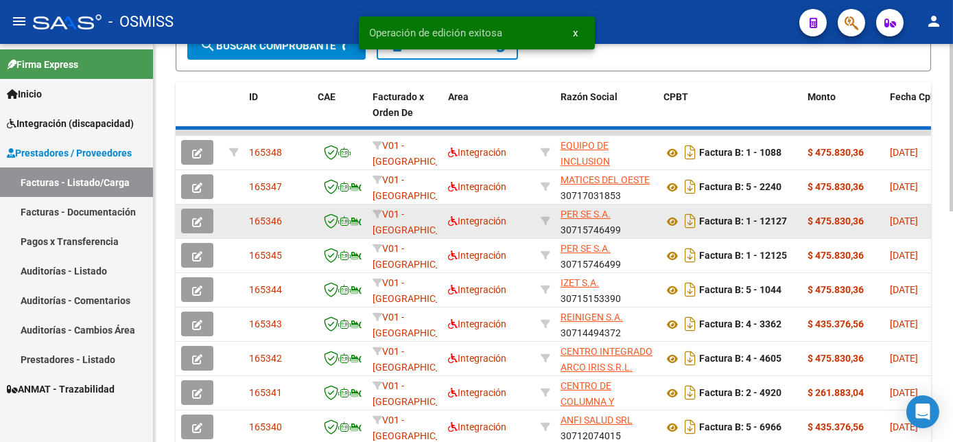
scroll to position [384, 0]
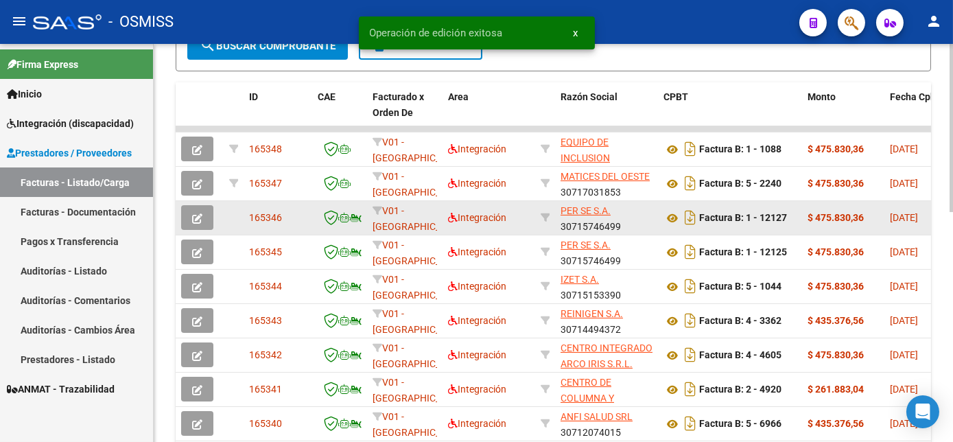
click at [203, 230] on button "button" at bounding box center [197, 217] width 32 height 25
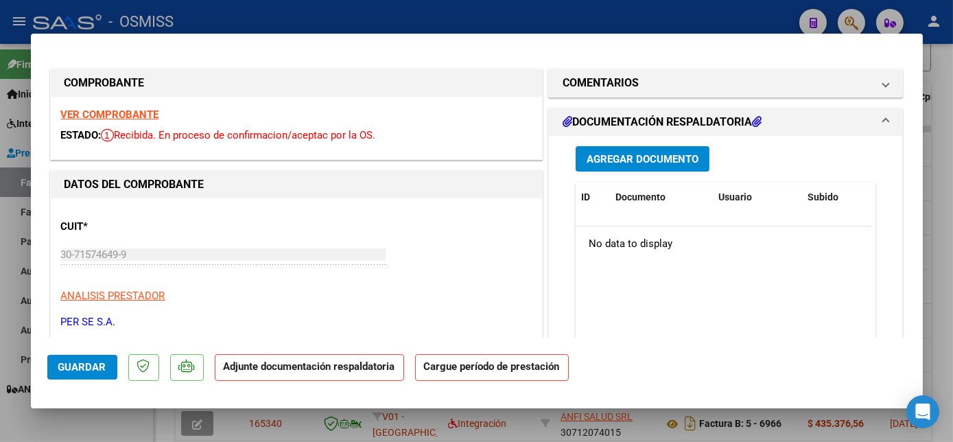
click at [119, 115] on strong "VER COMPROBANTE" at bounding box center [110, 114] width 98 height 12
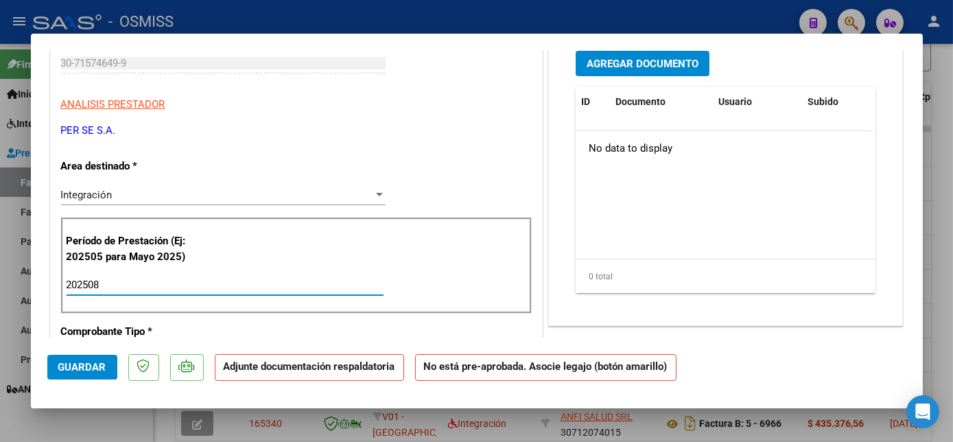
type input "202508"
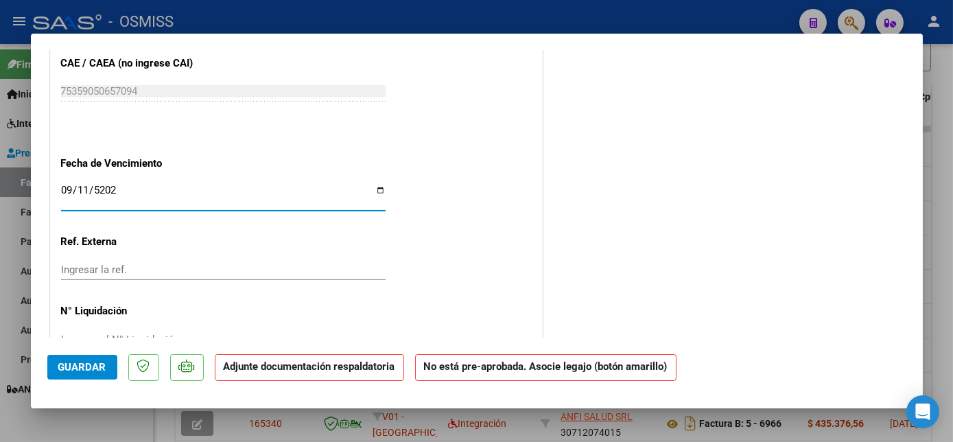
type input "[DATE]"
click at [79, 364] on span "Guardar" at bounding box center [82, 367] width 48 height 12
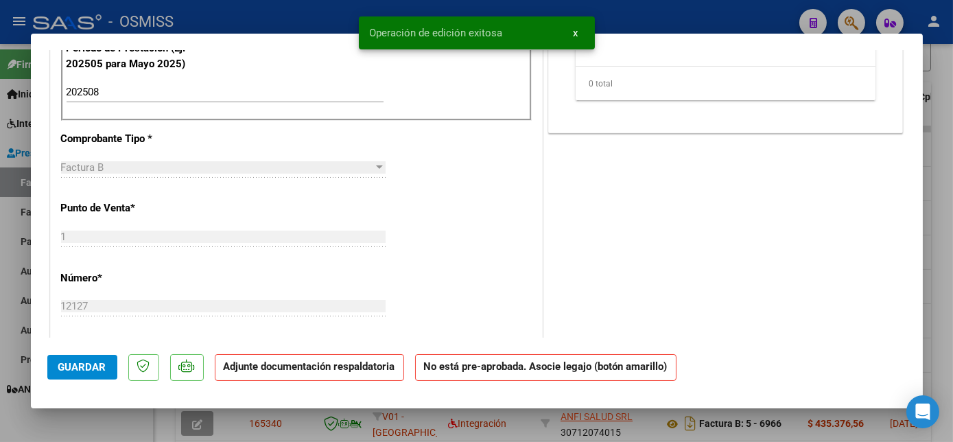
scroll to position [0, 0]
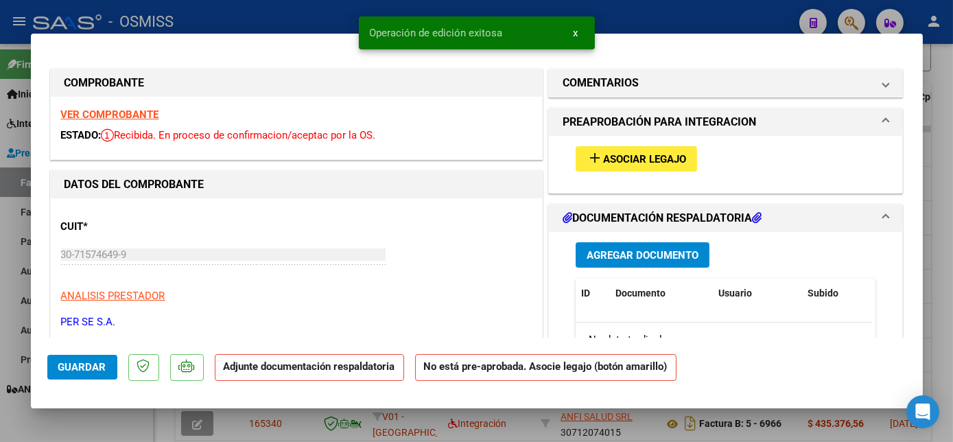
click at [607, 159] on span "Asociar Legajo" at bounding box center [644, 159] width 83 height 12
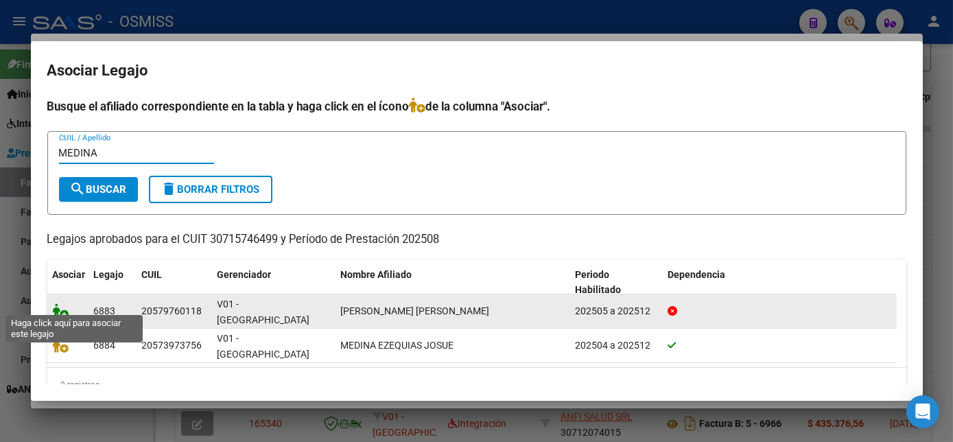
type input "MEDINA"
click at [62, 303] on icon at bounding box center [61, 310] width 16 height 15
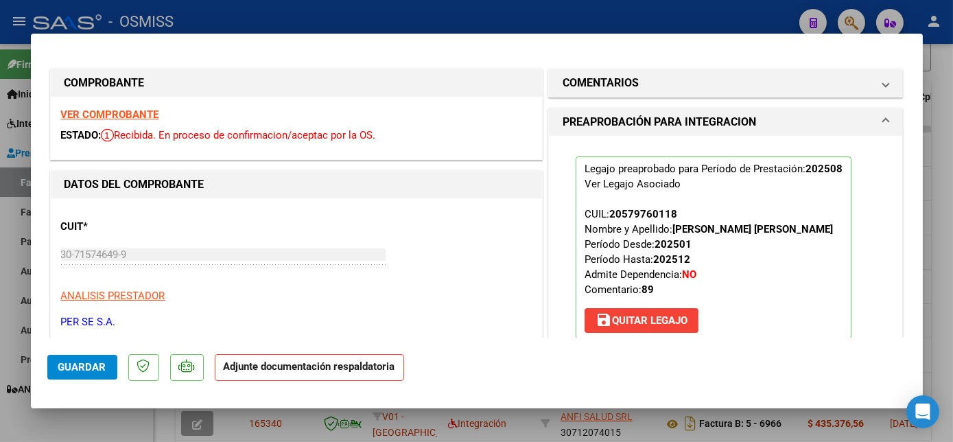
scroll to position [272, 0]
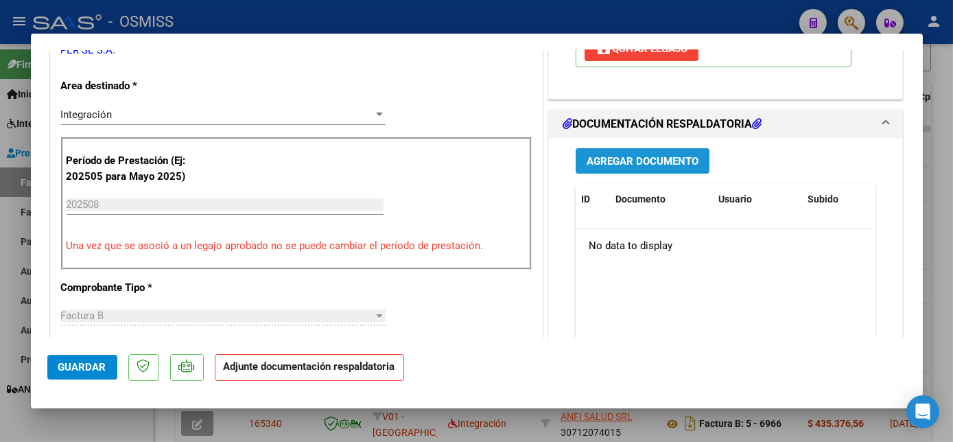
click at [653, 159] on span "Agregar Documento" at bounding box center [643, 161] width 112 height 12
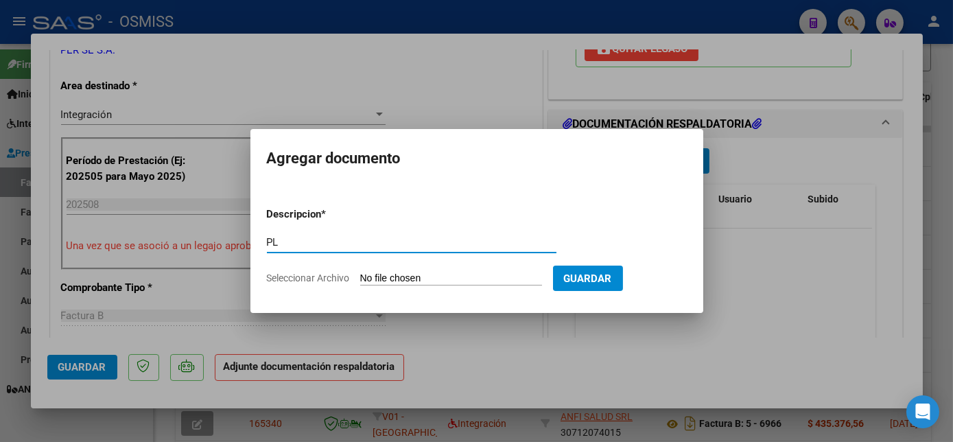
type input "PL"
click at [452, 276] on input "Seleccionar Archivo" at bounding box center [451, 279] width 182 height 13
type input "C:\fakepath\12127 MEDINA.pdf"
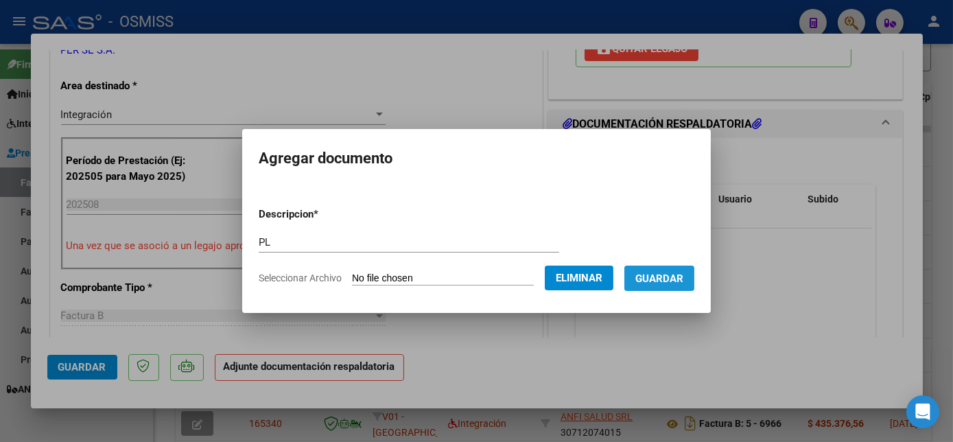
click at [669, 281] on span "Guardar" at bounding box center [660, 279] width 48 height 12
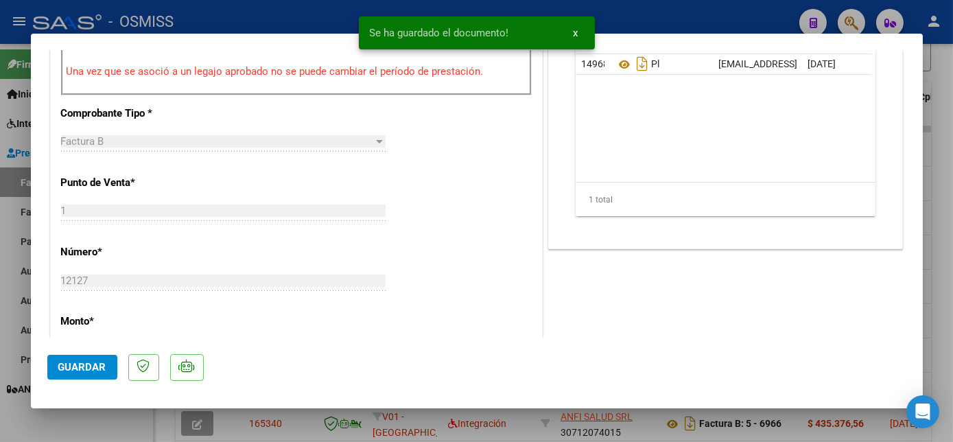
scroll to position [465, 0]
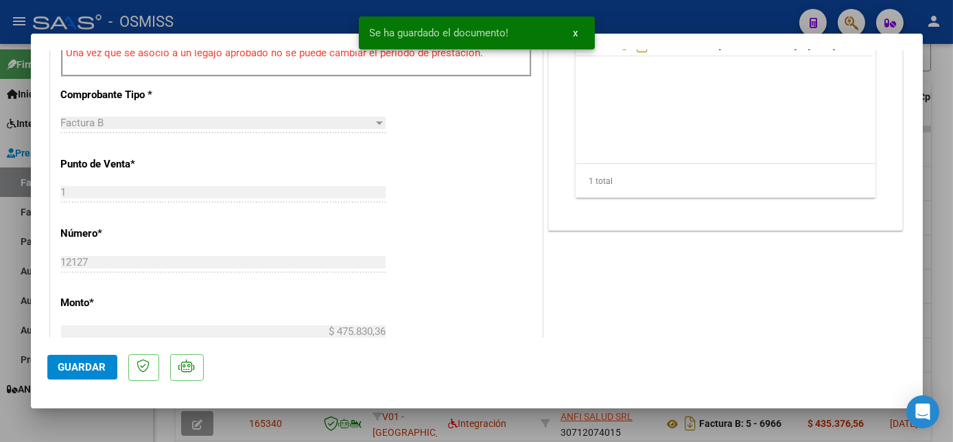
click at [80, 367] on span "Guardar" at bounding box center [82, 367] width 48 height 12
click at [146, 421] on div at bounding box center [476, 221] width 953 height 442
type input "$ 0,00"
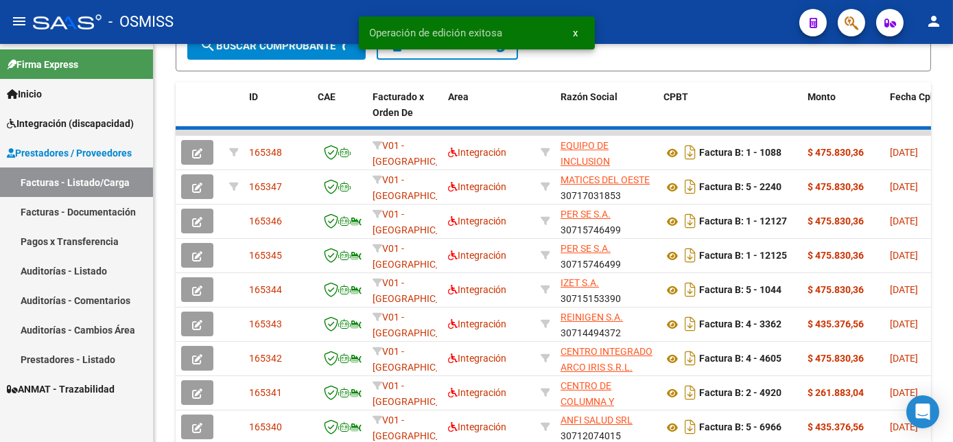
scroll to position [384, 0]
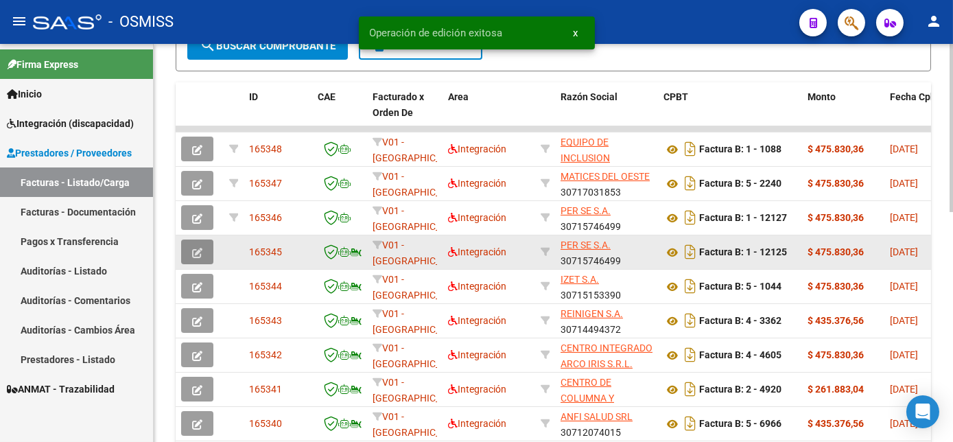
click at [198, 258] on icon "button" at bounding box center [197, 253] width 10 height 10
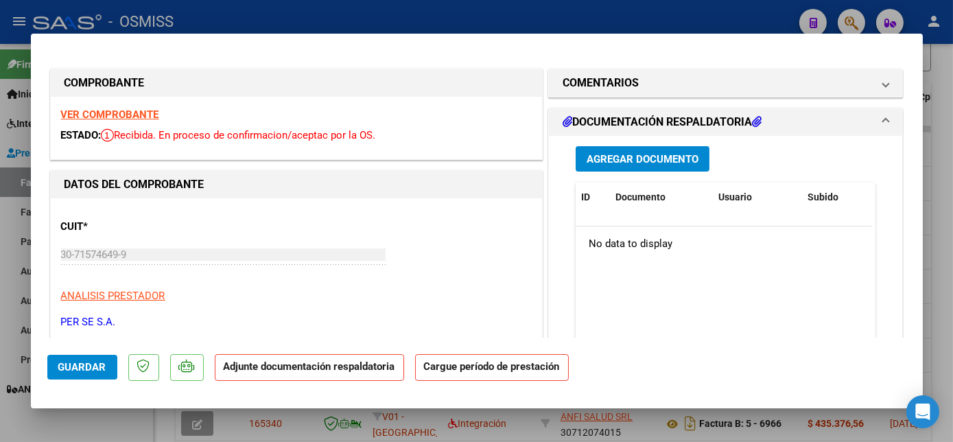
click at [122, 111] on strong "VER COMPROBANTE" at bounding box center [110, 114] width 98 height 12
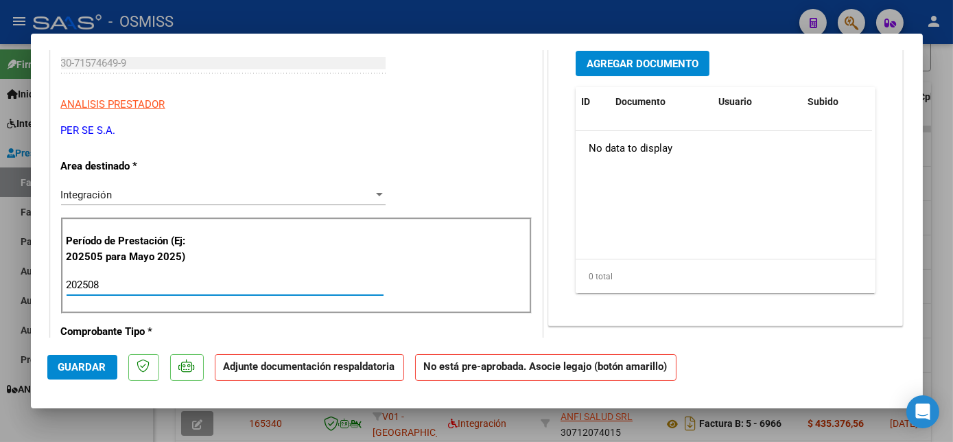
type input "202508"
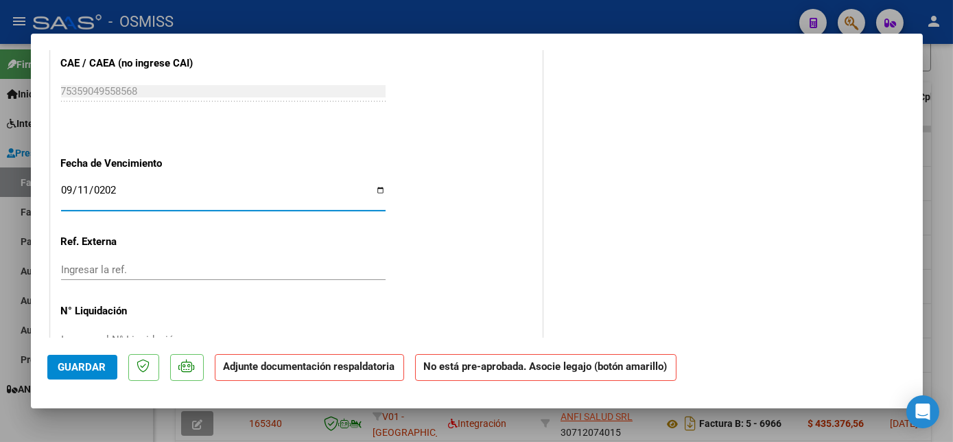
type input "[DATE]"
click at [78, 366] on span "Guardar" at bounding box center [82, 367] width 48 height 12
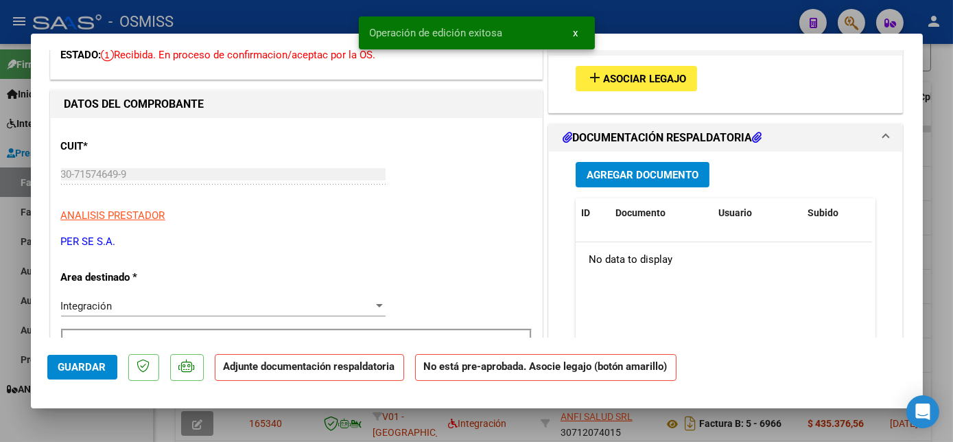
scroll to position [0, 0]
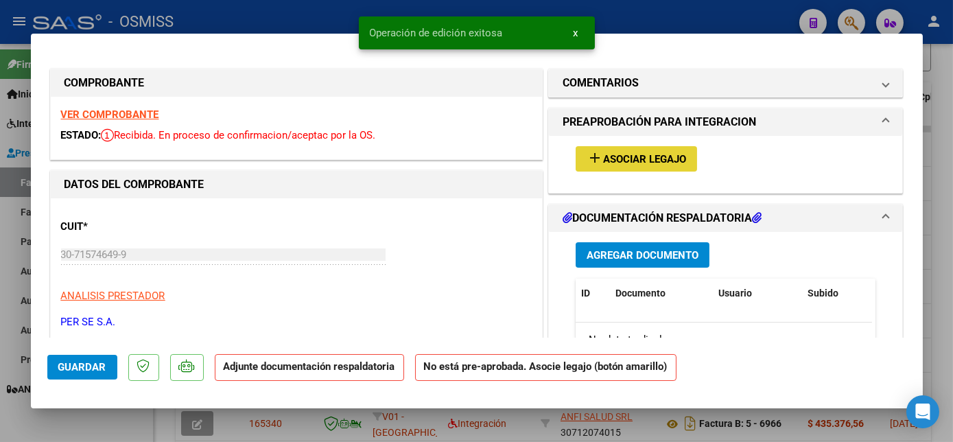
click at [664, 159] on span "Asociar Legajo" at bounding box center [644, 159] width 83 height 12
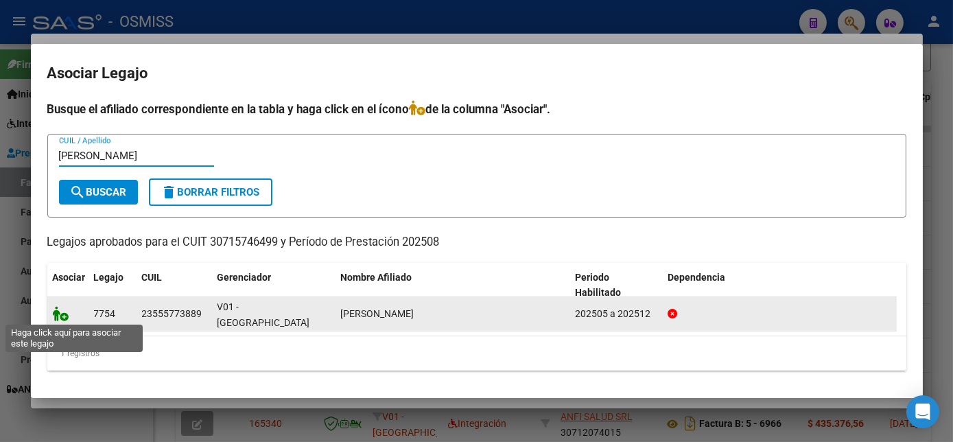
type input "COVELLI"
click at [62, 313] on icon at bounding box center [61, 313] width 16 height 15
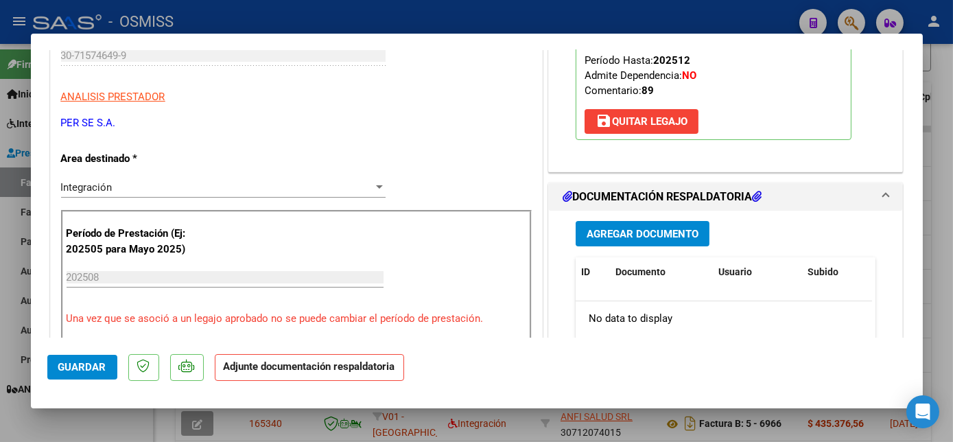
scroll to position [242, 0]
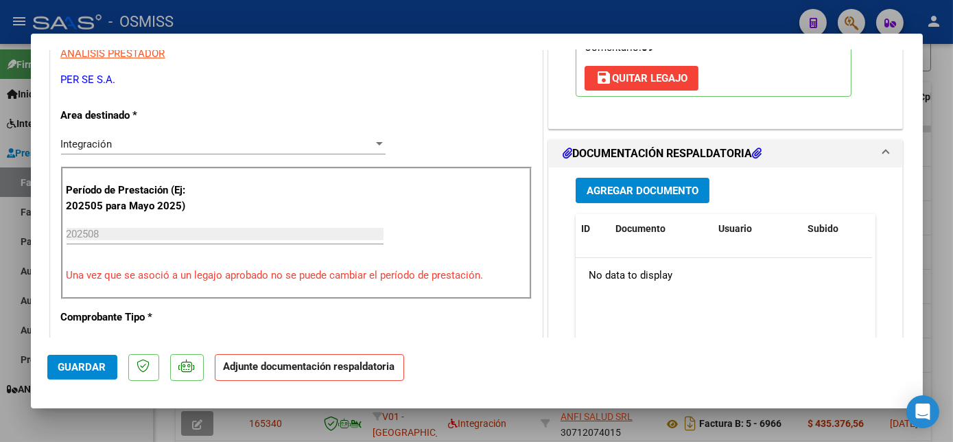
click at [696, 186] on button "Agregar Documento" at bounding box center [643, 190] width 134 height 25
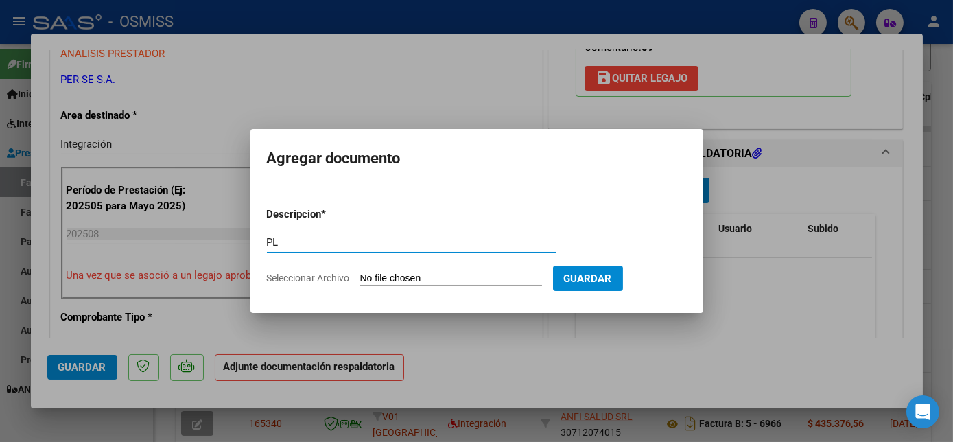
type input "PL"
click at [399, 277] on input "Seleccionar Archivo" at bounding box center [451, 279] width 182 height 13
click at [581, 283] on span "Guardar" at bounding box center [588, 279] width 48 height 12
click at [446, 281] on input "Seleccionar Archivo" at bounding box center [451, 279] width 182 height 13
type input "C:\fakepath\12125 COVELLI.pdf"
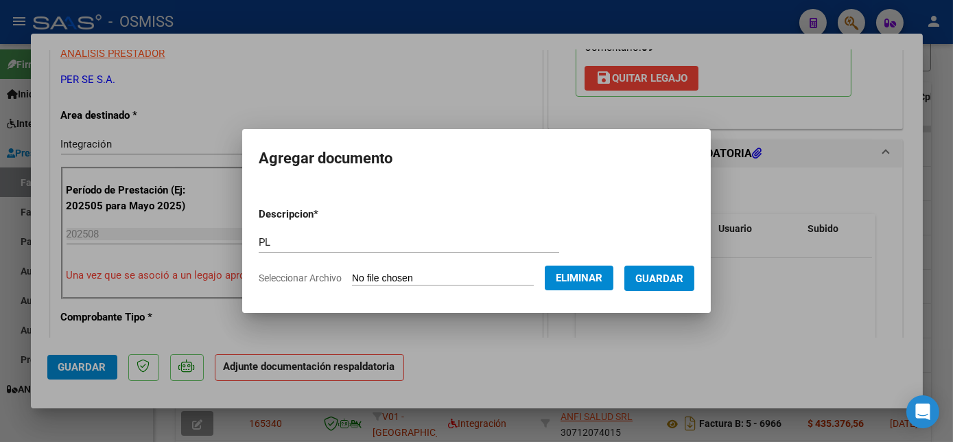
click at [681, 272] on span "Guardar" at bounding box center [660, 278] width 48 height 12
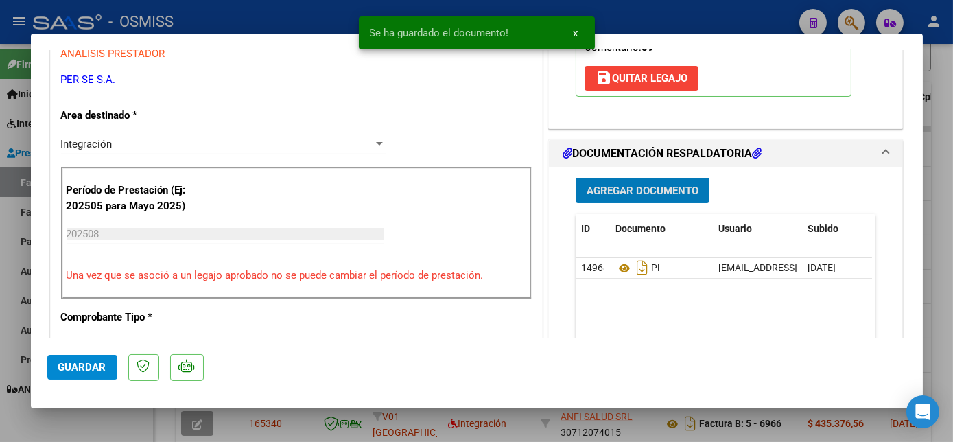
click at [84, 361] on span "Guardar" at bounding box center [82, 367] width 48 height 12
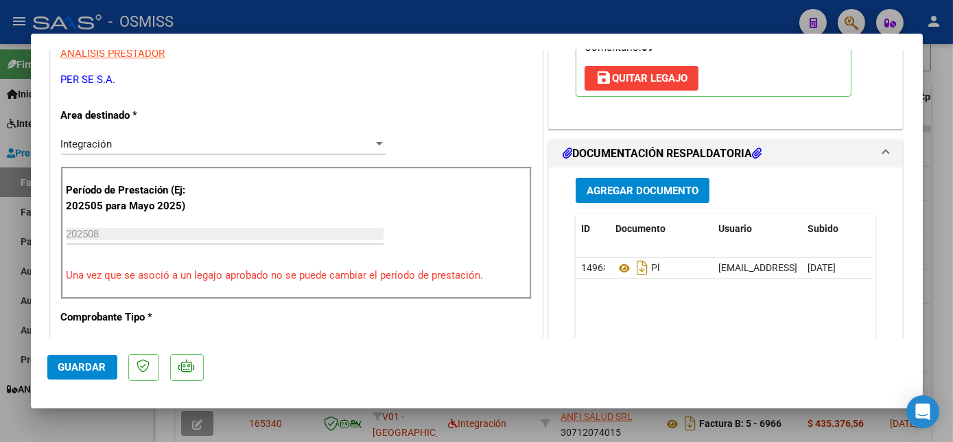
click at [58, 368] on span "Guardar" at bounding box center [82, 367] width 48 height 12
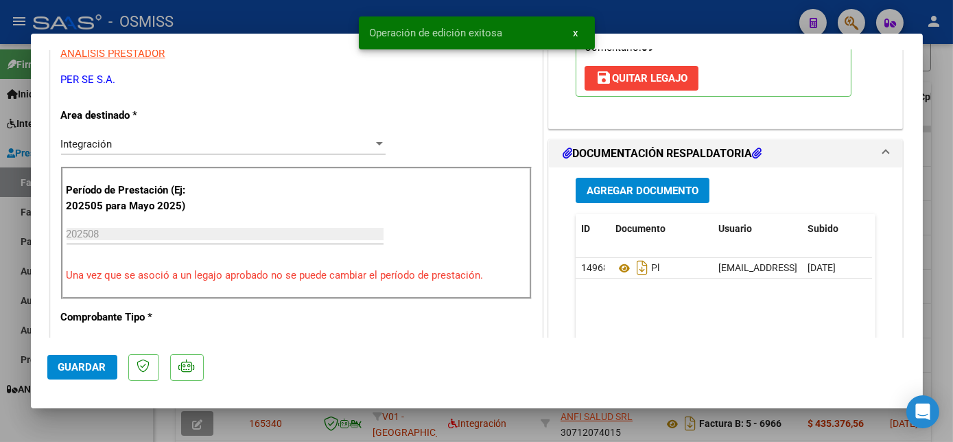
click at [121, 414] on div at bounding box center [476, 221] width 953 height 442
type input "$ 0,00"
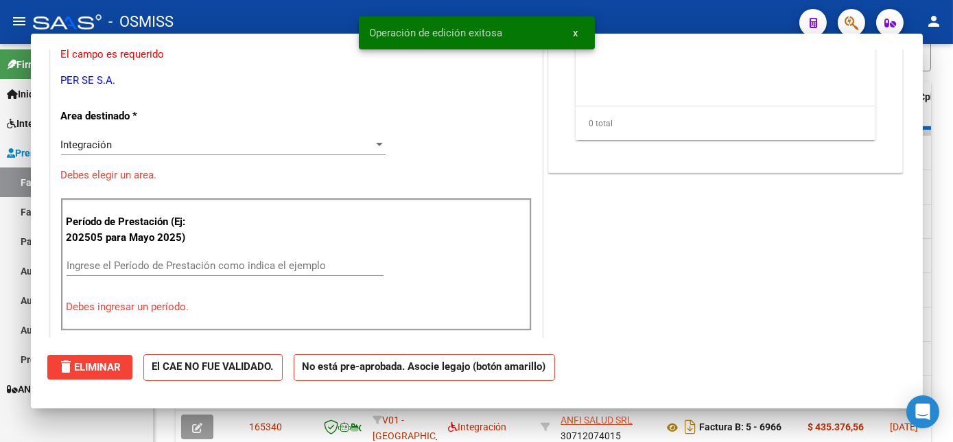
scroll to position [384, 0]
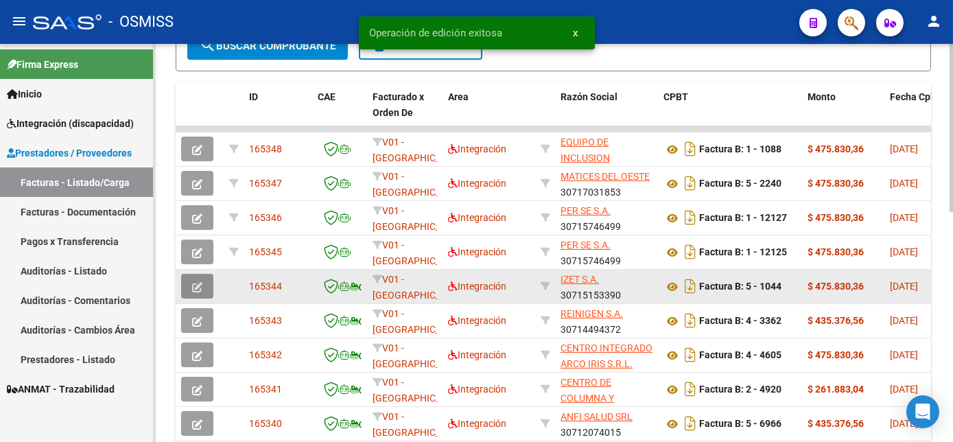
click at [196, 292] on span "button" at bounding box center [197, 286] width 10 height 12
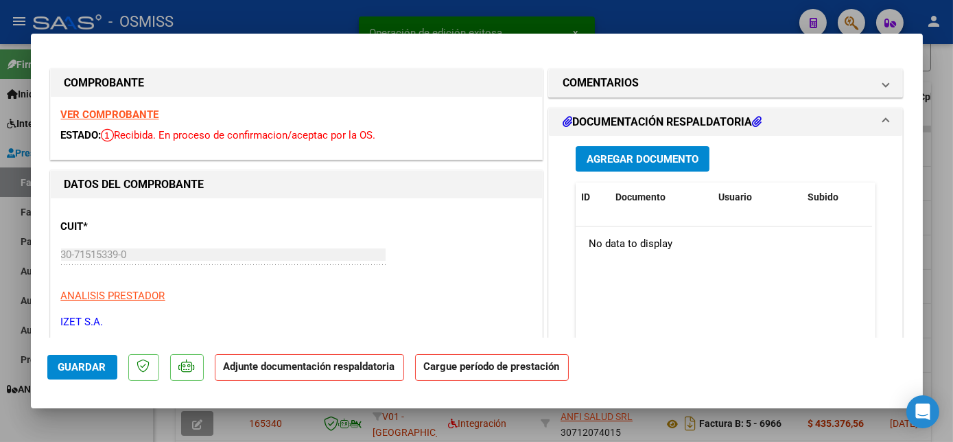
click at [146, 114] on strong "VER COMPROBANTE" at bounding box center [110, 114] width 98 height 12
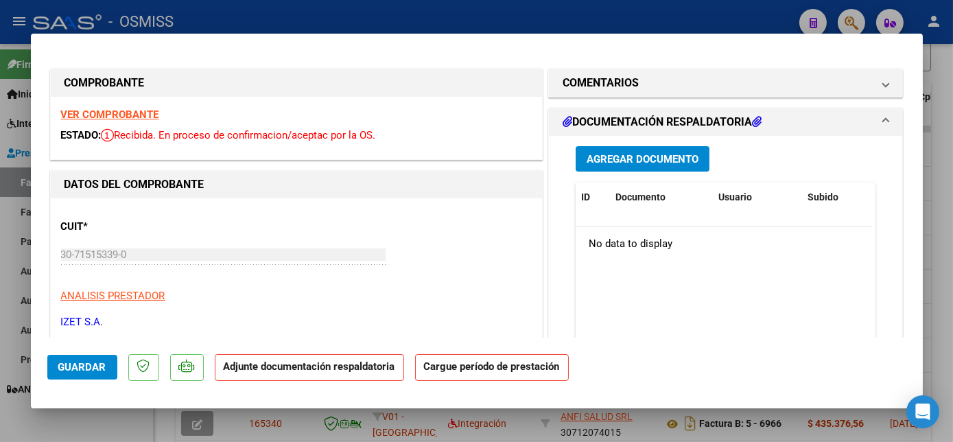
scroll to position [192, 0]
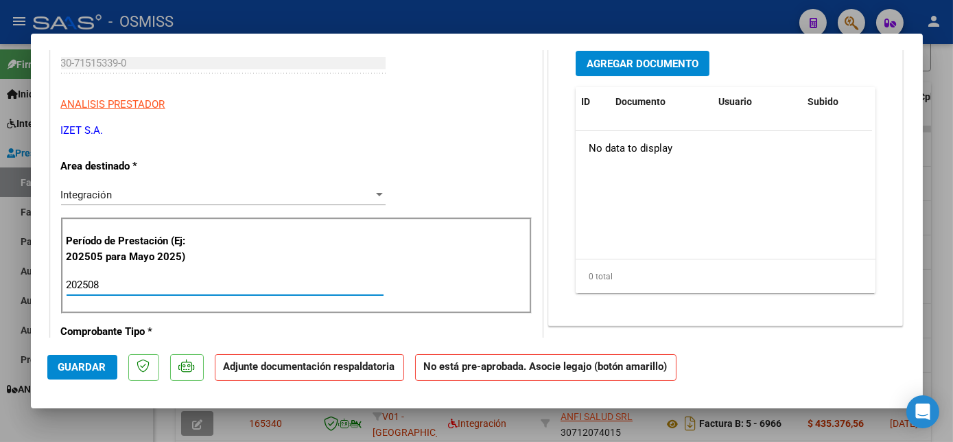
type input "202508"
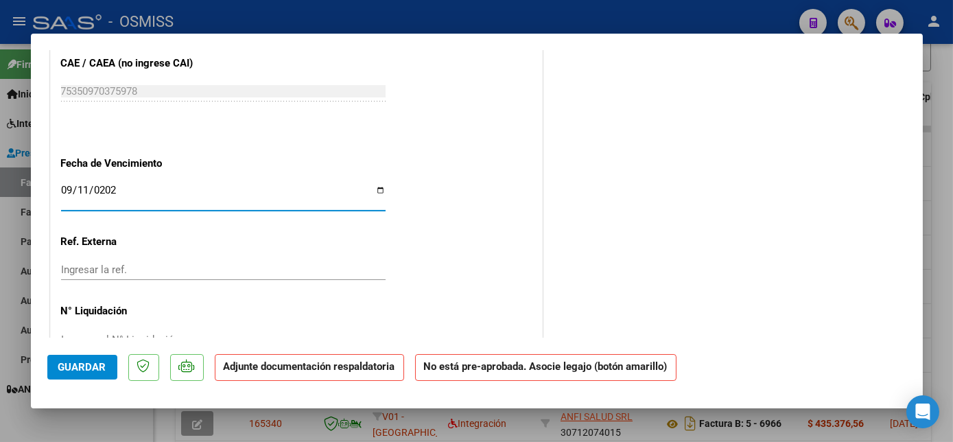
type input "[DATE]"
click at [62, 363] on span "Guardar" at bounding box center [82, 367] width 48 height 12
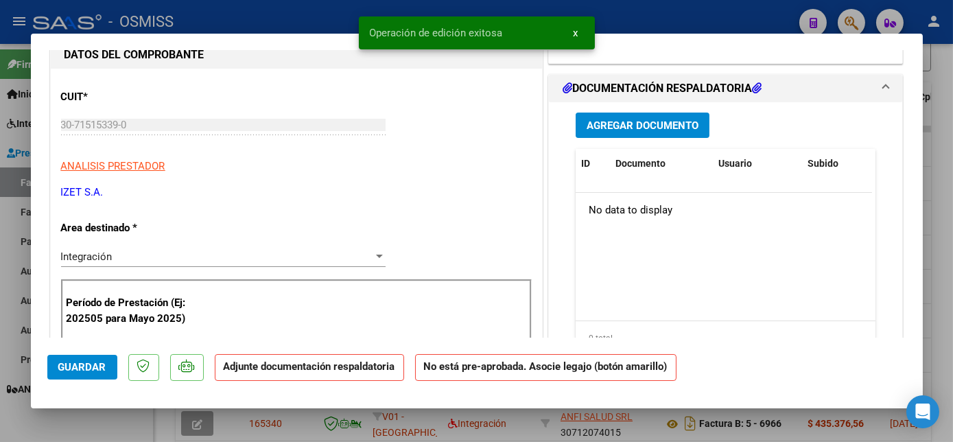
scroll to position [0, 0]
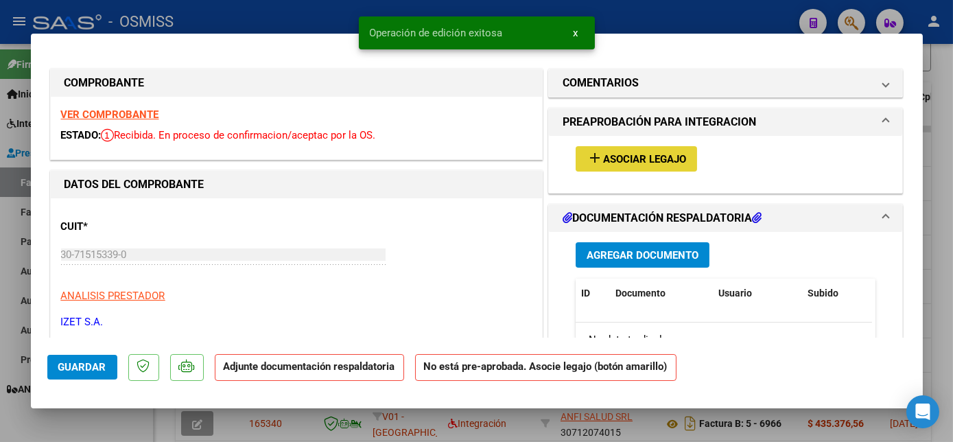
click at [668, 165] on span "Asociar Legajo" at bounding box center [644, 159] width 83 height 12
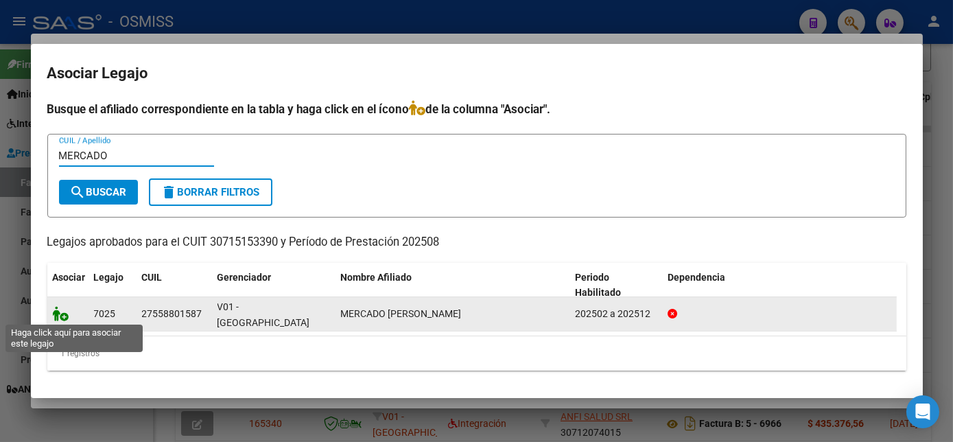
type input "MERCADO"
click at [56, 311] on icon at bounding box center [61, 313] width 16 height 15
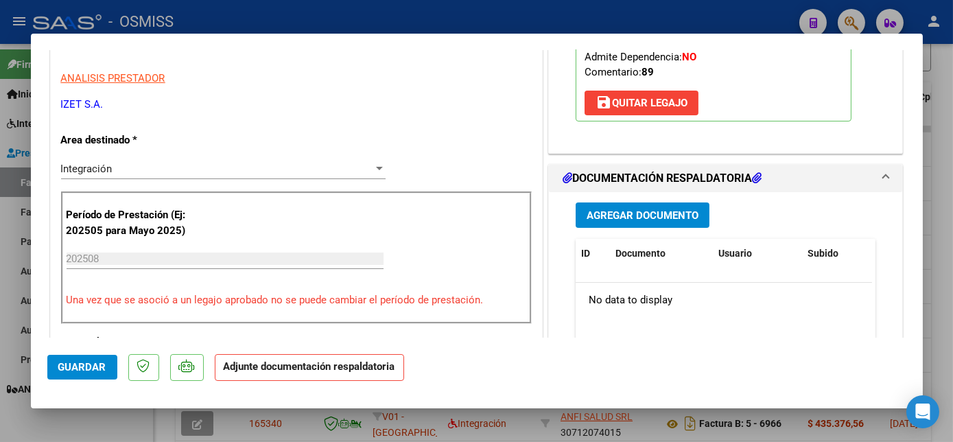
scroll to position [263, 0]
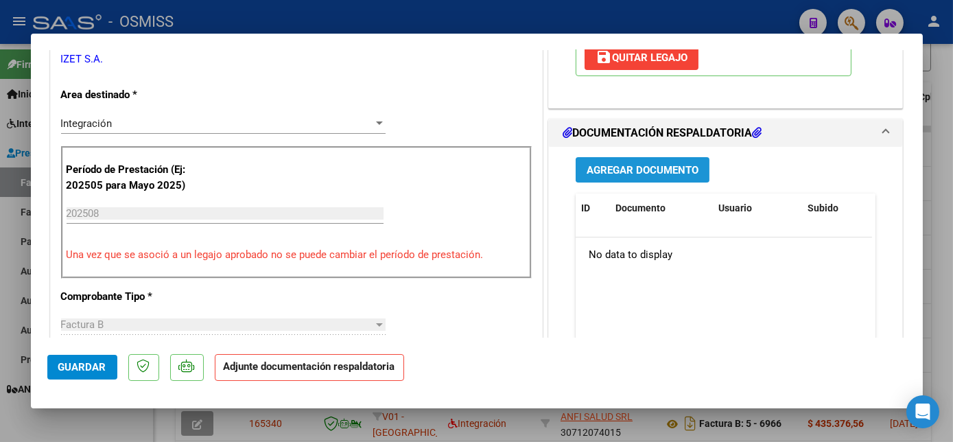
click at [662, 176] on span "Agregar Documento" at bounding box center [643, 170] width 112 height 12
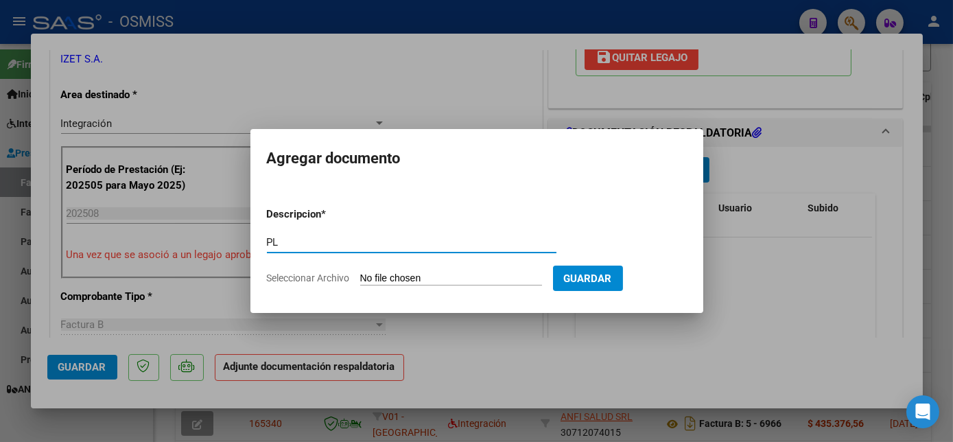
type input "PL"
click at [360, 273] on input "Seleccionar Archivo" at bounding box center [451, 279] width 182 height 13
type input "C:\fakepath\1044 MERCADO.jpg"
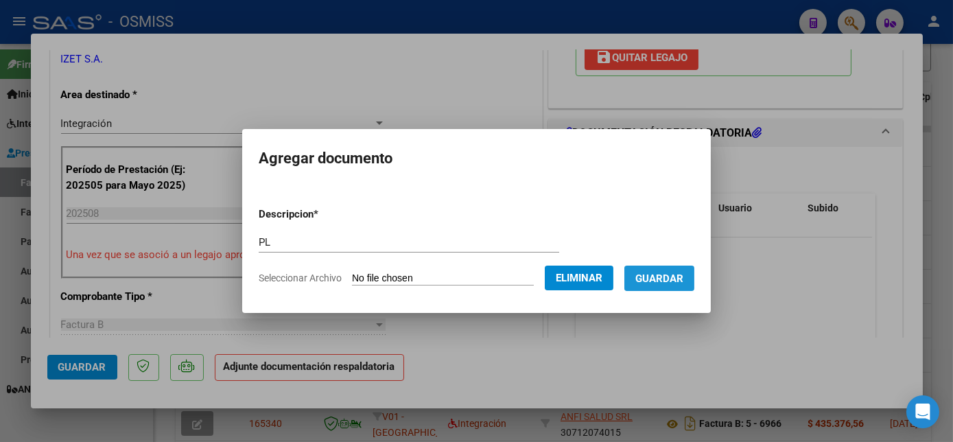
click at [681, 274] on span "Guardar" at bounding box center [660, 279] width 48 height 12
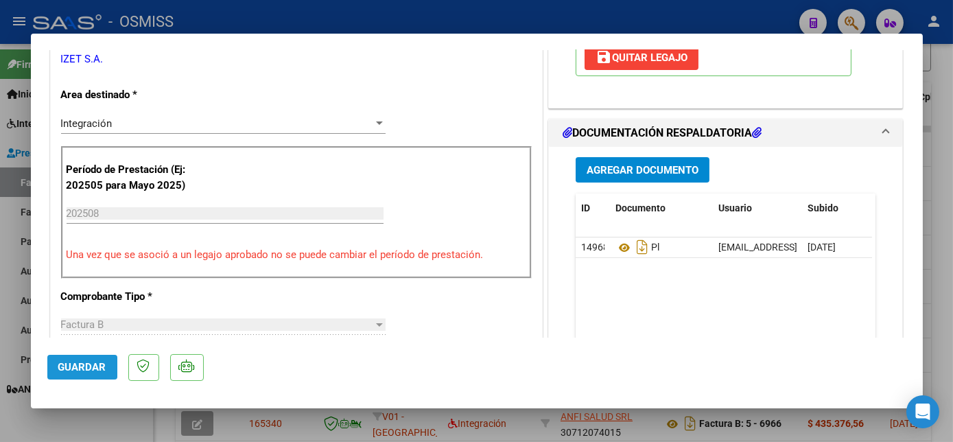
click at [89, 362] on span "Guardar" at bounding box center [82, 367] width 48 height 12
click at [89, 371] on span "Guardar" at bounding box center [82, 367] width 48 height 12
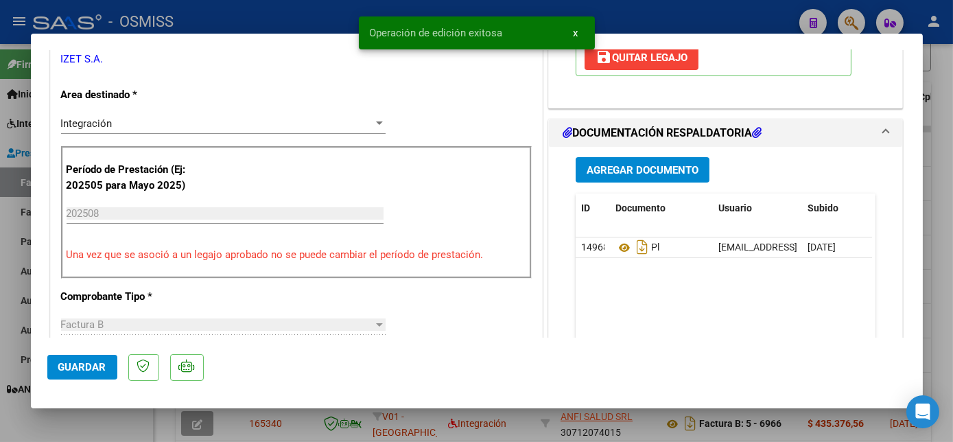
click at [99, 413] on div at bounding box center [476, 221] width 953 height 442
type input "$ 0,00"
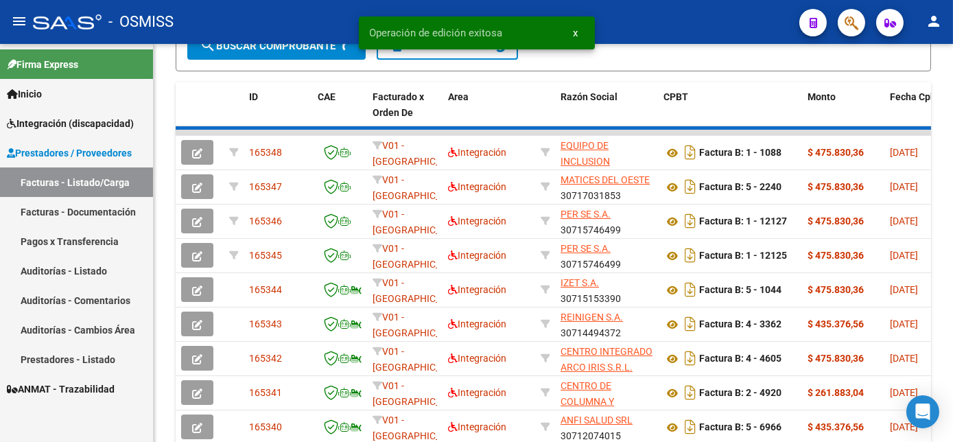
scroll to position [384, 0]
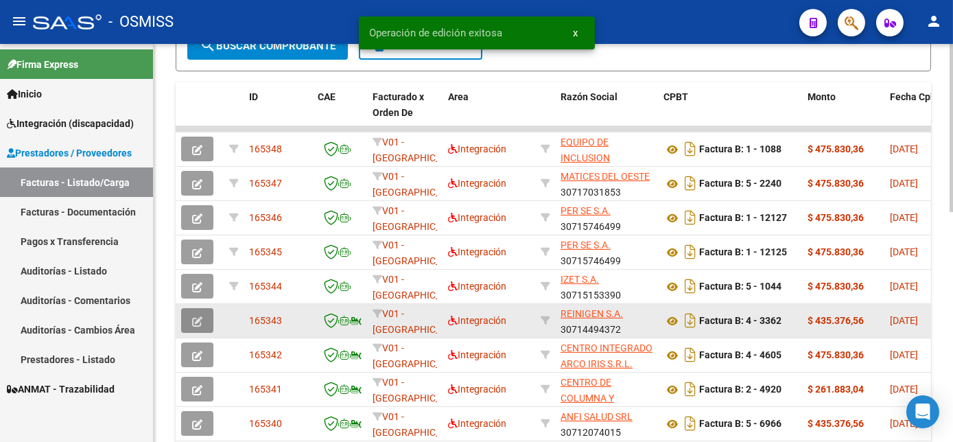
click at [202, 327] on icon "button" at bounding box center [197, 321] width 10 height 10
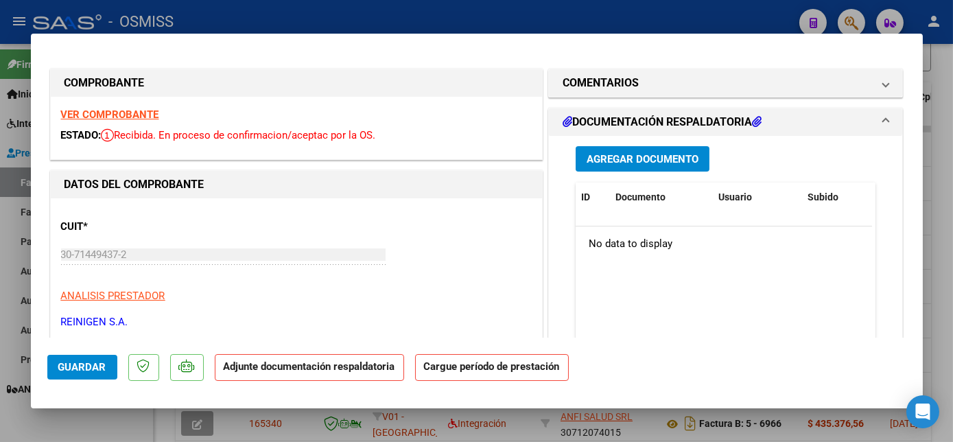
click at [134, 113] on strong "VER COMPROBANTE" at bounding box center [110, 114] width 98 height 12
click at [134, 424] on div at bounding box center [476, 221] width 953 height 442
type input "$ 0,00"
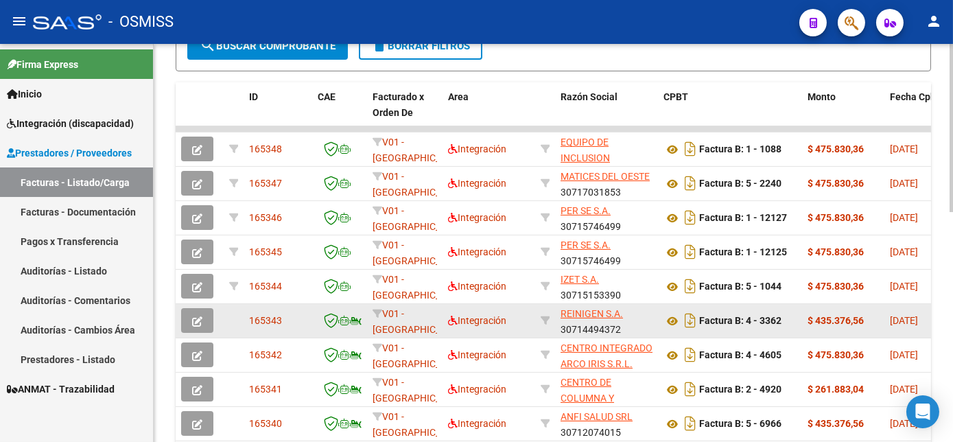
click at [197, 327] on icon "button" at bounding box center [197, 321] width 10 height 10
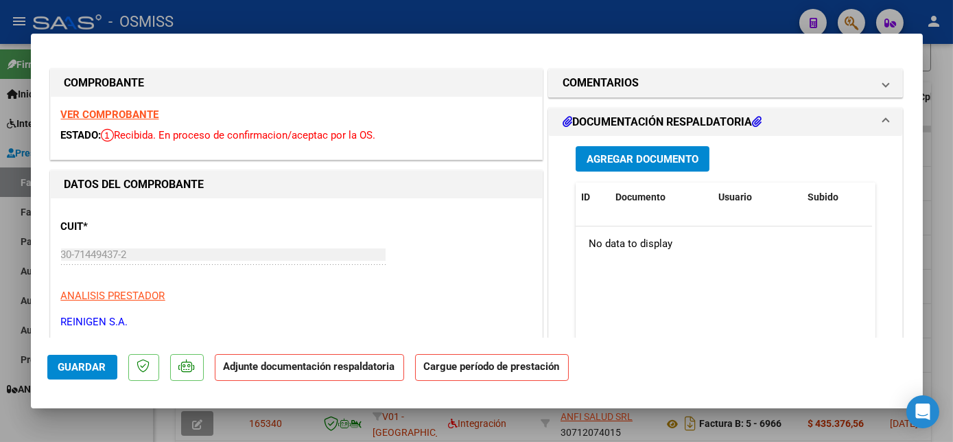
scroll to position [192, 0]
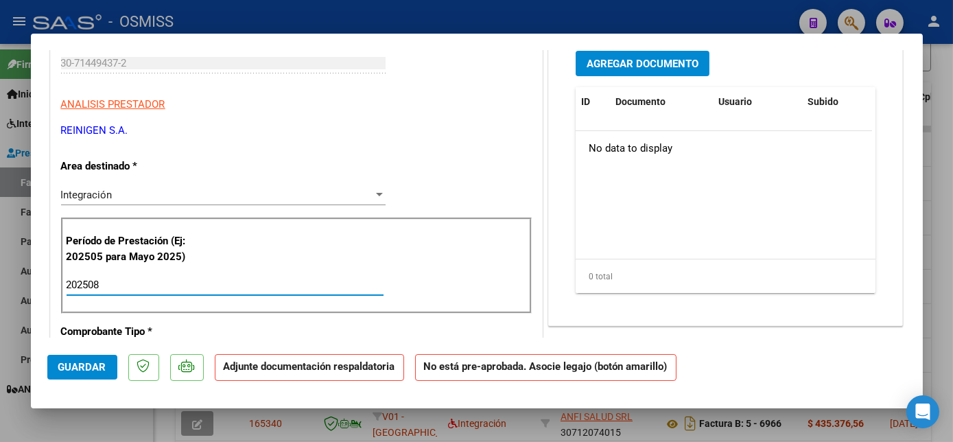
type input "202508"
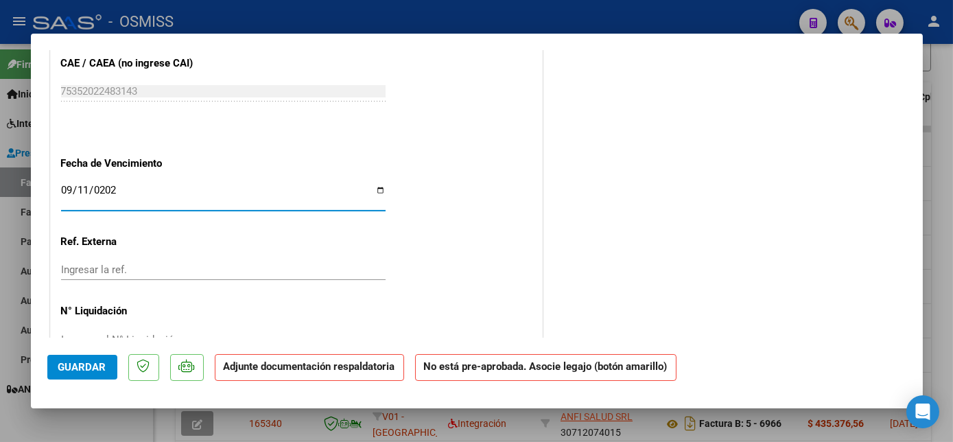
type input "[DATE]"
click at [103, 361] on span "Guardar" at bounding box center [82, 367] width 48 height 12
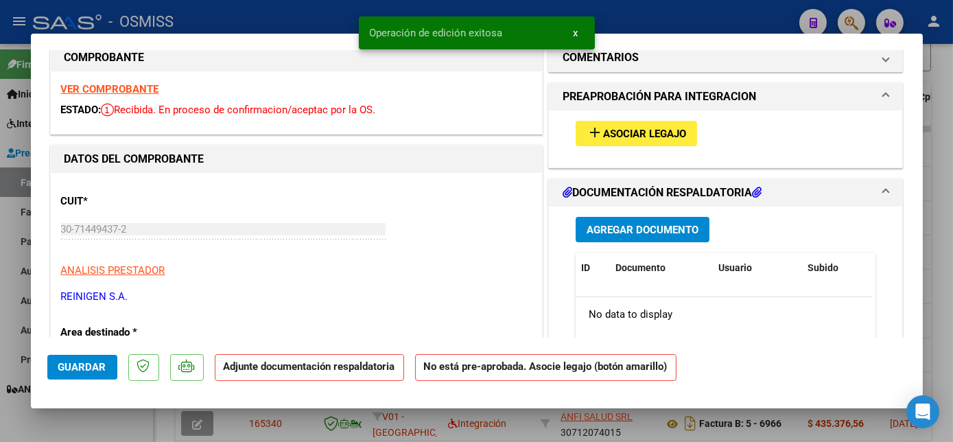
scroll to position [11, 0]
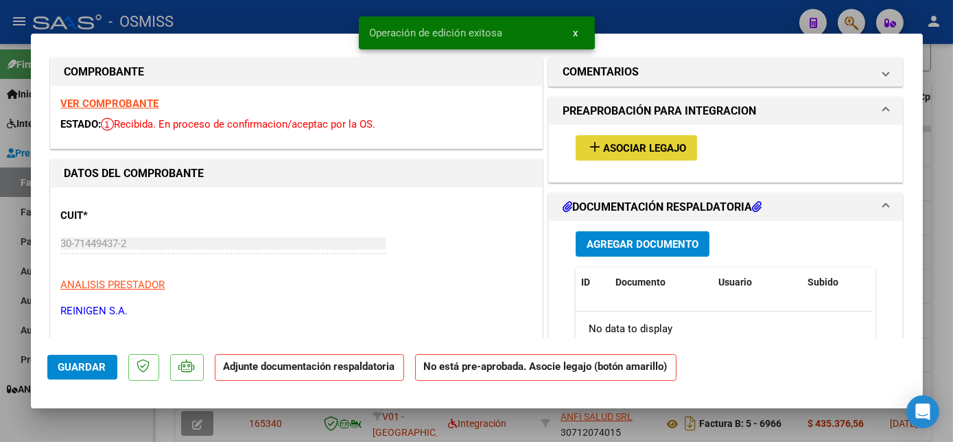
click at [605, 141] on span "add Asociar Legajo" at bounding box center [637, 147] width 100 height 12
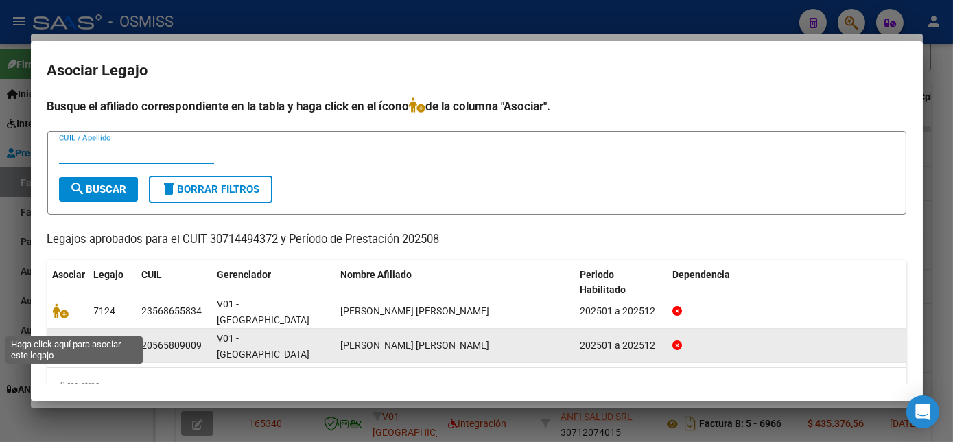
click at [61, 338] on icon at bounding box center [61, 345] width 16 height 15
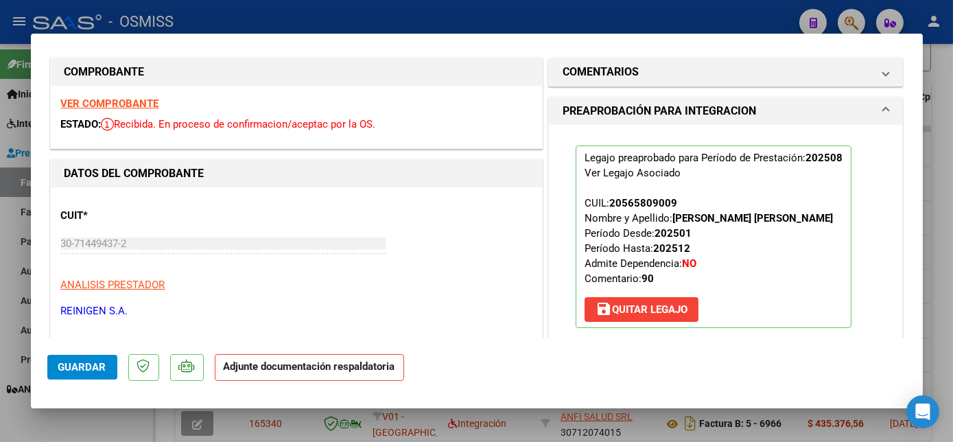
scroll to position [144, 0]
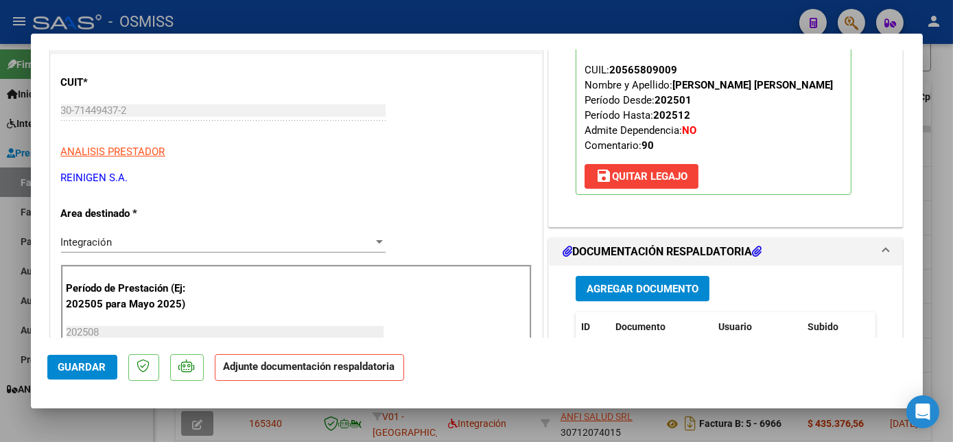
click at [659, 287] on span "Agregar Documento" at bounding box center [643, 289] width 112 height 12
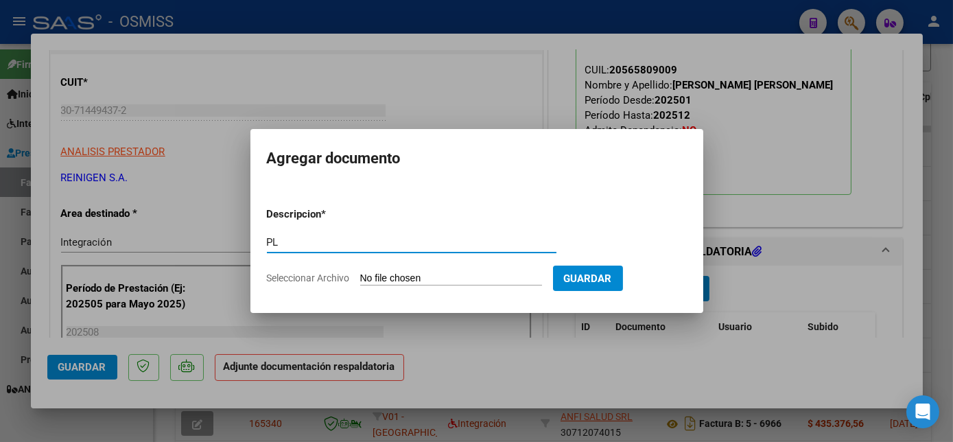
type input "PL"
click at [419, 278] on input "Seleccionar Archivo" at bounding box center [451, 279] width 182 height 13
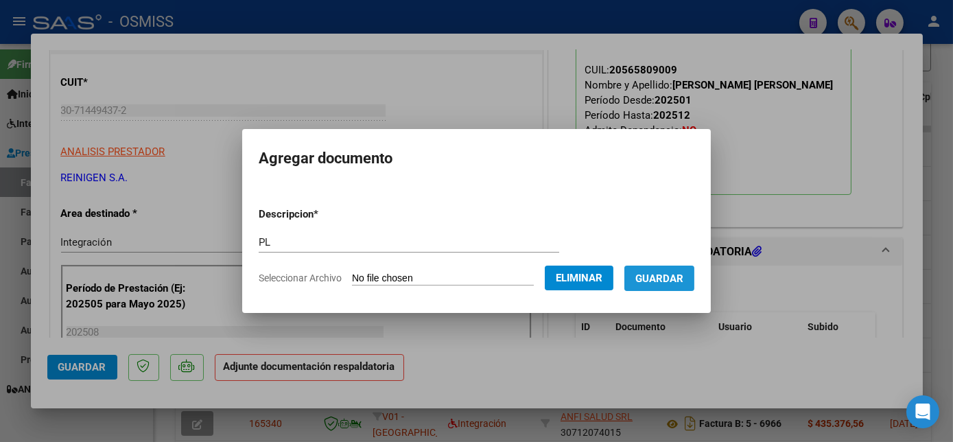
click at [666, 284] on span "Guardar" at bounding box center [660, 279] width 48 height 12
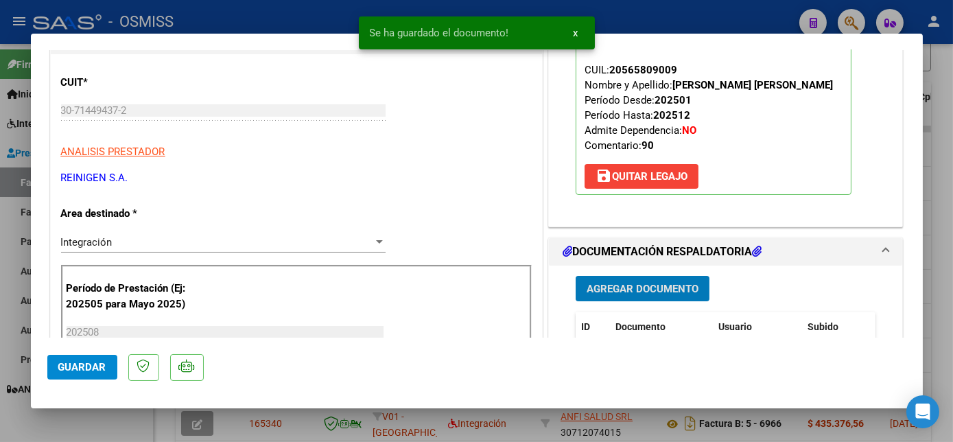
click at [89, 364] on span "Guardar" at bounding box center [82, 367] width 48 height 12
click at [119, 426] on div at bounding box center [476, 221] width 953 height 442
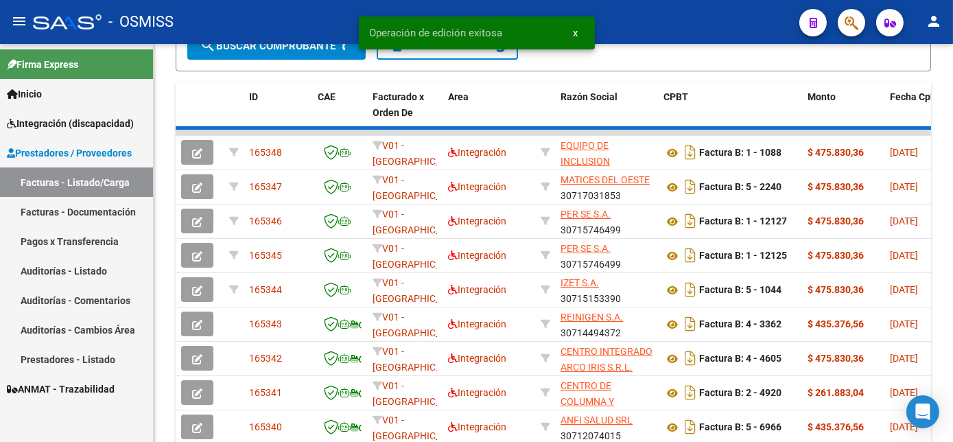
scroll to position [384, 0]
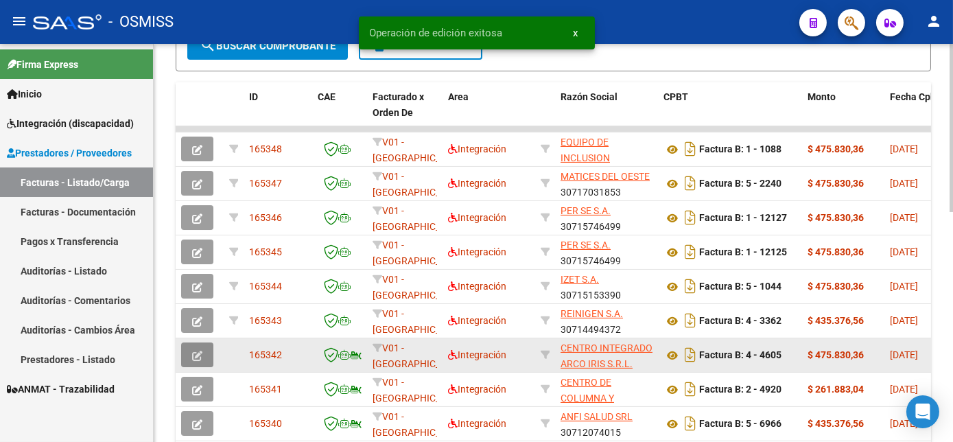
click at [196, 361] on icon "button" at bounding box center [197, 356] width 10 height 10
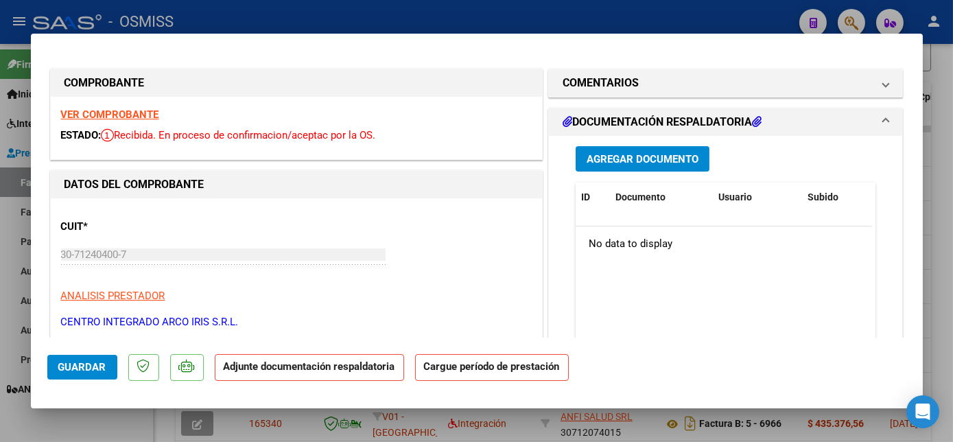
click at [113, 112] on strong "VER COMPROBANTE" at bounding box center [110, 114] width 98 height 12
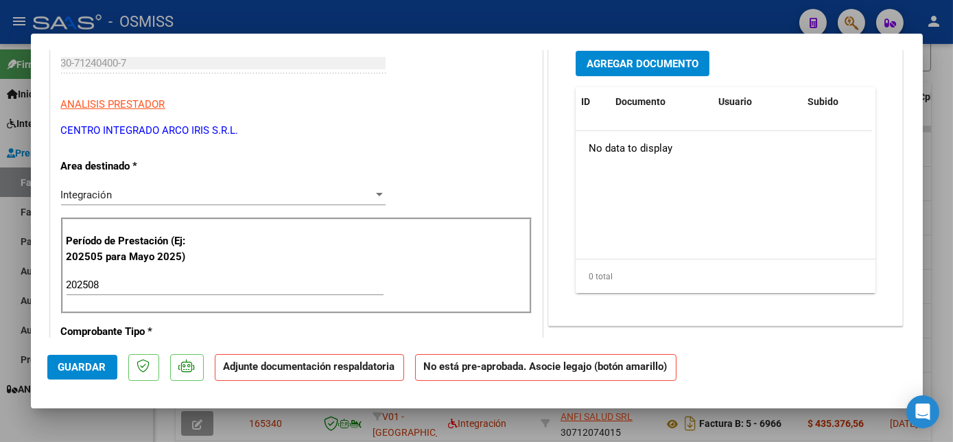
scroll to position [816, 0]
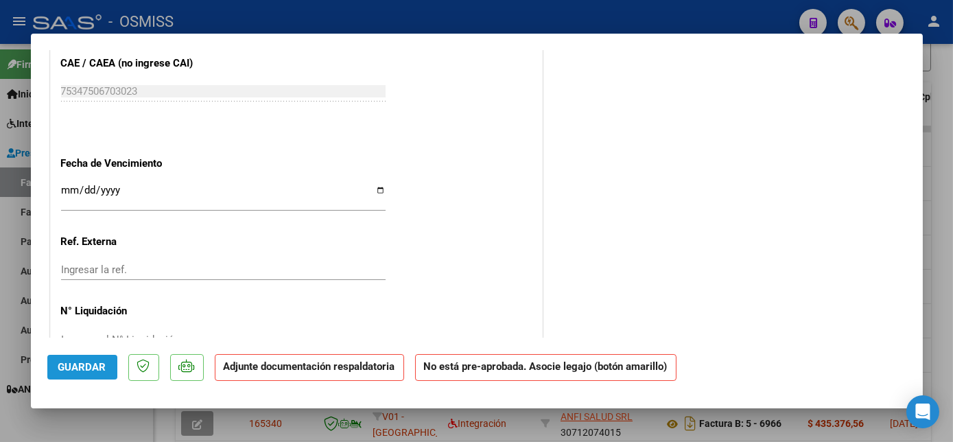
click at [90, 364] on span "Guardar" at bounding box center [82, 367] width 48 height 12
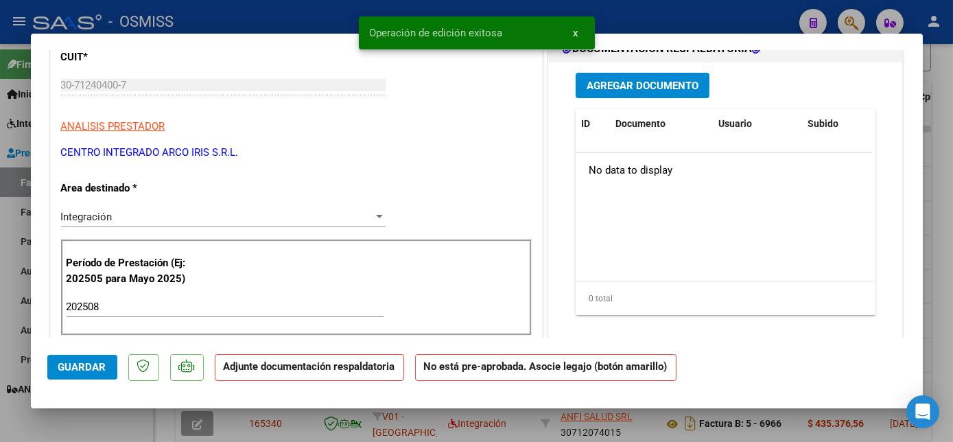
scroll to position [0, 0]
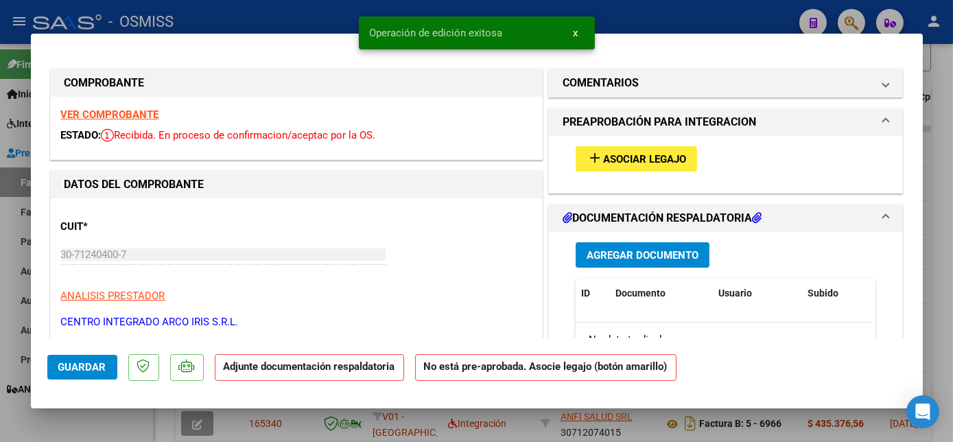
click at [675, 152] on span "add Asociar Legajo" at bounding box center [637, 158] width 100 height 12
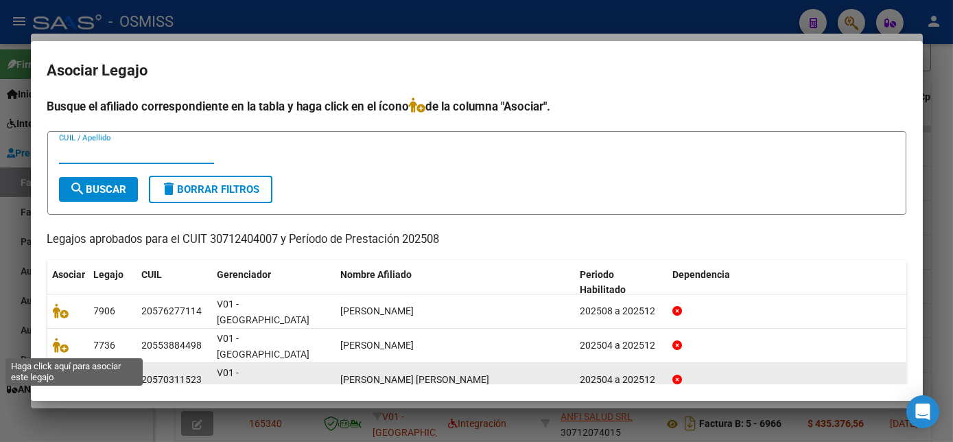
click at [56, 372] on icon at bounding box center [61, 379] width 16 height 15
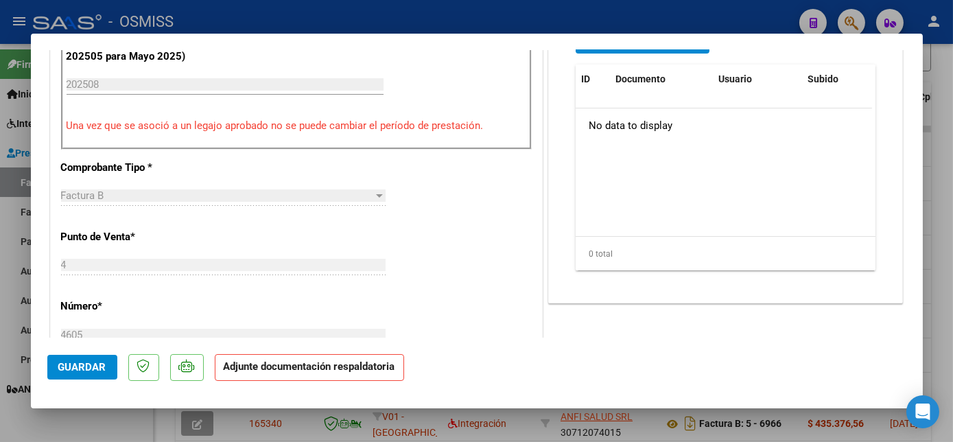
scroll to position [159, 0]
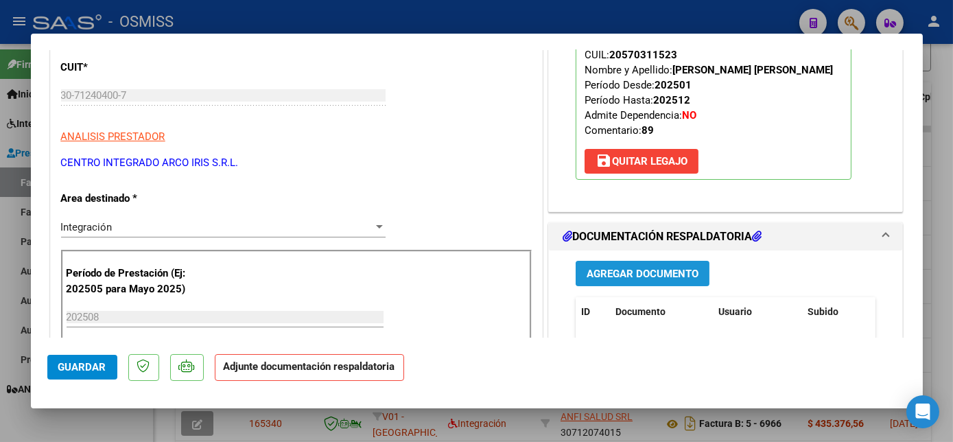
click at [632, 276] on span "Agregar Documento" at bounding box center [643, 274] width 112 height 12
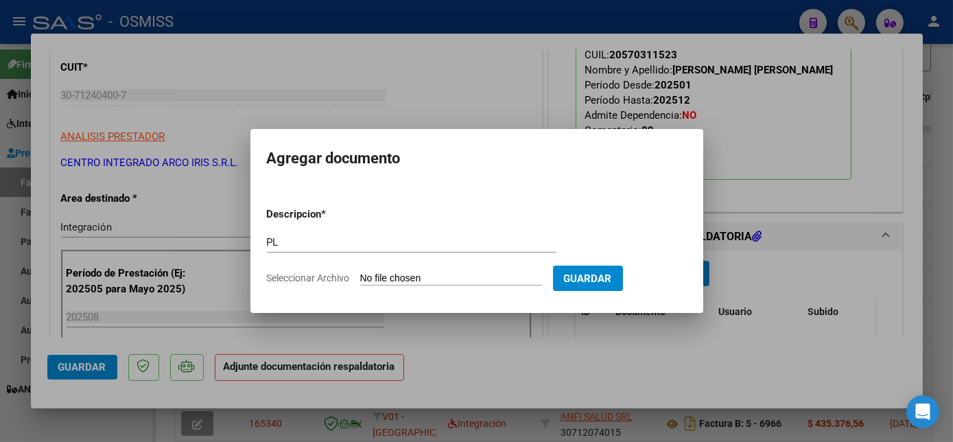
click at [360, 273] on input "Seleccionar Archivo" at bounding box center [451, 279] width 182 height 13
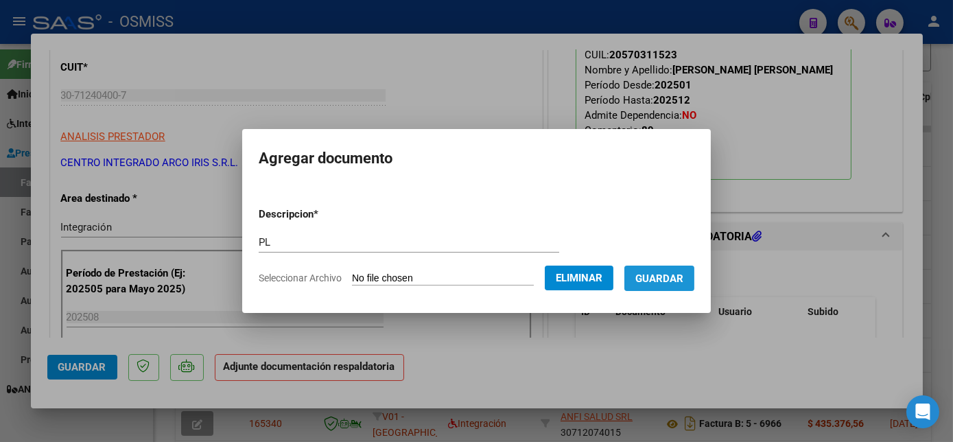
click at [672, 283] on span "Guardar" at bounding box center [660, 279] width 48 height 12
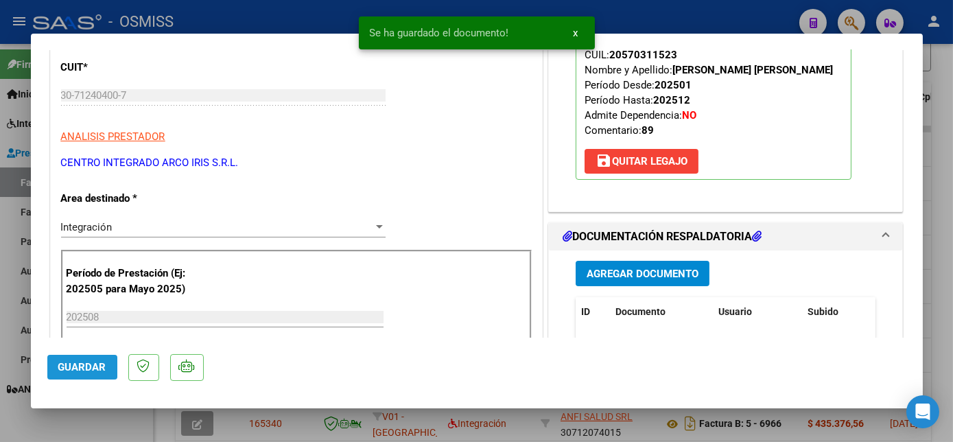
click at [102, 370] on span "Guardar" at bounding box center [82, 367] width 48 height 12
click at [108, 413] on div at bounding box center [476, 221] width 953 height 442
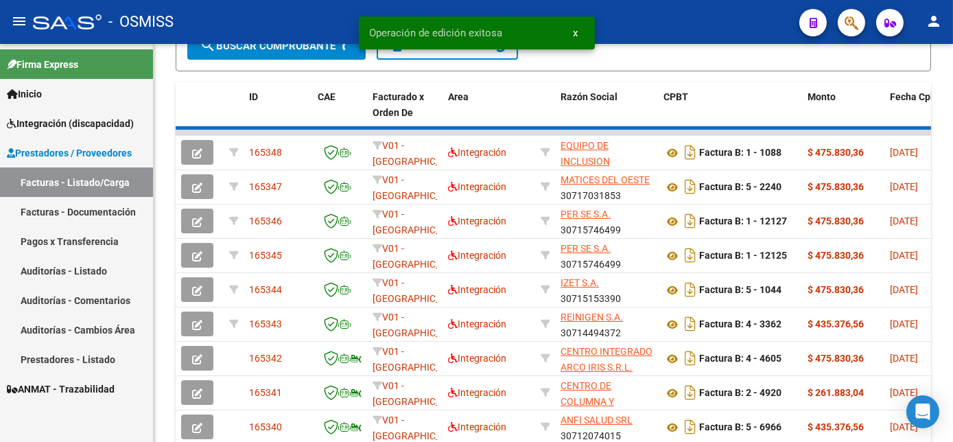
scroll to position [384, 0]
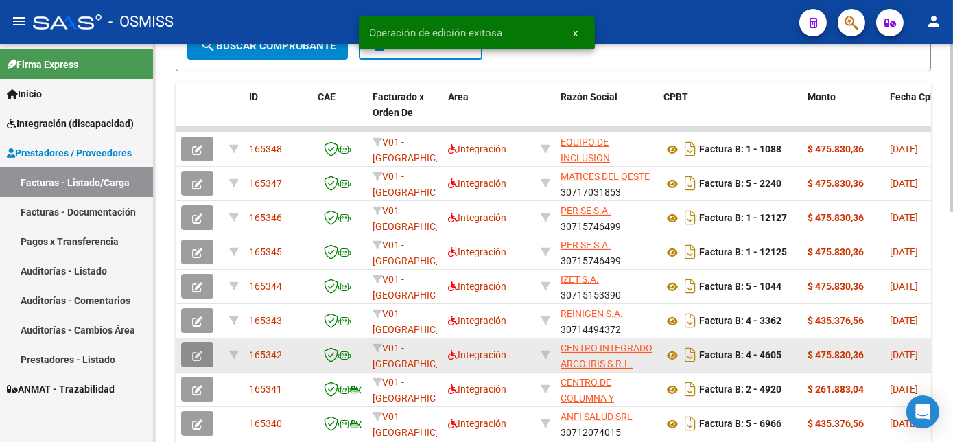
click at [197, 361] on icon "button" at bounding box center [197, 356] width 10 height 10
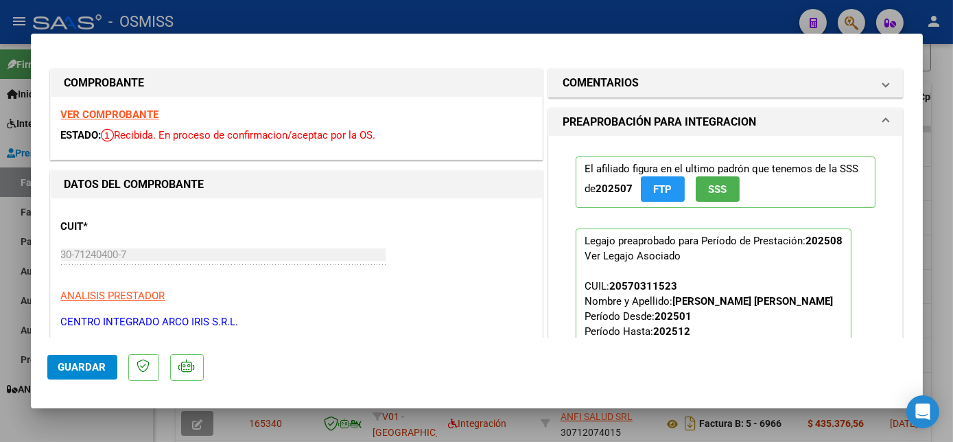
click at [128, 417] on div at bounding box center [476, 221] width 953 height 442
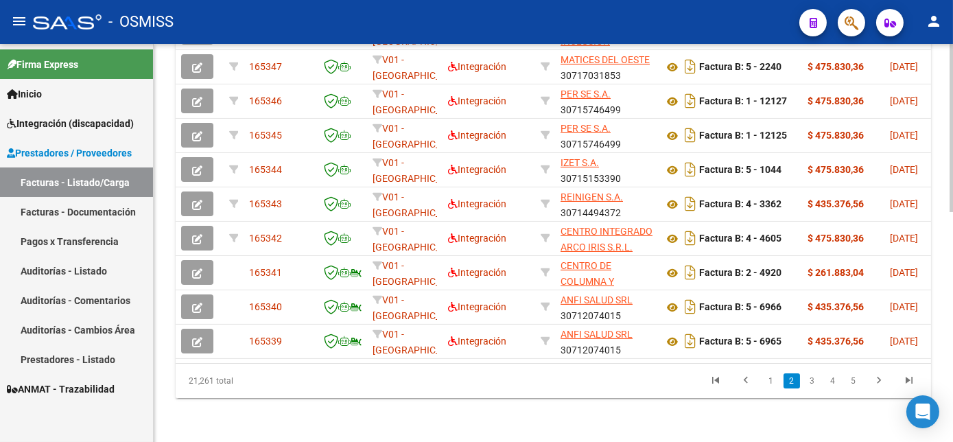
scroll to position [542, 0]
click at [951, 437] on div at bounding box center [951, 358] width 3 height 168
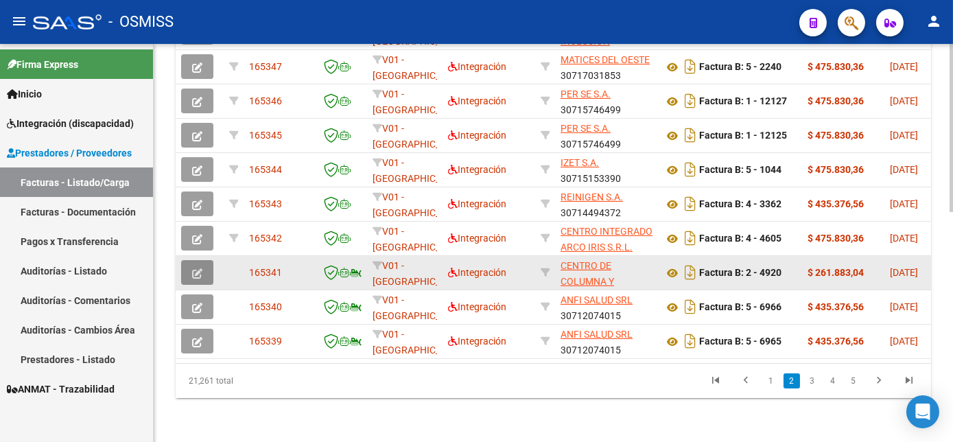
click at [196, 268] on icon "button" at bounding box center [197, 273] width 10 height 10
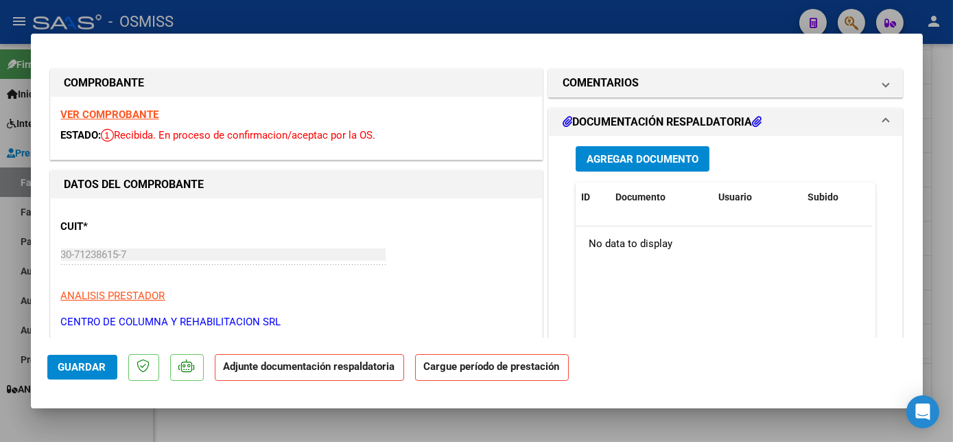
click at [126, 113] on strong "VER COMPROBANTE" at bounding box center [110, 114] width 98 height 12
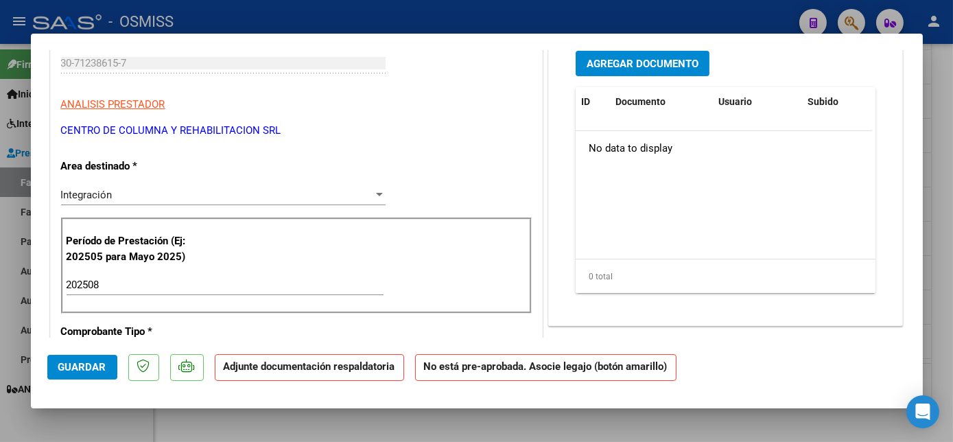
scroll to position [816, 0]
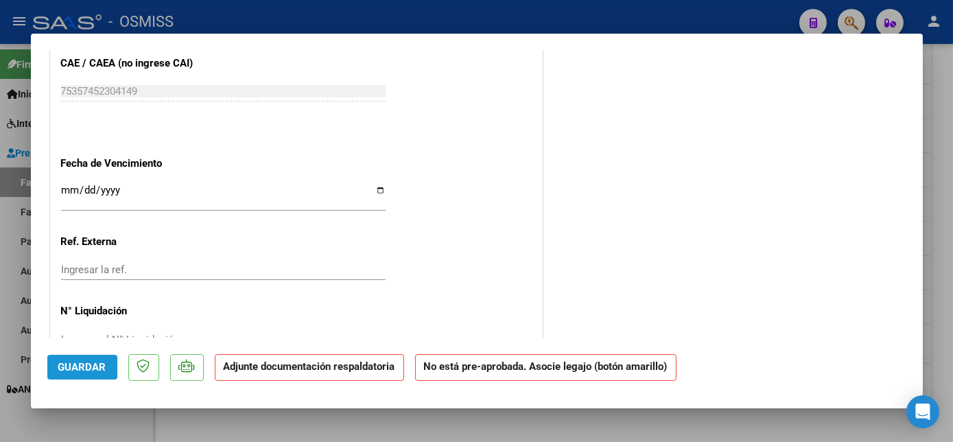
click at [67, 366] on span "Guardar" at bounding box center [82, 367] width 48 height 12
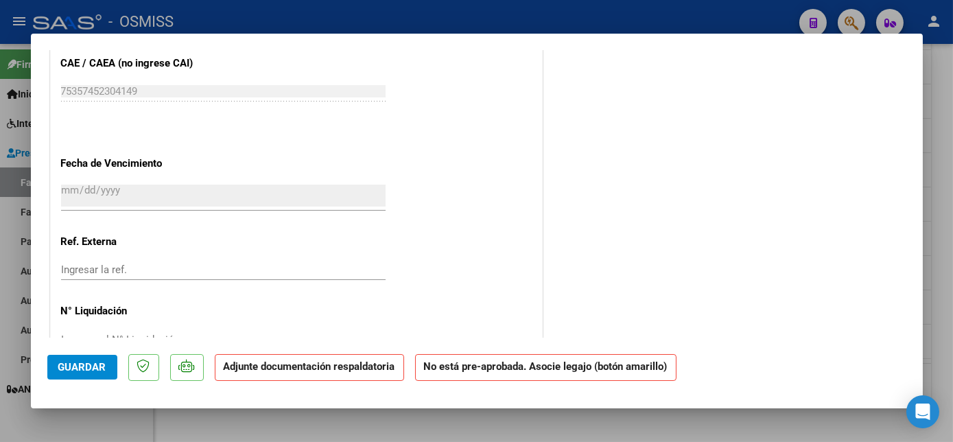
scroll to position [0, 0]
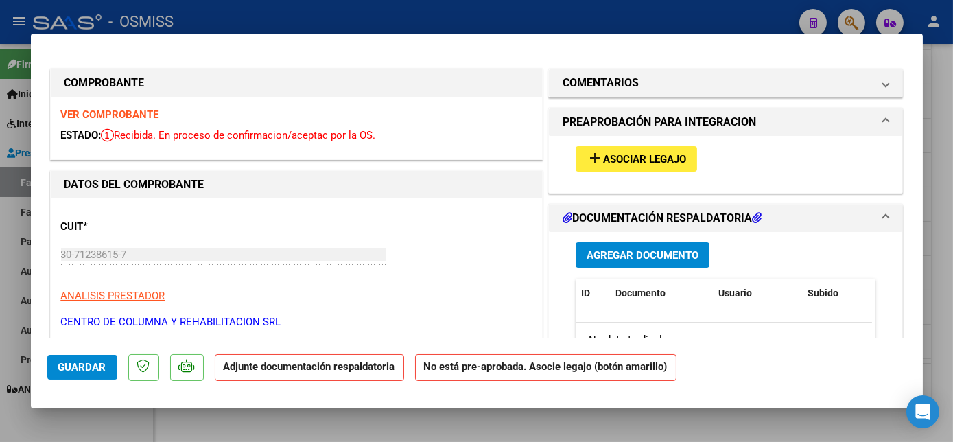
click at [651, 154] on span "Asociar Legajo" at bounding box center [644, 159] width 83 height 12
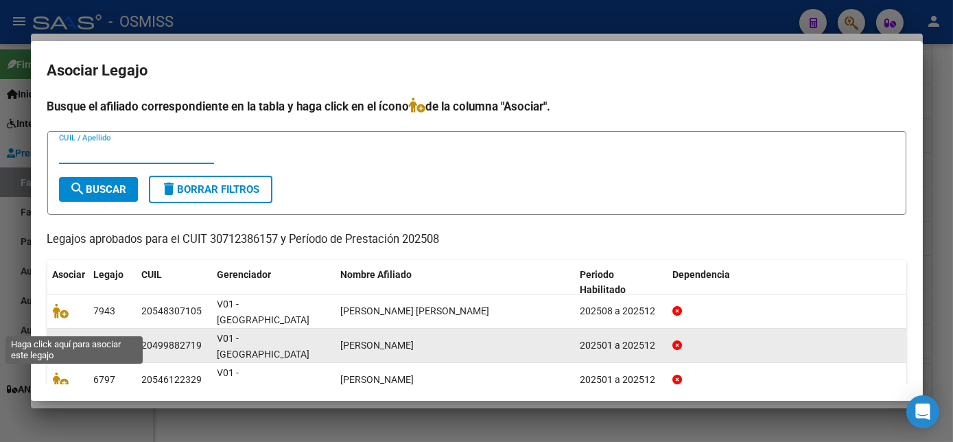
click at [63, 338] on icon at bounding box center [61, 345] width 16 height 15
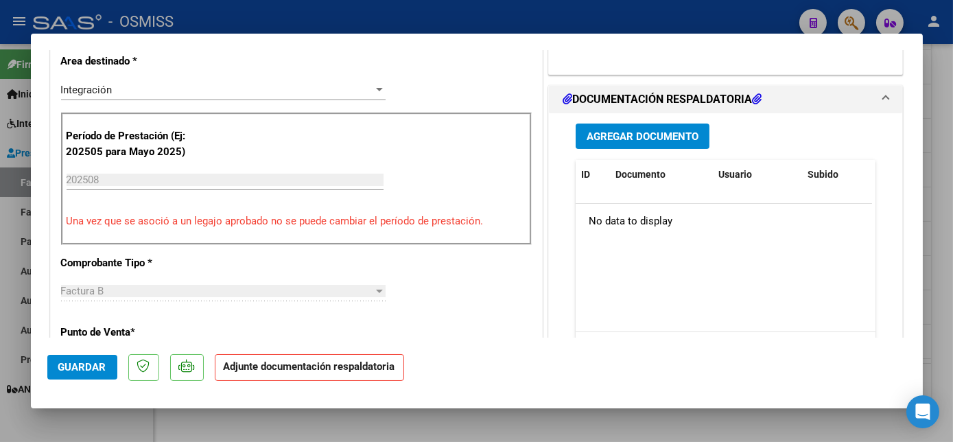
scroll to position [299, 0]
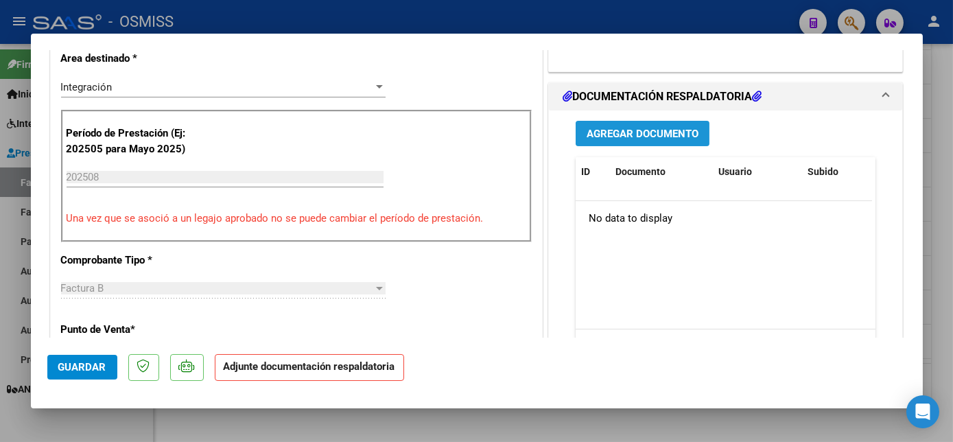
click at [628, 139] on button "Agregar Documento" at bounding box center [643, 133] width 134 height 25
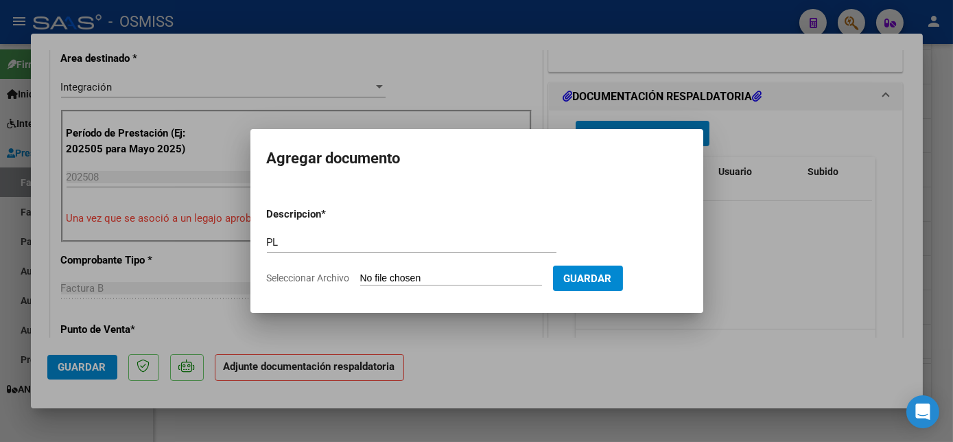
click at [360, 273] on input "Seleccionar Archivo" at bounding box center [451, 279] width 182 height 13
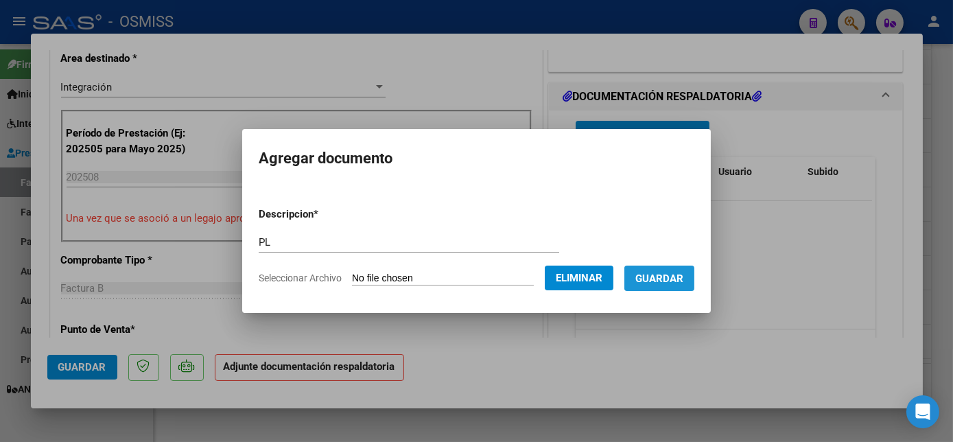
click at [673, 280] on span "Guardar" at bounding box center [660, 279] width 48 height 12
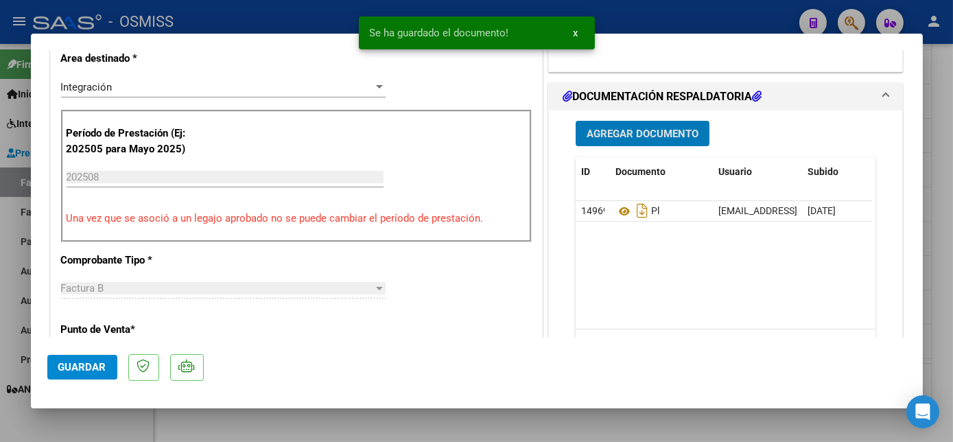
click at [83, 364] on span "Guardar" at bounding box center [82, 367] width 48 height 12
click at [133, 428] on div at bounding box center [476, 221] width 953 height 442
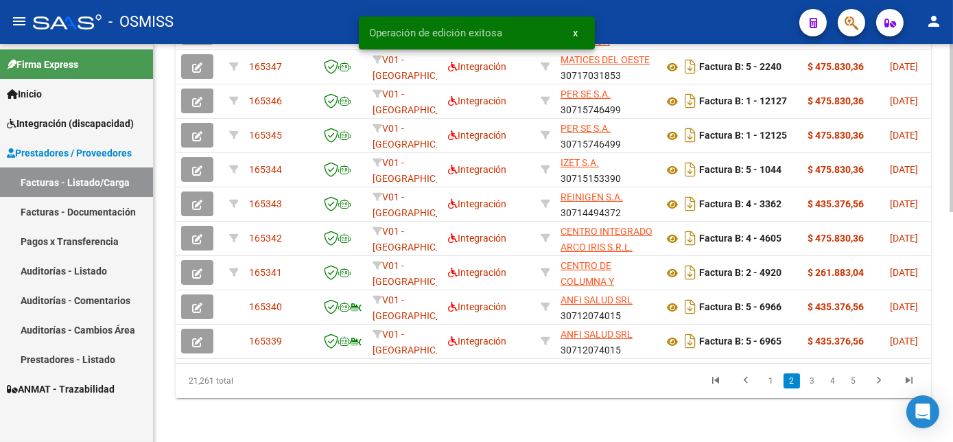
scroll to position [542, 0]
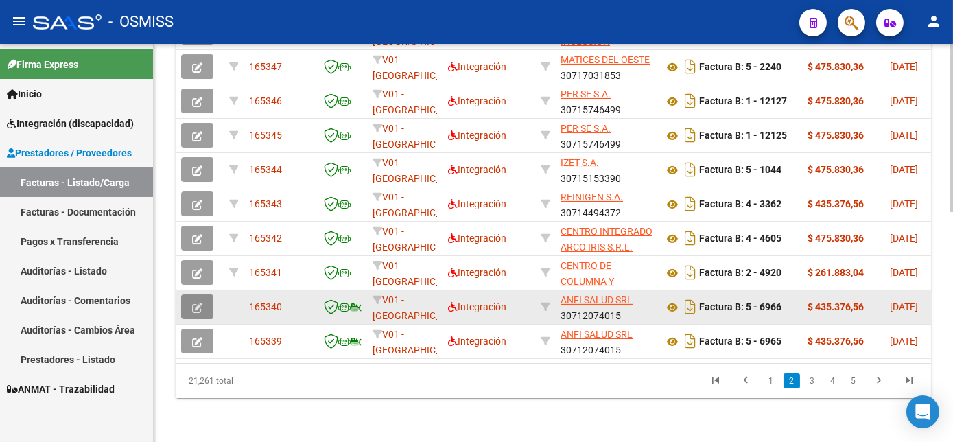
click at [203, 300] on button "button" at bounding box center [197, 306] width 32 height 25
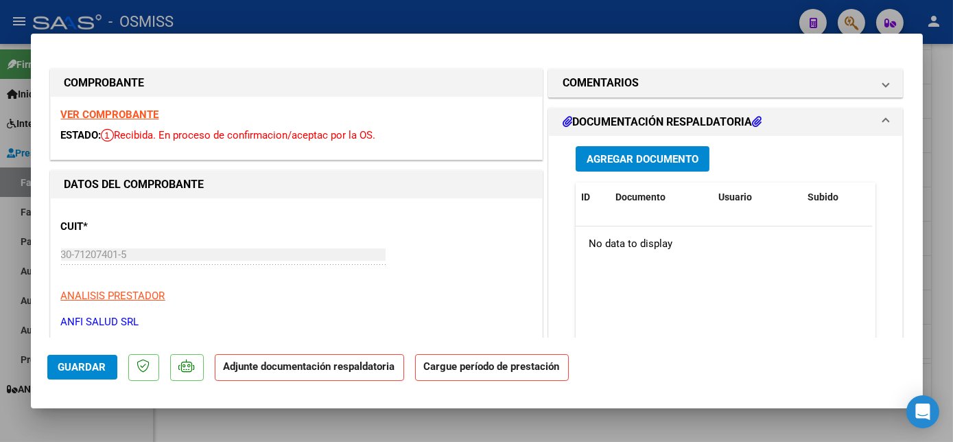
click at [128, 113] on strong "VER COMPROBANTE" at bounding box center [110, 114] width 98 height 12
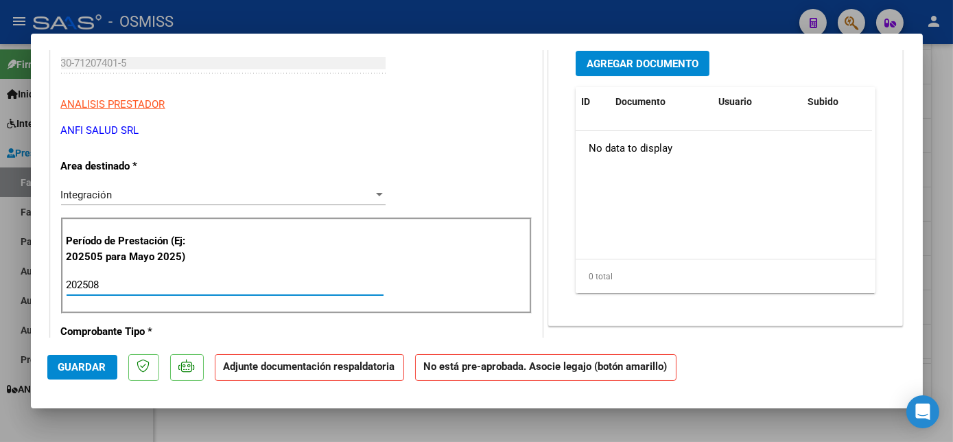
scroll to position [816, 0]
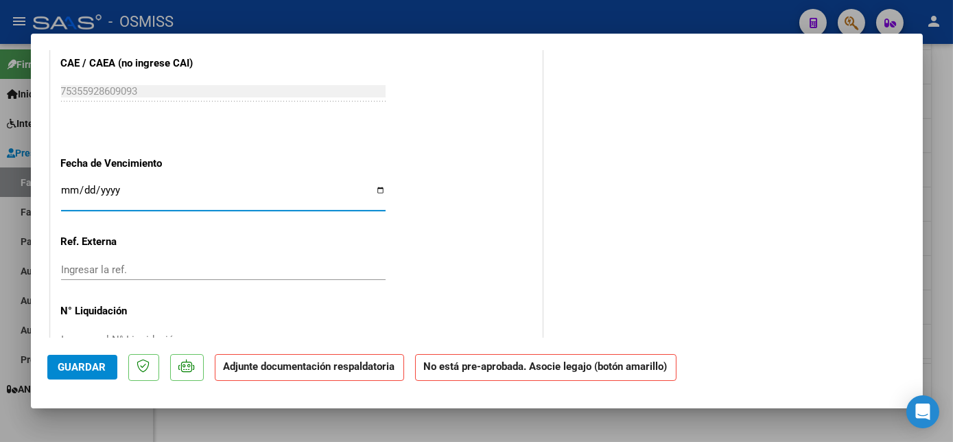
click at [69, 372] on span "Guardar" at bounding box center [82, 367] width 48 height 12
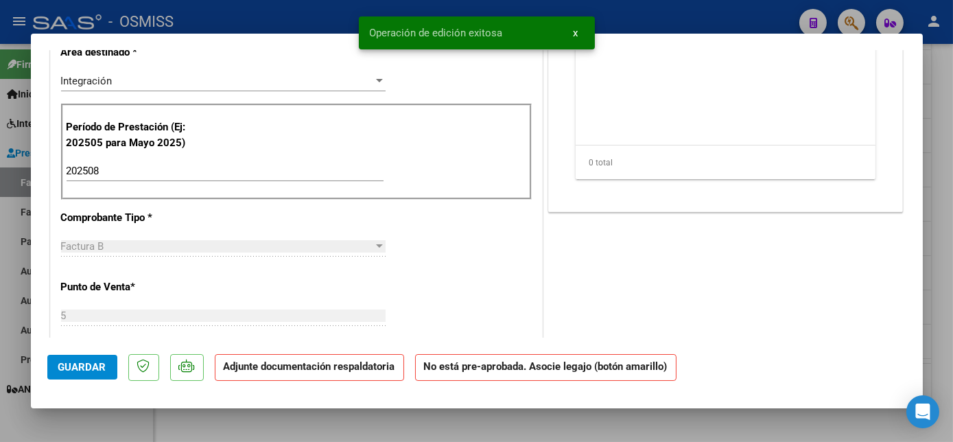
scroll to position [0, 0]
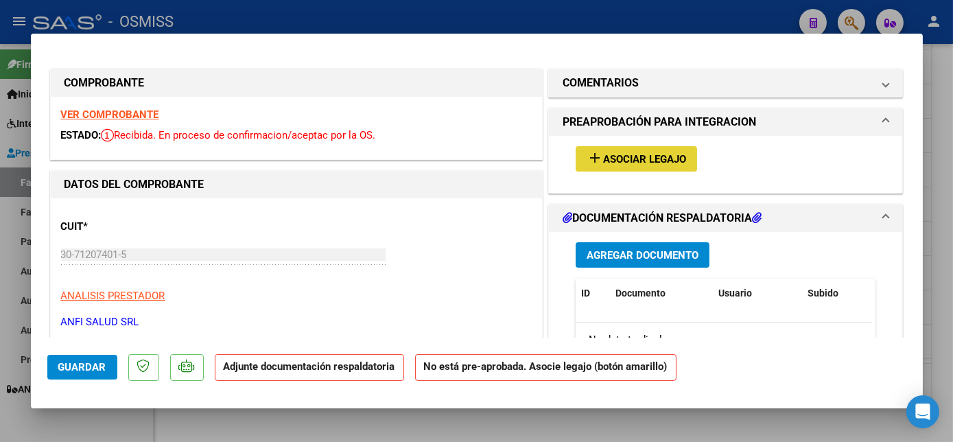
click at [618, 168] on button "add Asociar Legajo" at bounding box center [636, 158] width 121 height 25
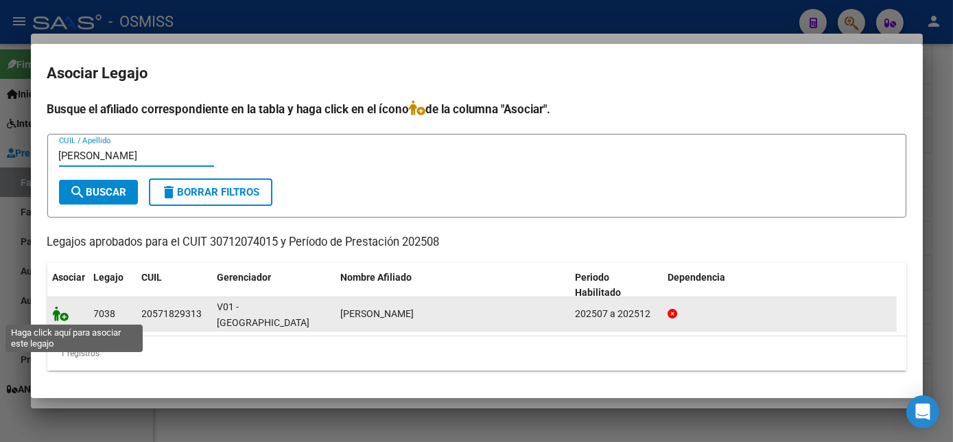
click at [65, 312] on icon at bounding box center [61, 313] width 16 height 15
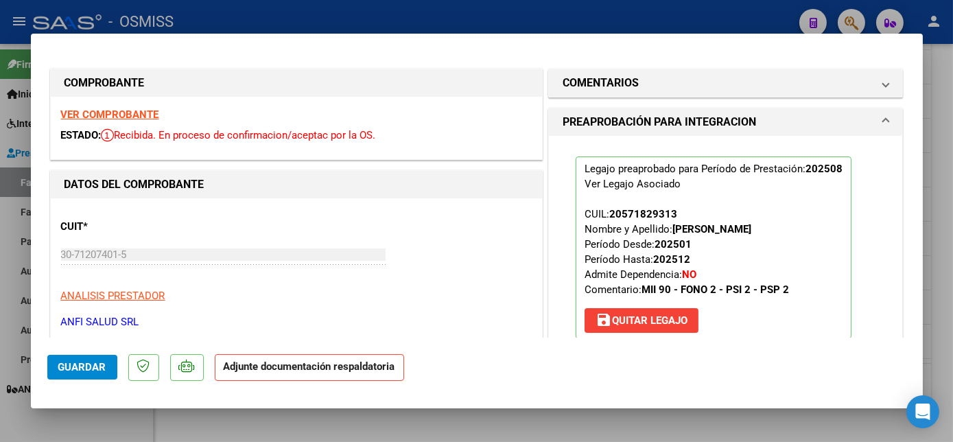
scroll to position [254, 0]
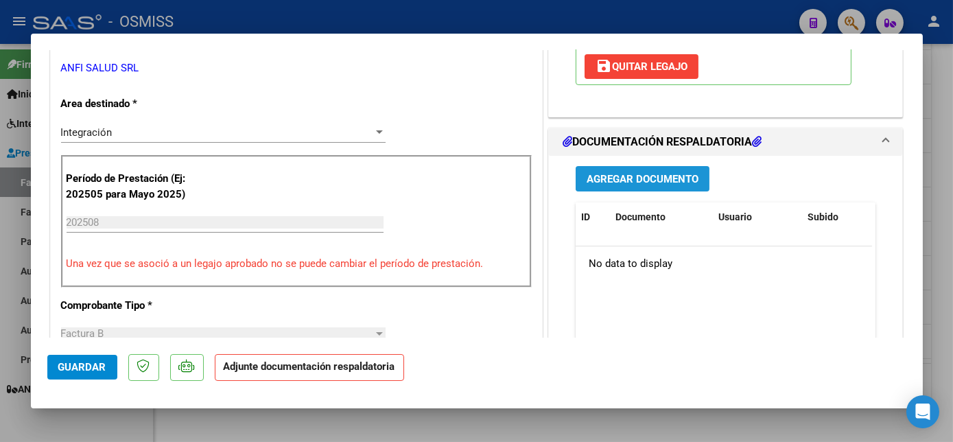
click at [640, 177] on span "Agregar Documento" at bounding box center [643, 179] width 112 height 12
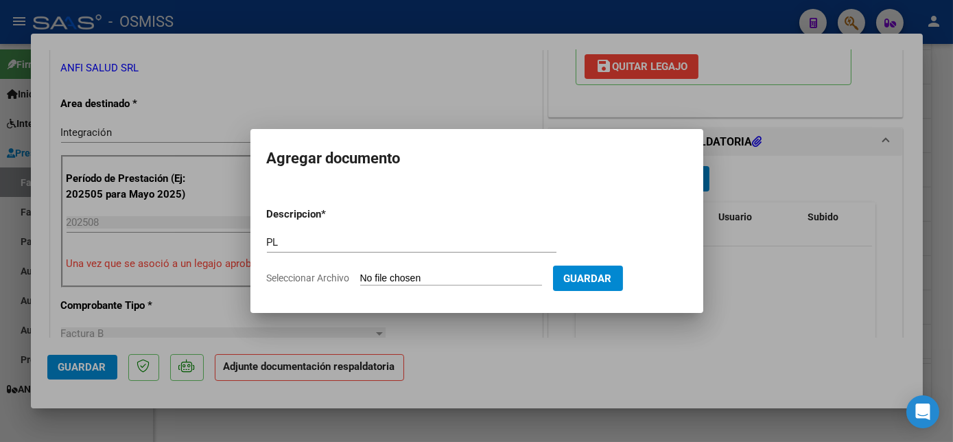
click at [453, 281] on input "Seleccionar Archivo" at bounding box center [451, 279] width 182 height 13
click at [481, 285] on input "Seleccionar Archivo" at bounding box center [451, 279] width 182 height 13
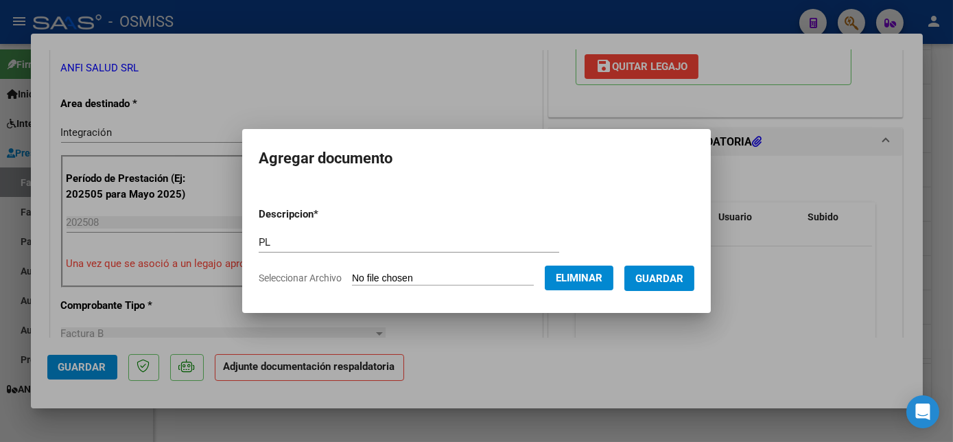
click at [664, 275] on span "Guardar" at bounding box center [660, 279] width 48 height 12
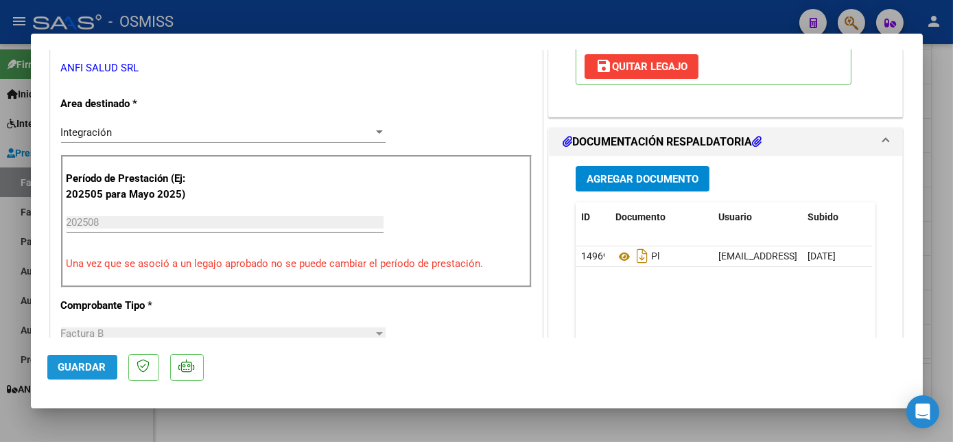
click at [104, 364] on span "Guardar" at bounding box center [82, 367] width 48 height 12
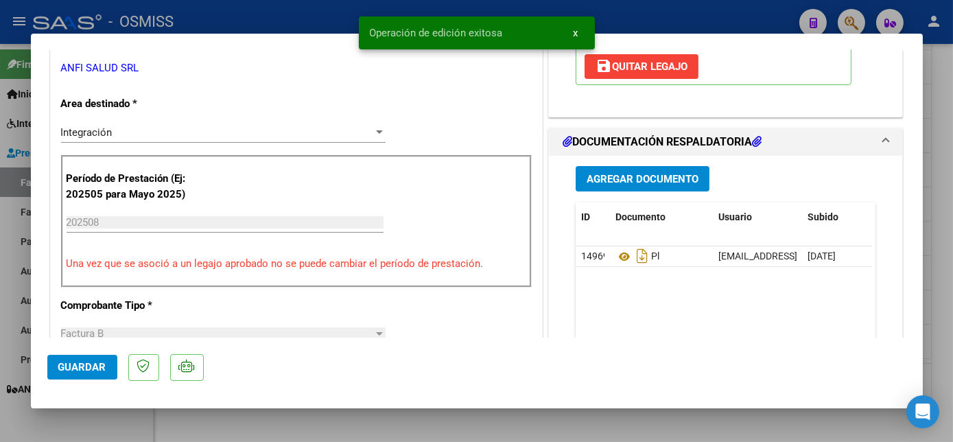
click at [111, 424] on div at bounding box center [476, 221] width 953 height 442
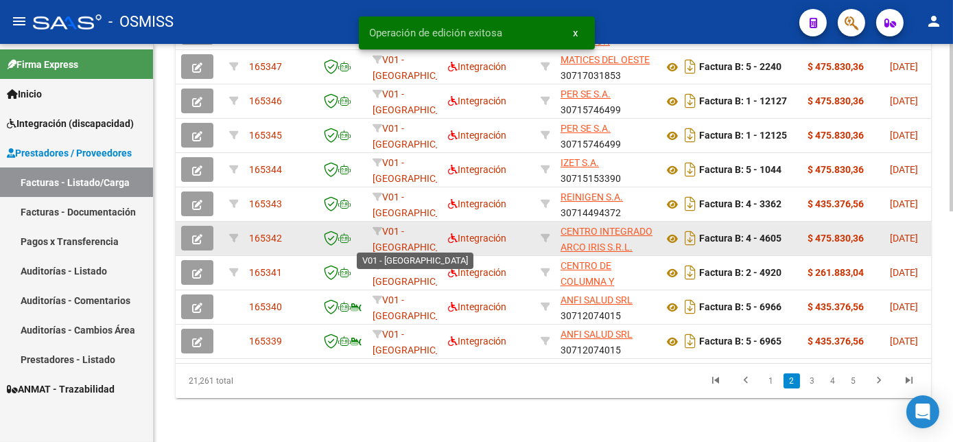
scroll to position [542, 0]
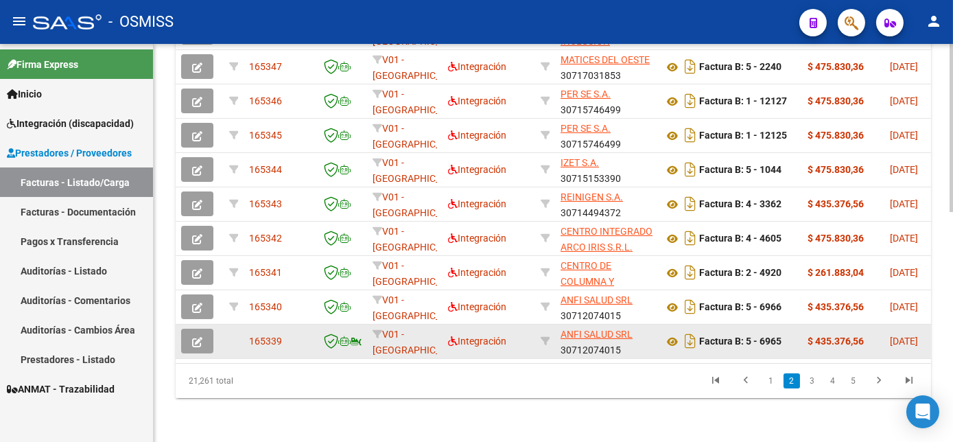
click at [198, 337] on icon "button" at bounding box center [197, 342] width 10 height 10
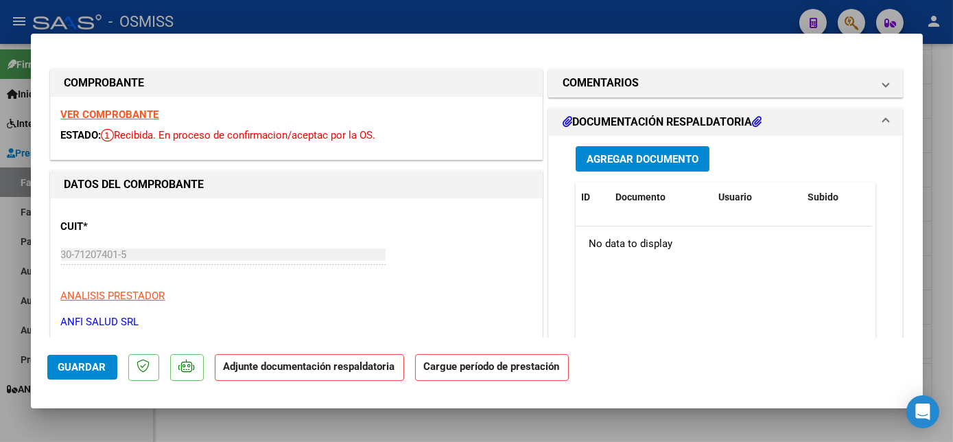
click at [103, 111] on strong "VER COMPROBANTE" at bounding box center [110, 114] width 98 height 12
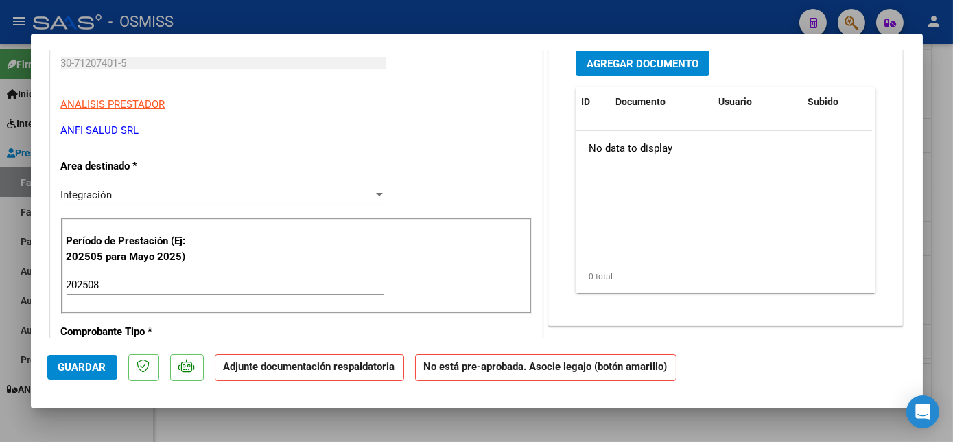
scroll to position [816, 0]
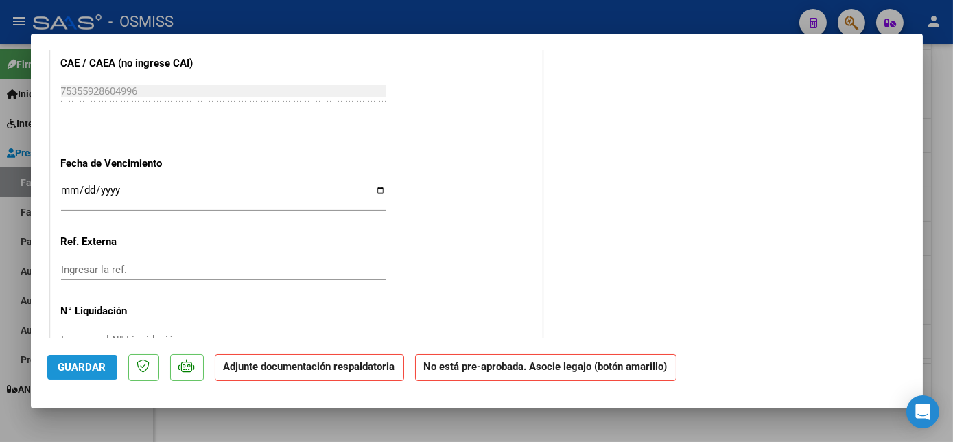
click at [92, 367] on span "Guardar" at bounding box center [82, 367] width 48 height 12
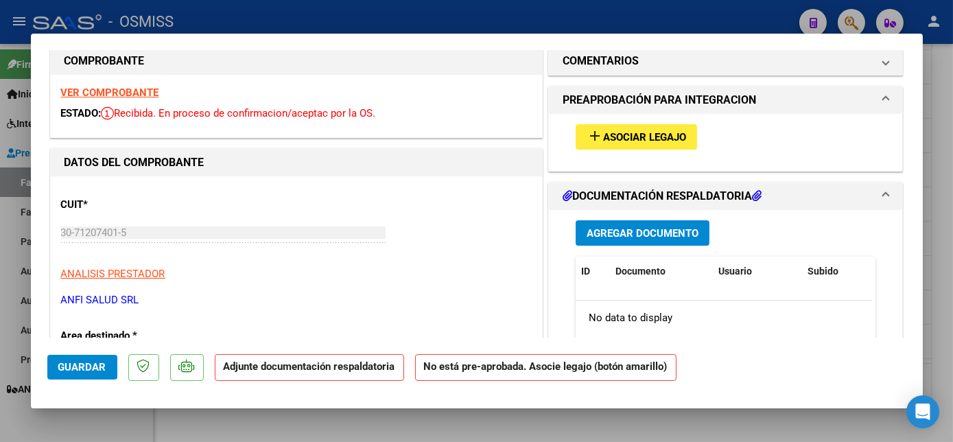
scroll to position [0, 0]
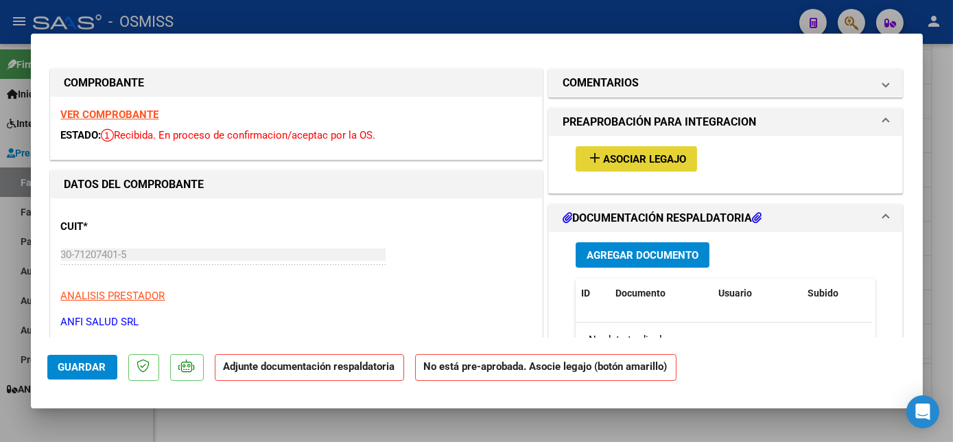
click at [618, 154] on span "Asociar Legajo" at bounding box center [644, 159] width 83 height 12
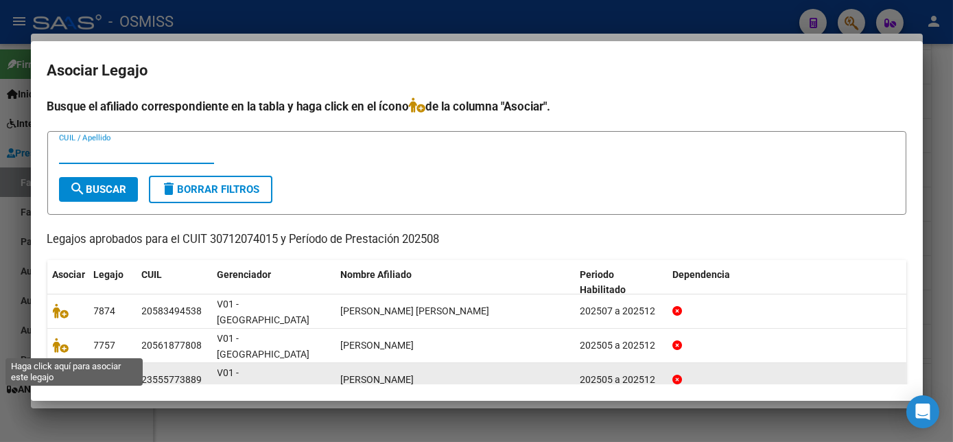
click at [64, 372] on icon at bounding box center [61, 379] width 16 height 15
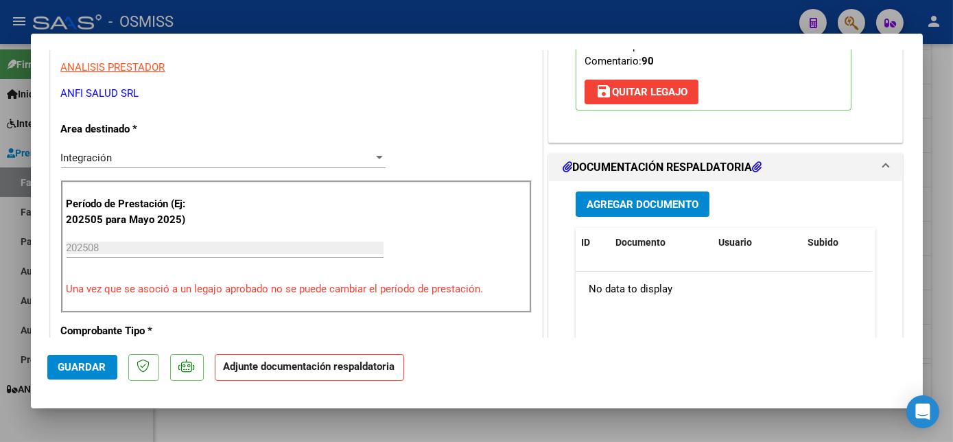
scroll to position [233, 0]
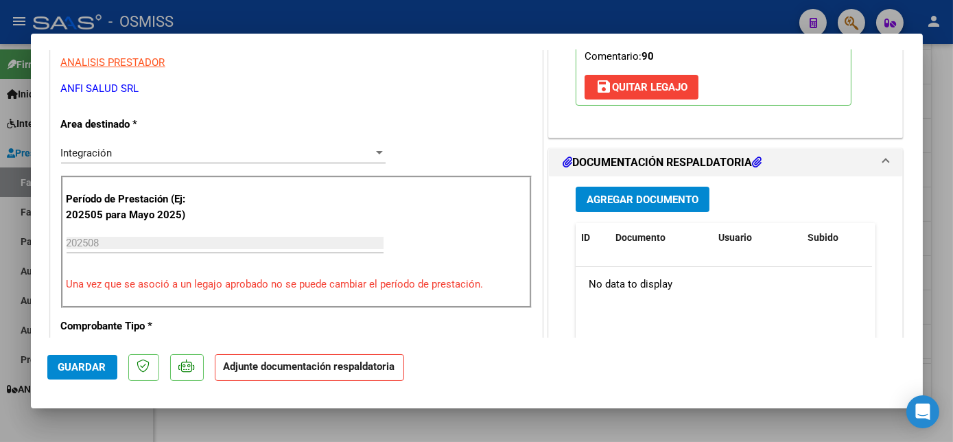
click at [664, 194] on span "Agregar Documento" at bounding box center [643, 200] width 112 height 12
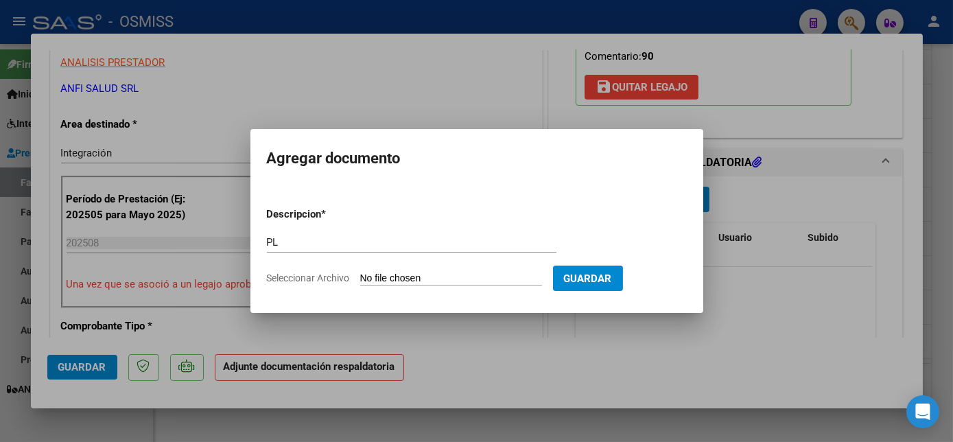
click at [360, 273] on input "Seleccionar Archivo" at bounding box center [451, 279] width 182 height 13
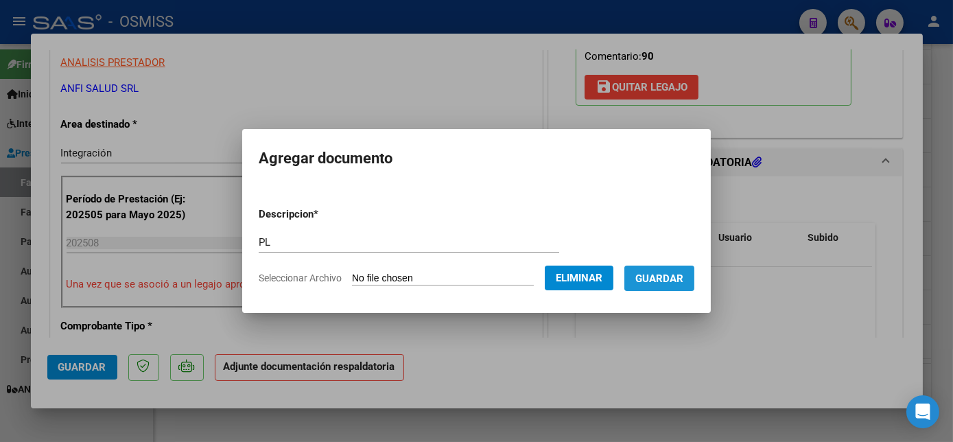
click at [662, 279] on span "Guardar" at bounding box center [660, 279] width 48 height 12
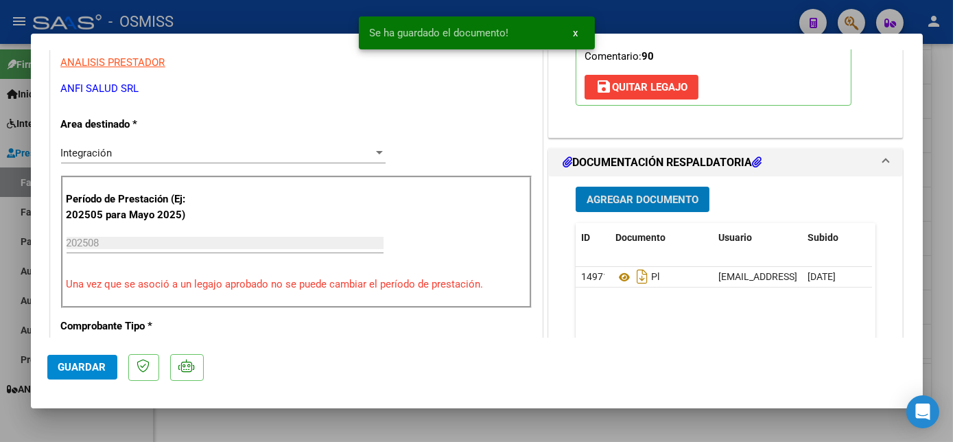
click at [81, 377] on button "Guardar" at bounding box center [82, 367] width 70 height 25
click at [119, 422] on div at bounding box center [476, 221] width 953 height 442
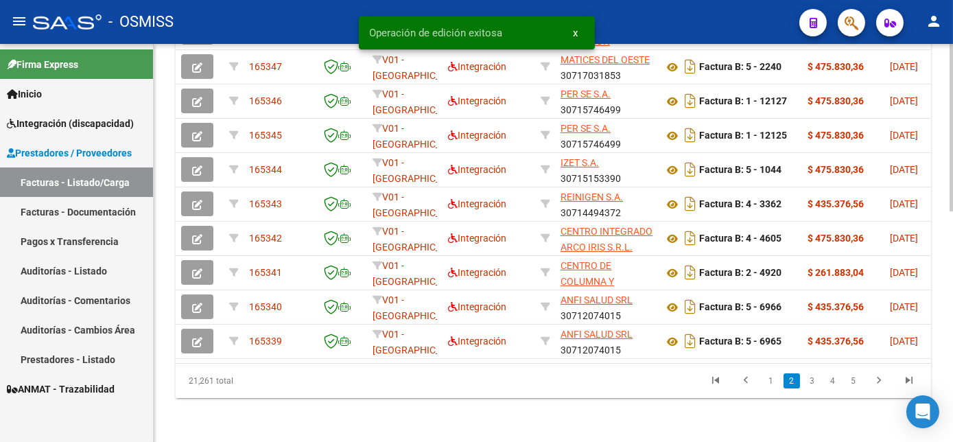
scroll to position [542, 0]
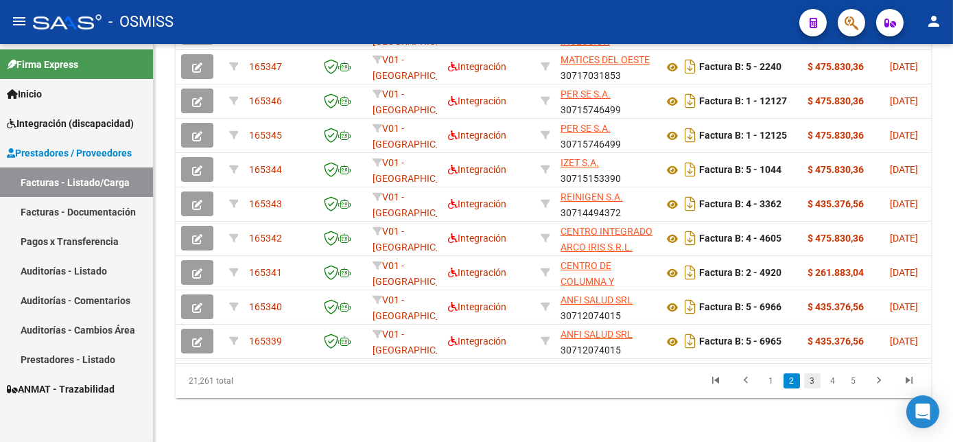
click at [810, 389] on link "3" at bounding box center [812, 380] width 16 height 15
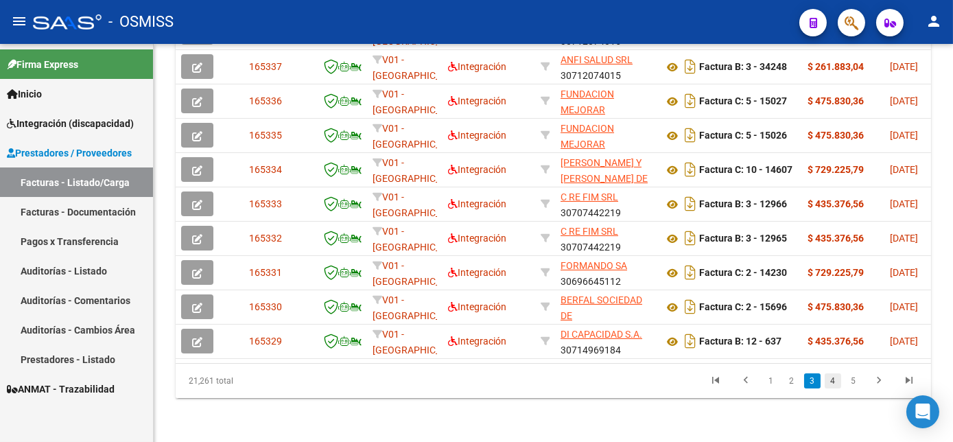
click at [833, 384] on link "4" at bounding box center [833, 380] width 16 height 15
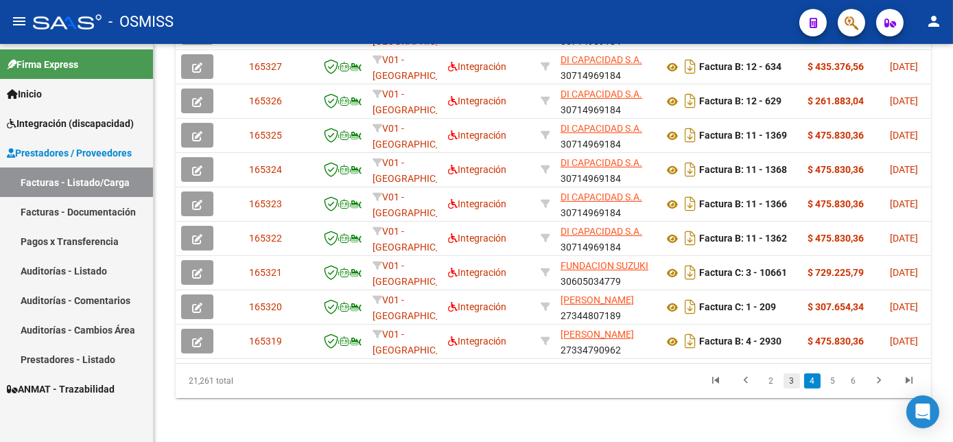
click at [791, 384] on link "3" at bounding box center [792, 380] width 16 height 15
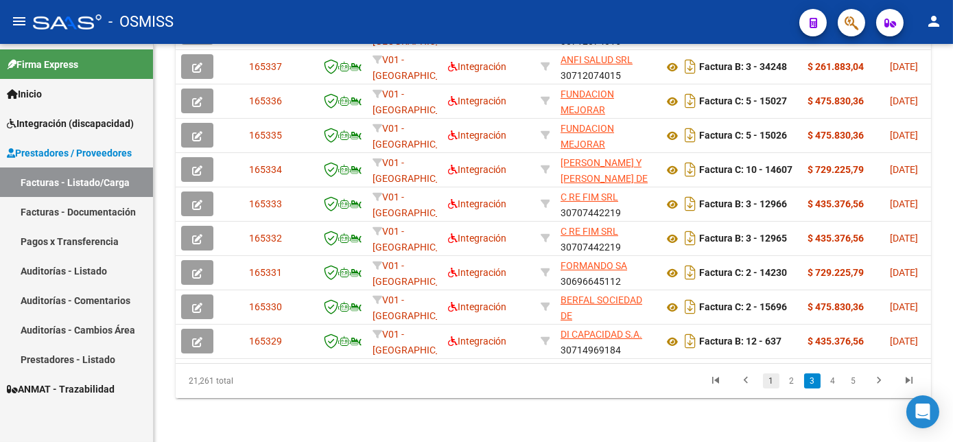
click at [772, 380] on link "1" at bounding box center [771, 380] width 16 height 15
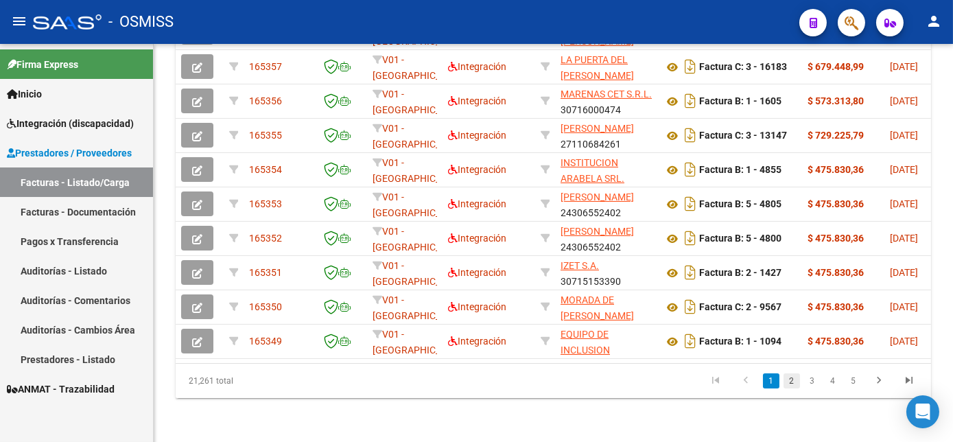
click at [798, 388] on link "2" at bounding box center [792, 380] width 16 height 15
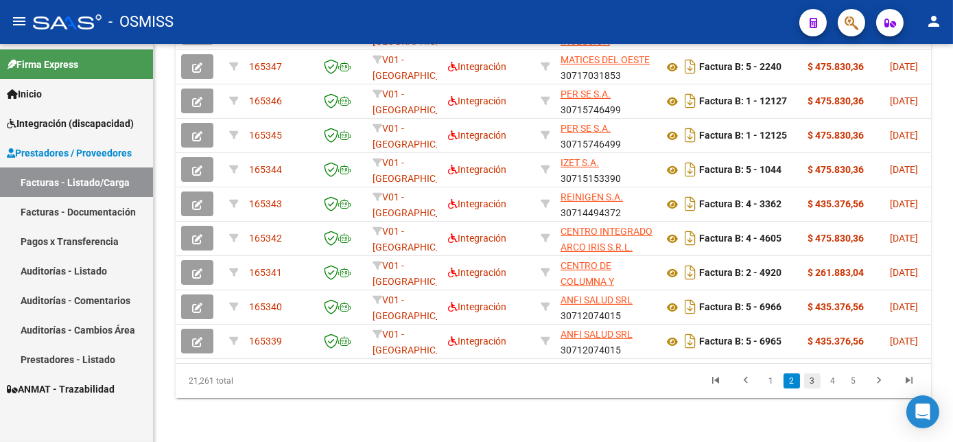
click at [812, 382] on link "3" at bounding box center [812, 380] width 16 height 15
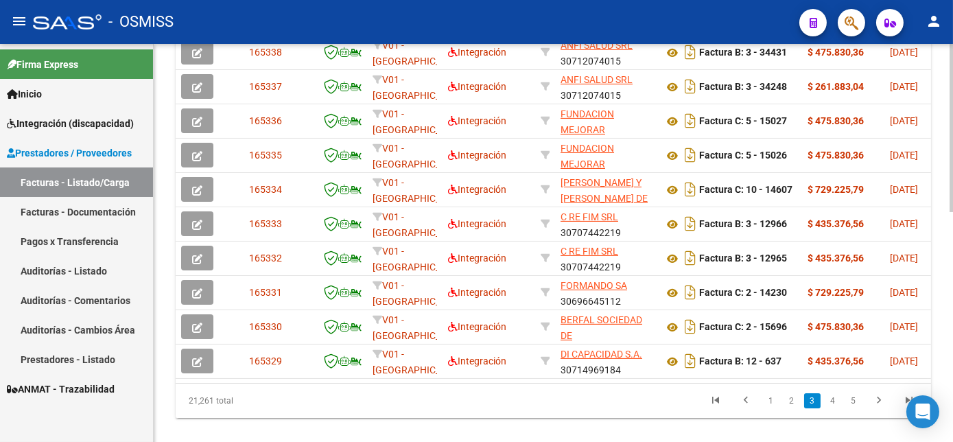
scroll to position [480, 0]
click at [922, 258] on div "Video tutorial PRESTADORES -> Listado de CPBTs Emitidos por Prestadores / Prove…" at bounding box center [555, 12] width 803 height 899
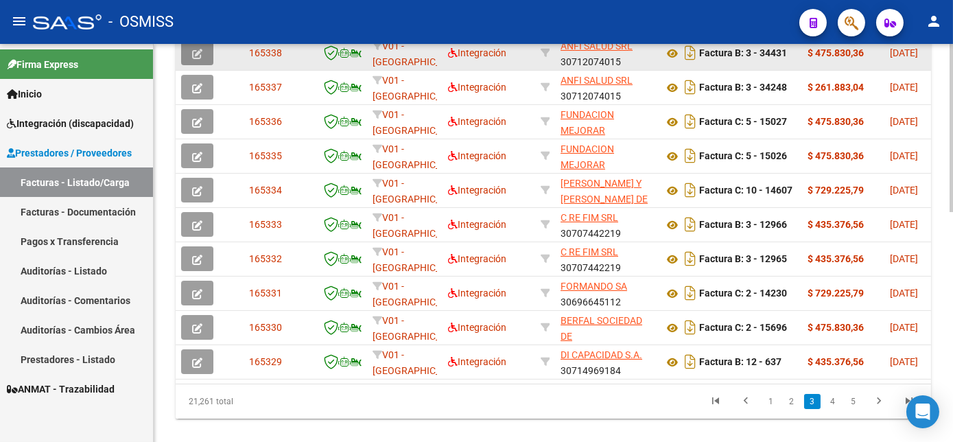
click at [198, 59] on icon "button" at bounding box center [197, 54] width 10 height 10
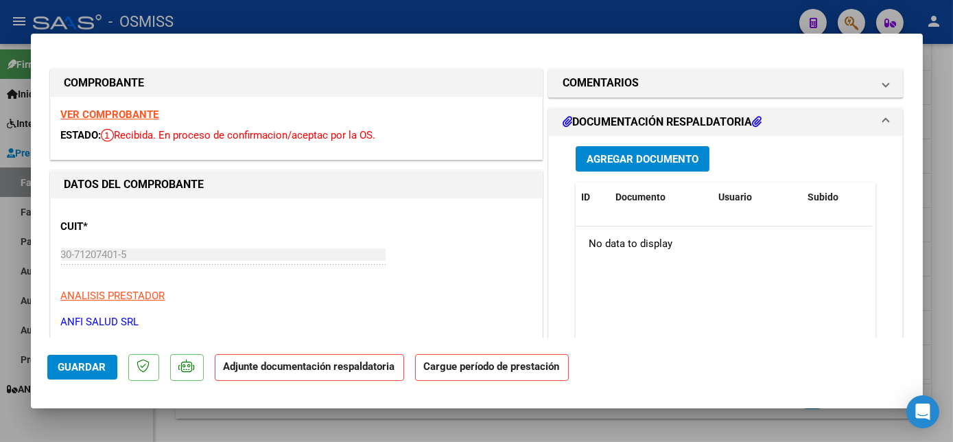
click at [117, 116] on strong "VER COMPROBANTE" at bounding box center [110, 114] width 98 height 12
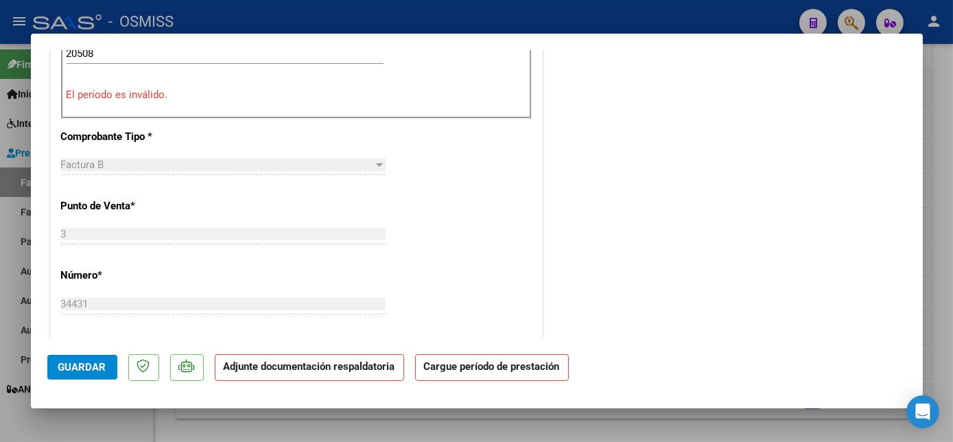
scroll to position [358, 0]
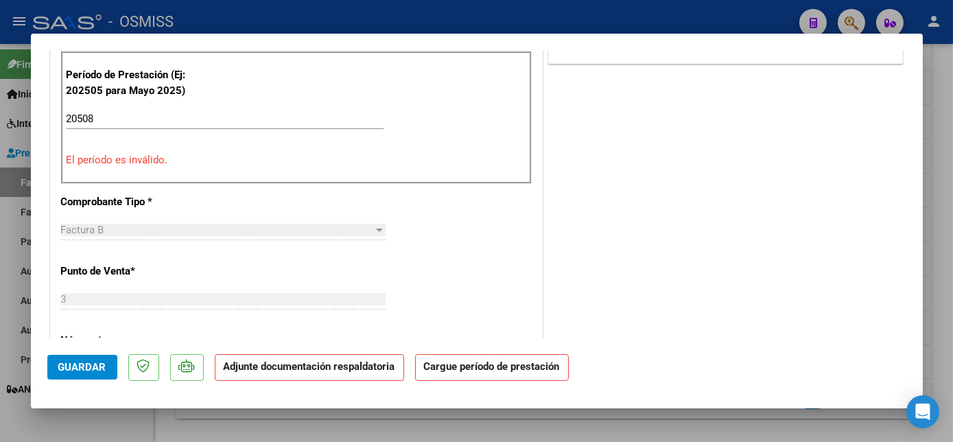
click at [115, 124] on div "20508 Ingrese el Período de Prestación como indica el ejemplo" at bounding box center [225, 118] width 317 height 21
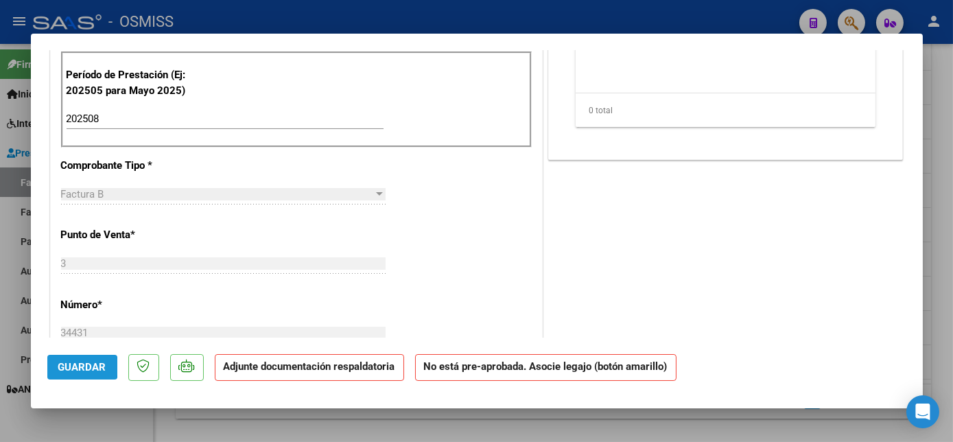
click at [75, 367] on span "Guardar" at bounding box center [82, 367] width 48 height 12
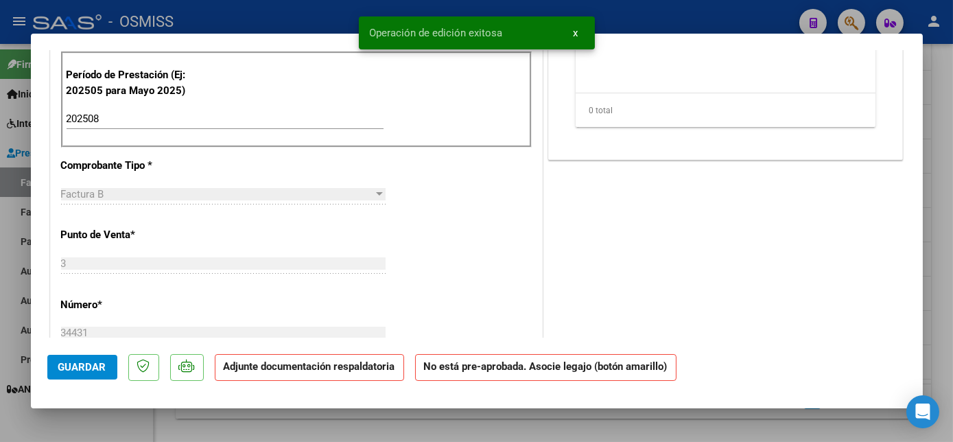
scroll to position [0, 0]
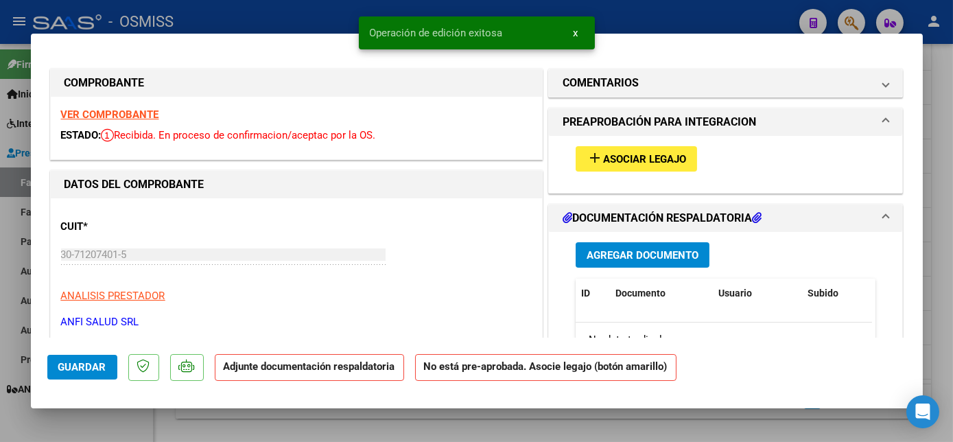
click at [637, 157] on span "Asociar Legajo" at bounding box center [644, 159] width 83 height 12
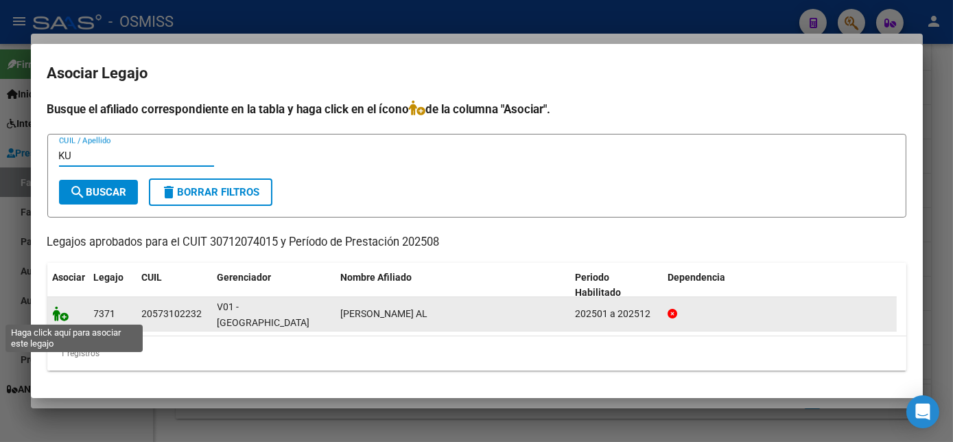
click at [60, 315] on icon at bounding box center [61, 313] width 16 height 15
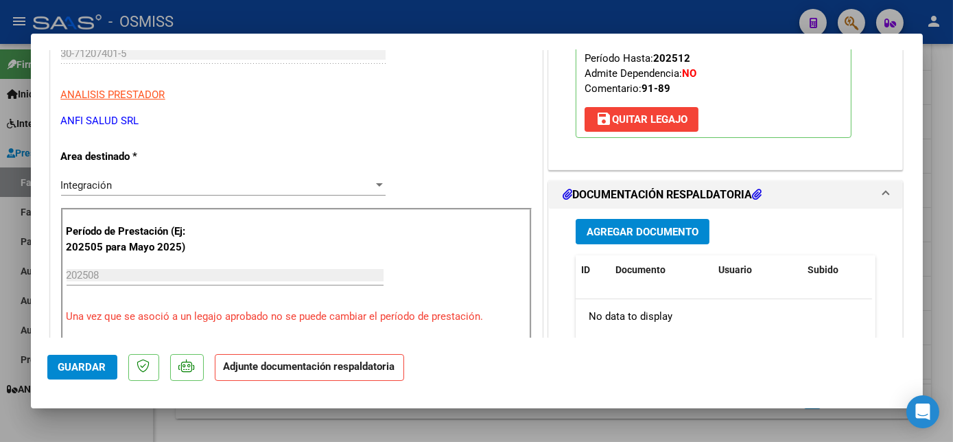
scroll to position [222, 0]
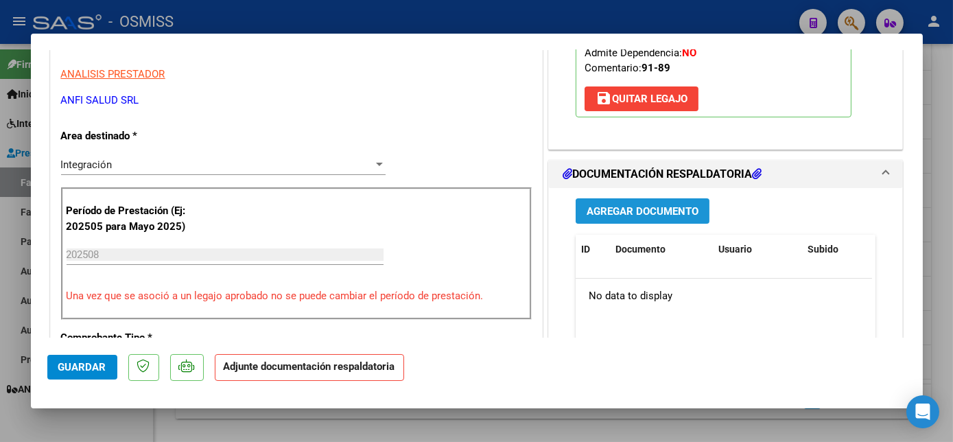
click at [640, 207] on span "Agregar Documento" at bounding box center [643, 211] width 112 height 12
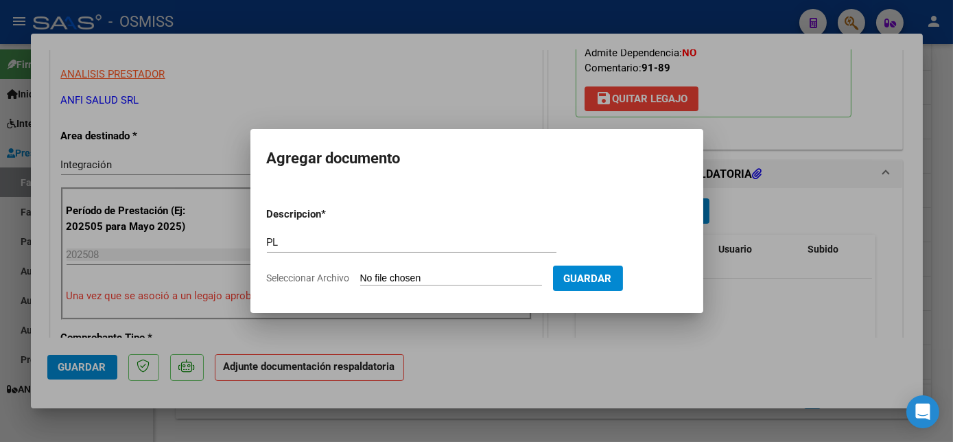
click at [360, 273] on input "Seleccionar Archivo" at bounding box center [451, 279] width 182 height 13
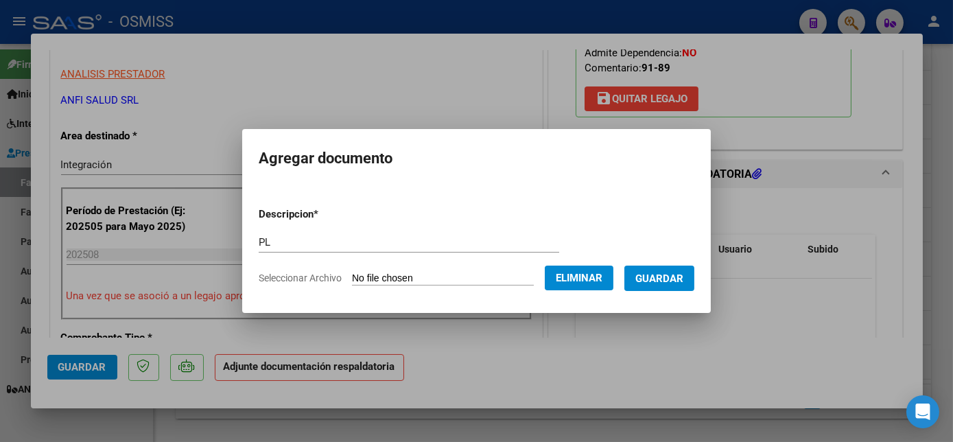
click at [664, 280] on span "Guardar" at bounding box center [660, 279] width 48 height 12
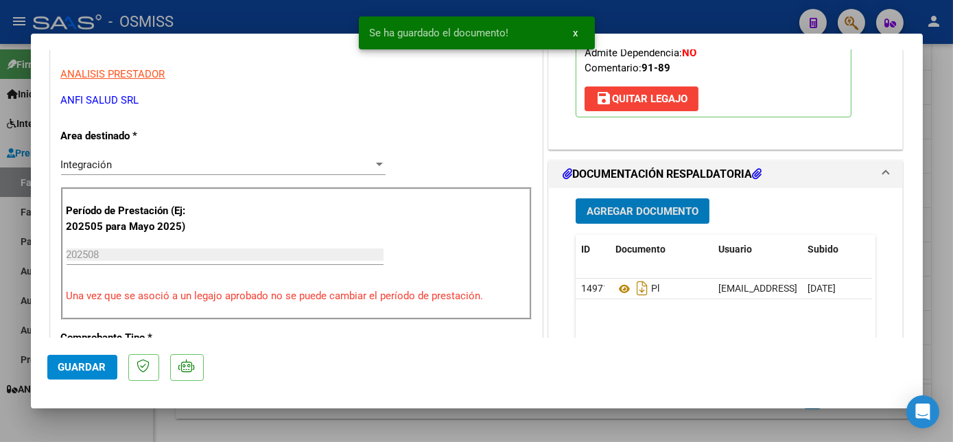
click at [56, 362] on button "Guardar" at bounding box center [82, 367] width 70 height 25
click at [96, 421] on div at bounding box center [476, 221] width 953 height 442
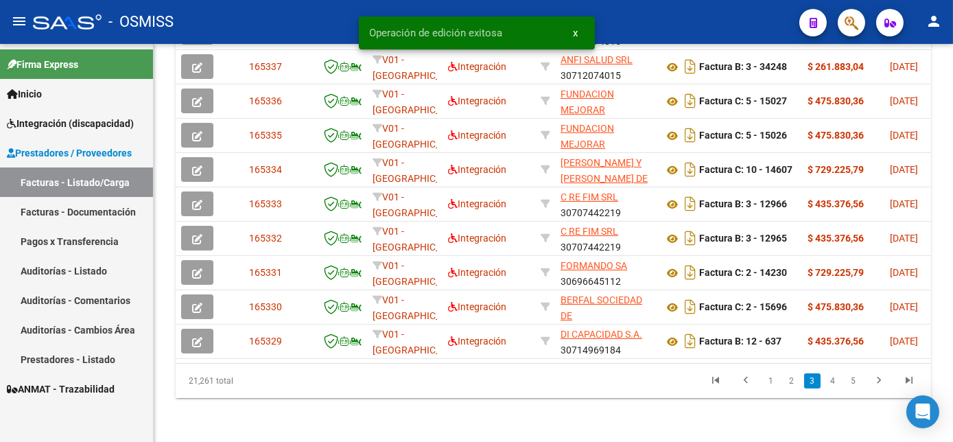
scroll to position [512, 0]
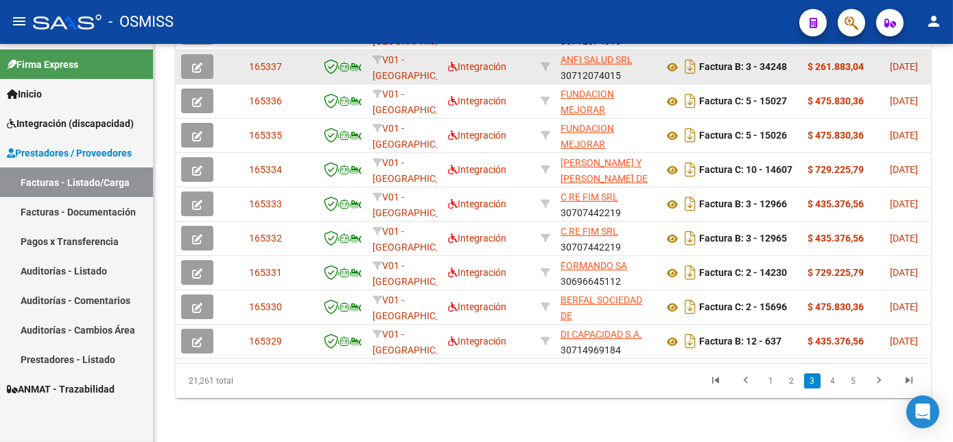
click at [189, 79] on button "button" at bounding box center [197, 66] width 32 height 25
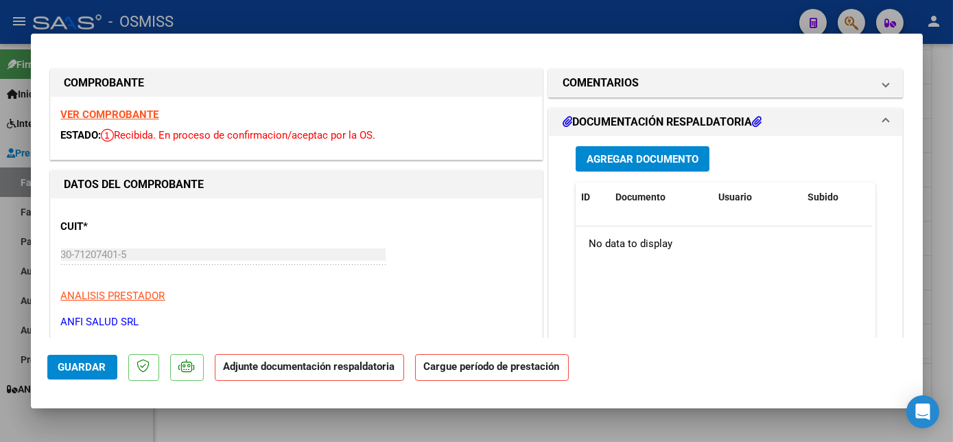
click at [144, 115] on strong "VER COMPROBANTE" at bounding box center [110, 114] width 98 height 12
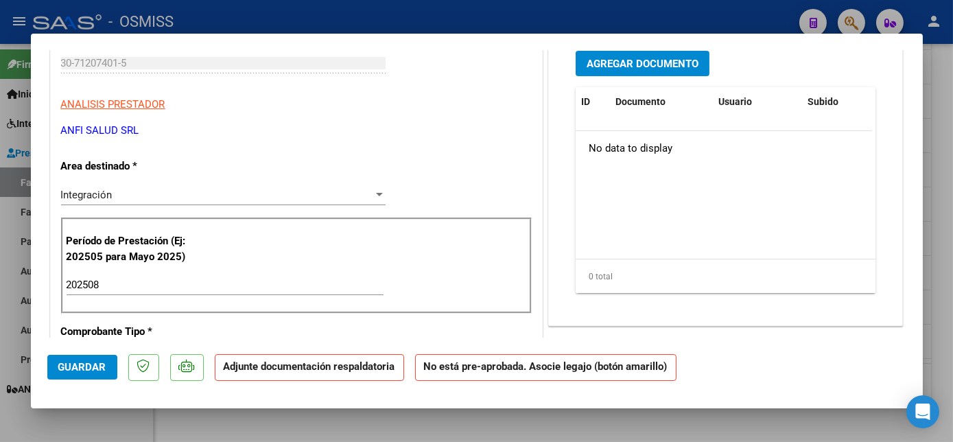
scroll to position [816, 0]
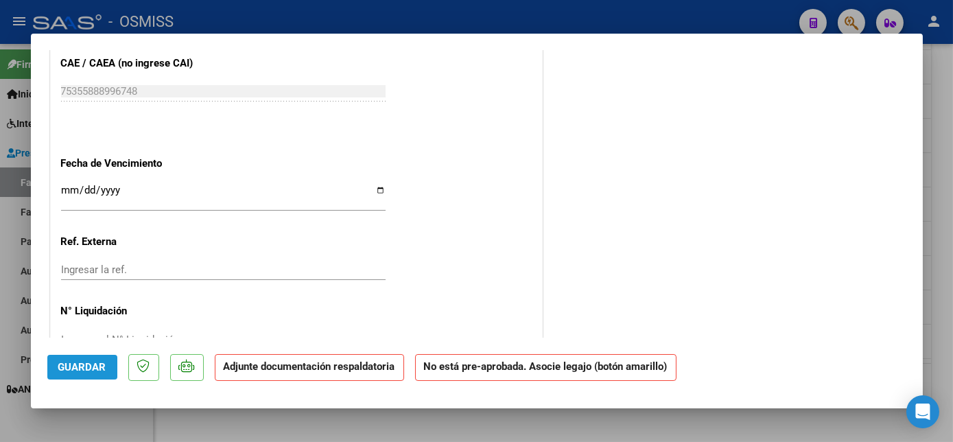
click at [84, 364] on span "Guardar" at bounding box center [82, 367] width 48 height 12
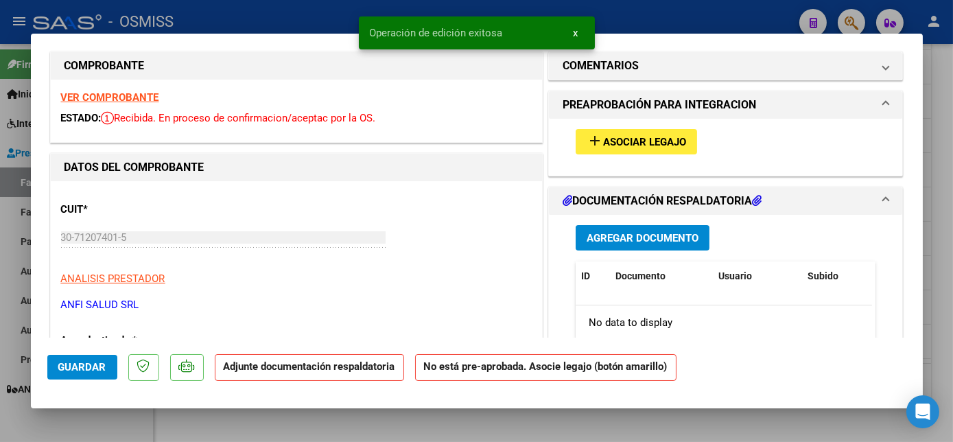
scroll to position [20, 0]
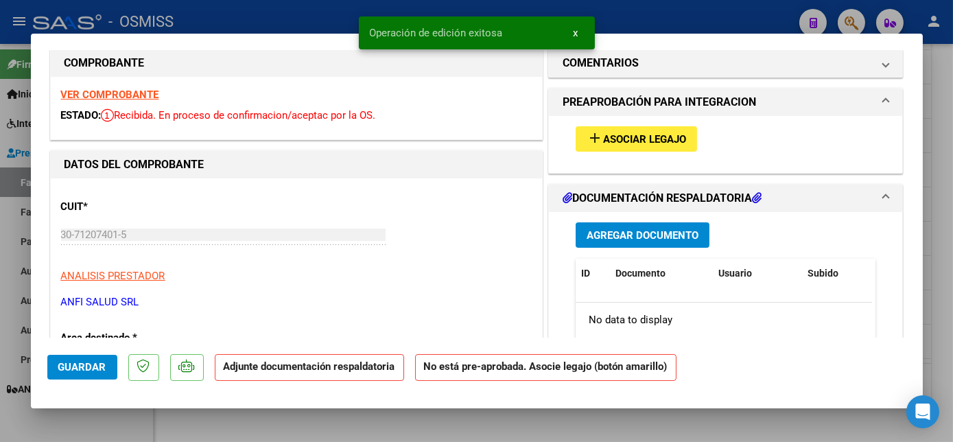
click at [627, 140] on span "Asociar Legajo" at bounding box center [644, 139] width 83 height 12
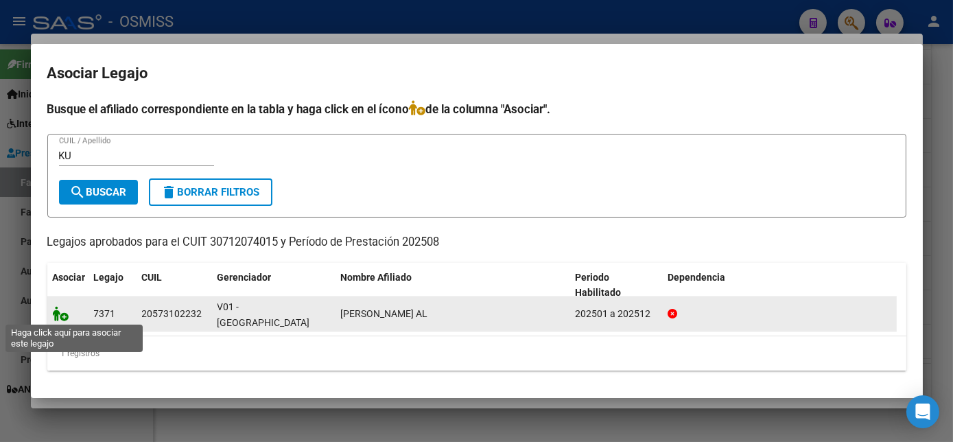
click at [55, 311] on icon at bounding box center [61, 313] width 16 height 15
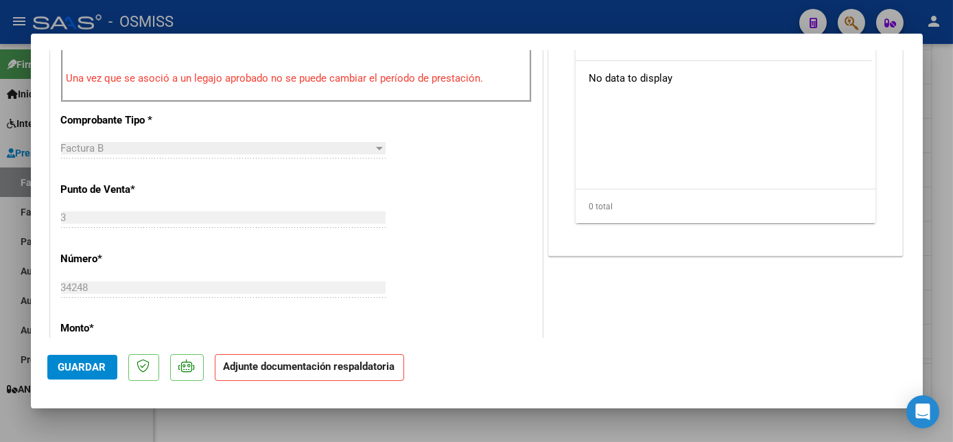
scroll to position [101, 0]
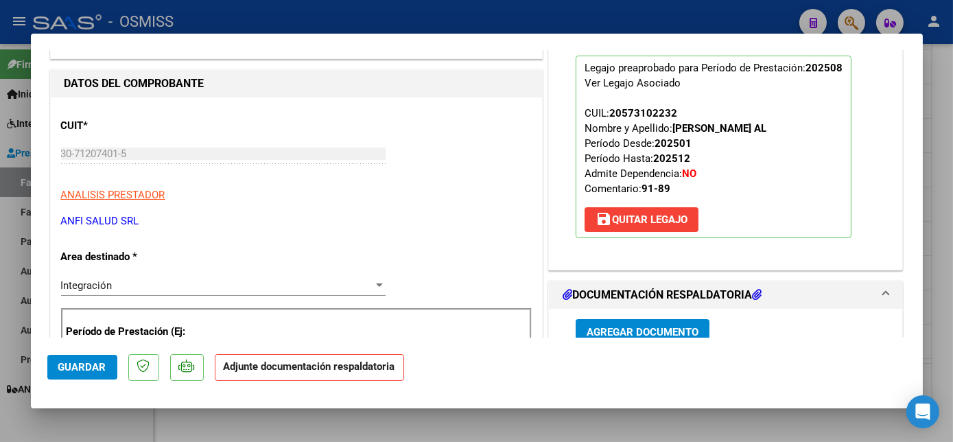
click at [647, 326] on span "Agregar Documento" at bounding box center [643, 332] width 112 height 12
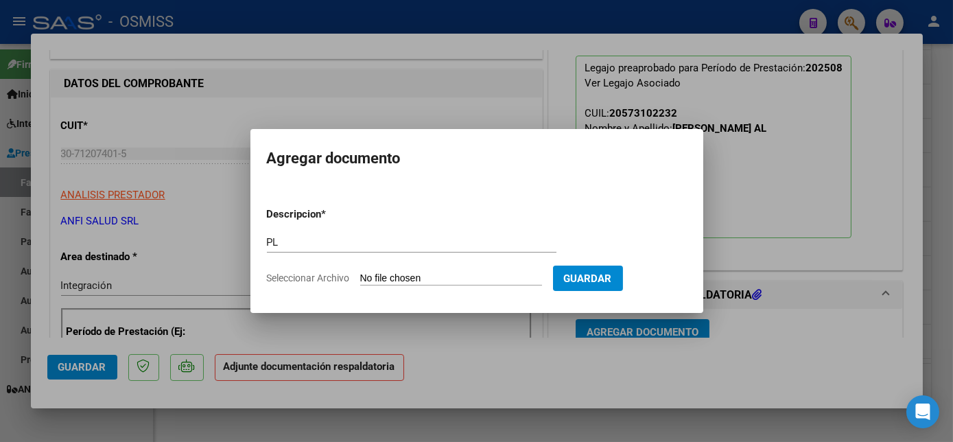
click at [360, 273] on input "Seleccionar Archivo" at bounding box center [451, 279] width 182 height 13
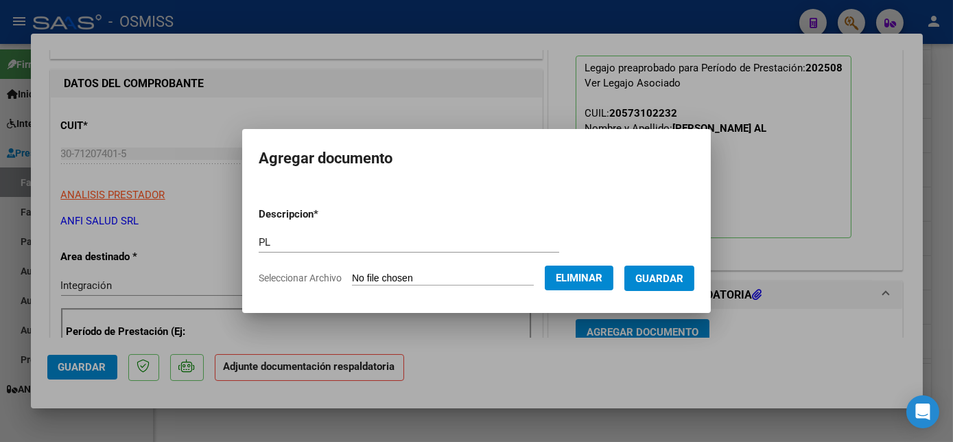
click at [648, 279] on span "Guardar" at bounding box center [660, 279] width 48 height 12
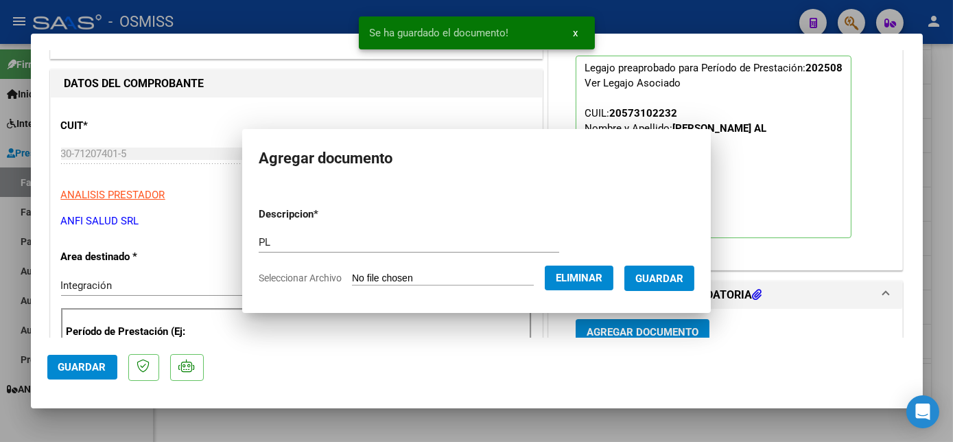
scroll to position [106, 0]
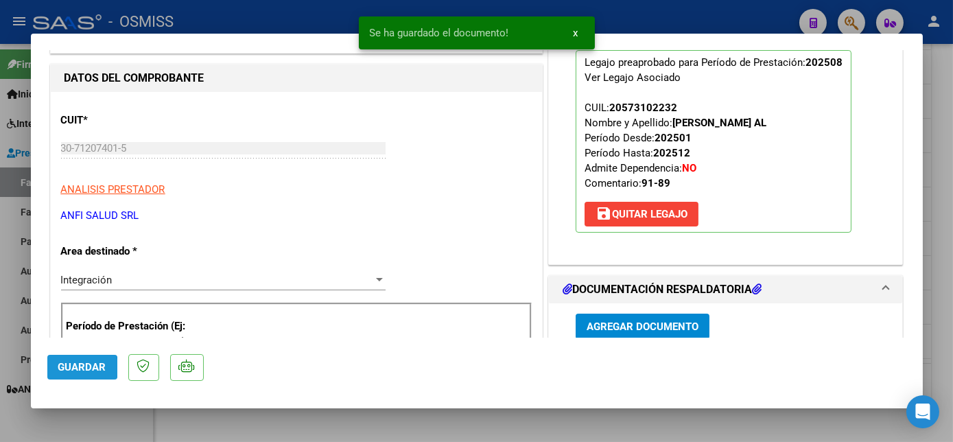
click at [69, 368] on span "Guardar" at bounding box center [82, 367] width 48 height 12
click at [95, 426] on div at bounding box center [476, 221] width 953 height 442
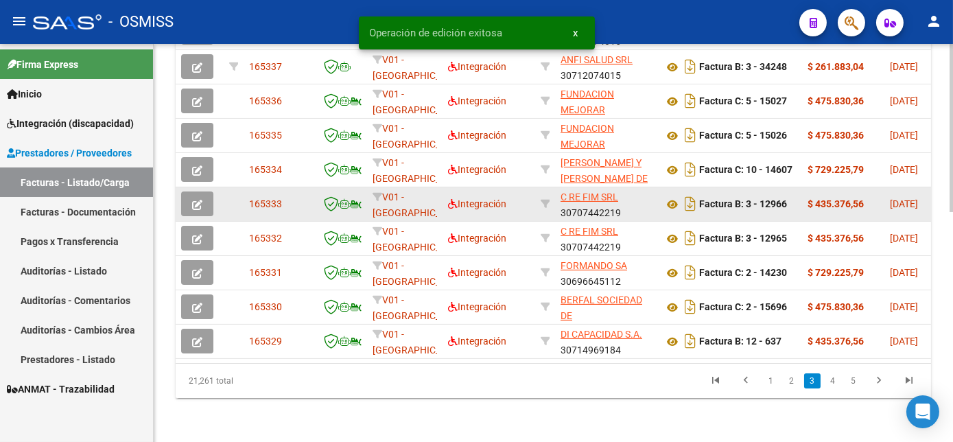
scroll to position [512, 0]
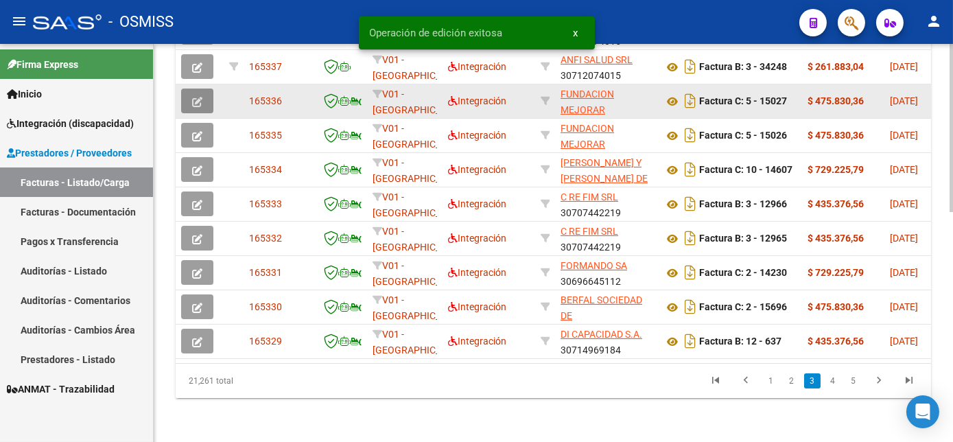
click at [195, 107] on icon "button" at bounding box center [197, 102] width 10 height 10
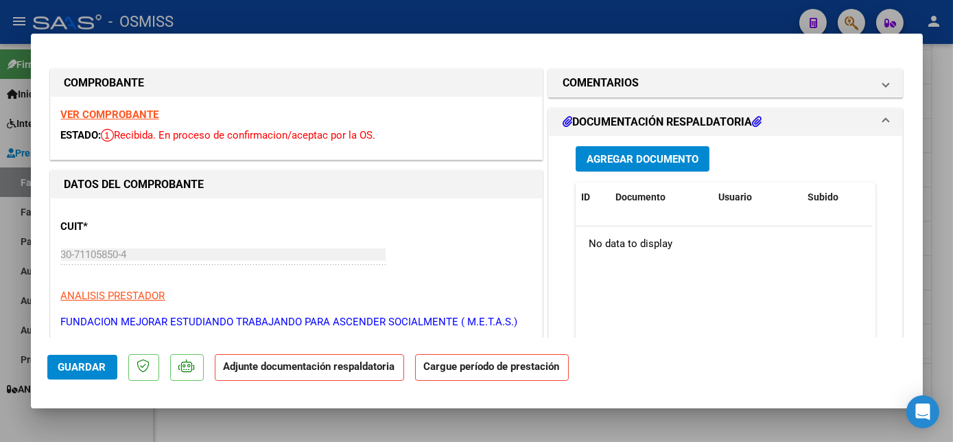
click at [120, 115] on strong "VER COMPROBANTE" at bounding box center [110, 114] width 98 height 12
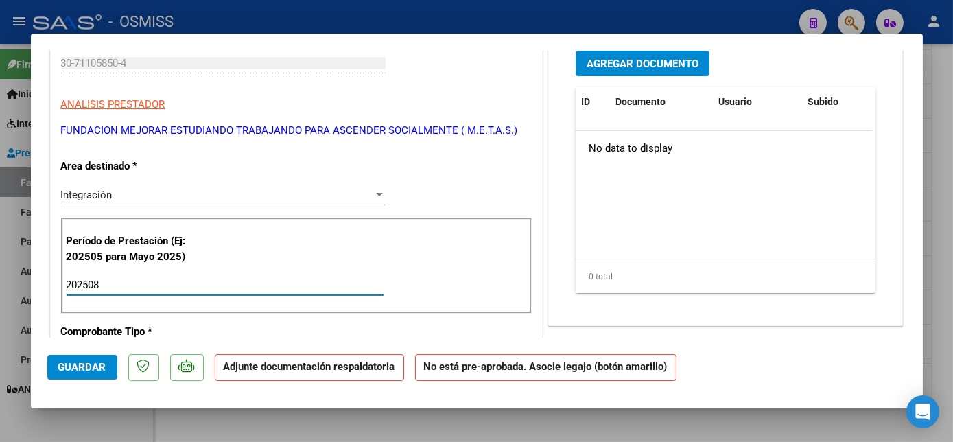
scroll to position [816, 0]
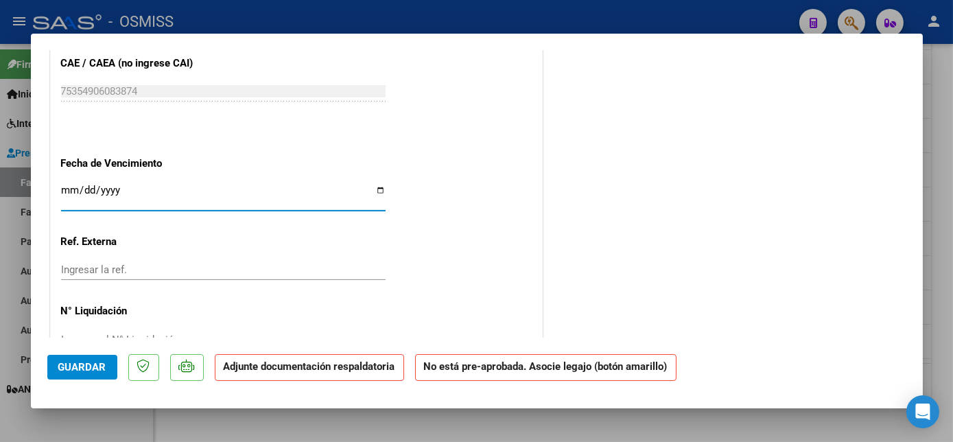
click at [93, 365] on span "Guardar" at bounding box center [82, 367] width 48 height 12
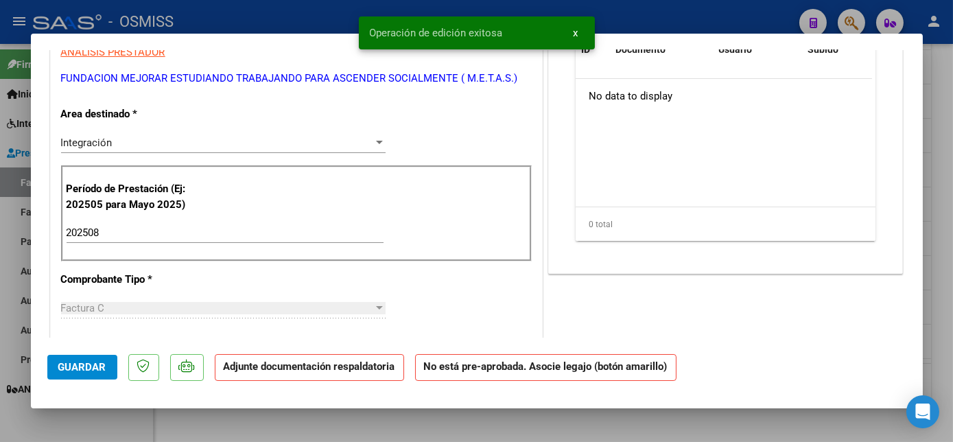
scroll to position [0, 0]
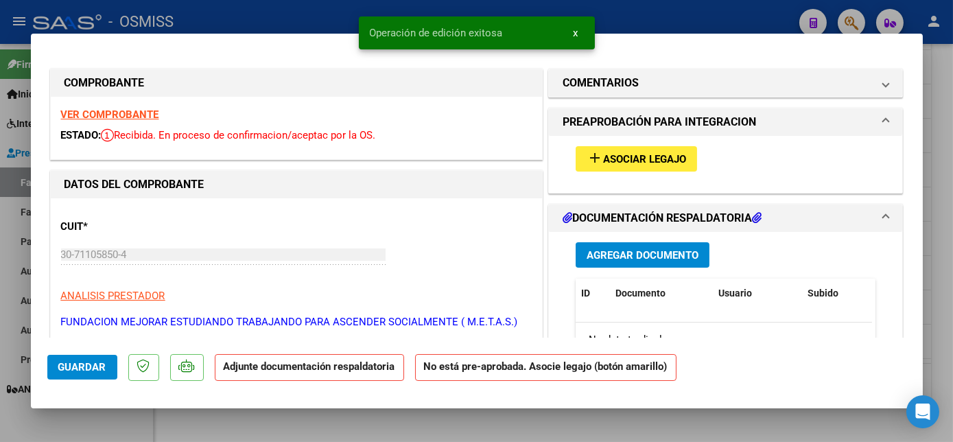
click at [603, 159] on span "Asociar Legajo" at bounding box center [644, 159] width 83 height 12
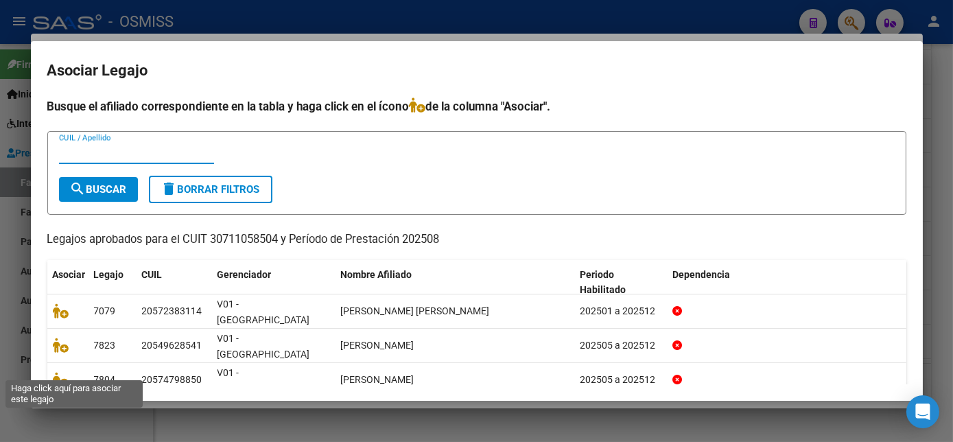
click at [59, 406] on icon at bounding box center [61, 413] width 16 height 15
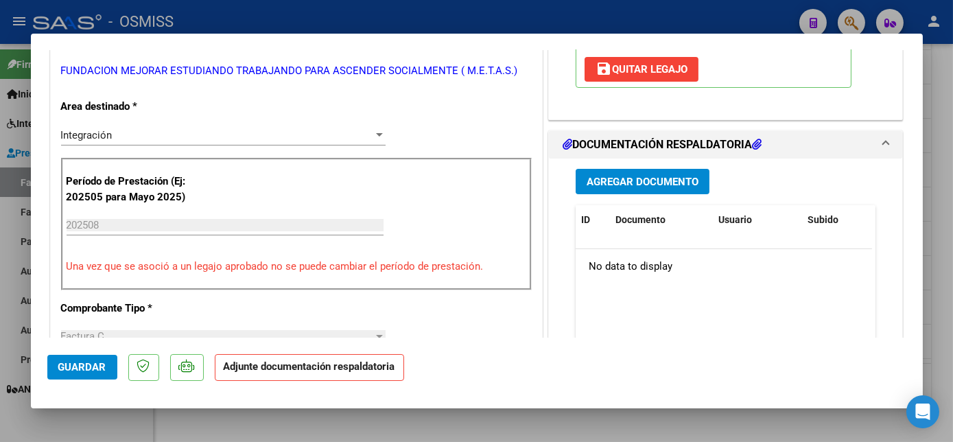
scroll to position [258, 0]
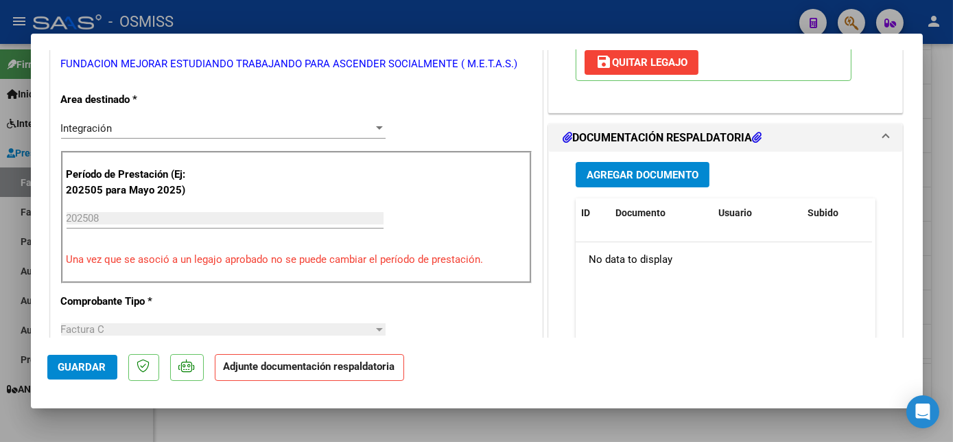
click at [615, 172] on span "Agregar Documento" at bounding box center [643, 175] width 112 height 12
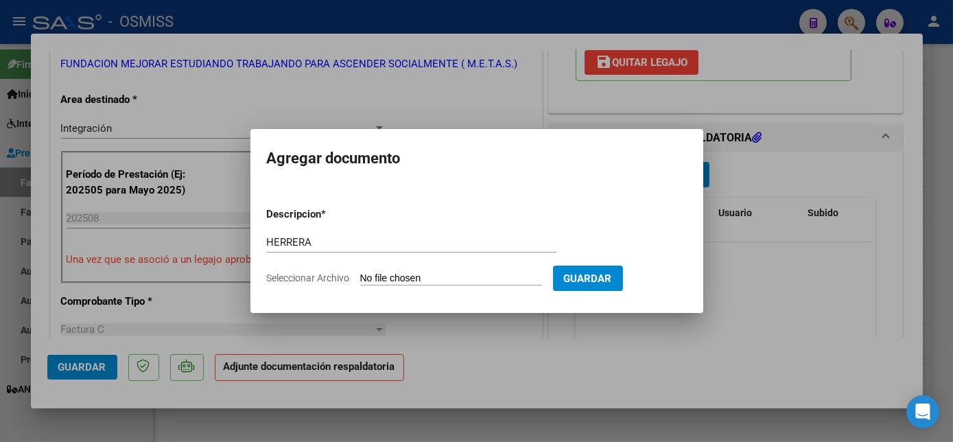
click at [437, 277] on input "Seleccionar Archivo" at bounding box center [451, 279] width 182 height 13
click at [311, 243] on input "HERRERA" at bounding box center [412, 242] width 290 height 12
drag, startPoint x: 311, startPoint y: 243, endPoint x: 262, endPoint y: 247, distance: 49.6
click at [262, 247] on mat-dialog-content "Descripcion * HERRERA Escriba aquí una descripcion Seleccionar Archivo Guardar" at bounding box center [477, 240] width 453 height 111
click at [397, 280] on input "Seleccionar Archivo" at bounding box center [451, 279] width 182 height 13
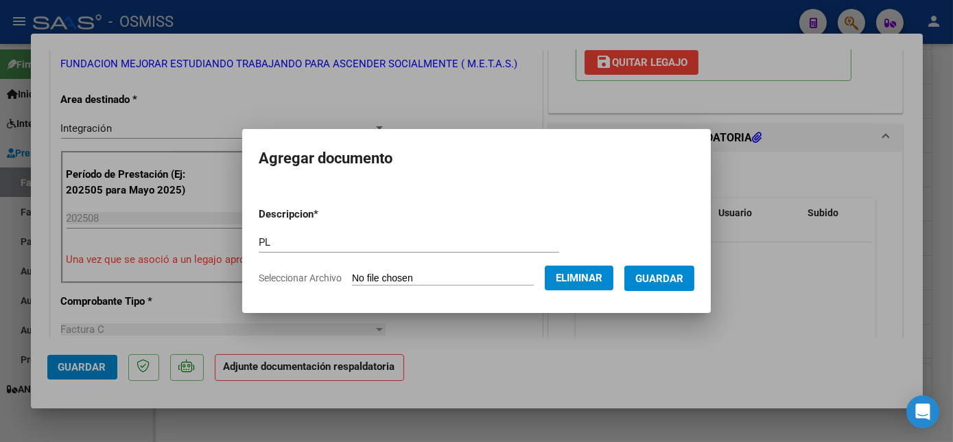
click at [679, 277] on span "Guardar" at bounding box center [660, 279] width 48 height 12
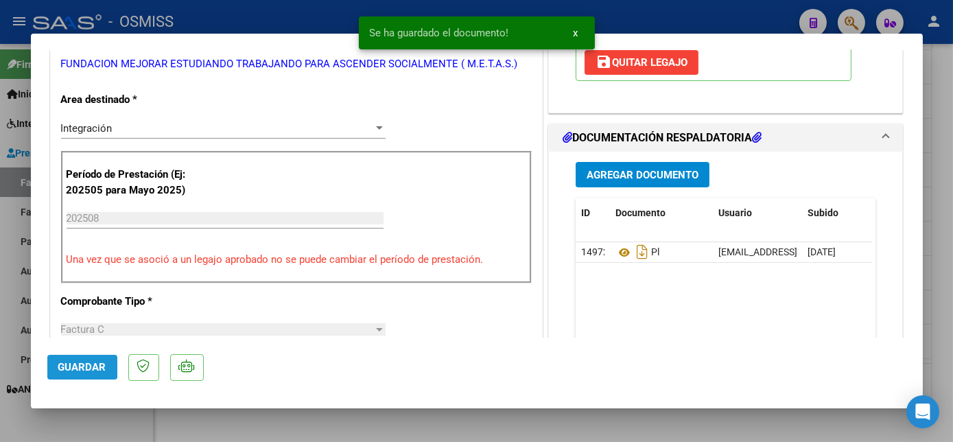
click at [72, 364] on span "Guardar" at bounding box center [82, 367] width 48 height 12
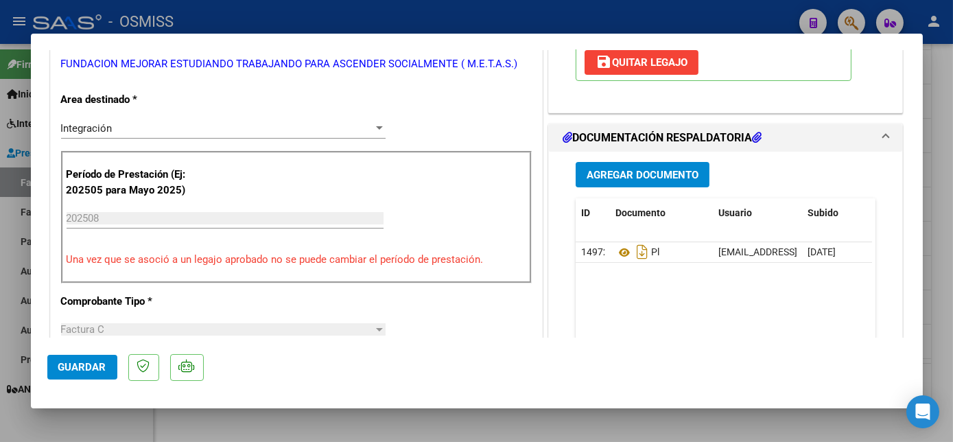
click at [133, 423] on div at bounding box center [476, 221] width 953 height 442
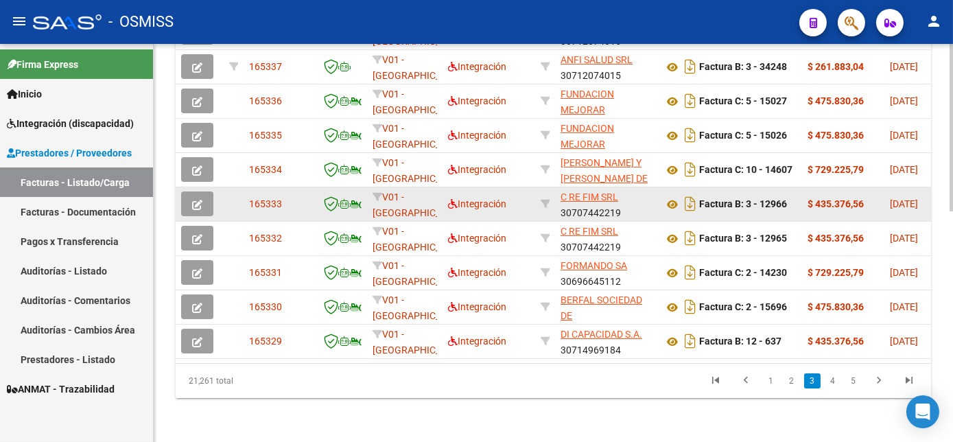
scroll to position [512, 0]
